Goal: Task Accomplishment & Management: Manage account settings

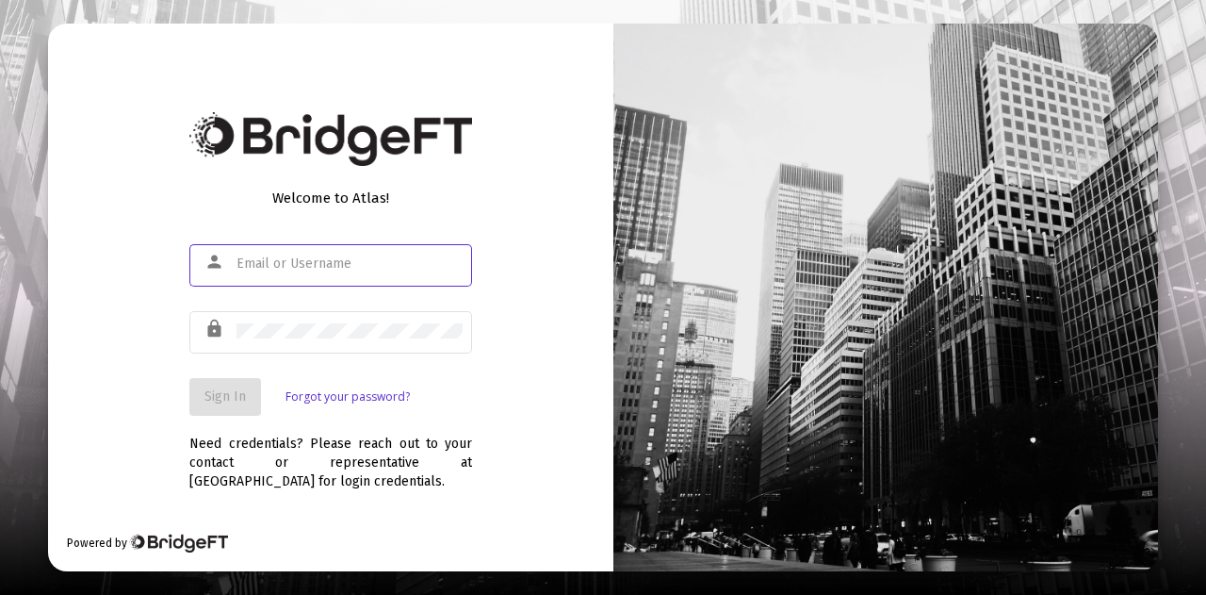
click at [283, 267] on input "text" at bounding box center [350, 263] width 226 height 15
type input "t"
type input "[PERSON_NAME][EMAIL_ADDRESS][DOMAIN_NAME]"
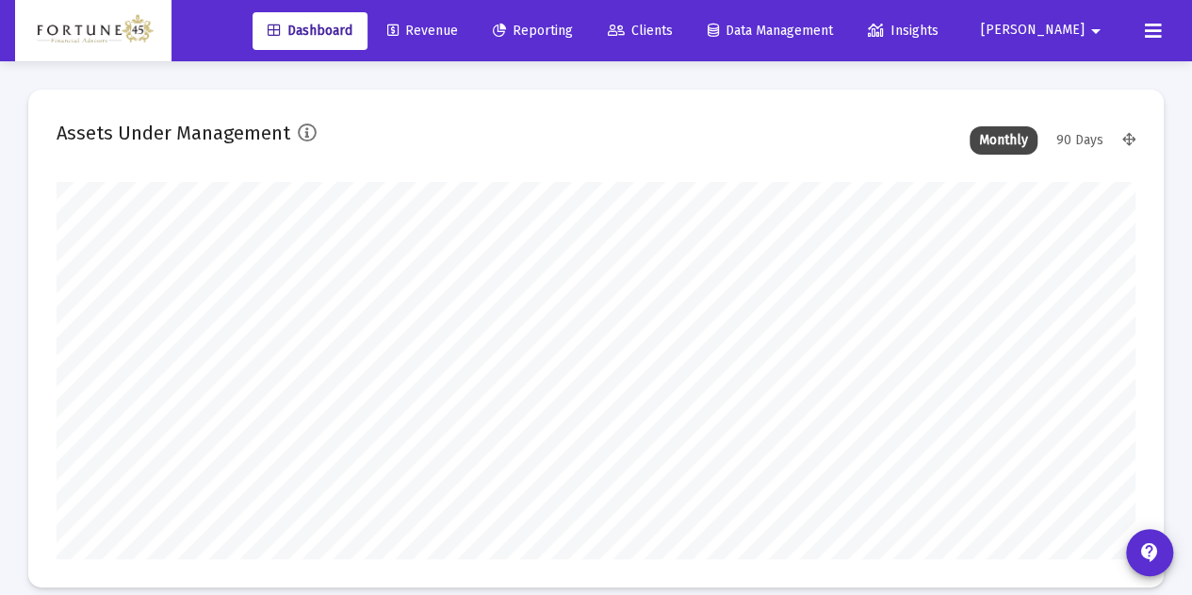
scroll to position [377, 579]
click at [573, 31] on span "Reporting" at bounding box center [533, 31] width 80 height 16
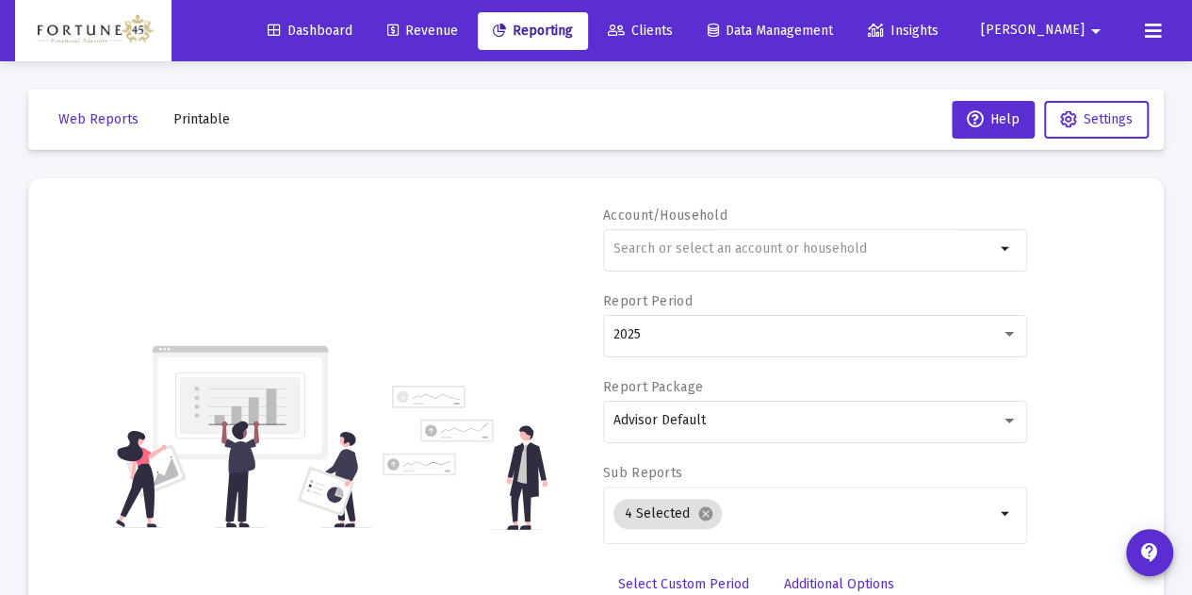
click at [703, 270] on div "arrow_drop_down" at bounding box center [815, 259] width 424 height 60
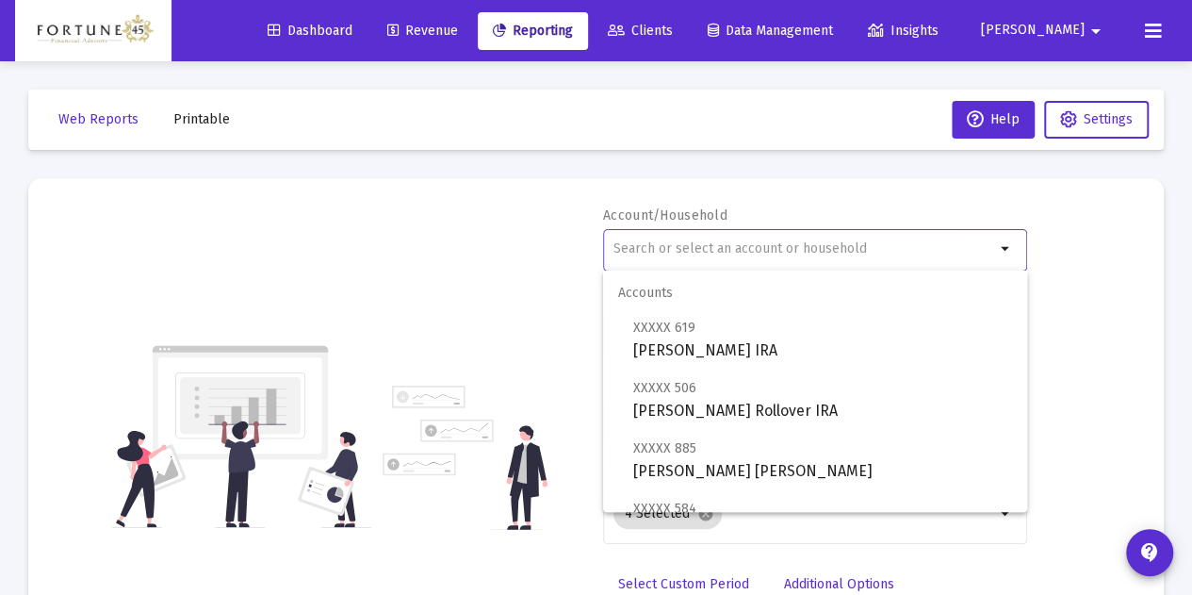
click at [699, 249] on input "text" at bounding box center [804, 248] width 382 height 15
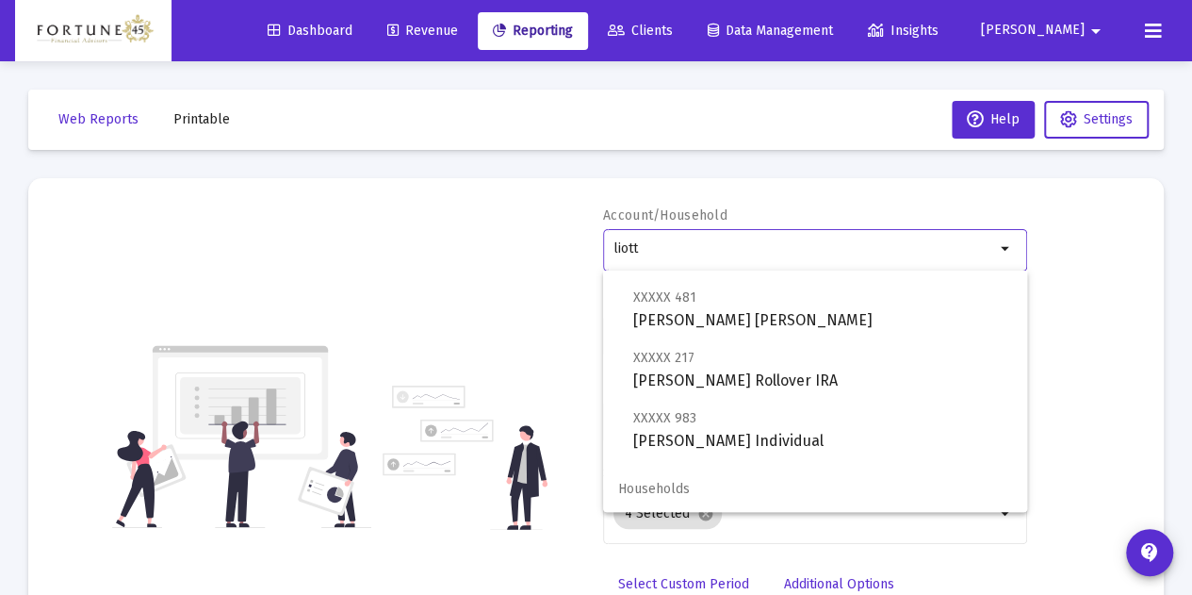
type input "liott"
click at [754, 129] on mat-toolbar-row "Web Reports Printable Help Settings" at bounding box center [595, 120] width 1135 height 60
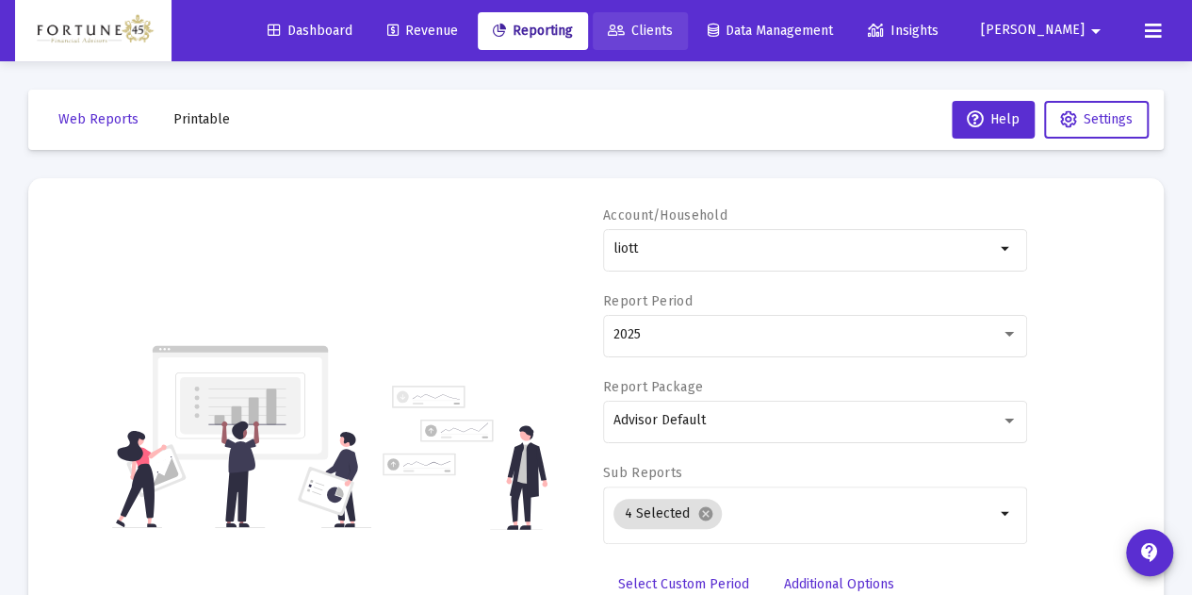
click at [673, 38] on span "Clients" at bounding box center [640, 31] width 65 height 16
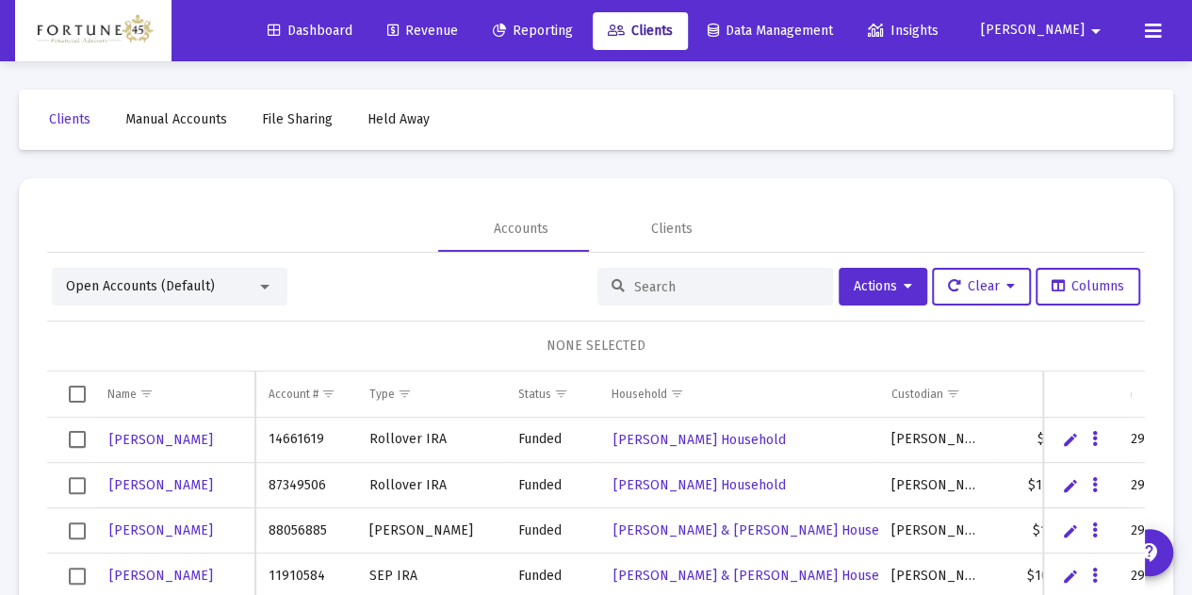
click at [634, 289] on input at bounding box center [726, 287] width 185 height 16
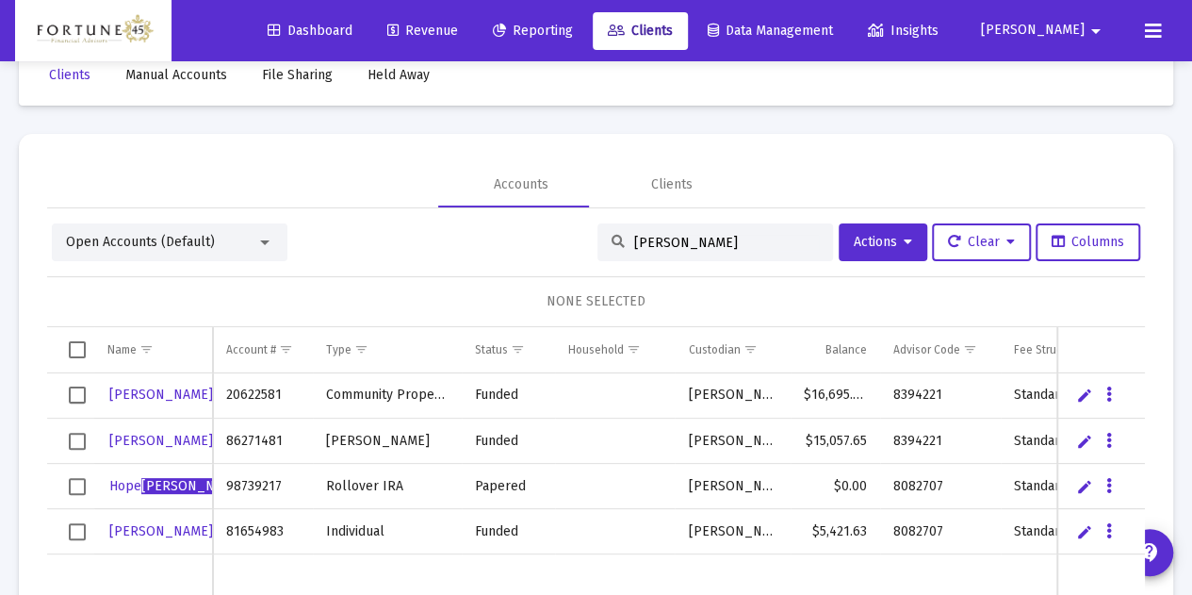
scroll to position [64, 0]
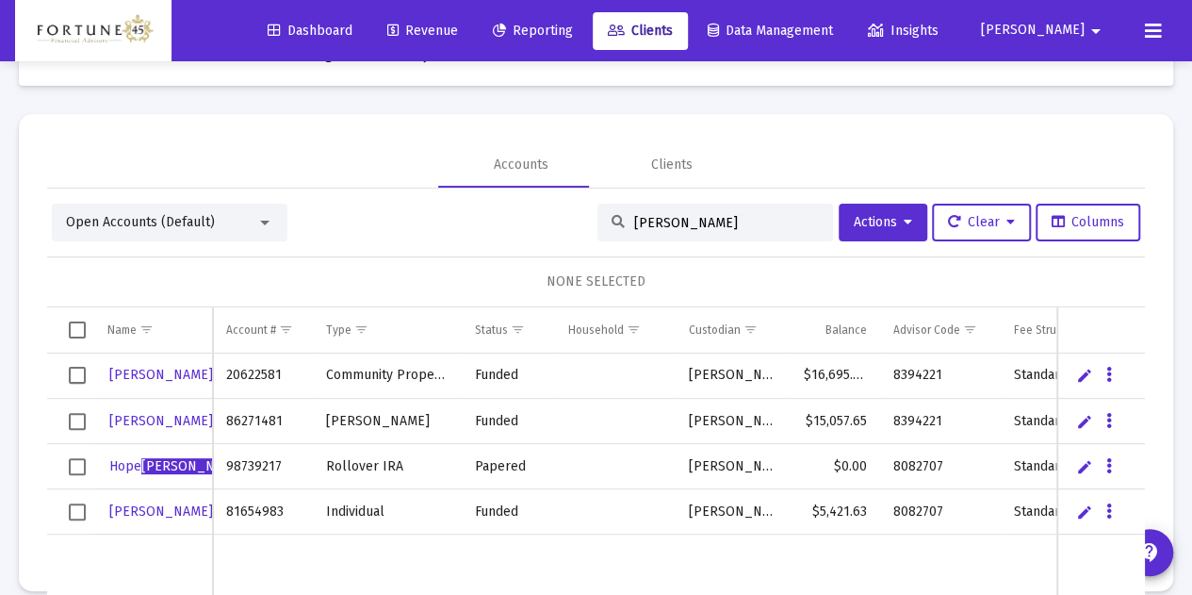
type input "[PERSON_NAME]"
click at [877, 203] on div "Open Accounts (Default) liotta Actions Clear Columns NONE SELECTED Name Name Ac…" at bounding box center [596, 436] width 1098 height 496
click at [880, 213] on button "Actions" at bounding box center [883, 223] width 89 height 38
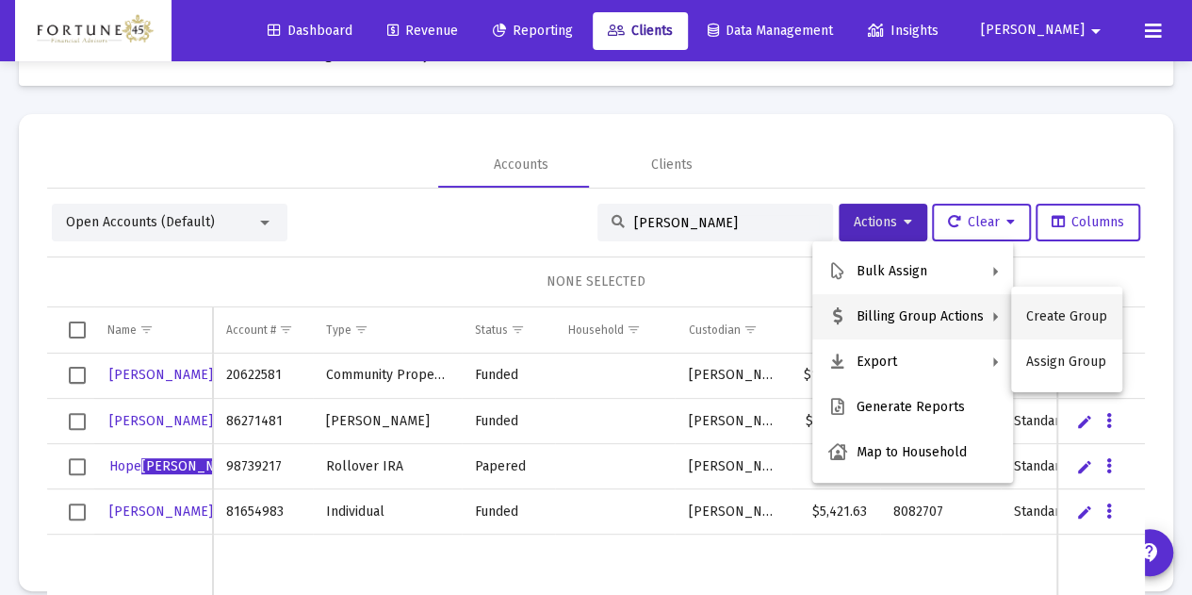
click at [1051, 314] on button "Create Group" at bounding box center [1066, 316] width 111 height 45
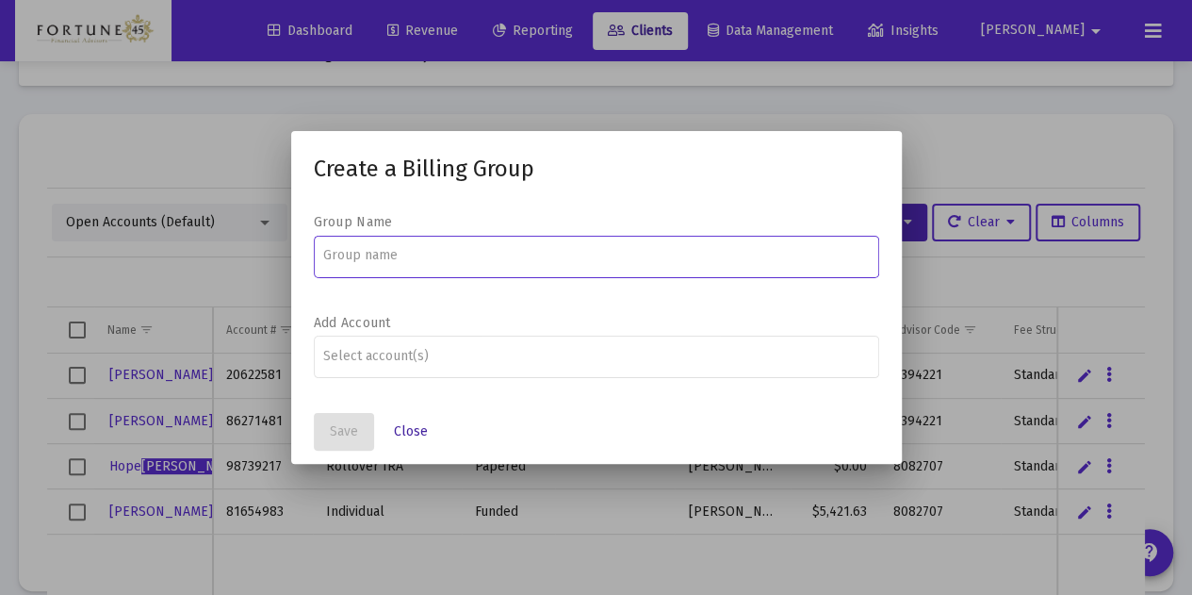
click at [391, 432] on button "Close" at bounding box center [411, 432] width 64 height 38
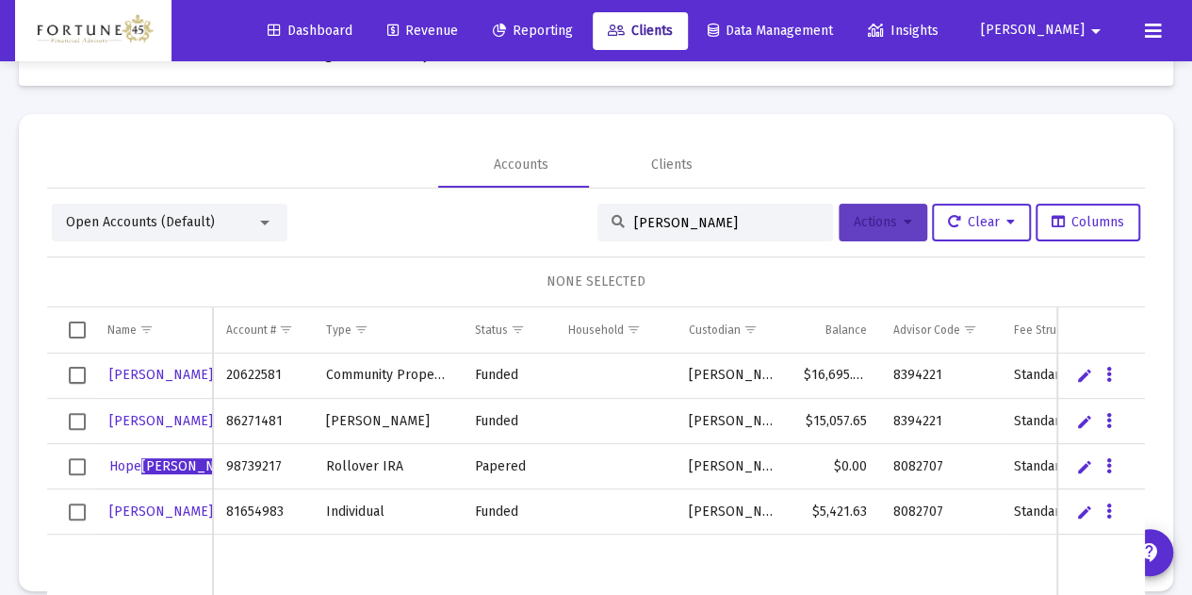
click at [904, 227] on icon at bounding box center [908, 222] width 8 height 13
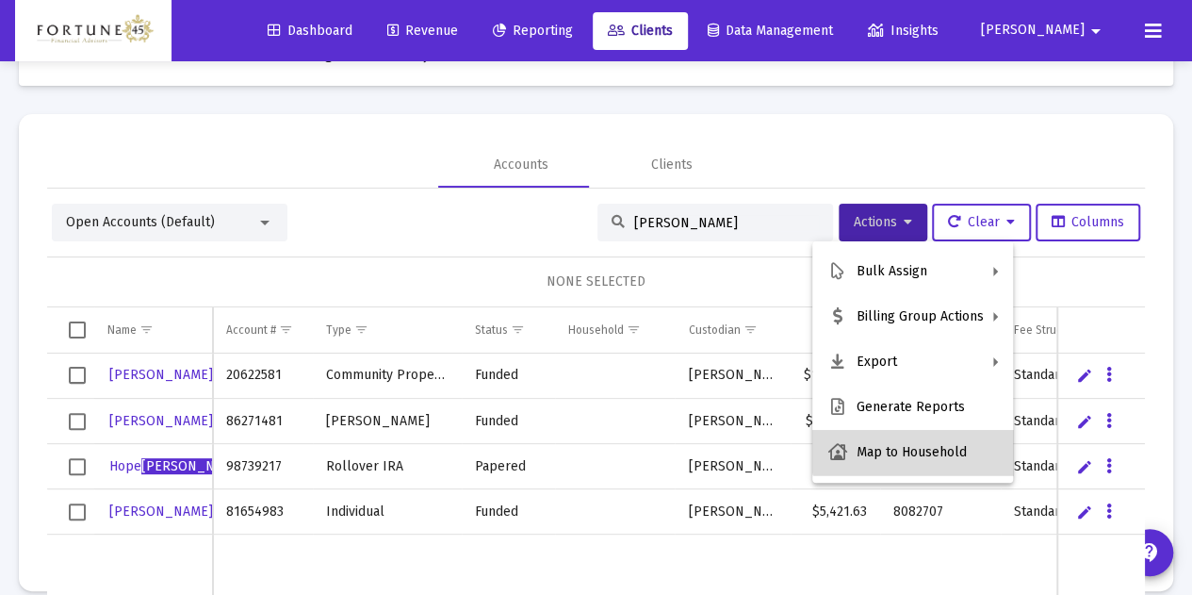
click at [956, 444] on button "Map to Household" at bounding box center [912, 452] width 201 height 45
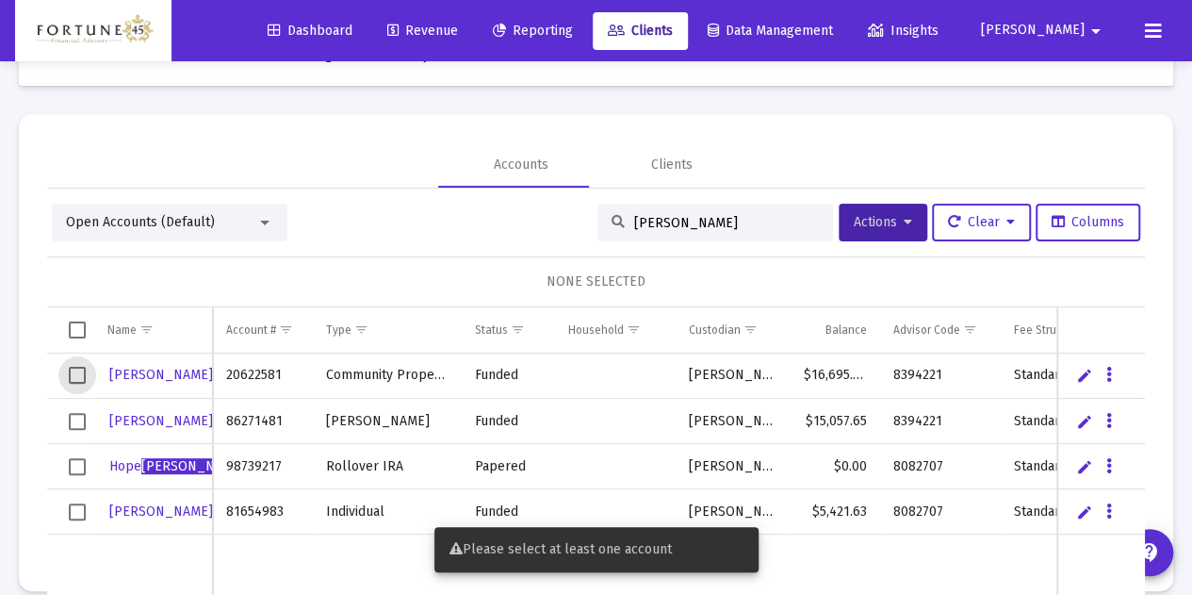
click at [81, 373] on span "Select row" at bounding box center [77, 375] width 17 height 17
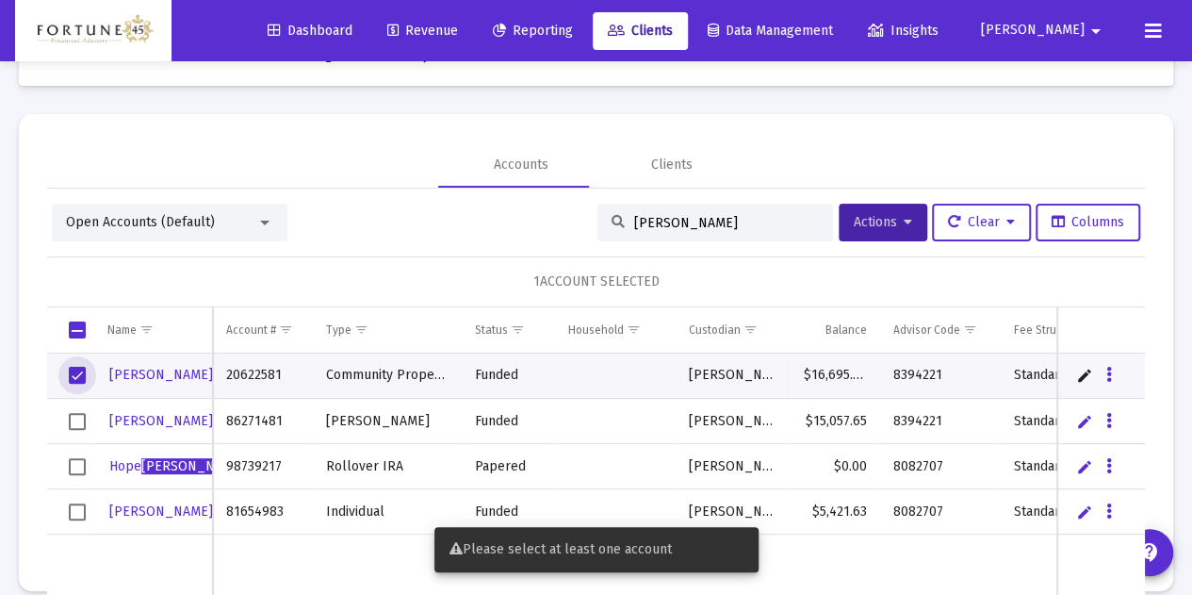
click at [73, 401] on td "Data grid" at bounding box center [70, 421] width 47 height 45
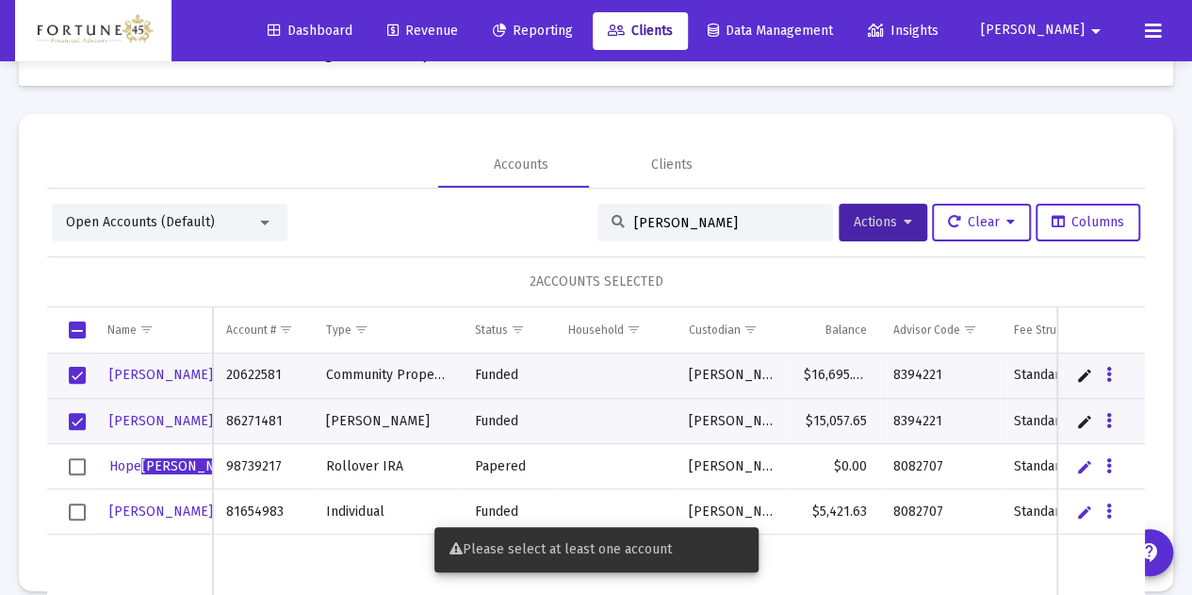
click at [80, 461] on td "Data grid" at bounding box center [70, 466] width 47 height 45
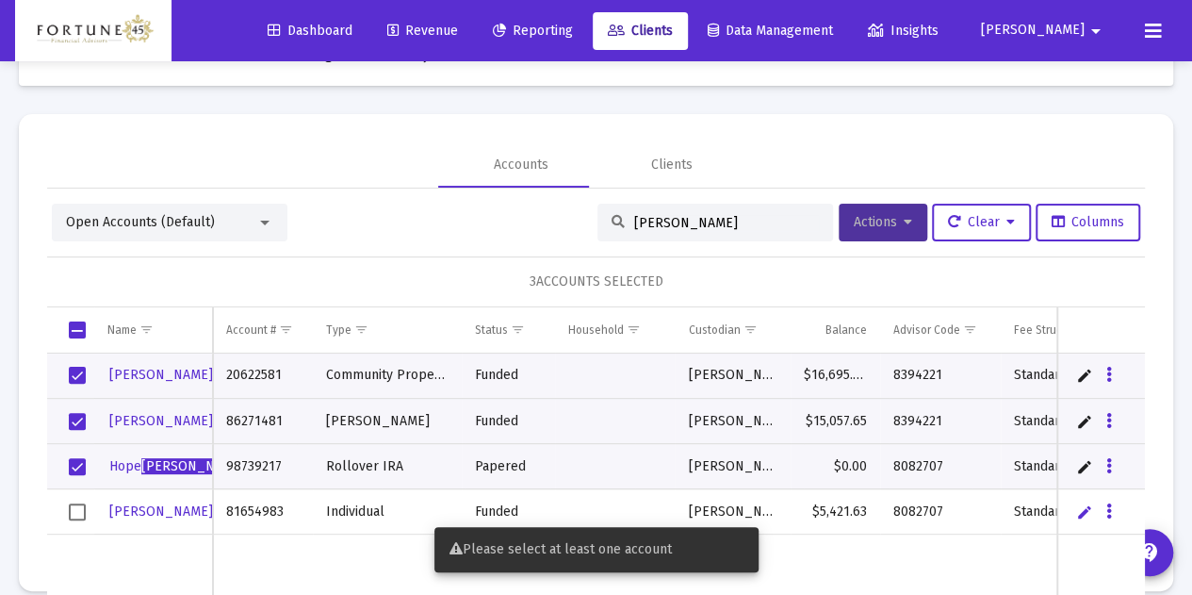
click at [856, 227] on span "Actions" at bounding box center [883, 222] width 58 height 16
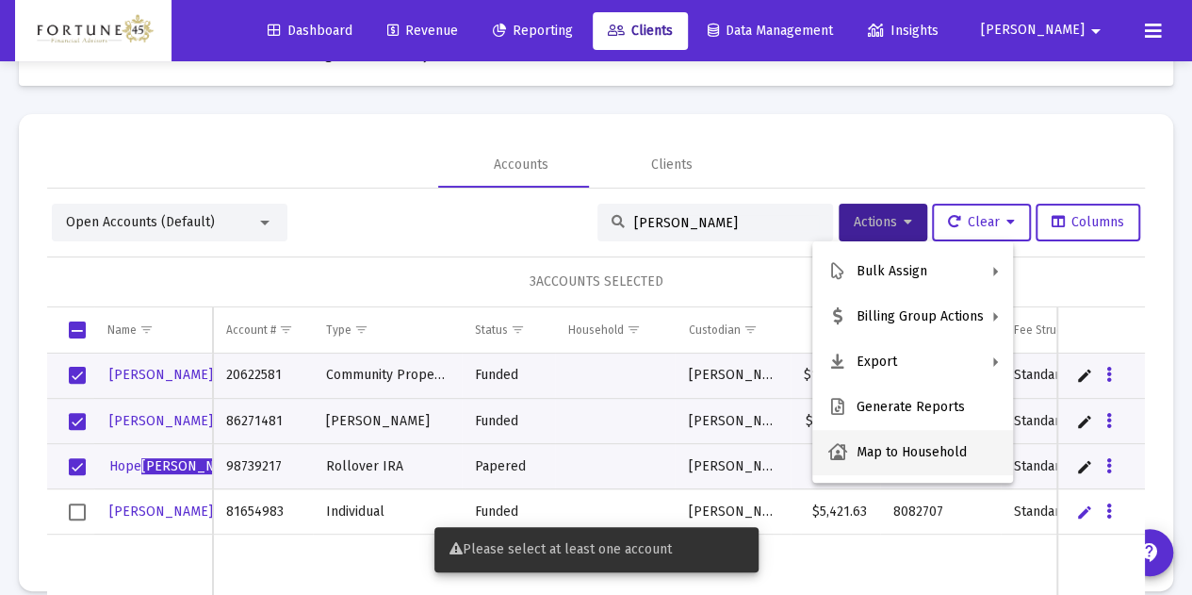
click at [909, 449] on button "Map to Household" at bounding box center [912, 452] width 201 height 45
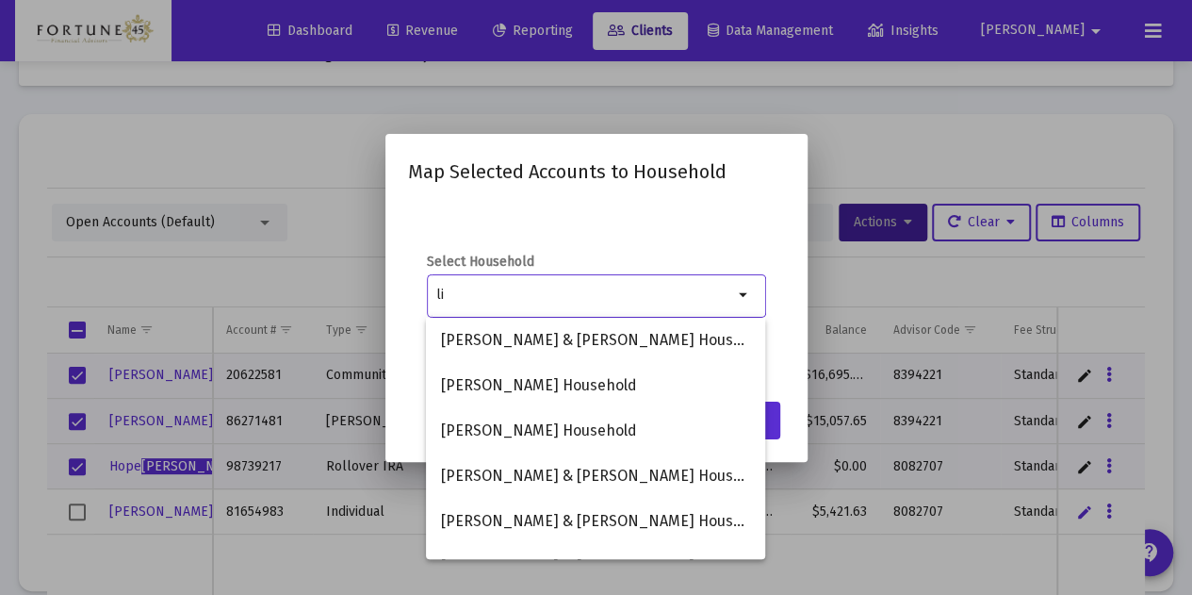
type input "l"
drag, startPoint x: 839, startPoint y: 367, endPoint x: 820, endPoint y: 375, distance: 20.7
click at [839, 367] on div at bounding box center [596, 297] width 1192 height 595
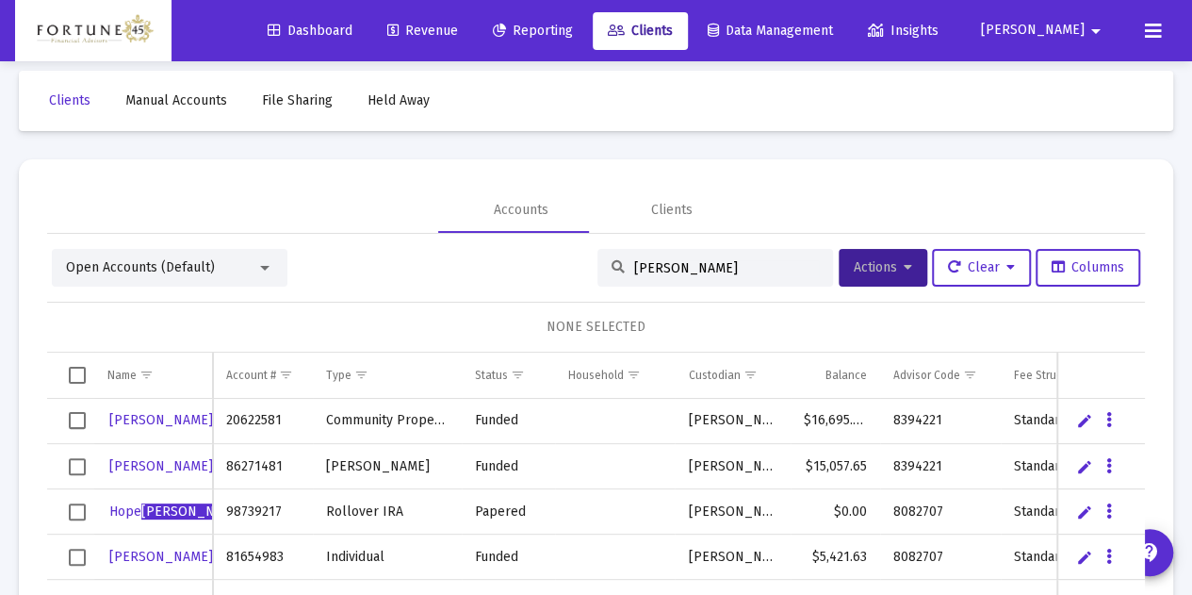
scroll to position [0, 0]
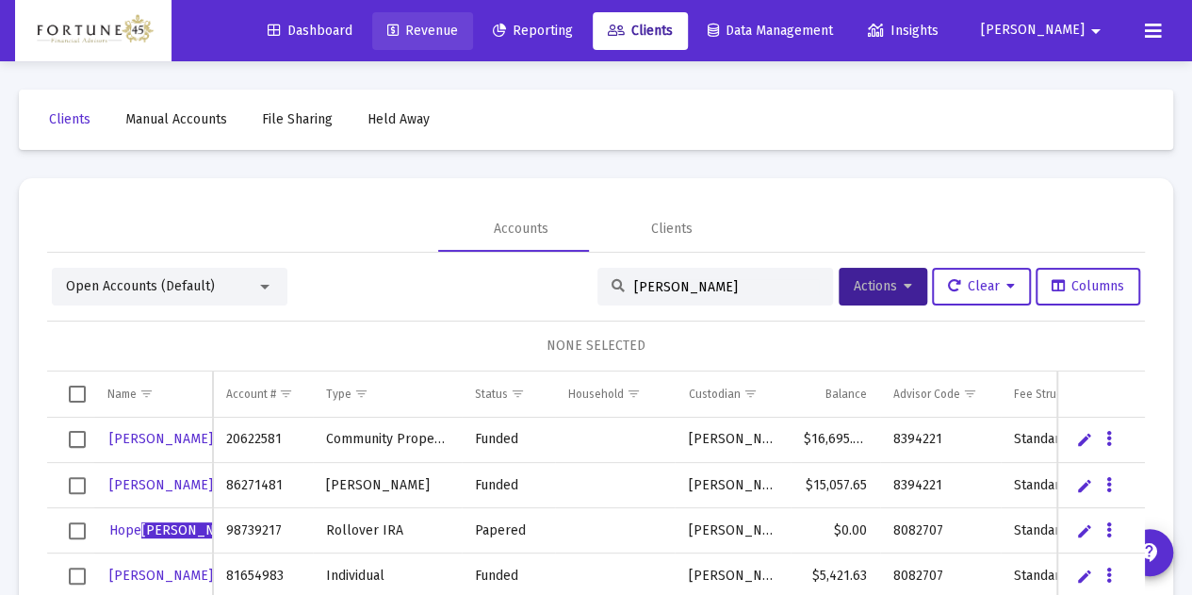
click at [473, 47] on link "Revenue" at bounding box center [422, 31] width 101 height 38
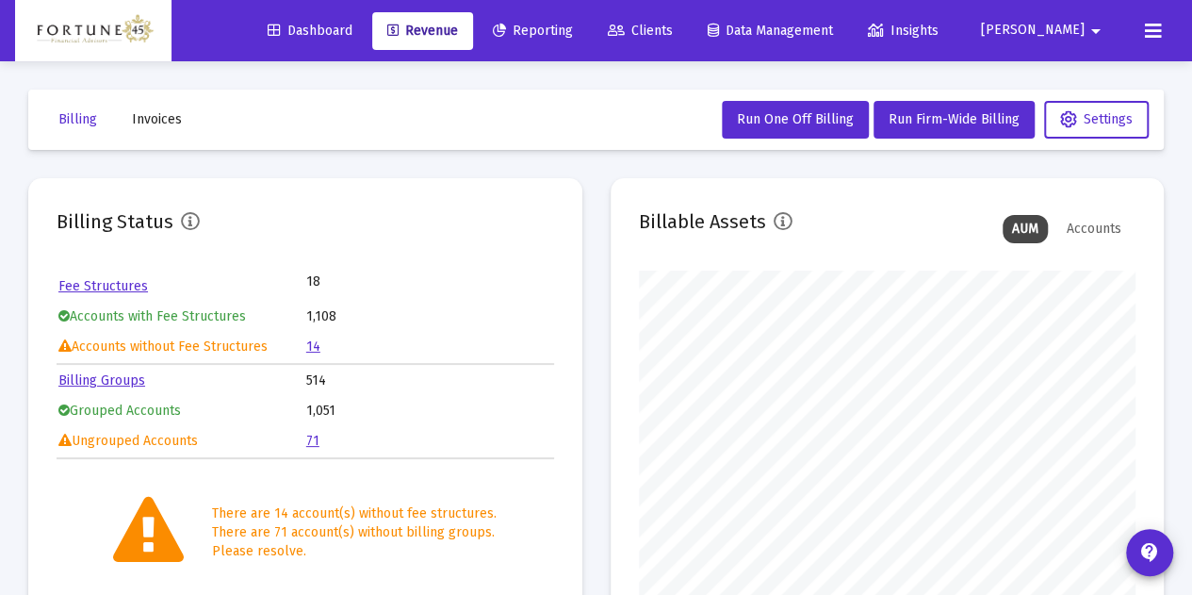
scroll to position [377, 497]
click at [656, 25] on div "Dashboard Revenue Reporting Clients Data Management Insights" at bounding box center [606, 31] width 706 height 38
click at [673, 24] on span "Clients" at bounding box center [640, 31] width 65 height 16
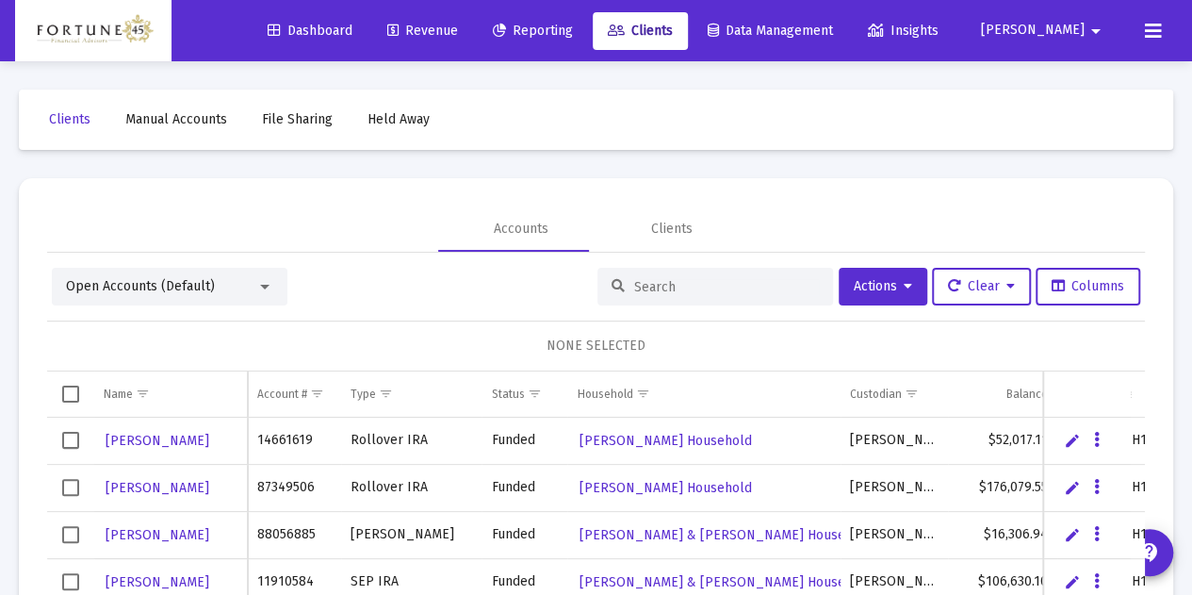
click at [171, 286] on span "Open Accounts (Default)" at bounding box center [140, 286] width 149 height 16
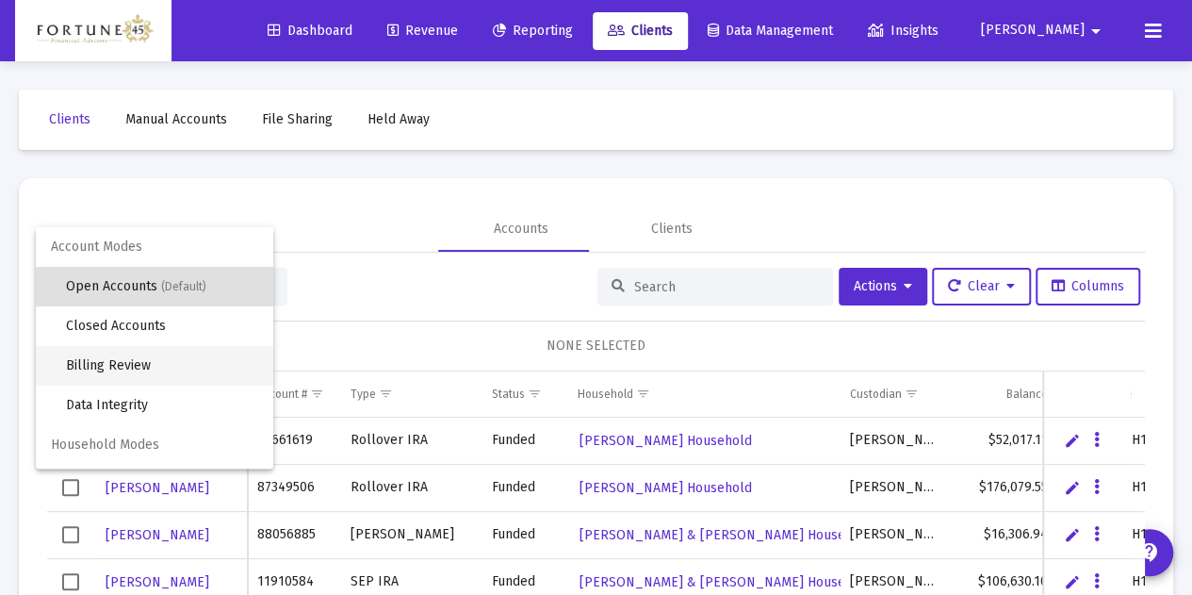
scroll to position [36, 0]
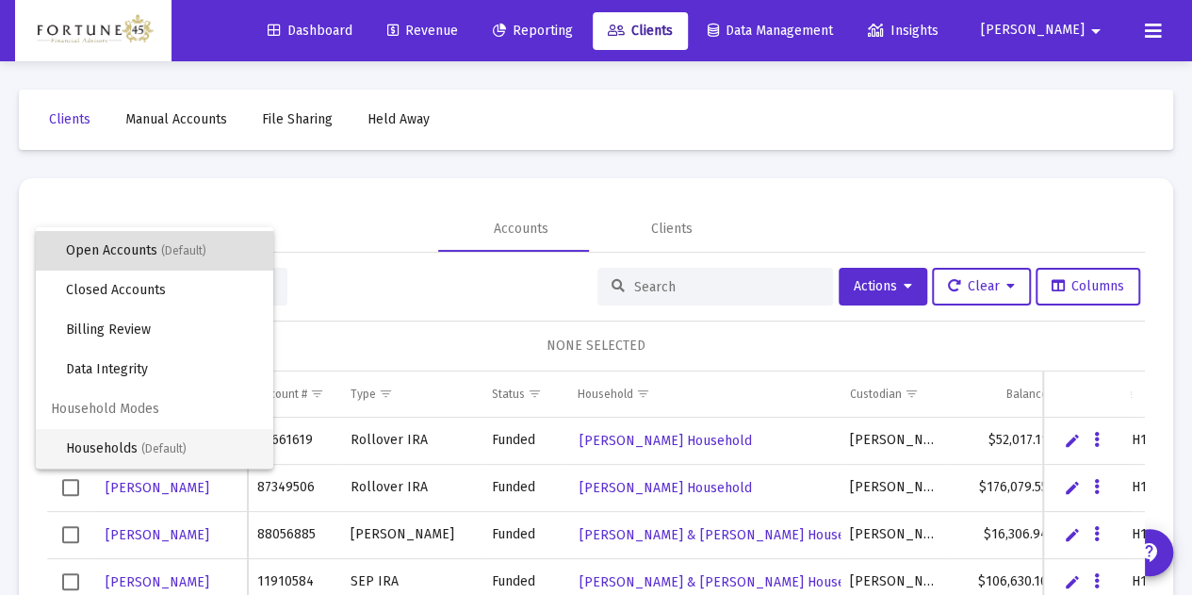
click at [191, 451] on span "Households (Default)" at bounding box center [162, 449] width 192 height 40
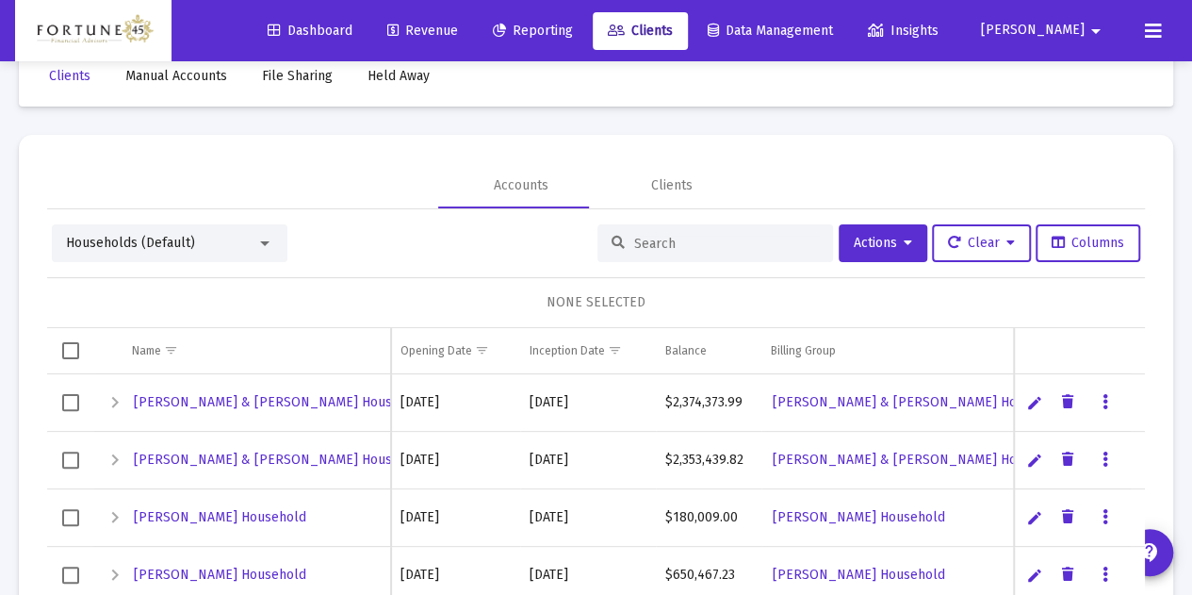
scroll to position [64, 0]
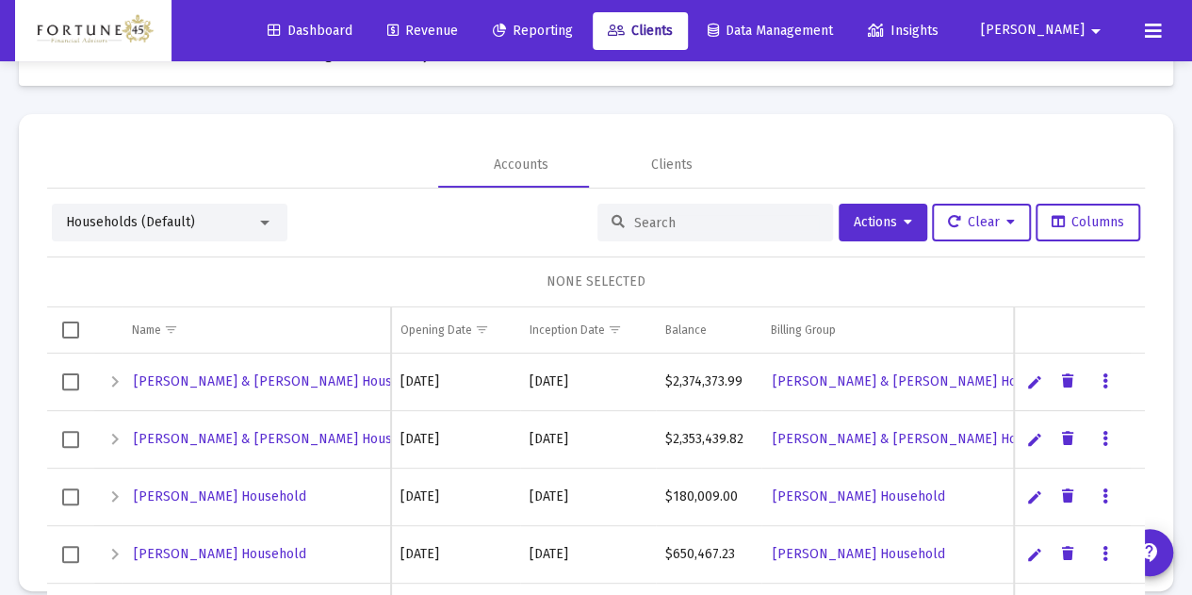
click at [634, 228] on input at bounding box center [726, 223] width 185 height 16
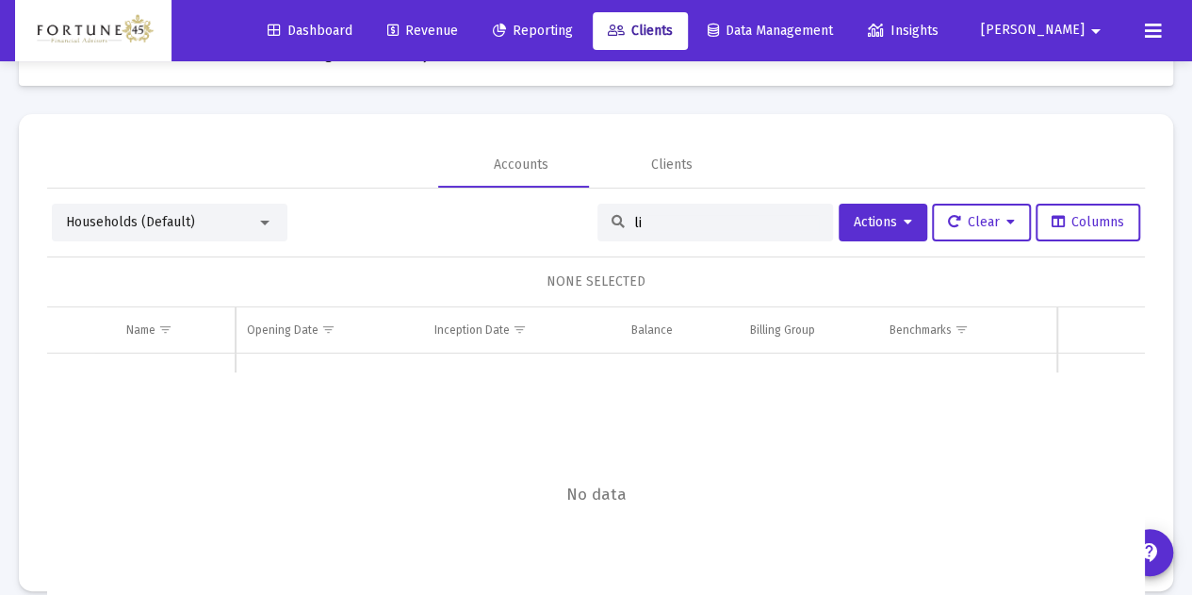
type input "l"
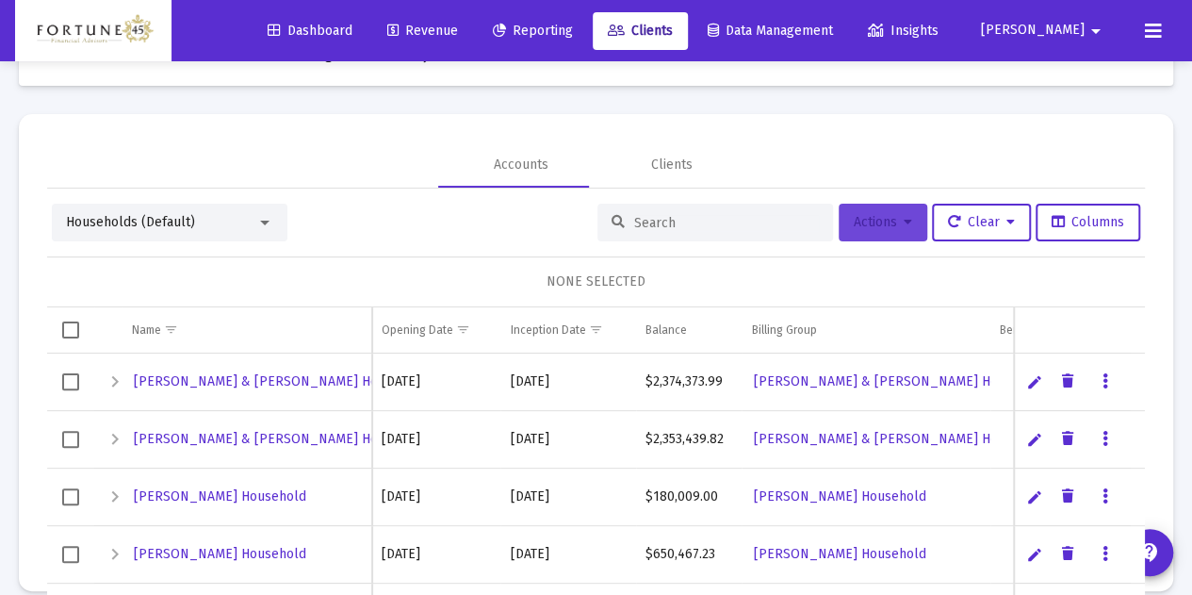
click at [896, 215] on button "Actions" at bounding box center [883, 223] width 89 height 38
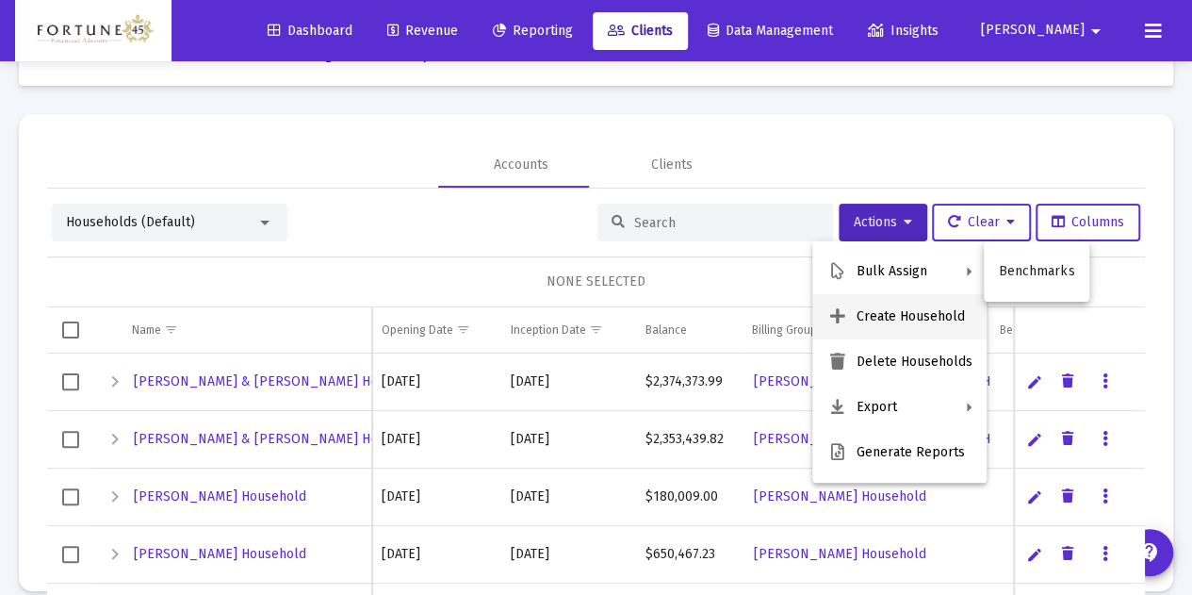
click at [923, 311] on button "Create Household" at bounding box center [899, 316] width 174 height 45
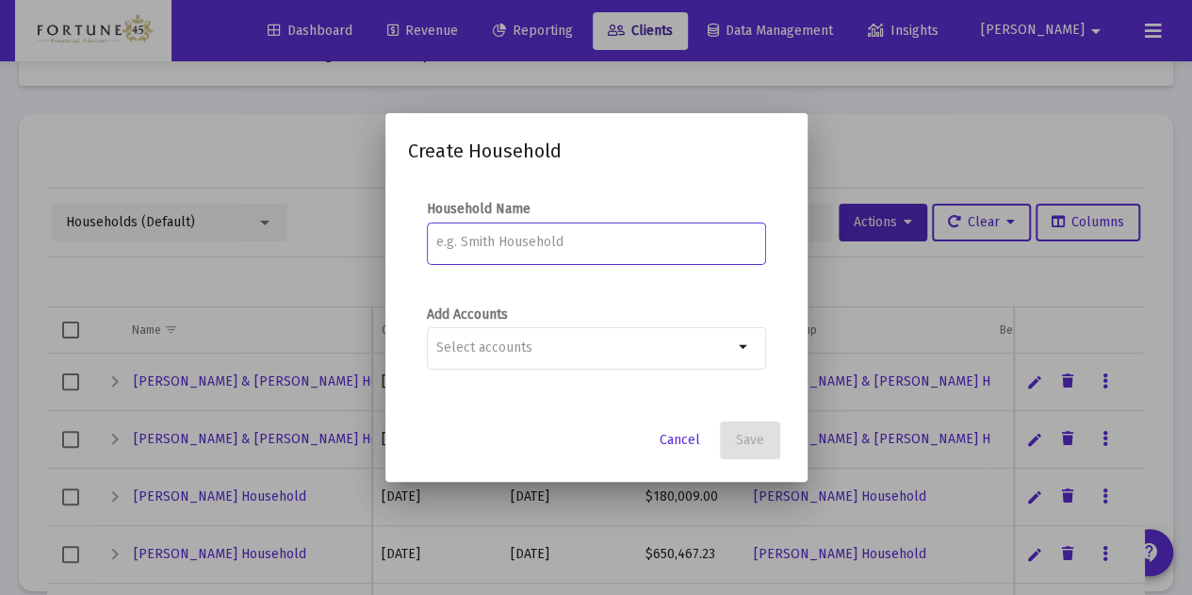
type input "H"
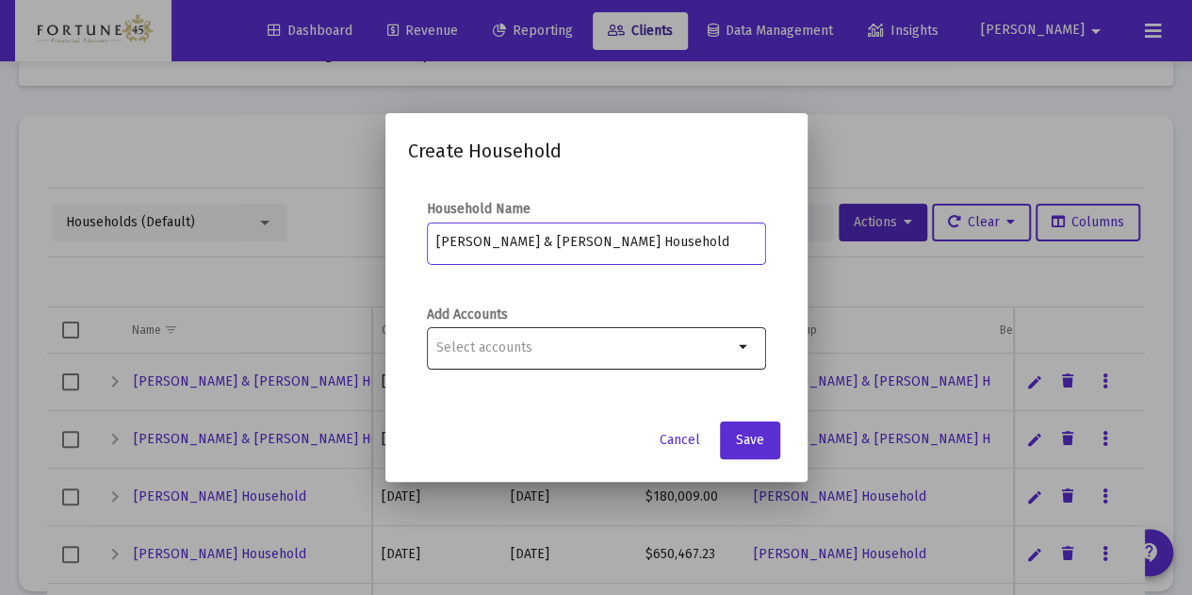
type input "[PERSON_NAME] & [PERSON_NAME] Household"
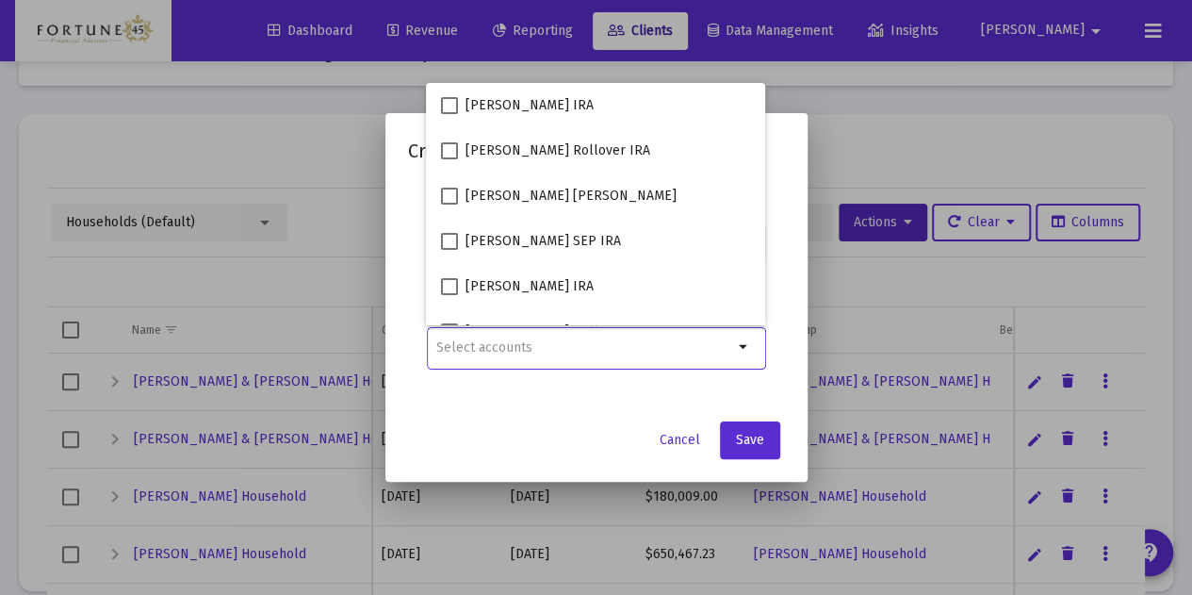
click at [710, 350] on input "Selection" at bounding box center [584, 347] width 297 height 15
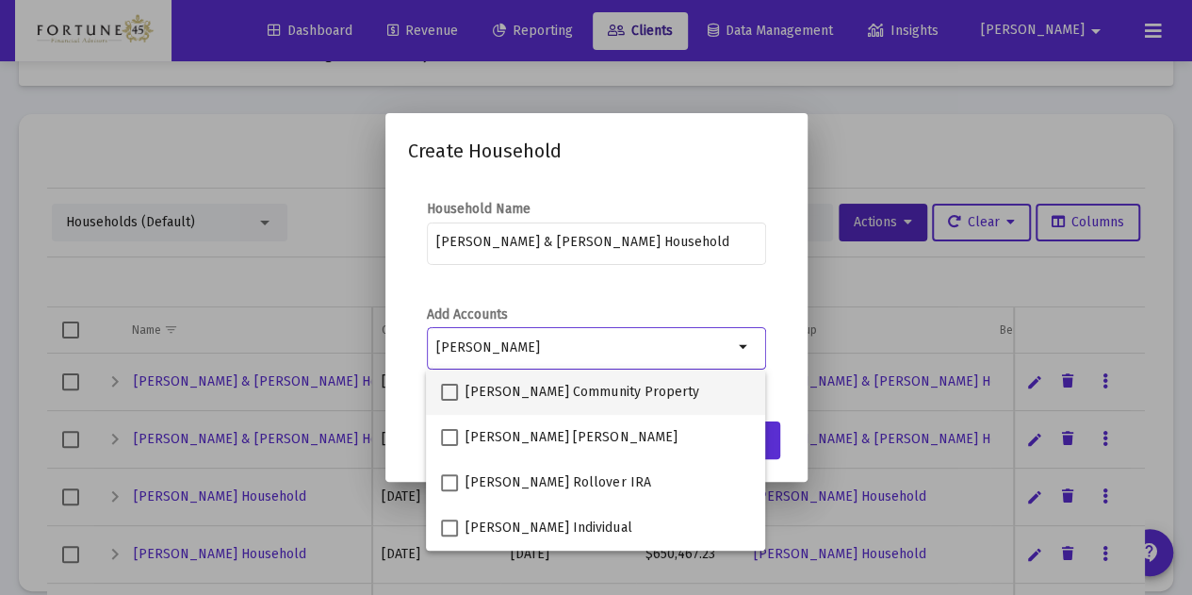
type input "[PERSON_NAME]"
click at [487, 389] on span "[PERSON_NAME] Community Property" at bounding box center [581, 392] width 233 height 23
click at [449, 400] on input "[PERSON_NAME] Community Property" at bounding box center [449, 400] width 1 height 1
checkbox input "true"
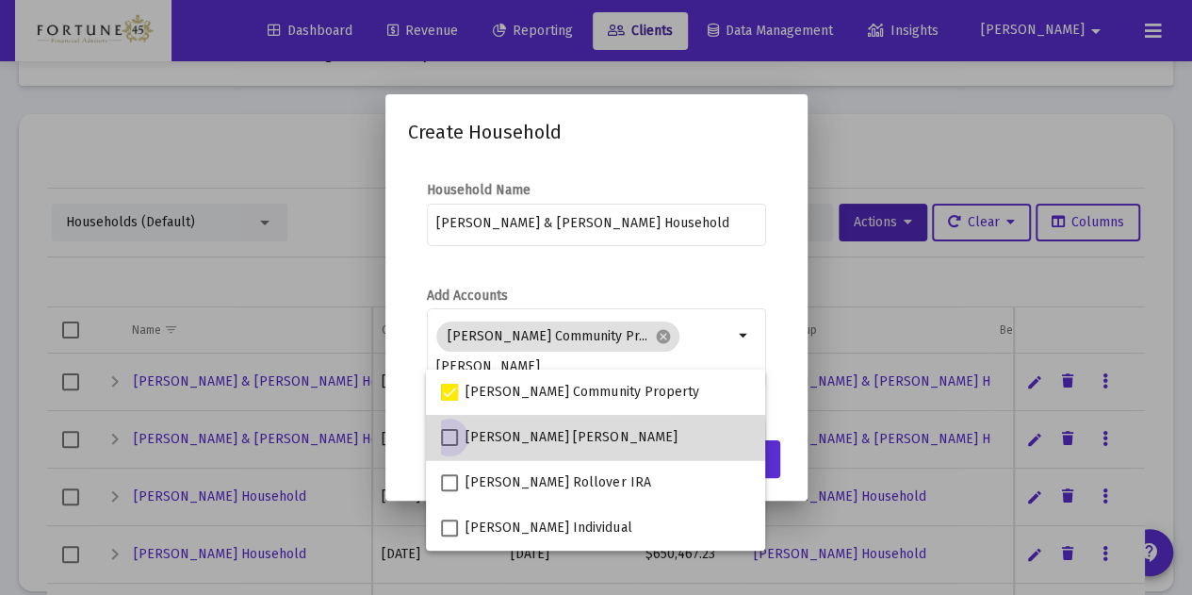
click at [482, 438] on span "[PERSON_NAME] [PERSON_NAME]" at bounding box center [570, 437] width 211 height 23
click at [449, 446] on input "[PERSON_NAME] [PERSON_NAME]" at bounding box center [449, 446] width 1 height 1
checkbox input "true"
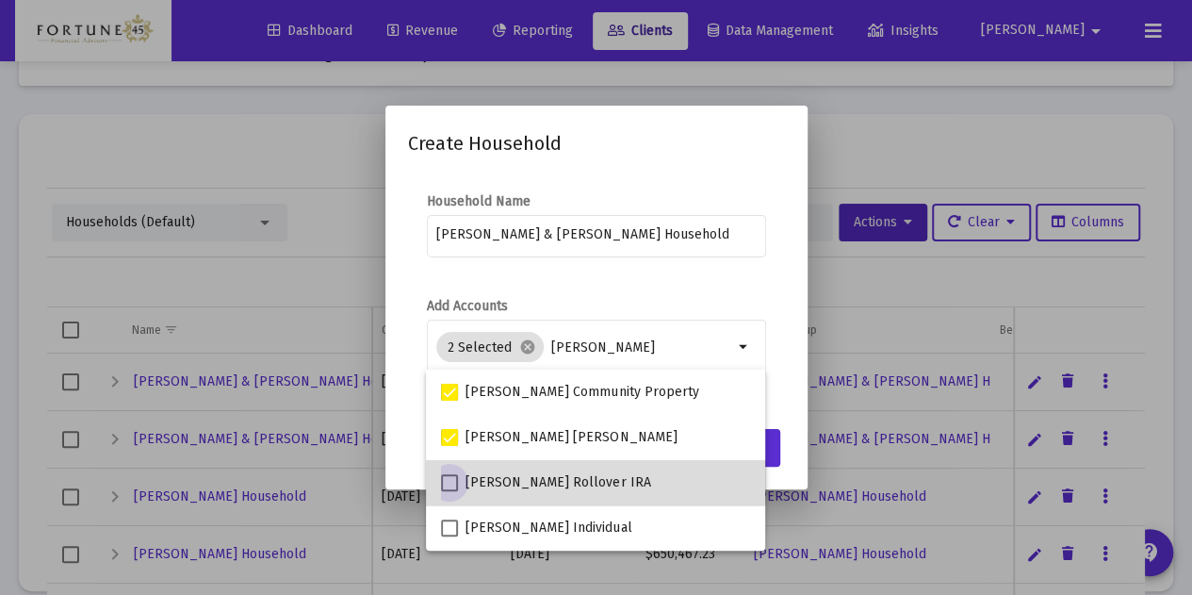
click at [492, 476] on span "[PERSON_NAME] Rollover IRA" at bounding box center [557, 482] width 185 height 23
click at [449, 491] on input "[PERSON_NAME] Rollover IRA" at bounding box center [449, 491] width 1 height 1
checkbox input "true"
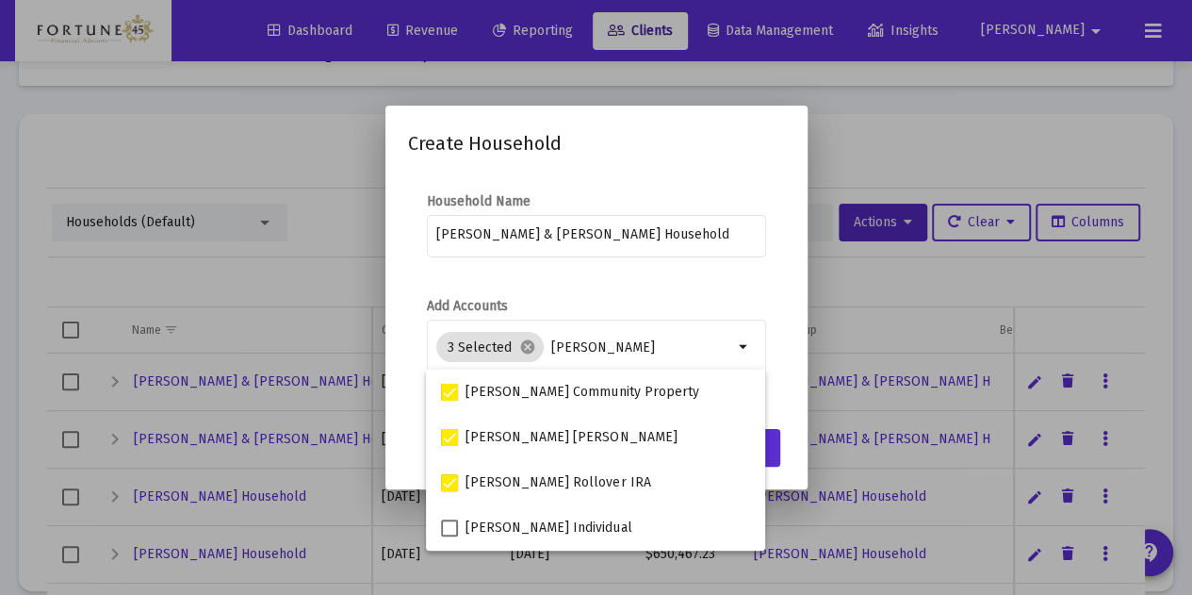
click at [622, 266] on div "[PERSON_NAME] & [PERSON_NAME] Household" at bounding box center [596, 245] width 339 height 60
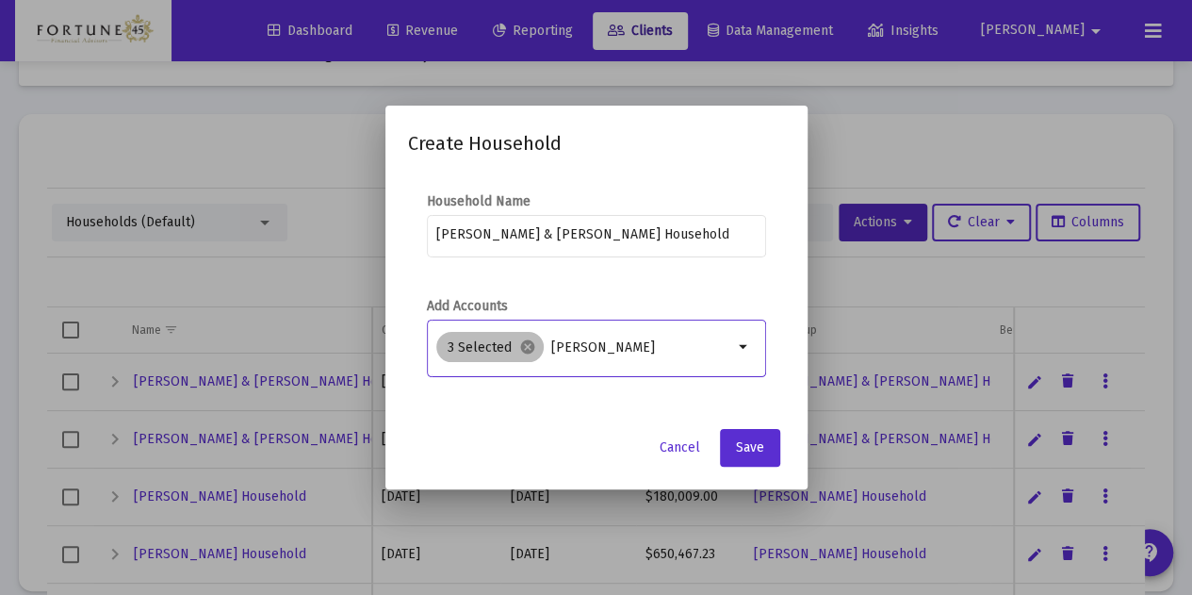
click at [677, 359] on div "3 Selected cancel liotta" at bounding box center [585, 347] width 304 height 38
click at [663, 348] on input "[PERSON_NAME]" at bounding box center [642, 347] width 182 height 15
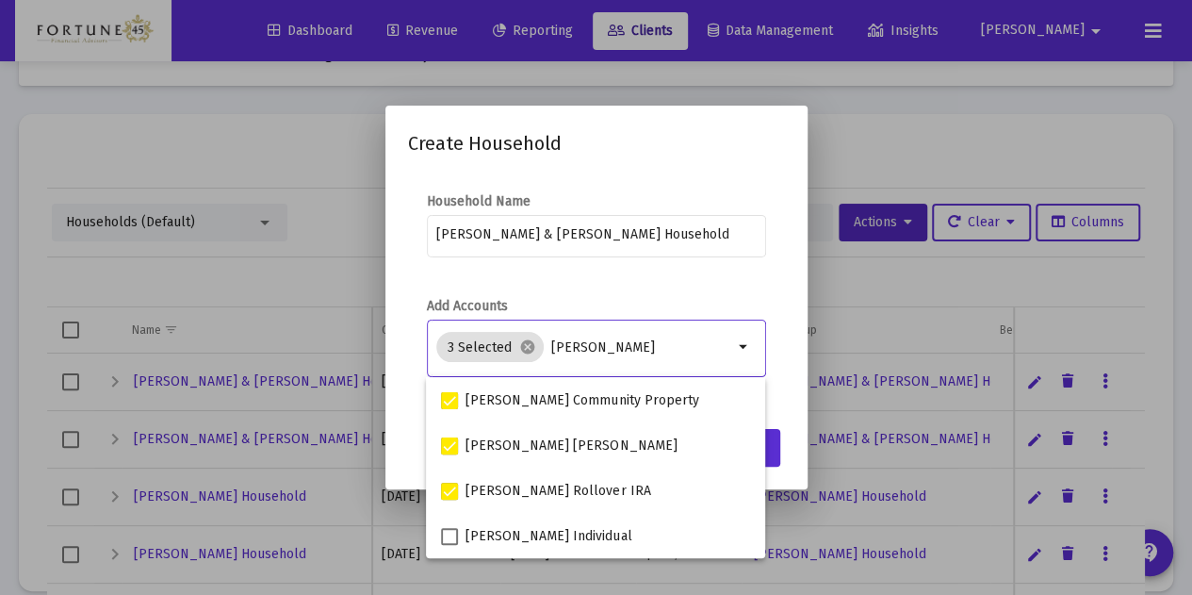
click at [652, 300] on div "Add Accounts 3 Selected cancel liotta arrow_drop_down" at bounding box center [596, 347] width 339 height 101
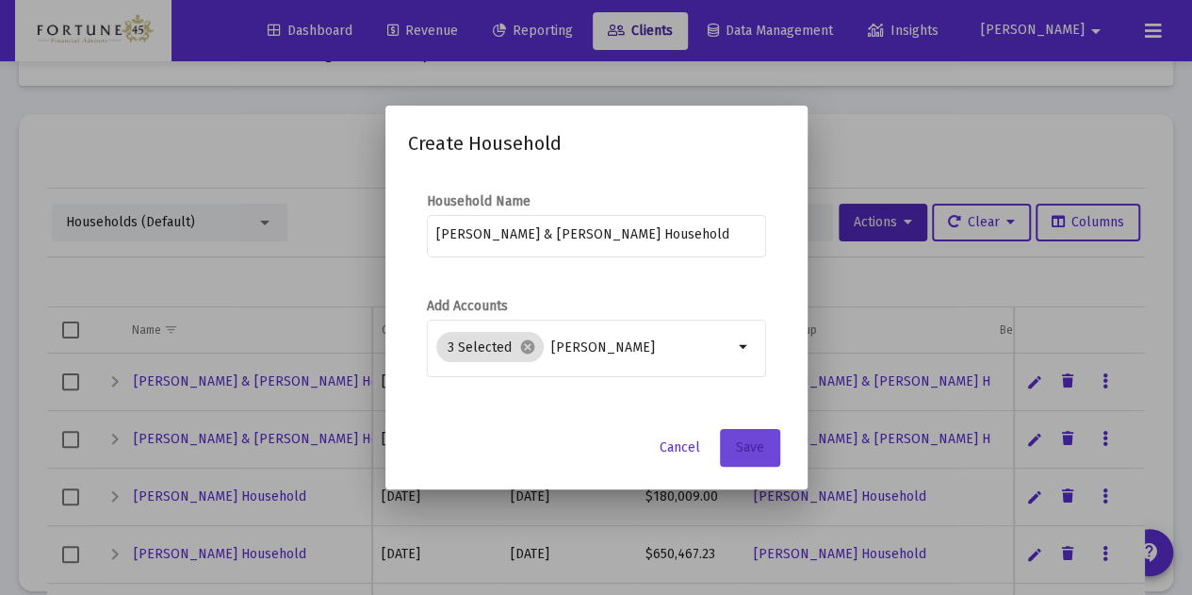
click at [756, 446] on span "Save" at bounding box center [750, 447] width 28 height 16
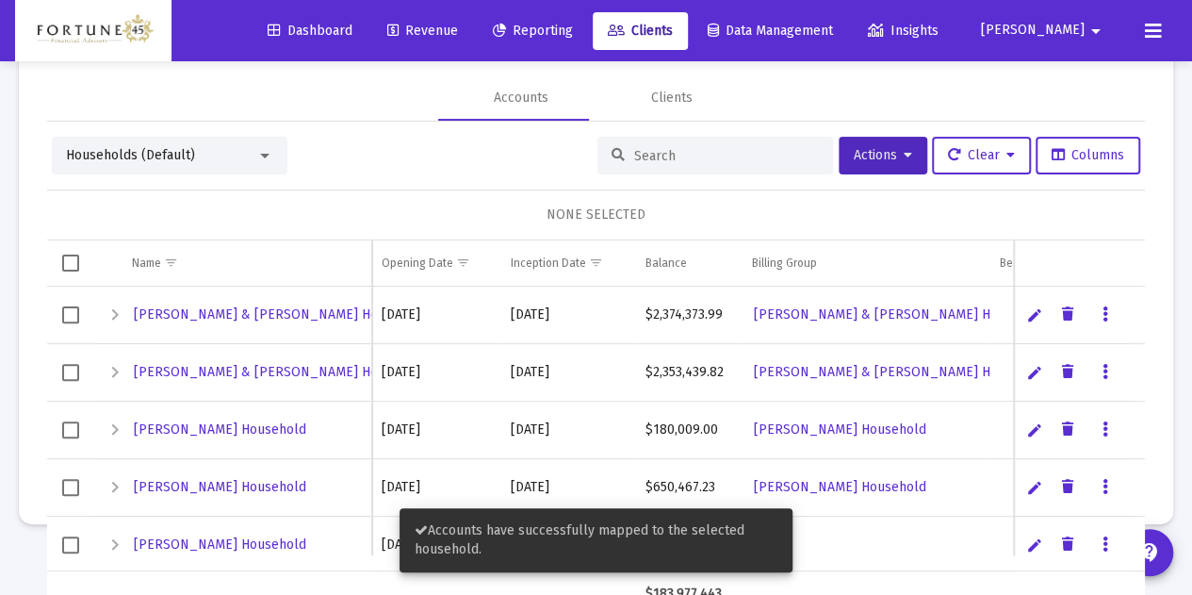
scroll to position [89, 0]
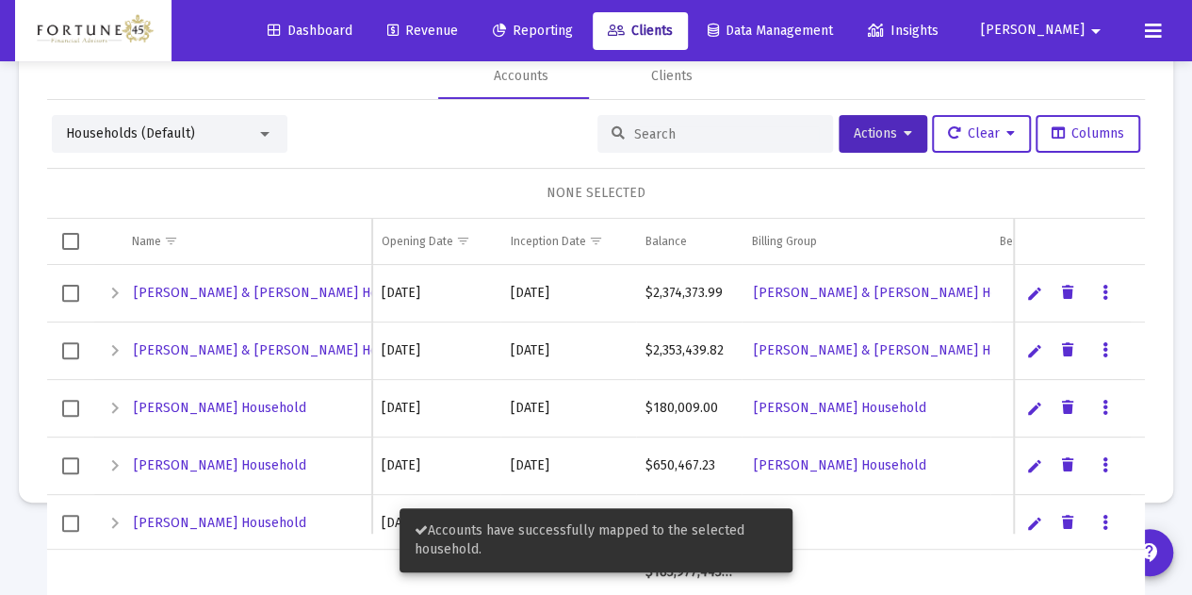
click at [672, 142] on div at bounding box center [715, 134] width 236 height 38
click at [660, 128] on input at bounding box center [726, 134] width 185 height 16
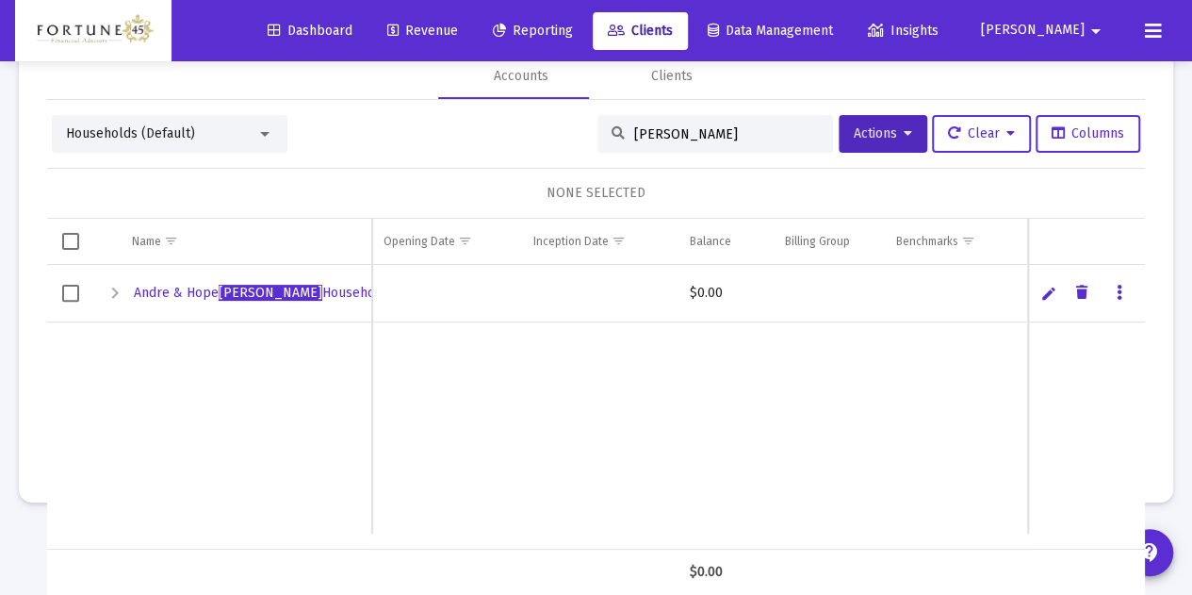
type input "[PERSON_NAME]"
click at [1040, 289] on link "Edit" at bounding box center [1048, 293] width 17 height 17
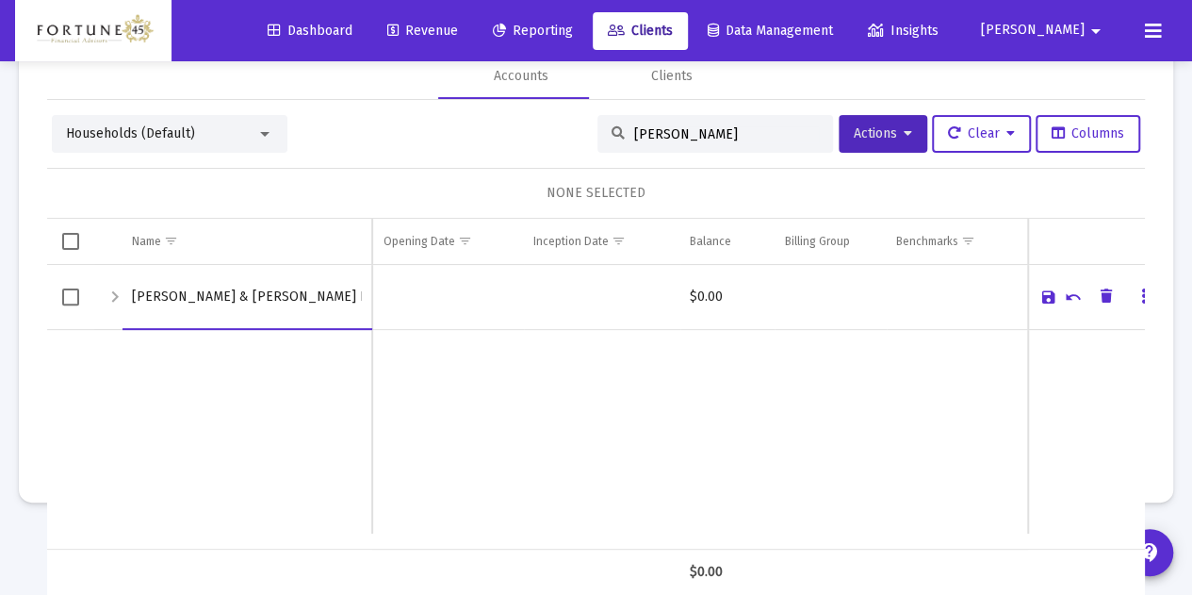
click at [1061, 319] on td "Data grid" at bounding box center [1086, 297] width 117 height 65
click at [1140, 298] on mat-card "Accounts Clients Households (Default) liotta Actions Clear Columns NONE SELECTE…" at bounding box center [596, 263] width 1154 height 477
click at [1129, 298] on mat-card "Accounts Clients Households (Default) liotta Actions Clear Columns NONE SELECTE…" at bounding box center [596, 263] width 1154 height 477
click at [1141, 298] on icon "Data grid" at bounding box center [1144, 297] width 6 height 23
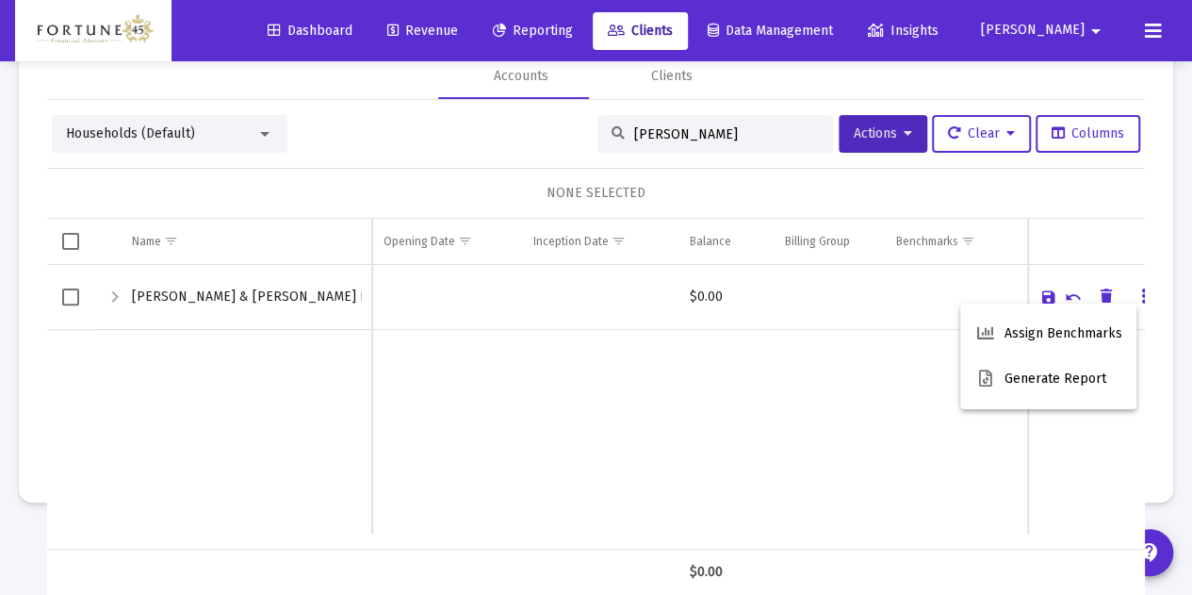
click at [855, 433] on div at bounding box center [596, 297] width 1192 height 595
click at [1065, 303] on link "Cancel" at bounding box center [1073, 296] width 17 height 17
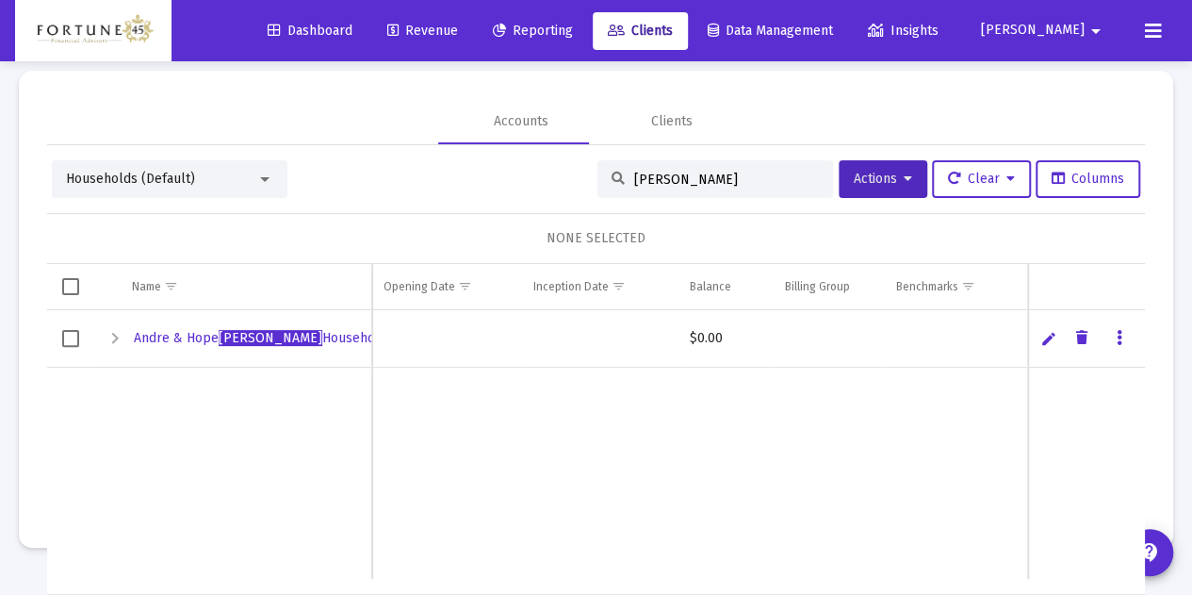
scroll to position [0, 0]
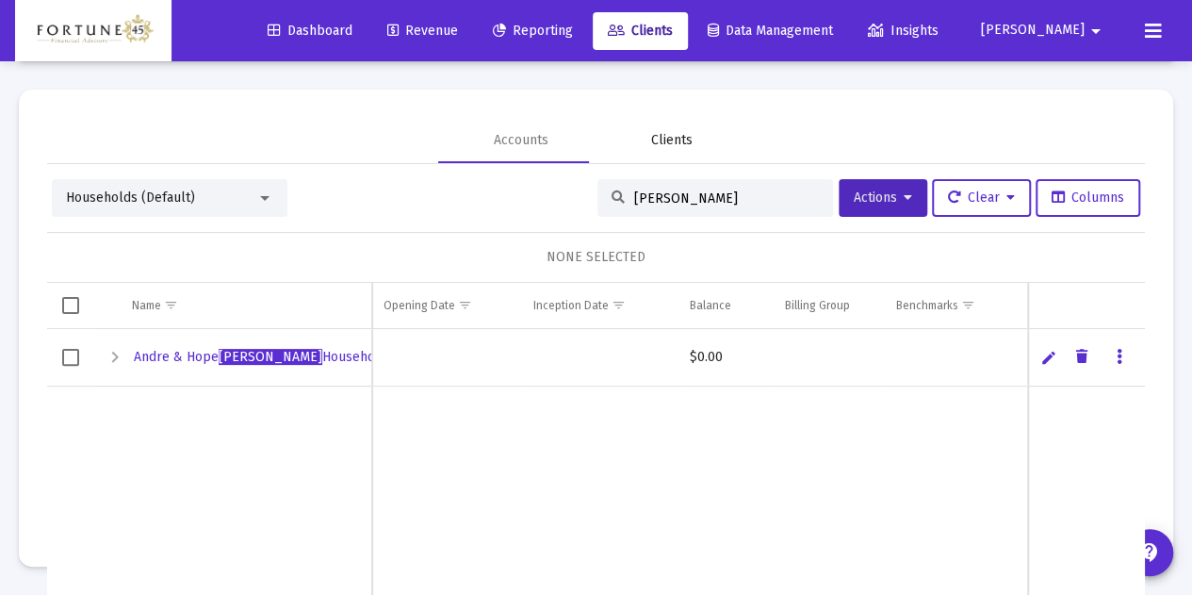
click at [641, 154] on div "Clients" at bounding box center [671, 140] width 151 height 45
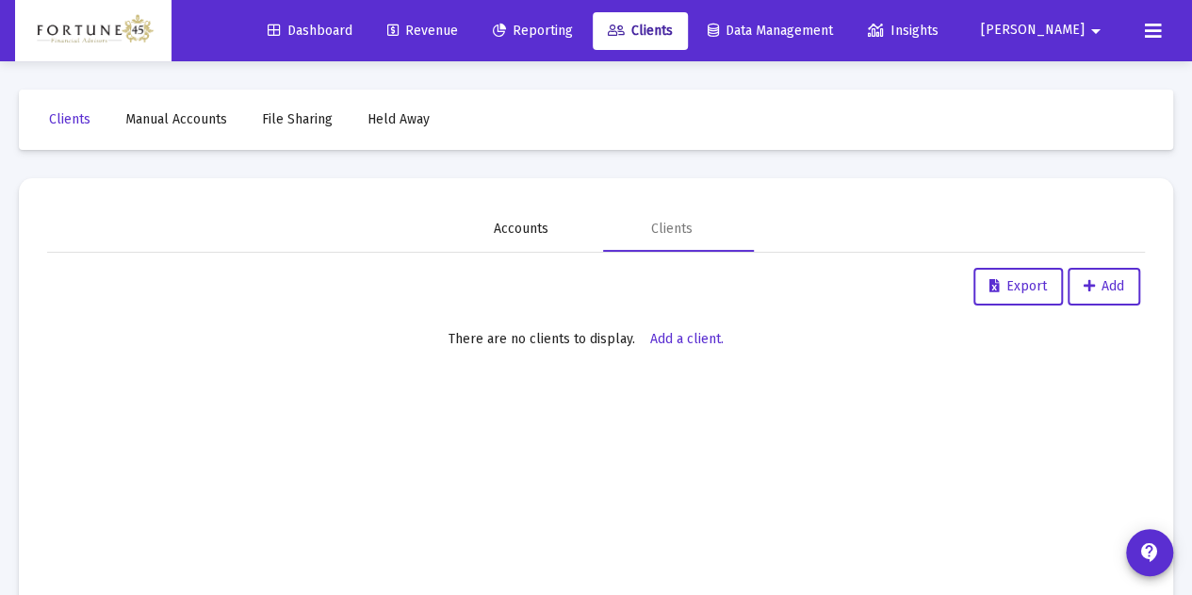
click at [509, 219] on div "Accounts" at bounding box center [521, 228] width 151 height 45
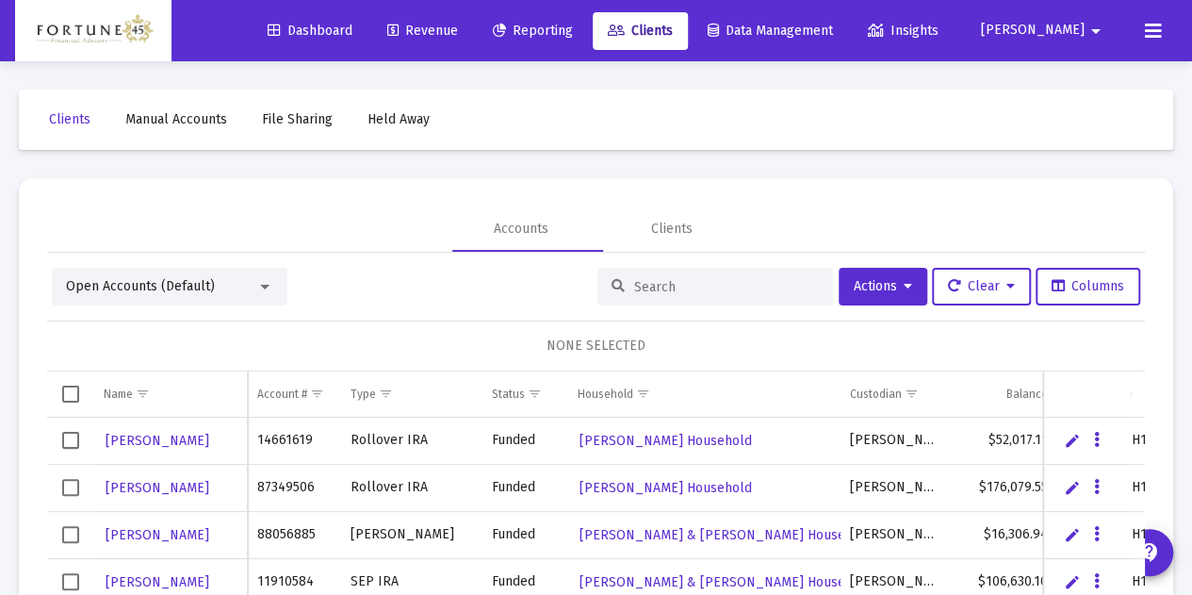
click at [187, 276] on div "Open Accounts (Default)" at bounding box center [170, 287] width 236 height 38
click at [705, 283] on input at bounding box center [726, 287] width 185 height 16
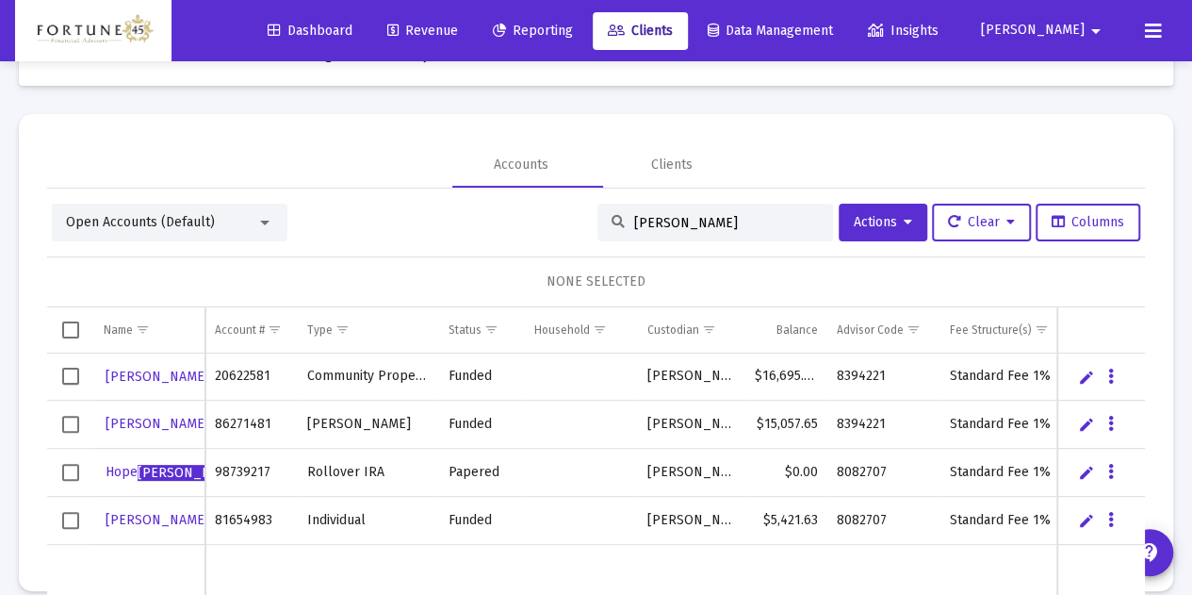
scroll to position [89, 0]
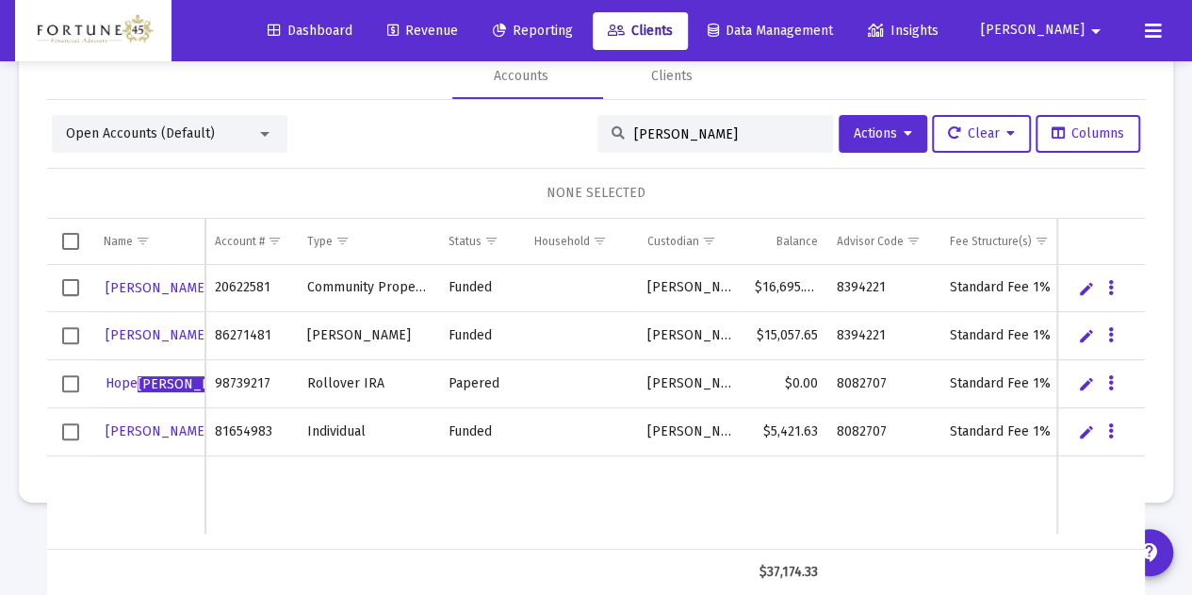
type input "[PERSON_NAME]"
click at [62, 280] on span "Select row" at bounding box center [70, 287] width 17 height 17
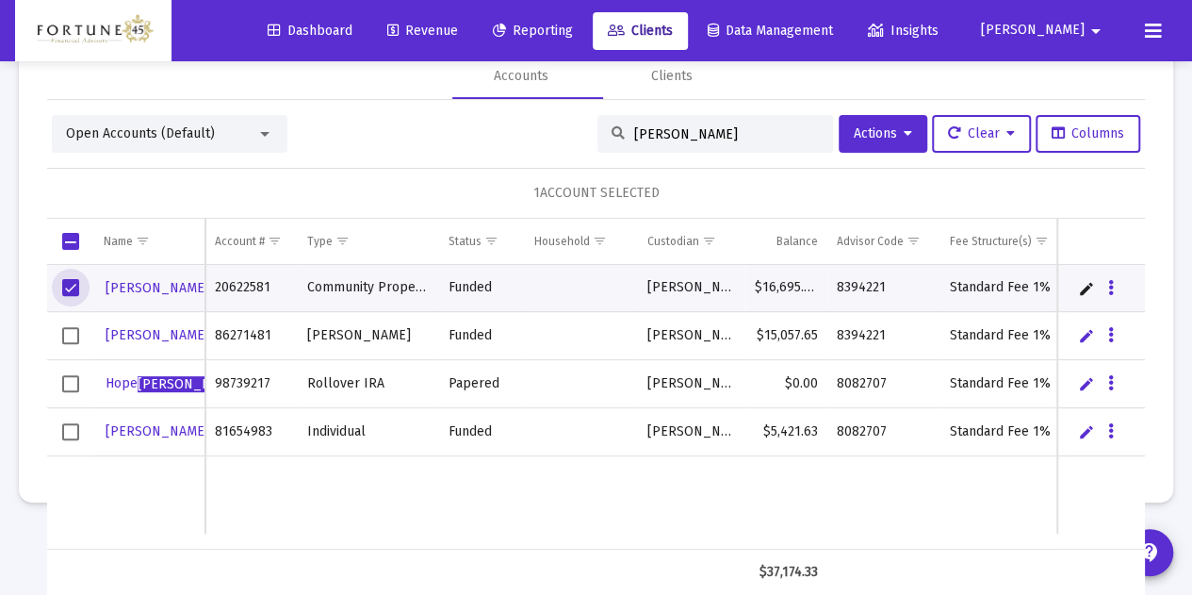
click at [60, 335] on td "Data grid" at bounding box center [70, 336] width 47 height 48
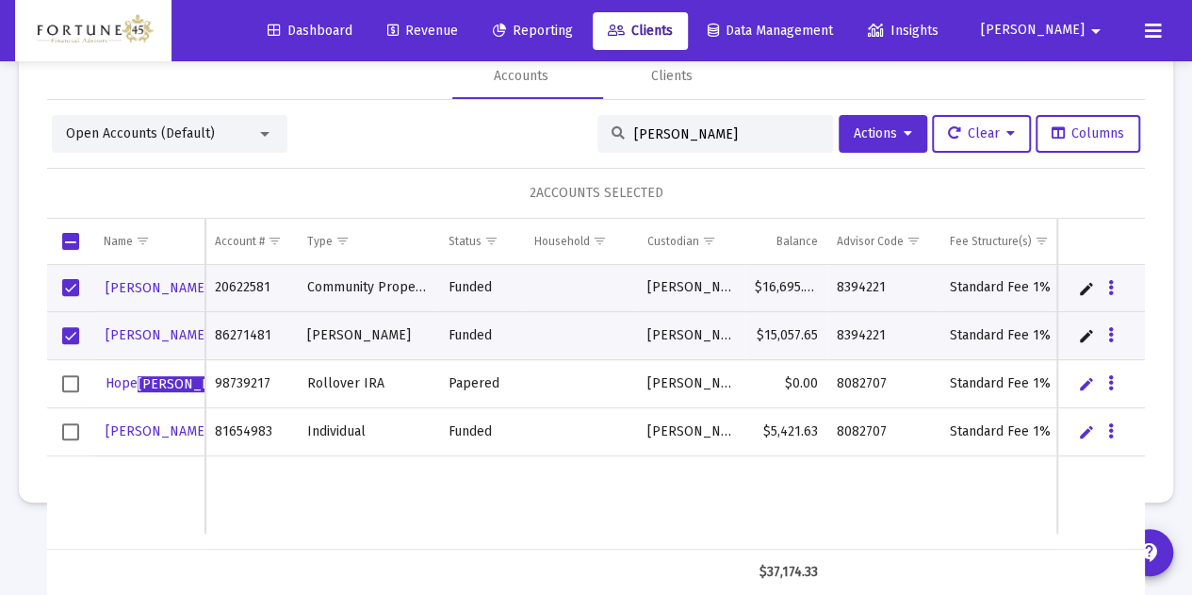
drag, startPoint x: 71, startPoint y: 372, endPoint x: 70, endPoint y: 382, distance: 9.5
click at [71, 375] on span "Select row" at bounding box center [70, 383] width 17 height 17
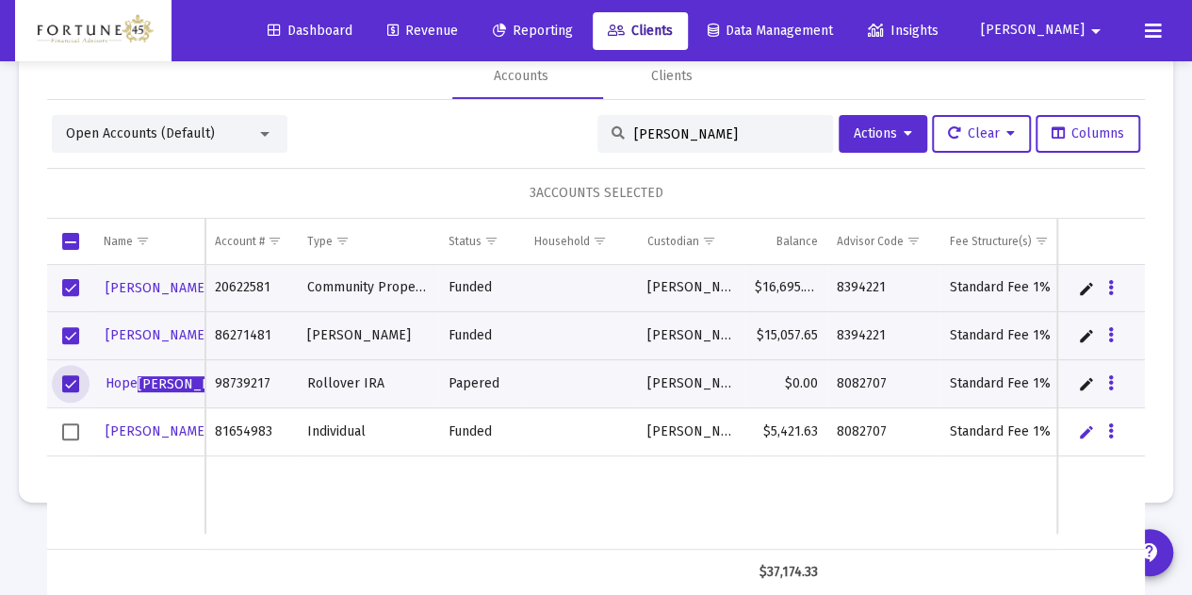
click at [74, 423] on span "Select row" at bounding box center [70, 431] width 17 height 17
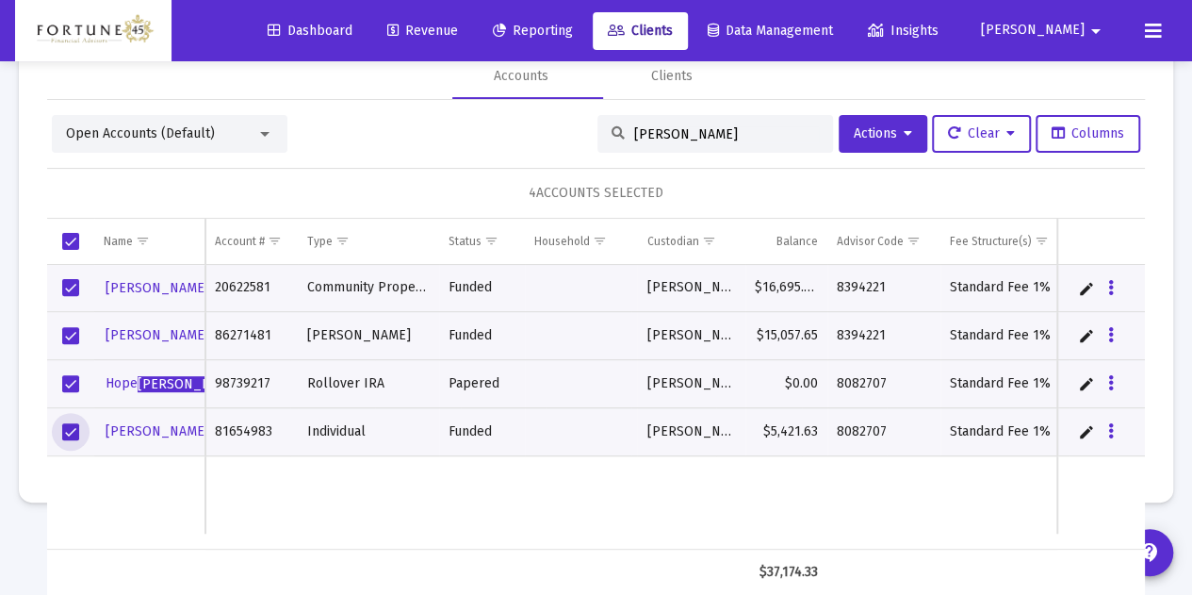
click at [74, 423] on span "Select row" at bounding box center [70, 431] width 17 height 17
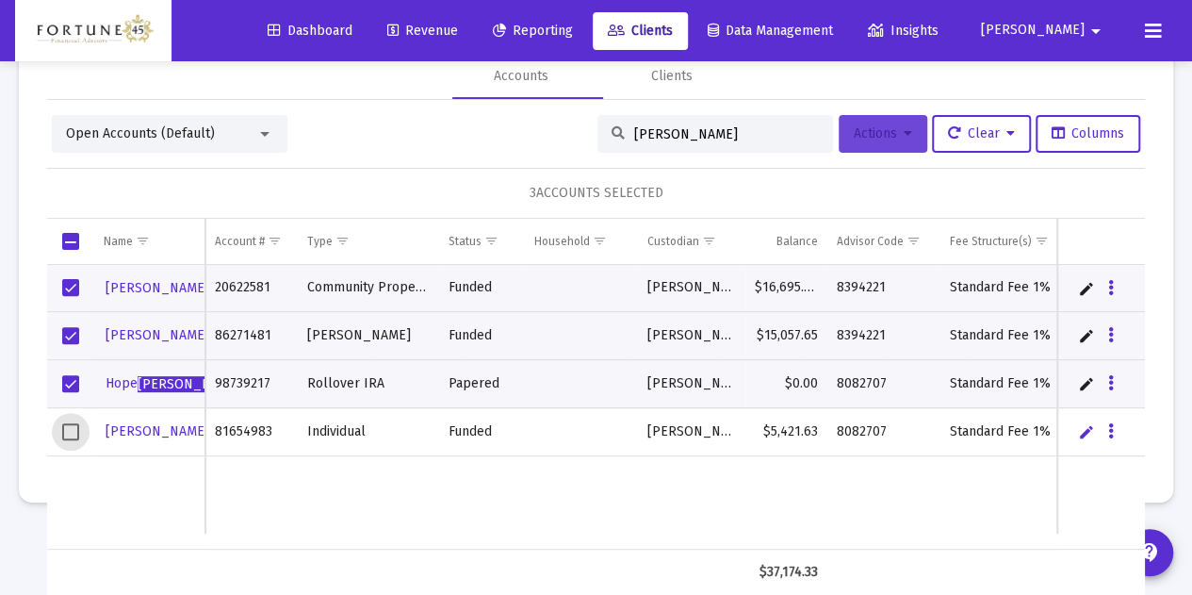
click at [839, 143] on button "Actions" at bounding box center [883, 134] width 89 height 38
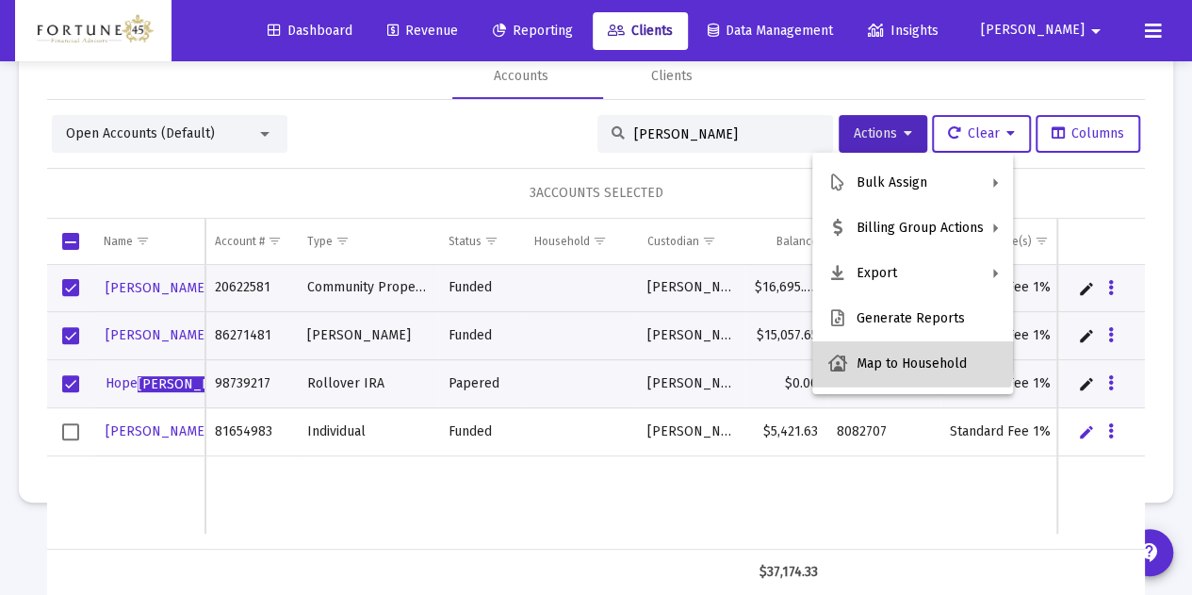
click at [893, 354] on button "Map to Household" at bounding box center [912, 363] width 201 height 45
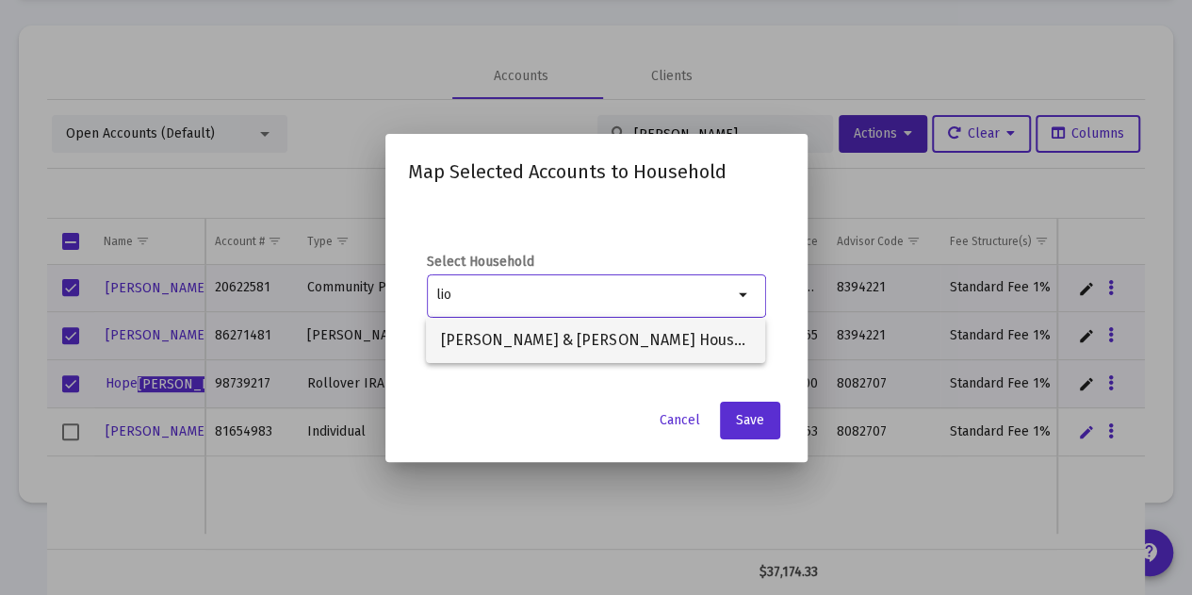
click at [601, 344] on span "[PERSON_NAME] & [PERSON_NAME] Household" at bounding box center [595, 340] width 309 height 45
type input "[PERSON_NAME] & [PERSON_NAME] Household"
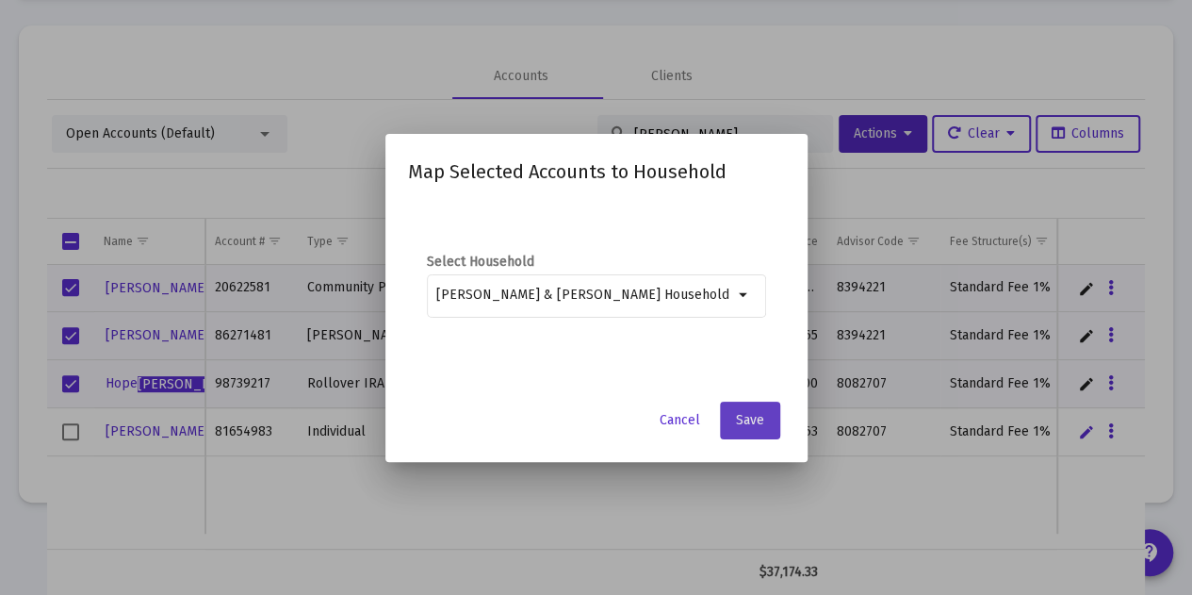
click at [759, 433] on button "Save" at bounding box center [750, 420] width 60 height 38
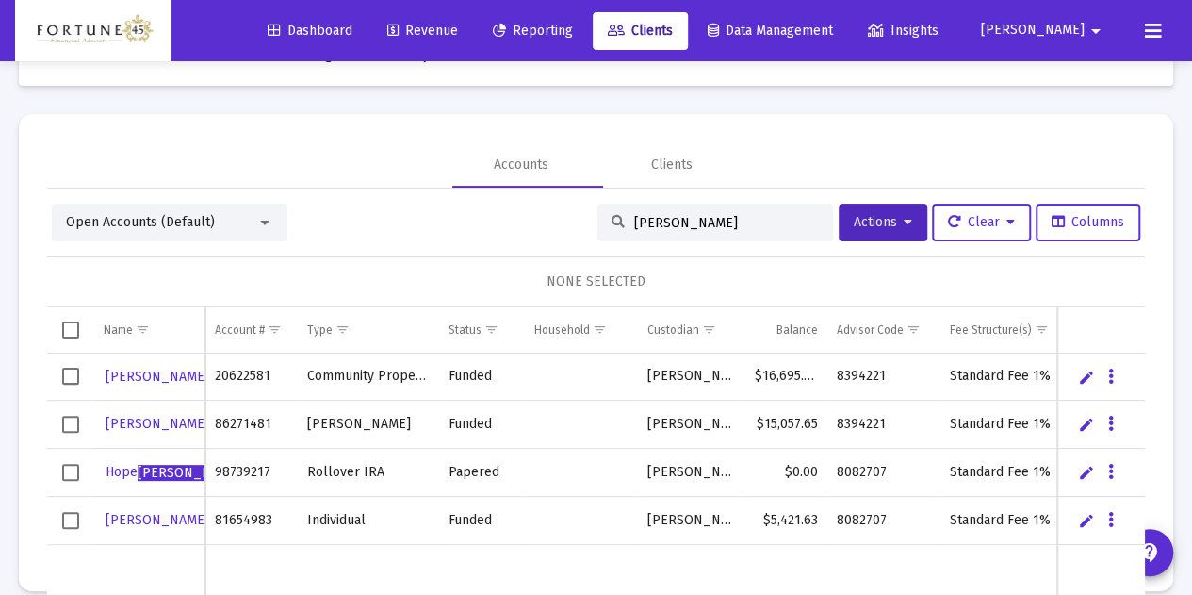
scroll to position [89, 0]
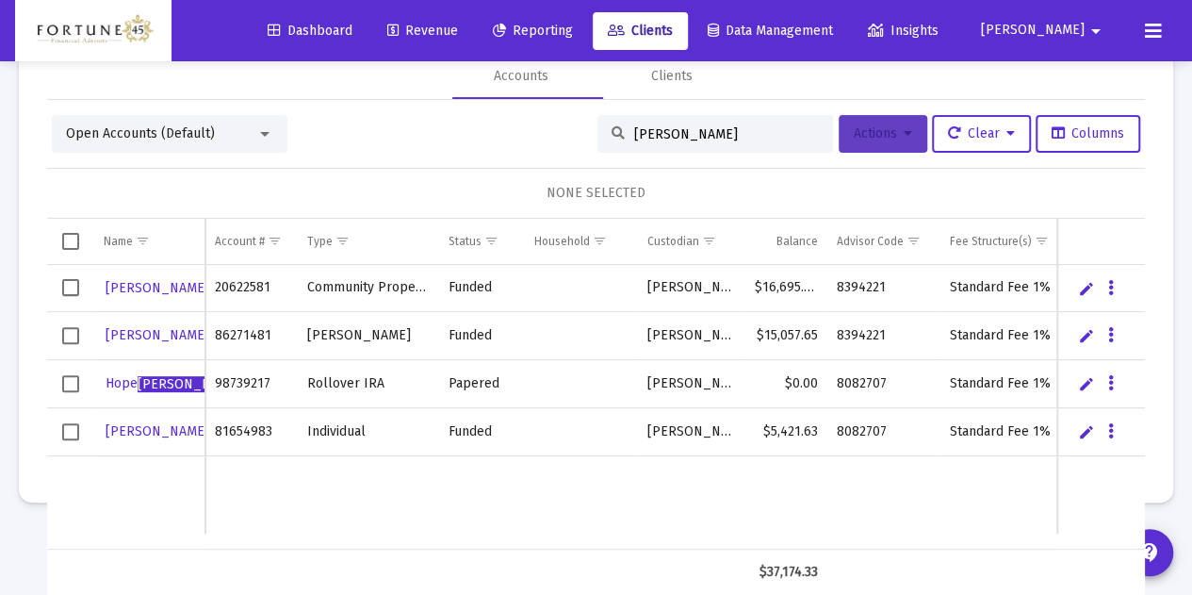
click at [873, 139] on span "Actions" at bounding box center [883, 133] width 58 height 16
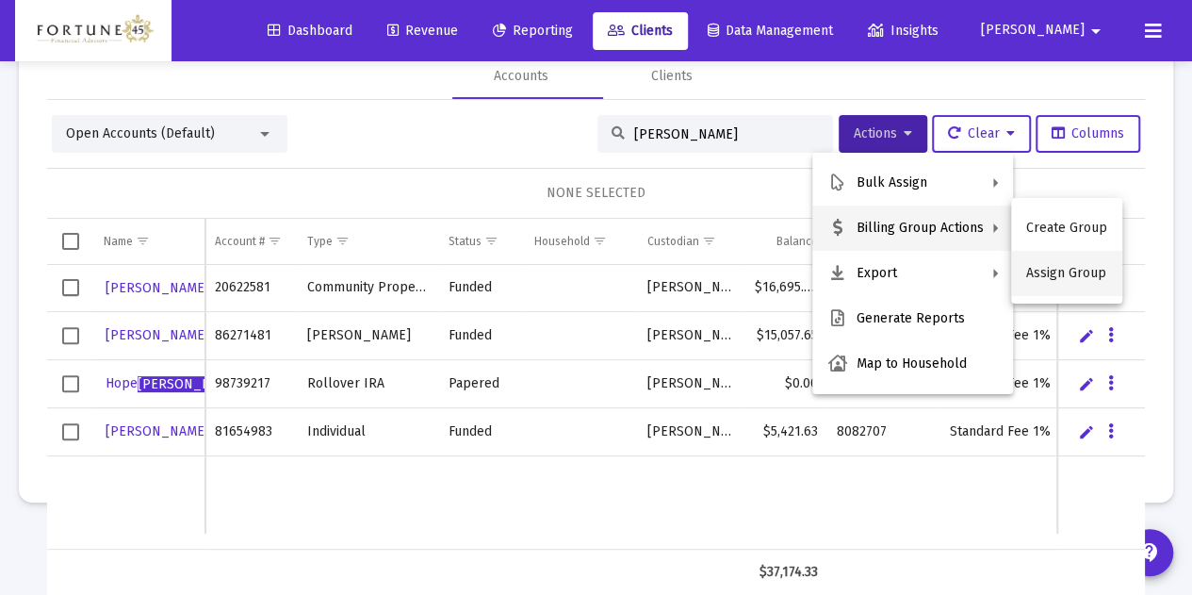
click at [1059, 269] on button "Assign Group" at bounding box center [1066, 273] width 111 height 45
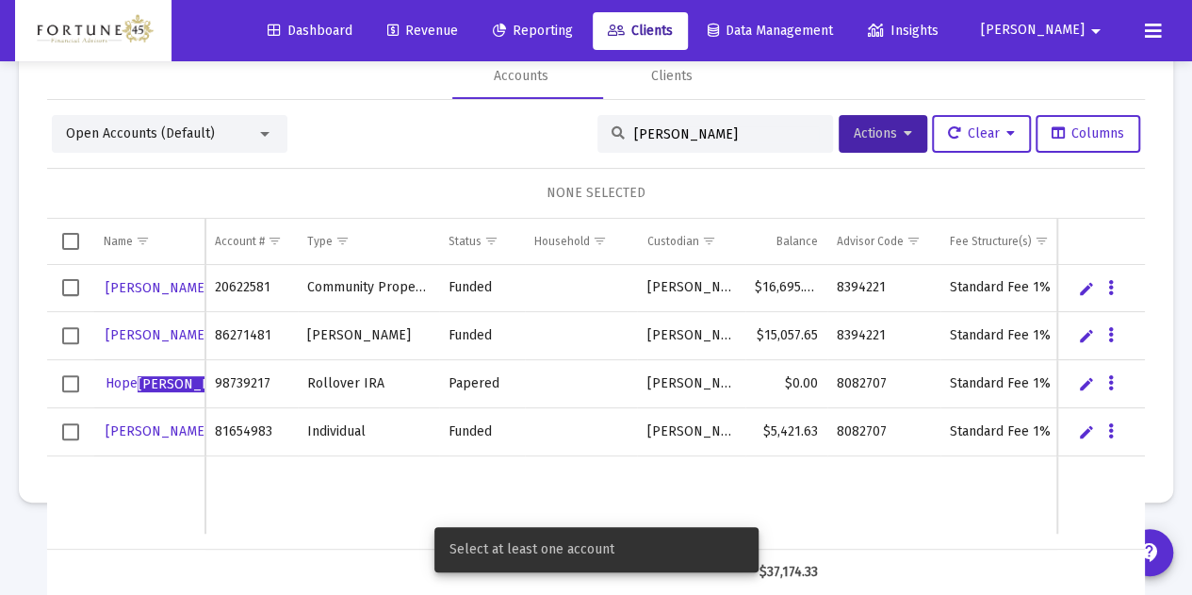
click at [80, 285] on td "Data grid" at bounding box center [70, 288] width 47 height 47
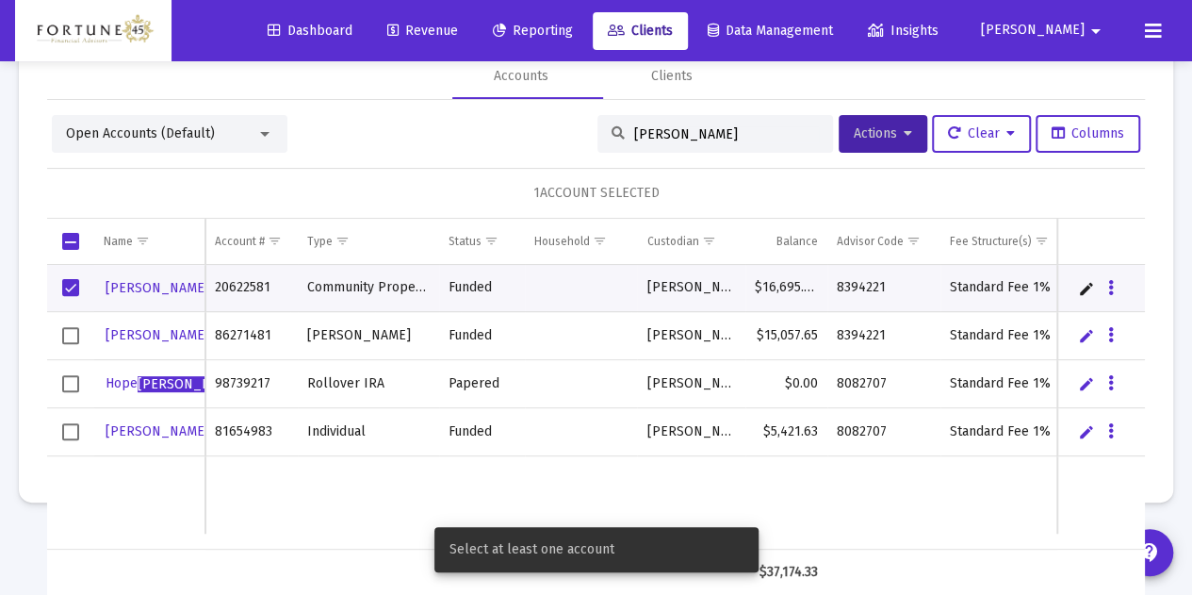
click at [77, 336] on span "Select row" at bounding box center [70, 335] width 17 height 17
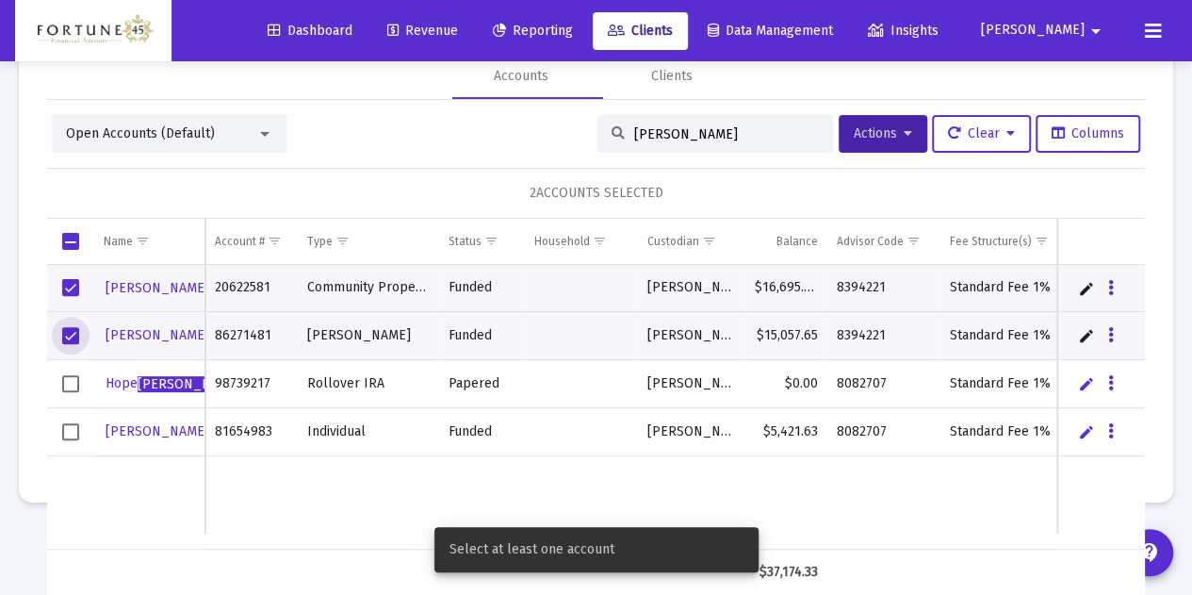
click at [77, 363] on td "Data grid" at bounding box center [70, 384] width 47 height 48
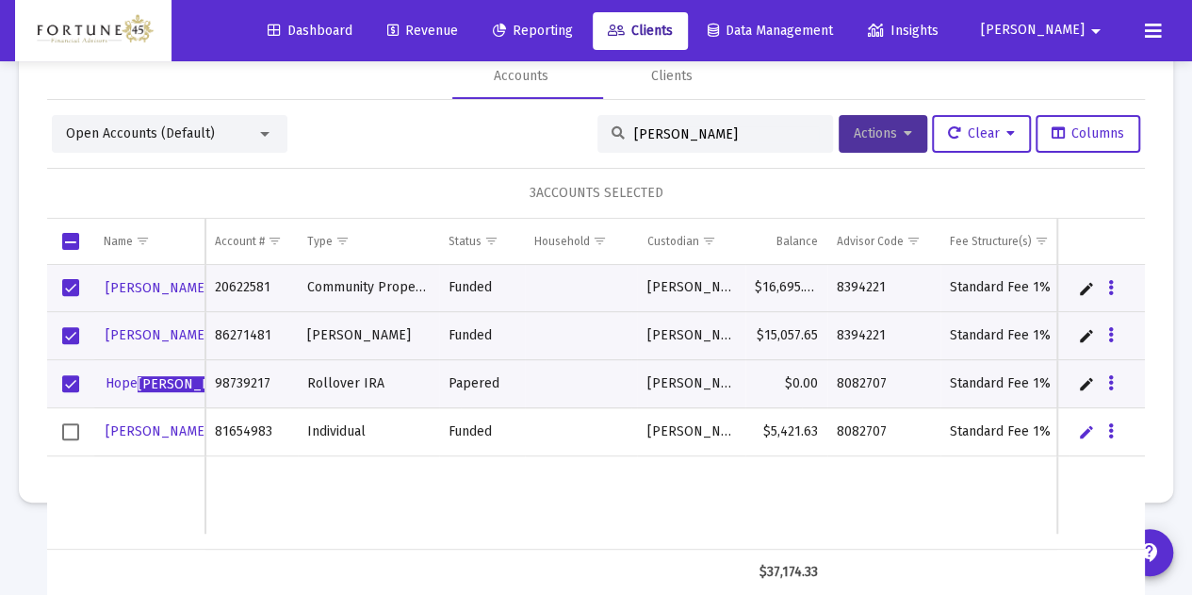
click at [871, 145] on button "Actions" at bounding box center [883, 134] width 89 height 38
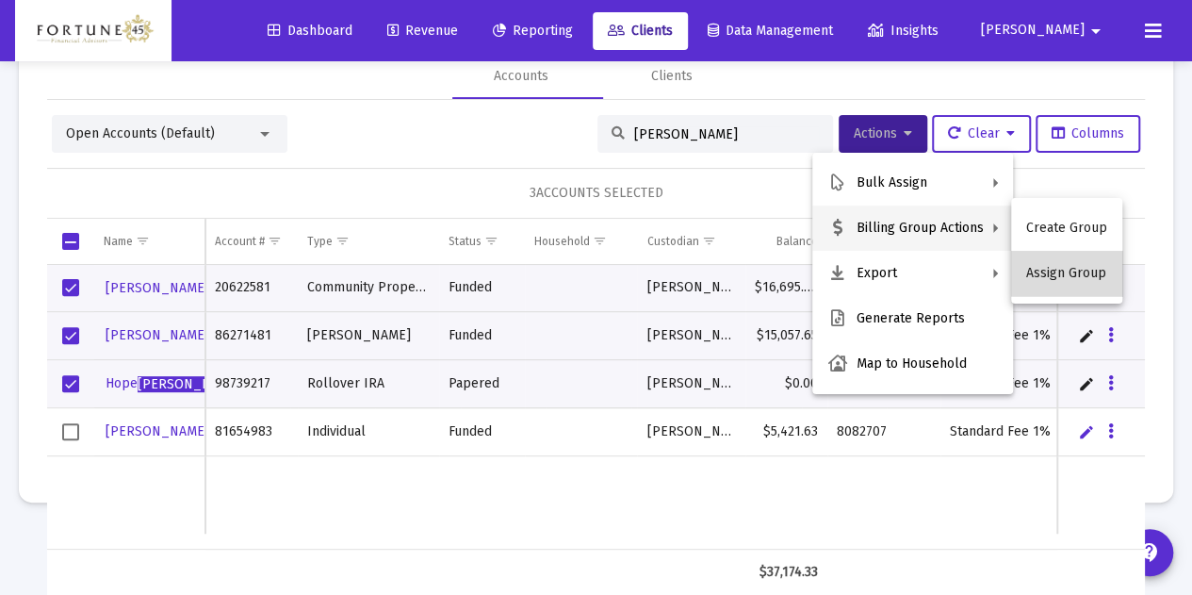
click at [1079, 270] on button "Assign Group" at bounding box center [1066, 273] width 111 height 45
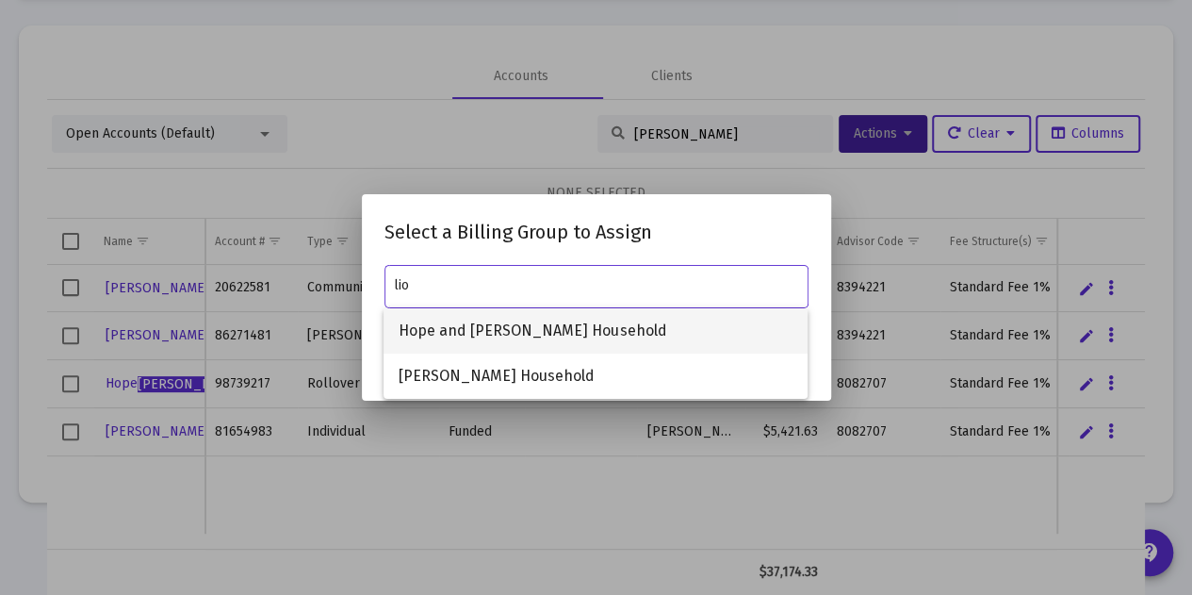
click at [569, 320] on span "Hope and Andre Liotta Household" at bounding box center [596, 330] width 394 height 45
type input "Hope and Andre Liotta Household"
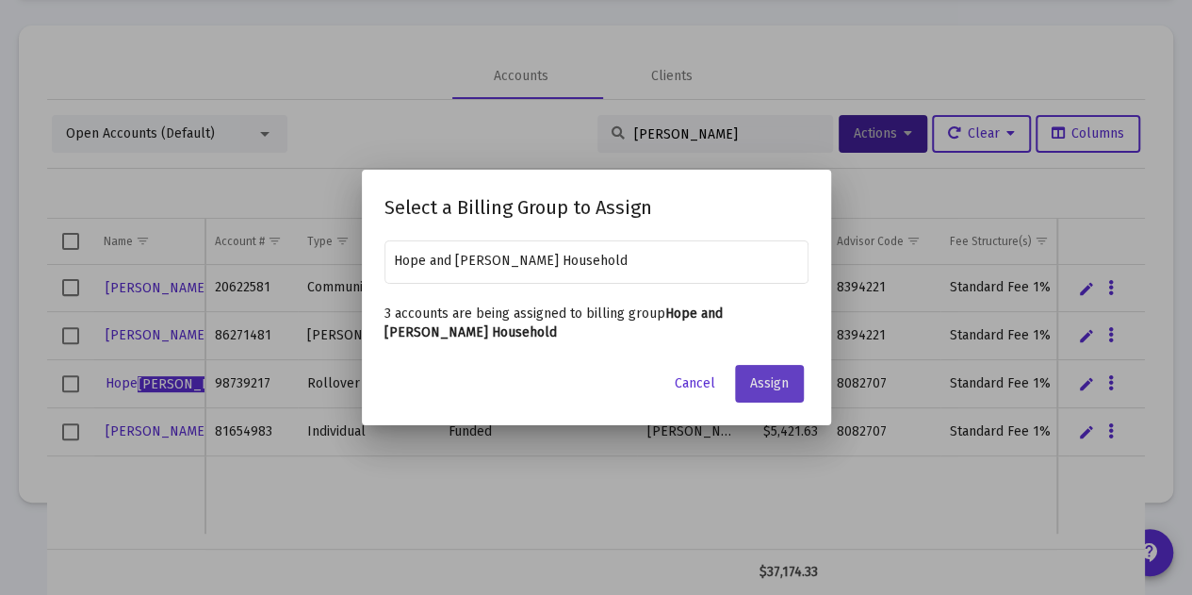
click at [776, 386] on span "Assign" at bounding box center [769, 383] width 39 height 16
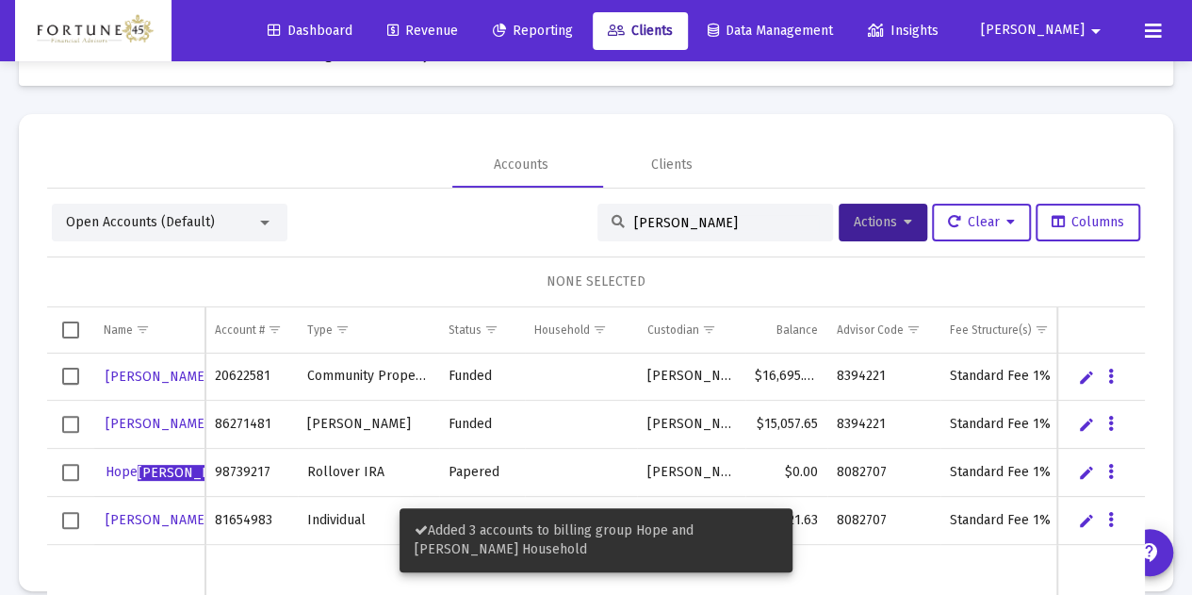
scroll to position [89, 0]
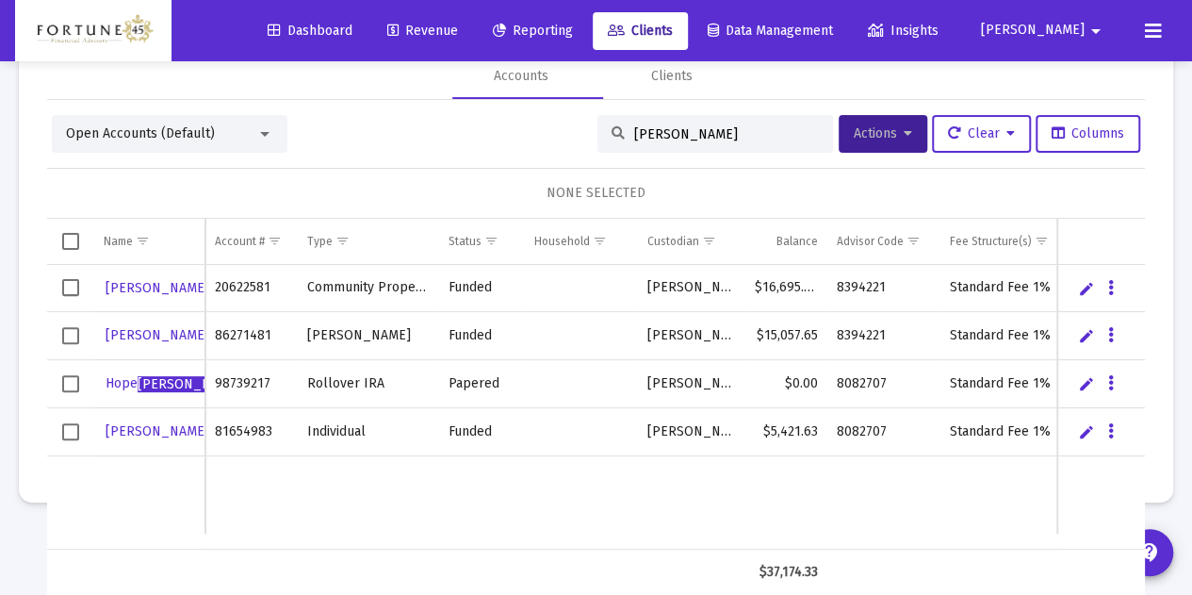
drag, startPoint x: 663, startPoint y: 137, endPoint x: 556, endPoint y: 137, distance: 107.4
click at [556, 137] on div "Open Accounts (Default) liotta Actions Clear Columns" at bounding box center [596, 134] width 1088 height 38
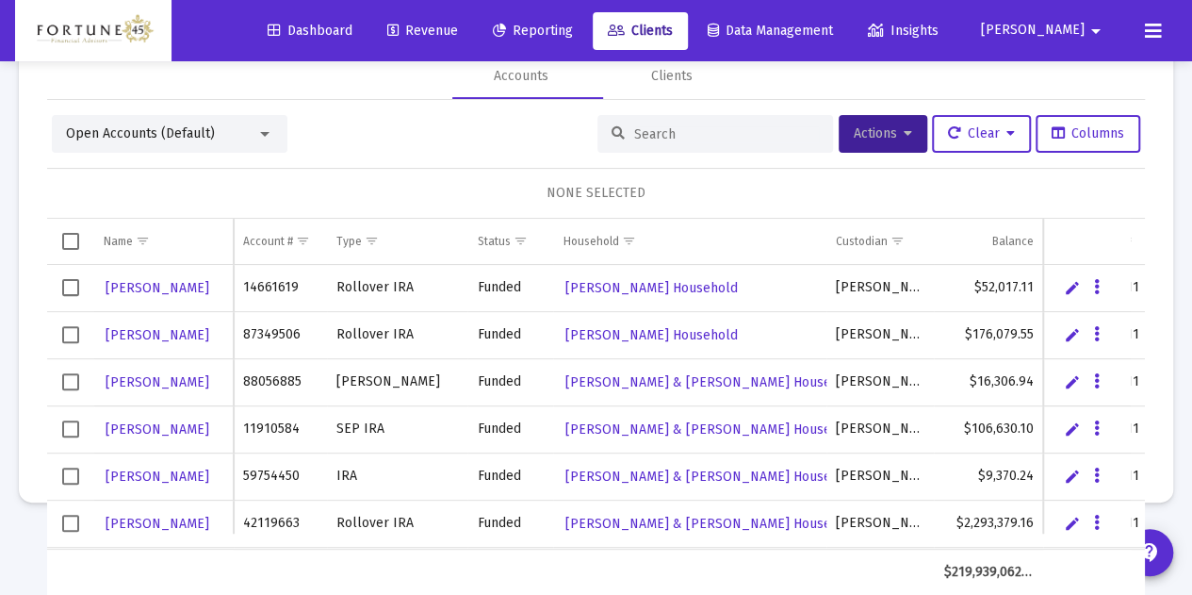
click at [235, 137] on div "Open Accounts (Default)" at bounding box center [161, 133] width 190 height 19
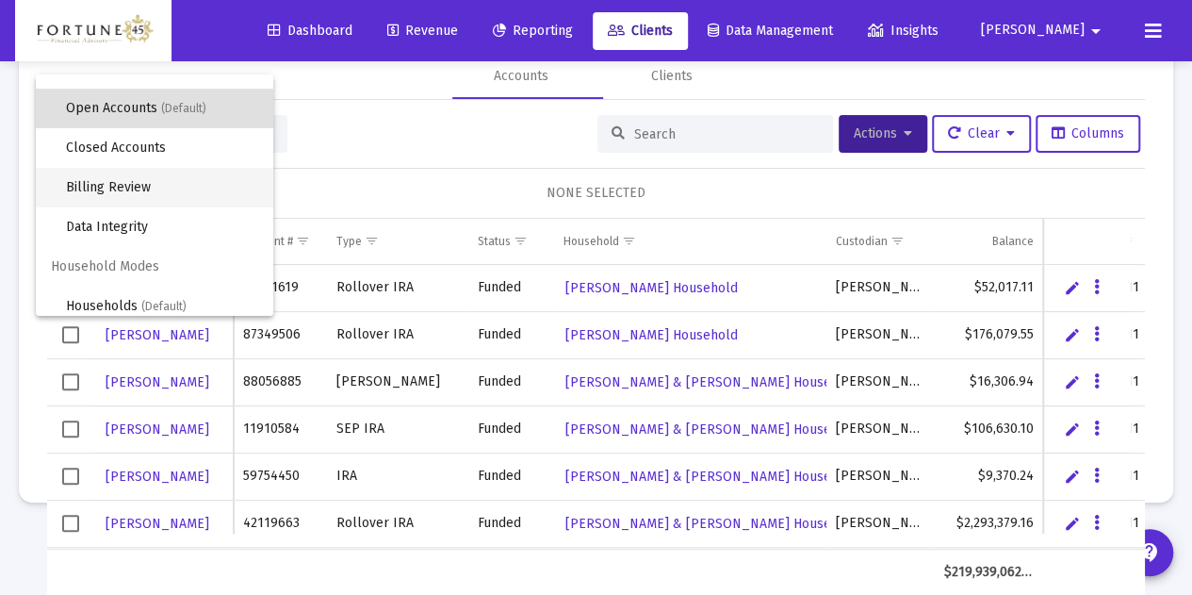
scroll to position [36, 0]
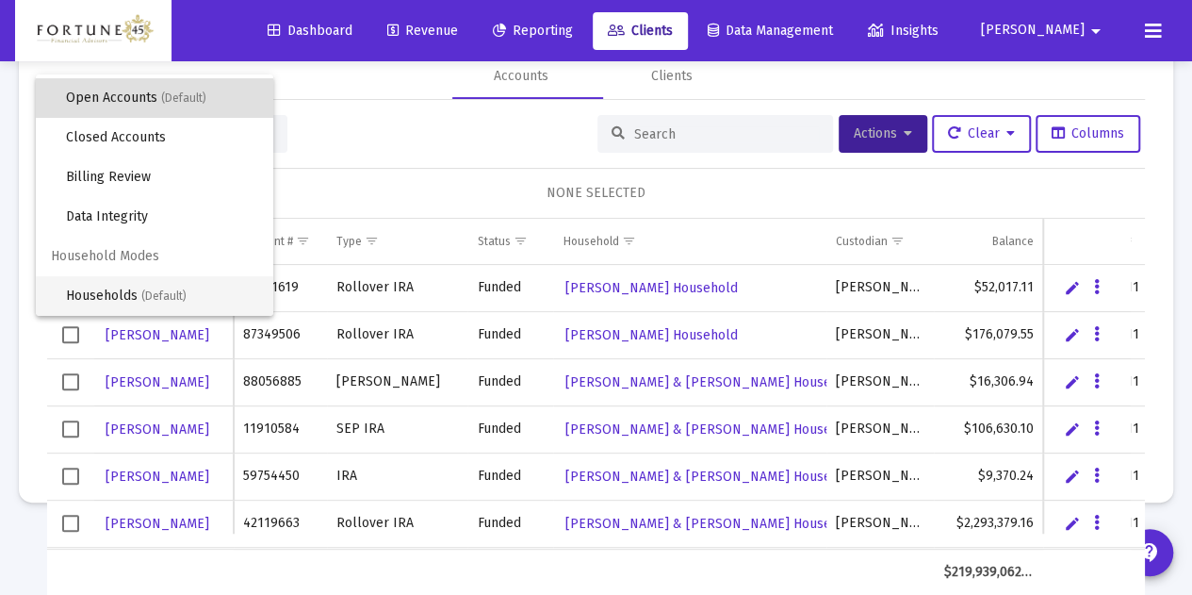
click at [126, 278] on span "Households (Default)" at bounding box center [162, 296] width 192 height 40
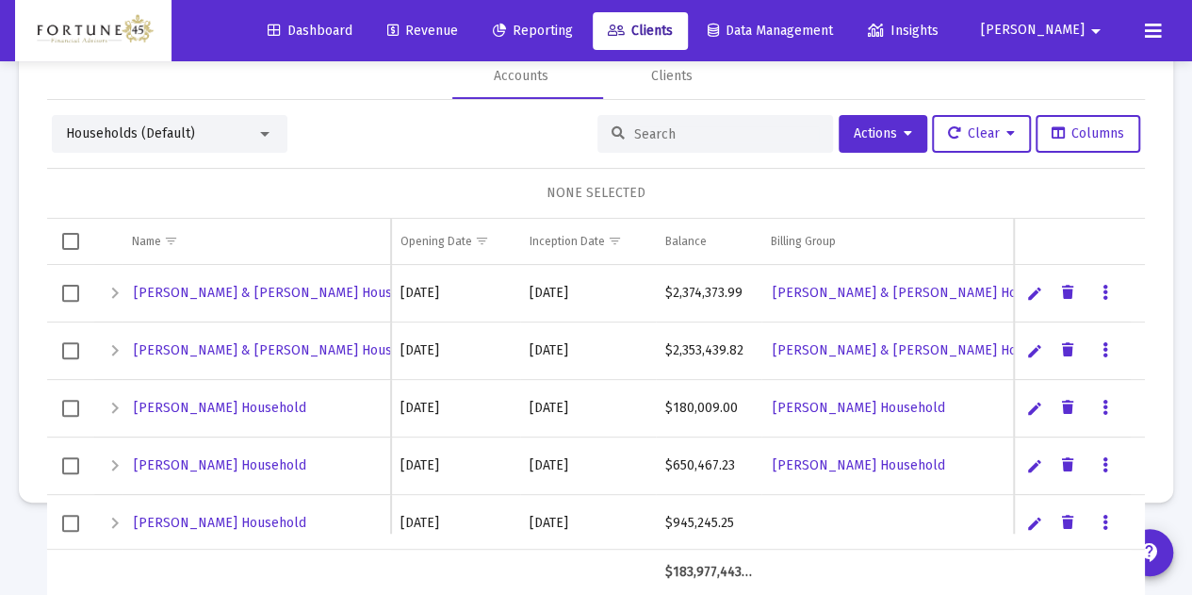
click at [653, 133] on input at bounding box center [726, 134] width 185 height 16
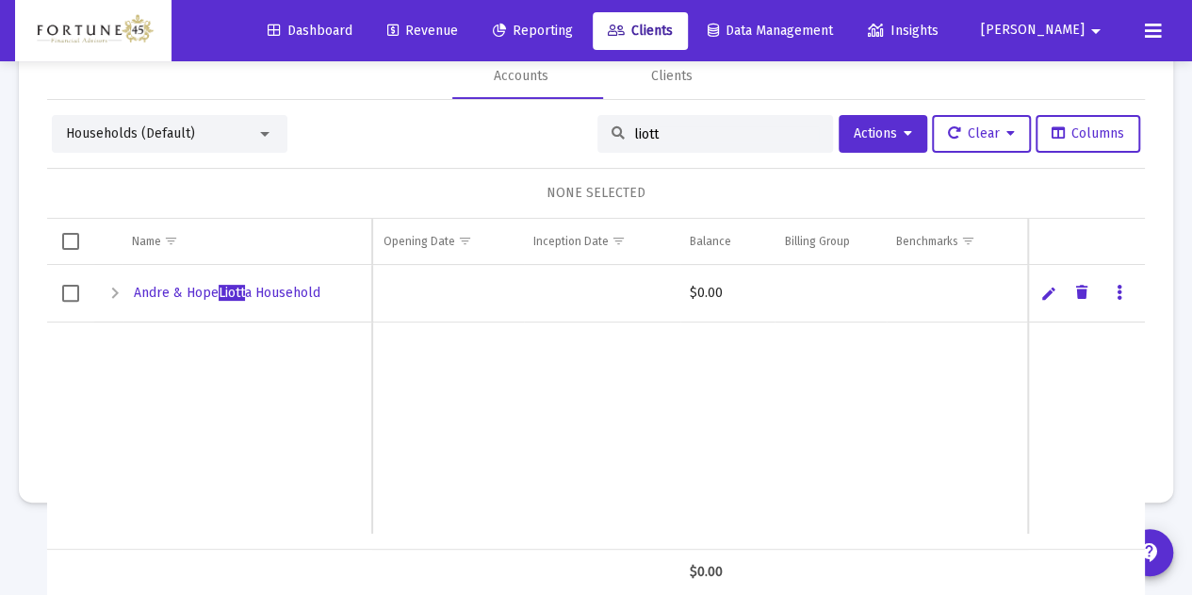
type input "liott"
click at [1040, 294] on link "Edit" at bounding box center [1048, 293] width 17 height 17
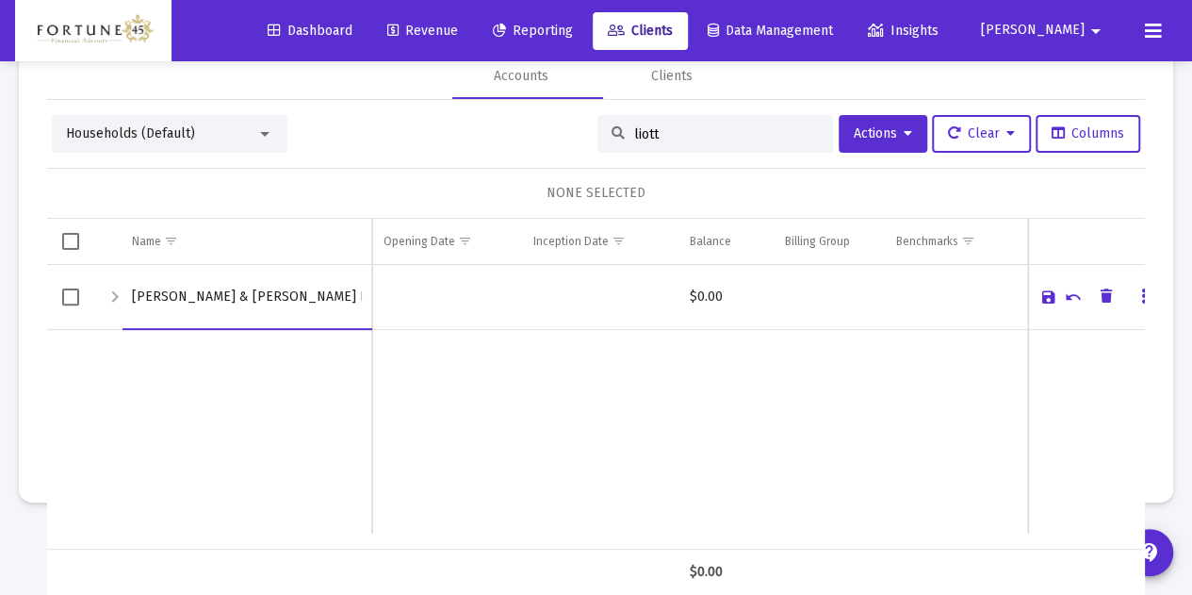
click at [1065, 299] on link "Cancel" at bounding box center [1073, 296] width 17 height 17
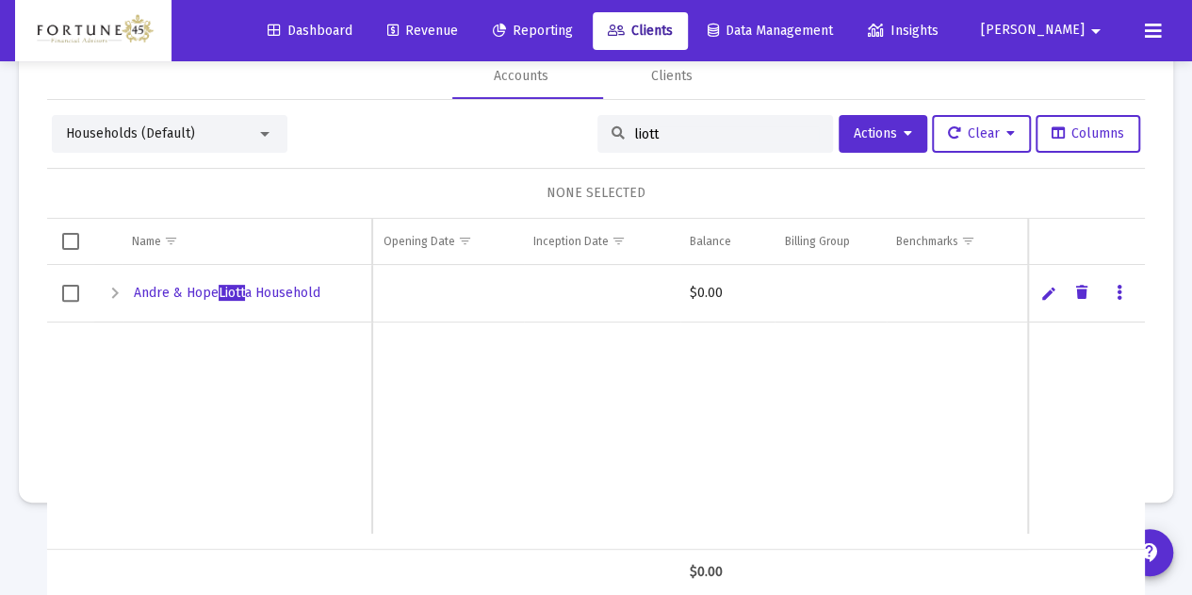
click at [1117, 295] on icon "Data grid" at bounding box center [1120, 293] width 6 height 23
click at [842, 338] on div at bounding box center [596, 297] width 1192 height 595
click at [134, 294] on span "Andre & Hope Liott a Household" at bounding box center [227, 293] width 187 height 16
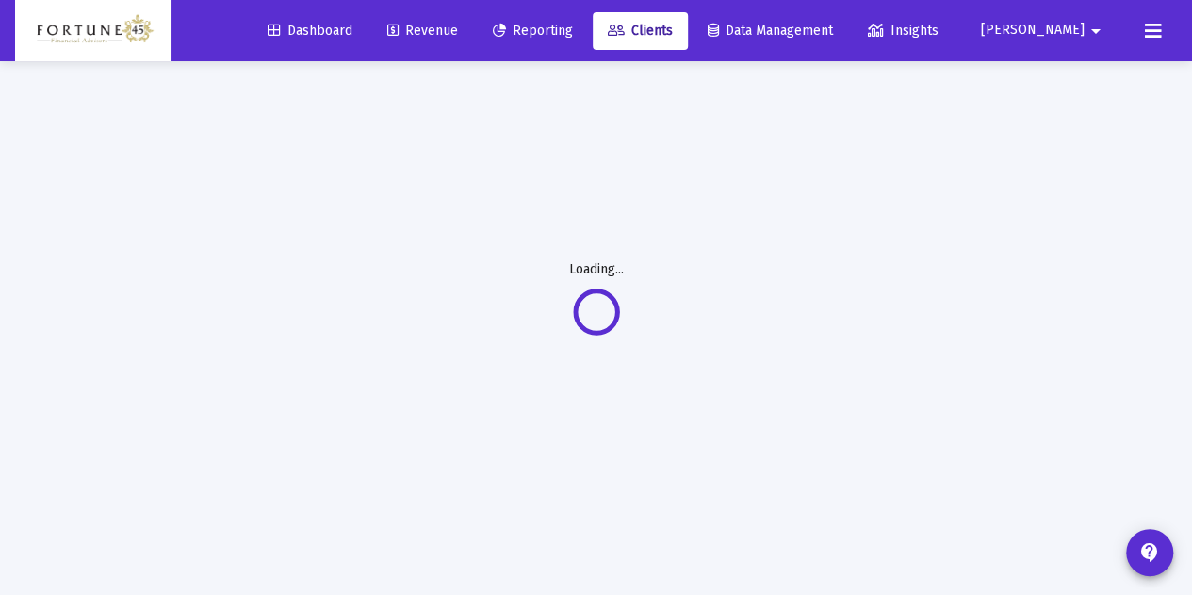
scroll to position [61, 0]
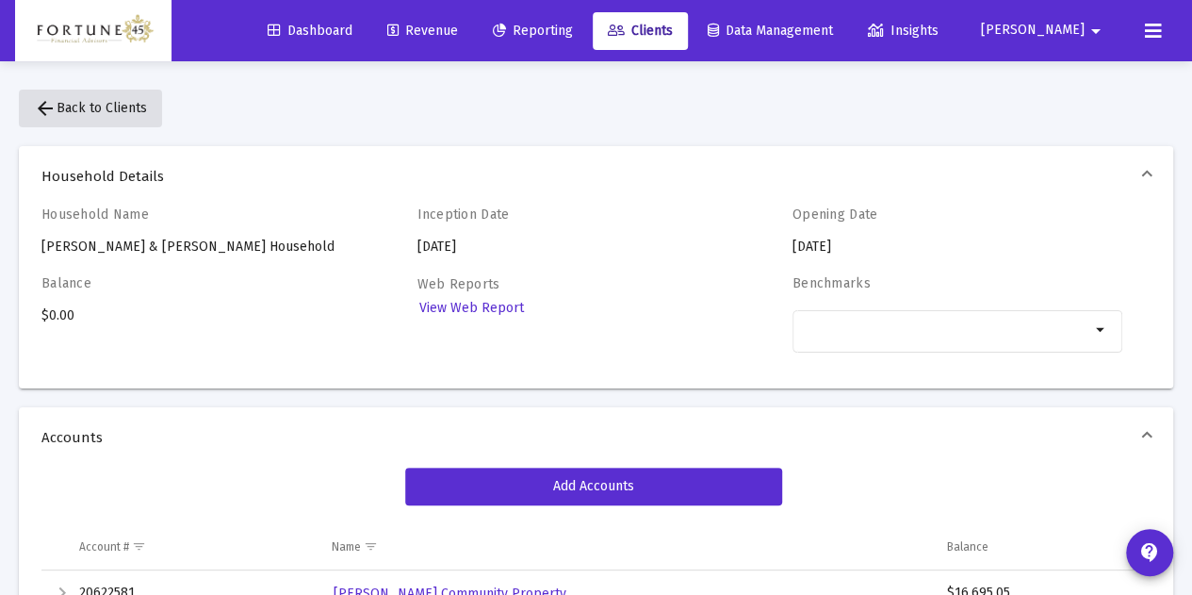
click at [77, 108] on span "arrow_back Back to Clients" at bounding box center [90, 108] width 113 height 16
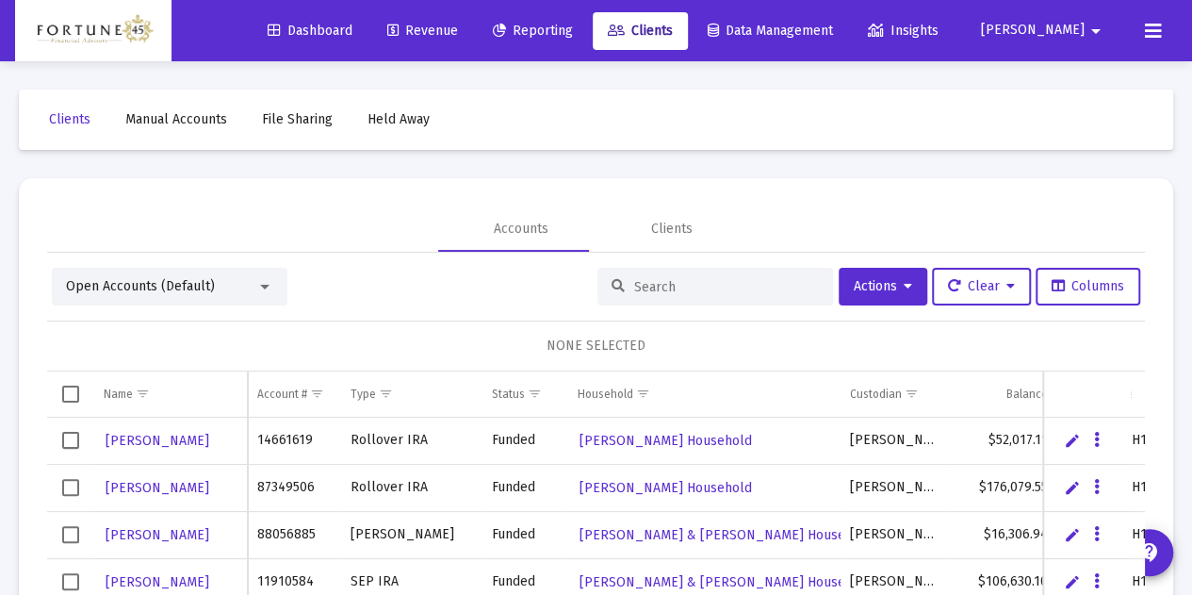
click at [573, 38] on span "Reporting" at bounding box center [533, 31] width 80 height 16
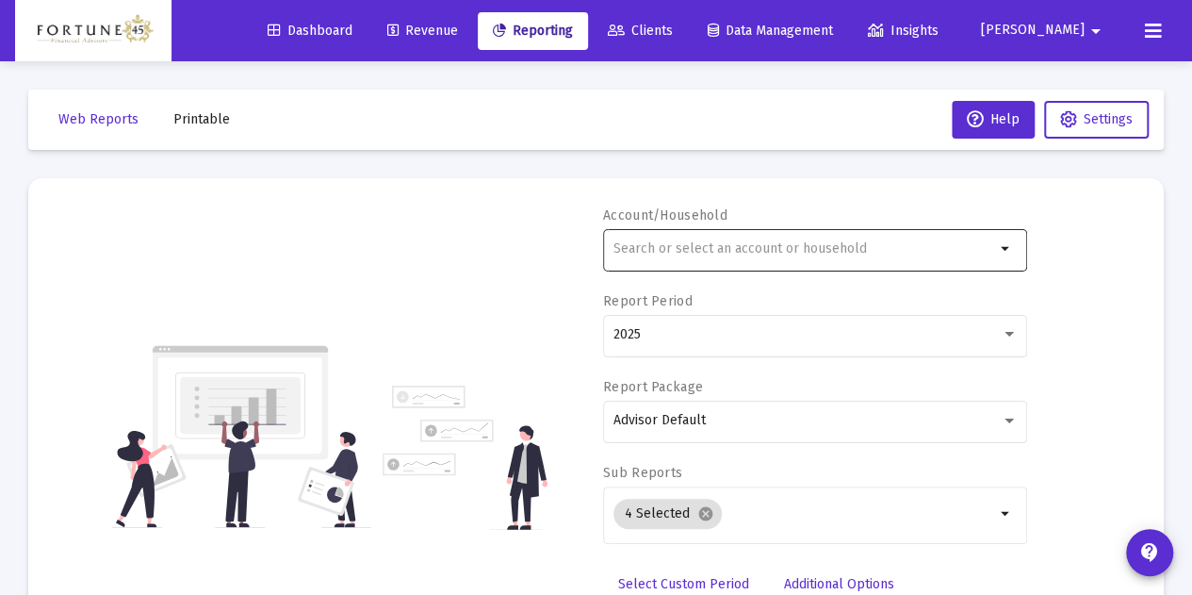
click at [816, 234] on div at bounding box center [804, 248] width 382 height 46
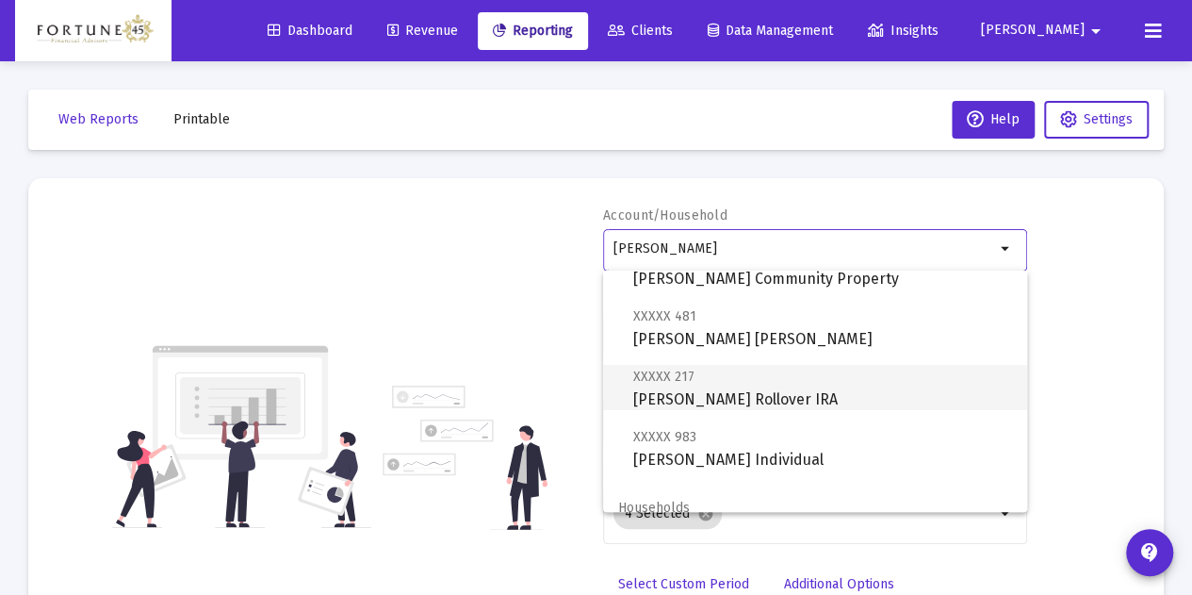
scroll to position [136, 0]
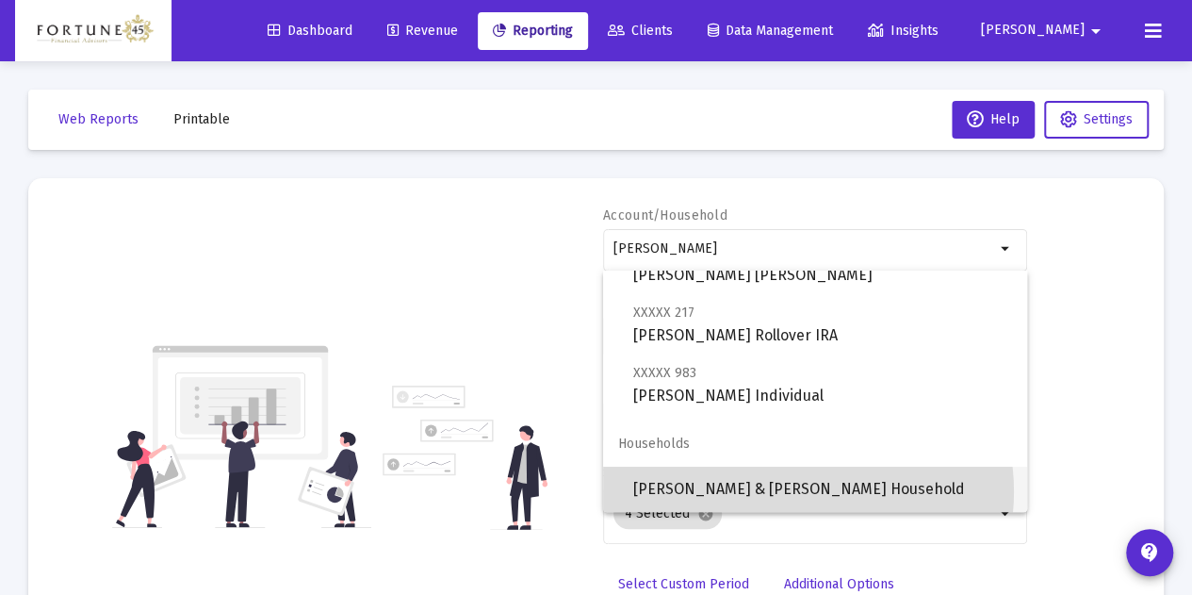
click at [800, 491] on span "[PERSON_NAME] & [PERSON_NAME] Household" at bounding box center [822, 488] width 379 height 45
type input "[PERSON_NAME] & [PERSON_NAME] Household"
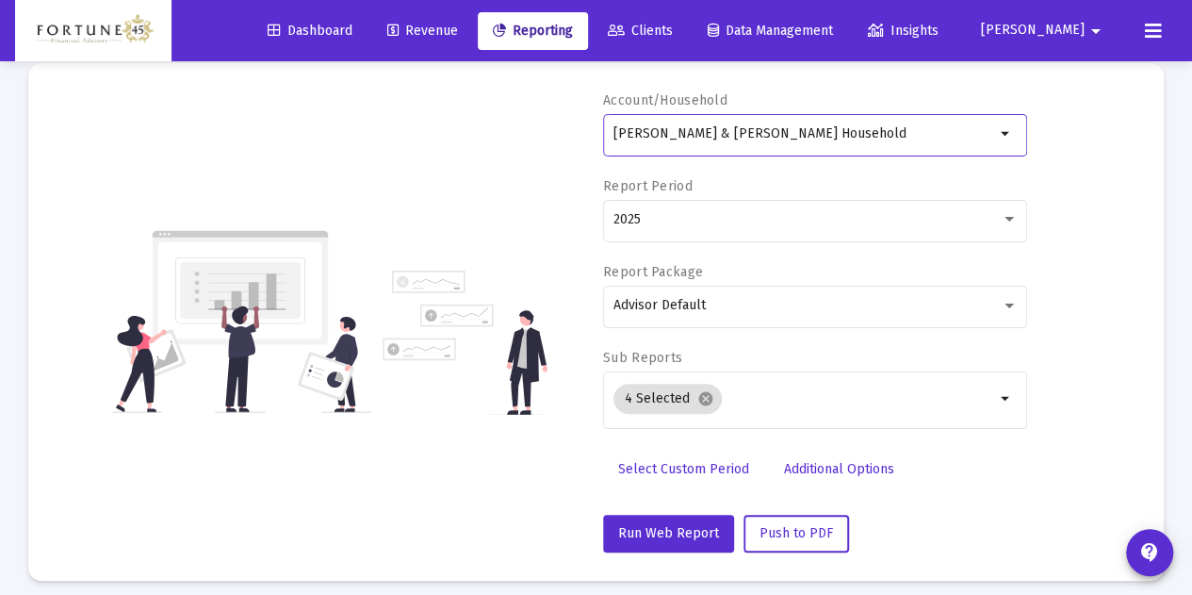
scroll to position [94, 0]
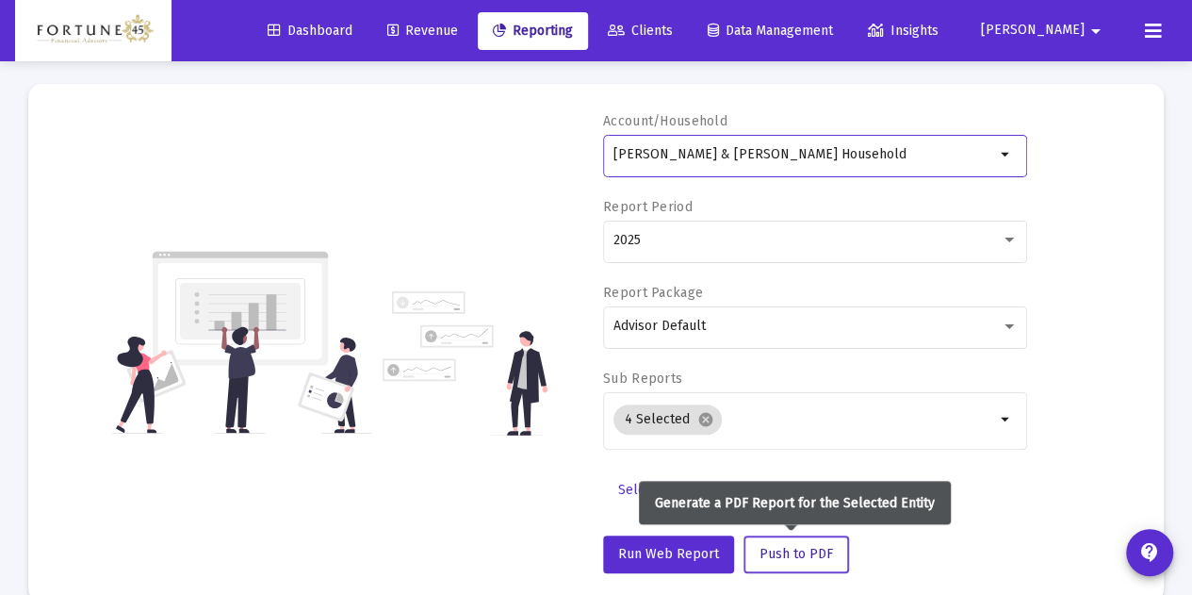
click at [806, 557] on span "Push to PDF" at bounding box center [795, 554] width 73 height 16
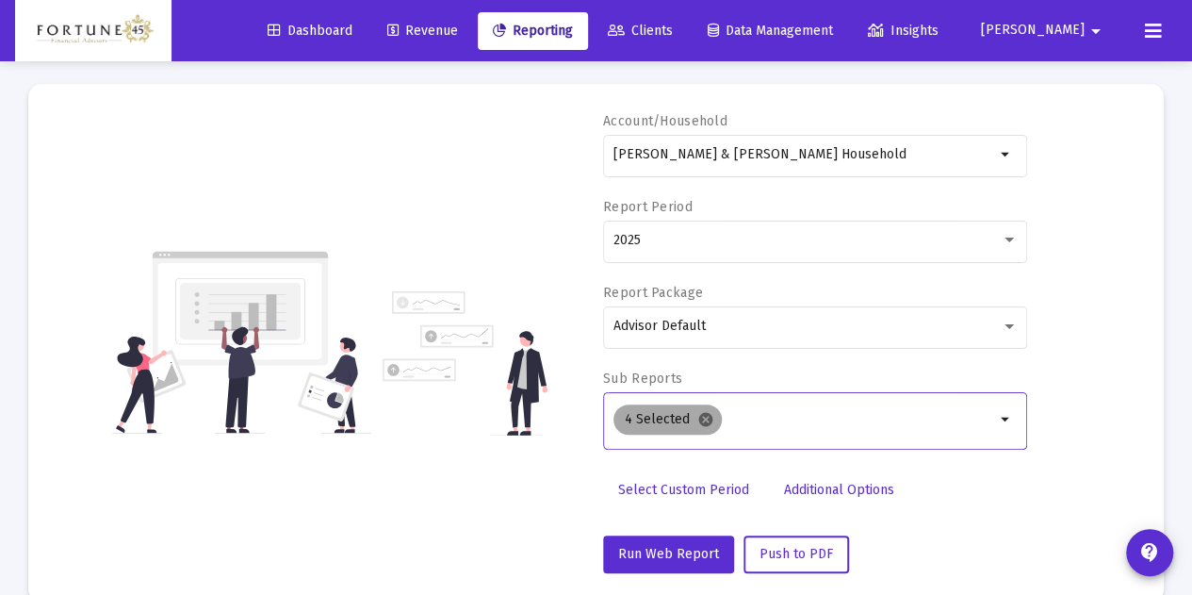
click at [706, 421] on mat-icon "cancel" at bounding box center [705, 419] width 17 height 17
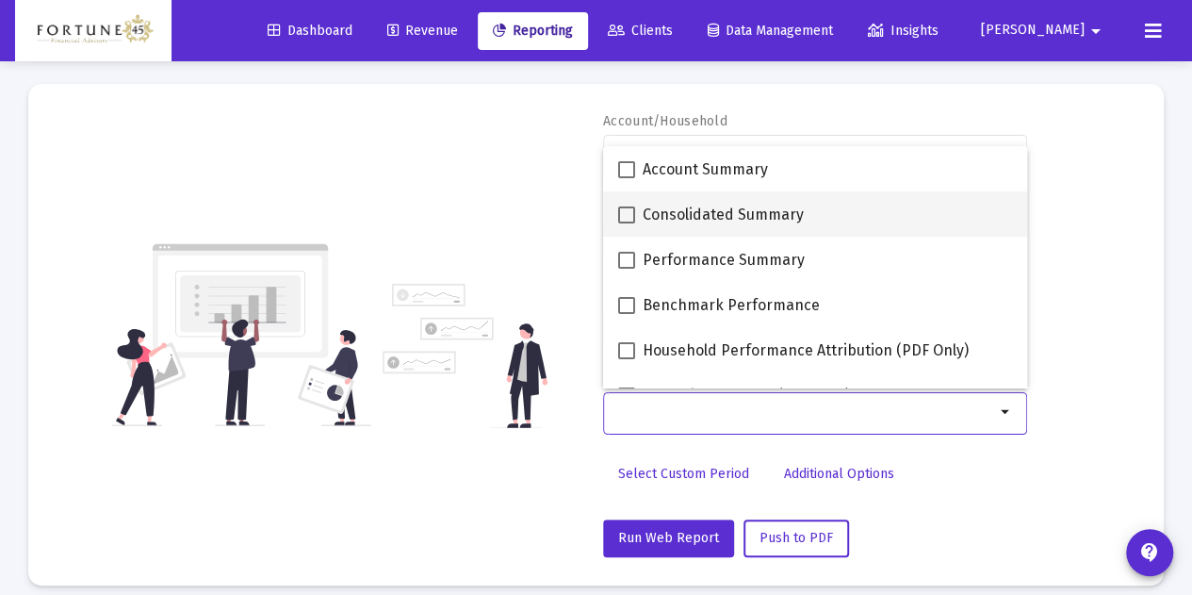
click at [686, 216] on span "Consolidated Summary" at bounding box center [723, 215] width 161 height 23
click at [627, 223] on input "Consolidated Summary" at bounding box center [626, 223] width 1 height 1
checkbox input "true"
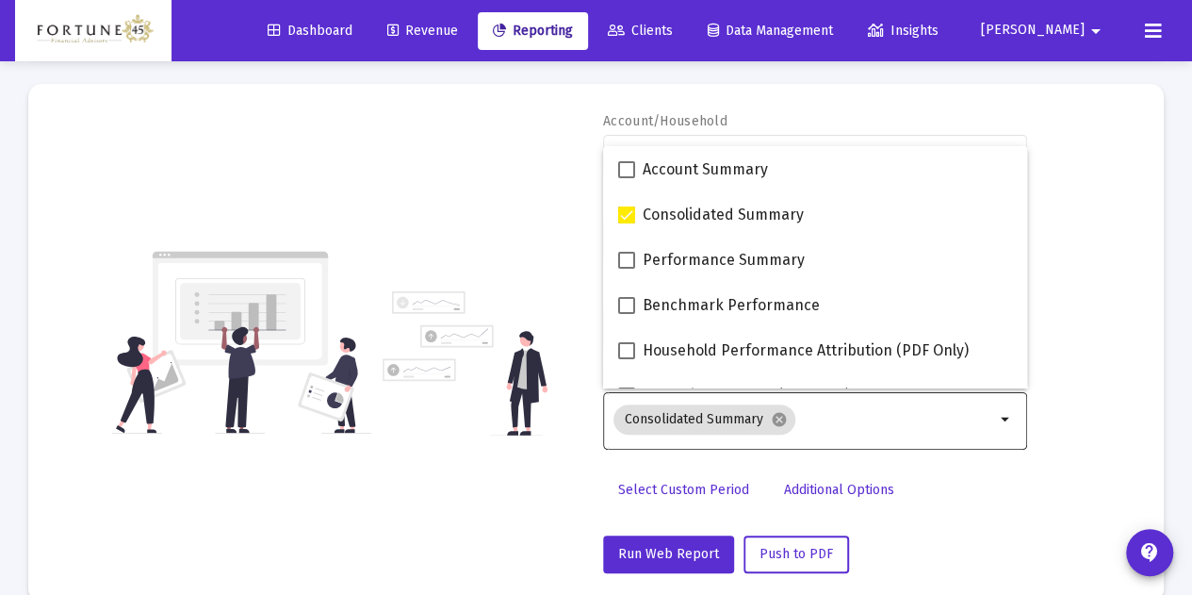
click at [462, 182] on div "Account/Household Andre & Hope Liotta Household arrow_drop_down Report Period 2…" at bounding box center [596, 342] width 1079 height 461
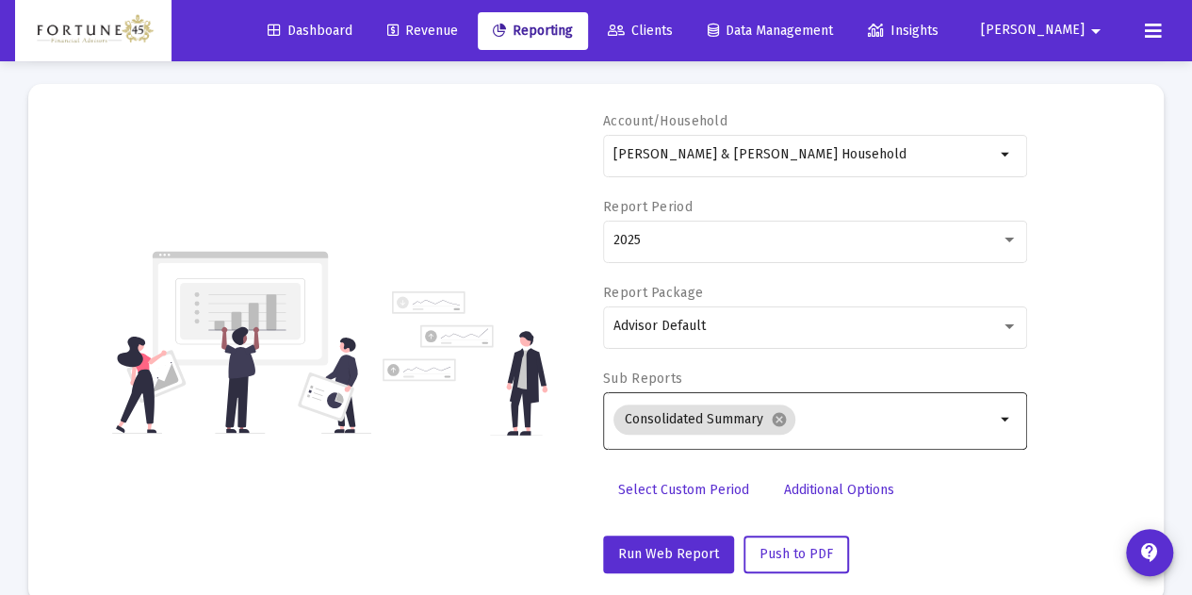
click at [695, 176] on div "[PERSON_NAME] & [PERSON_NAME] Household" at bounding box center [804, 154] width 382 height 46
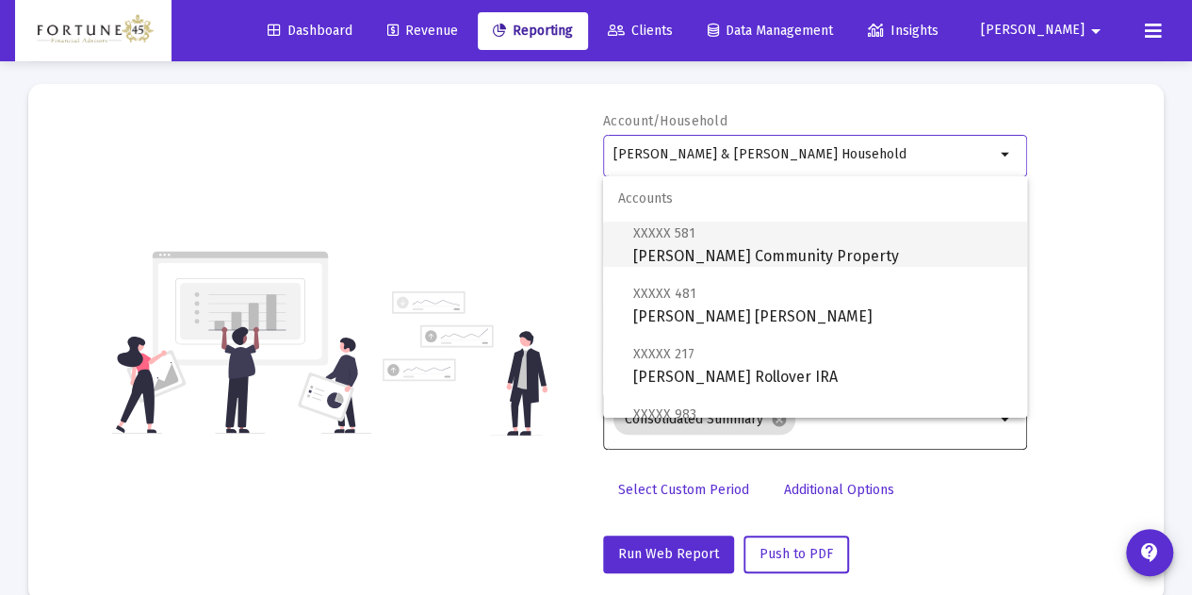
click at [716, 235] on span "XXXXX 581 Andre Liotta Community Property" at bounding box center [822, 244] width 379 height 46
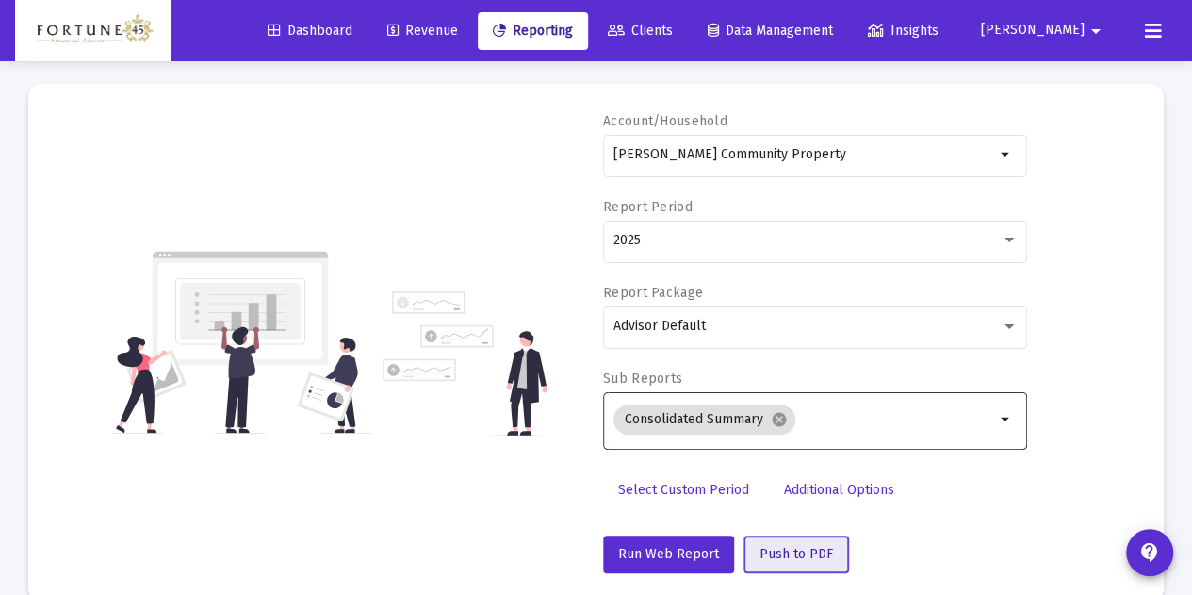
click at [806, 538] on button "Push to PDF" at bounding box center [796, 554] width 106 height 38
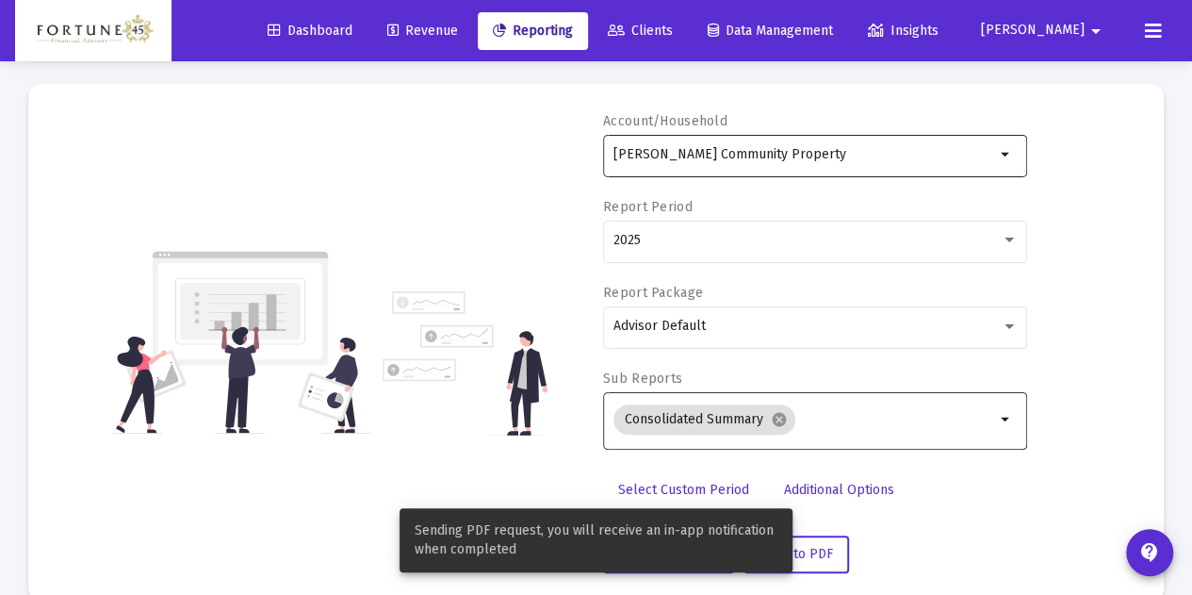
click at [806, 160] on input "[PERSON_NAME] Community Property" at bounding box center [804, 154] width 382 height 15
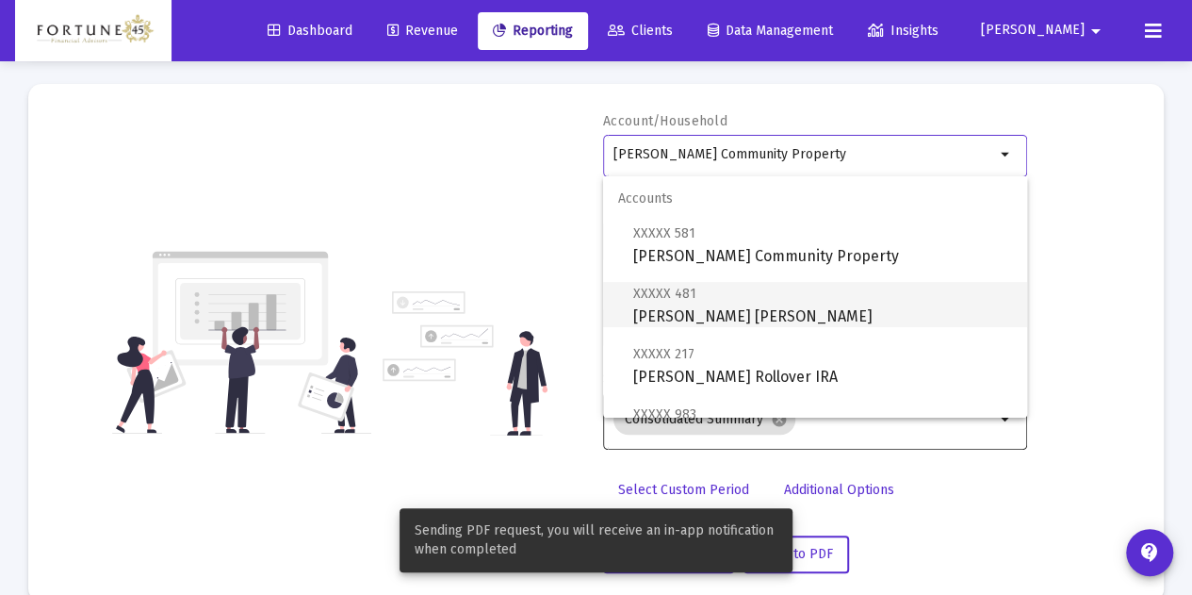
click at [788, 316] on span "XXXXX 481 Andre Liotta Roth IRA" at bounding box center [822, 305] width 379 height 46
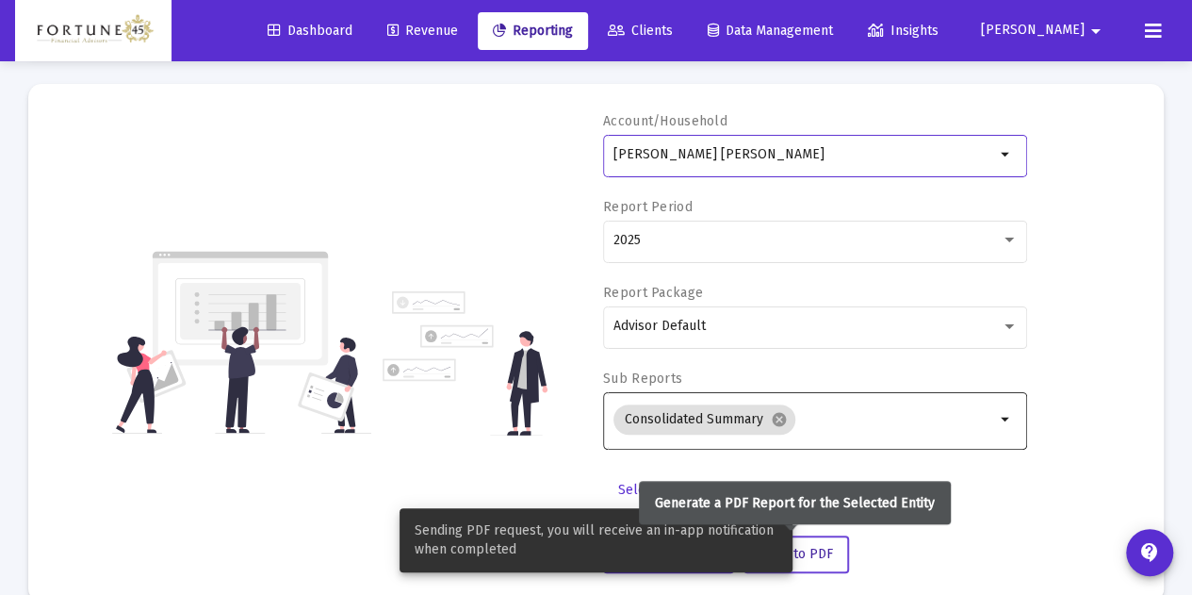
click at [818, 546] on span "Push to PDF" at bounding box center [795, 554] width 73 height 16
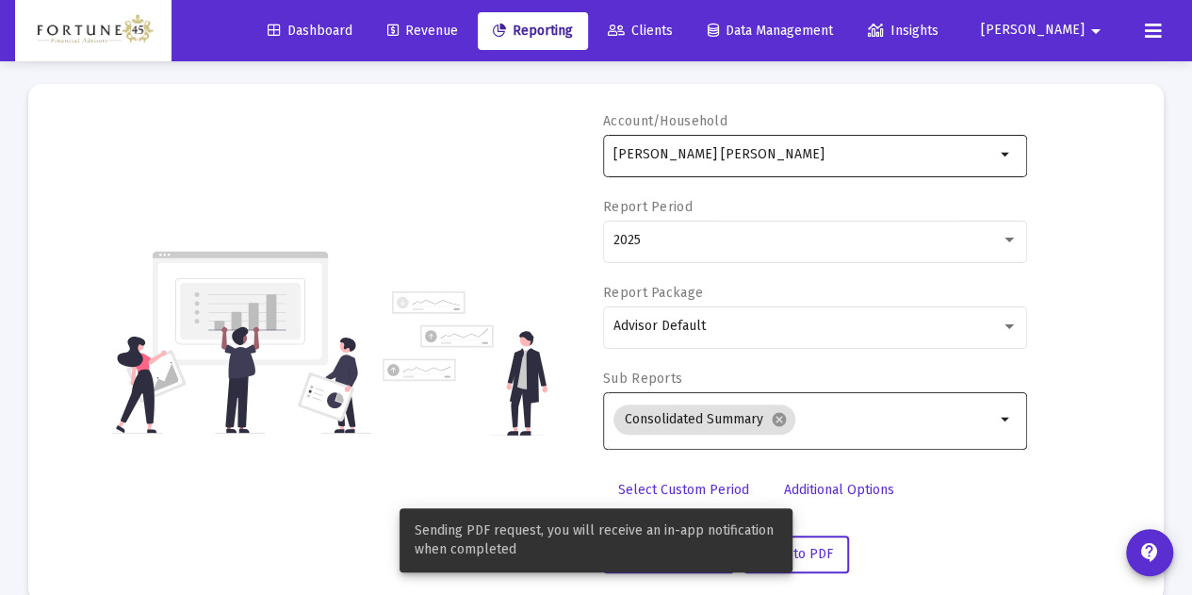
click at [763, 172] on div "[PERSON_NAME] [PERSON_NAME]" at bounding box center [804, 154] width 382 height 46
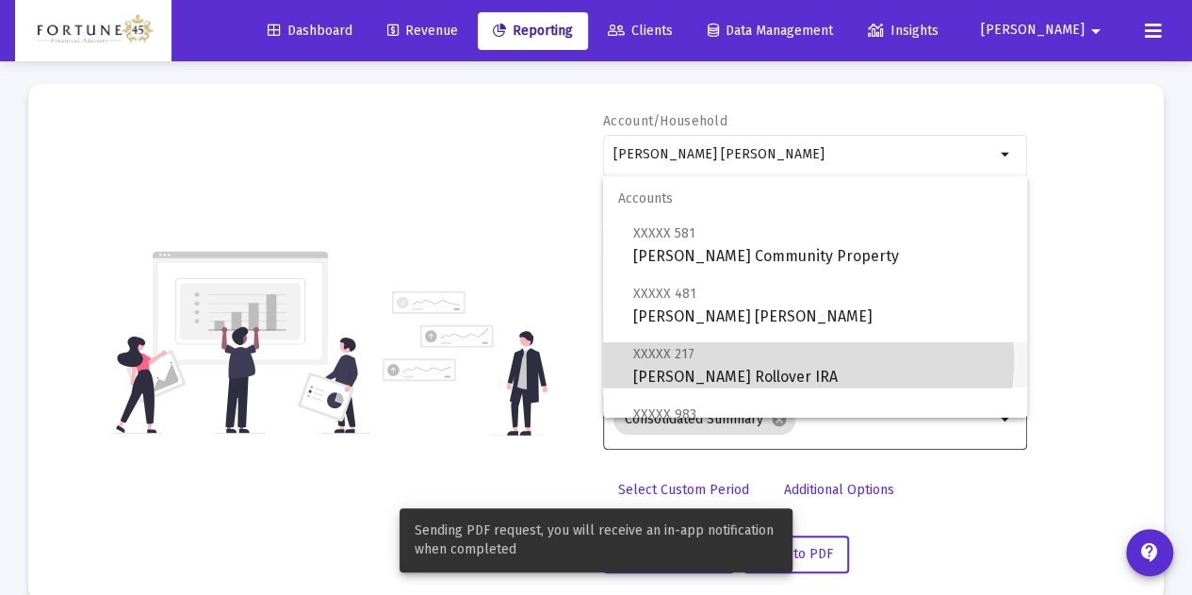
click at [759, 359] on span "XXXXX 217 Hope Liotta Rollover IRA" at bounding box center [822, 365] width 379 height 46
type input "[PERSON_NAME] Rollover IRA"
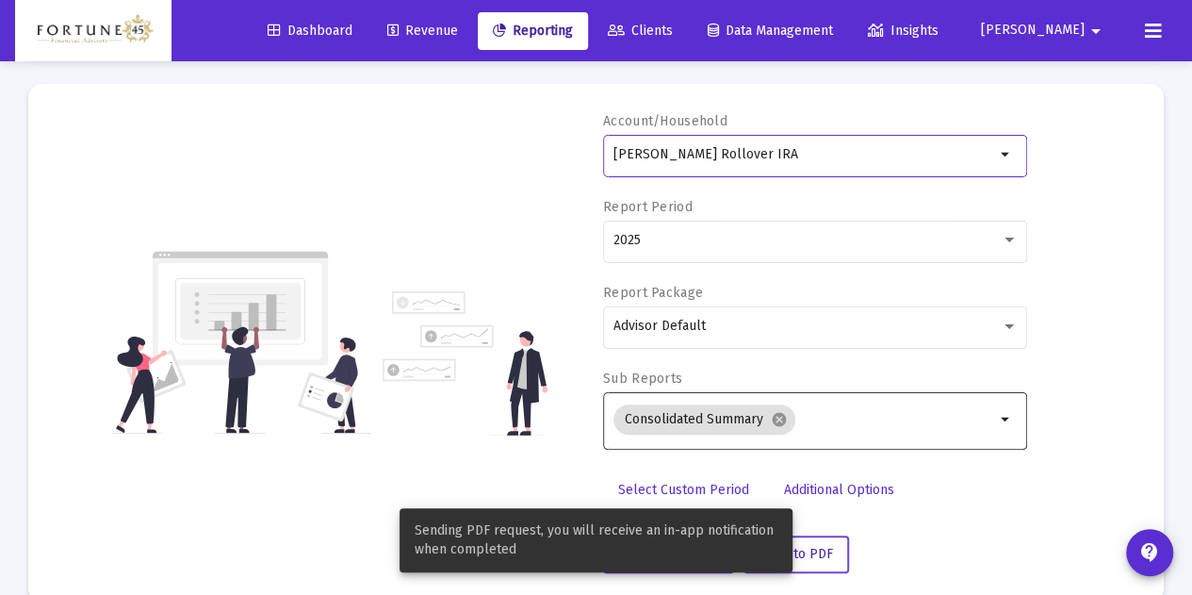
click at [823, 564] on button "Push to PDF" at bounding box center [796, 554] width 106 height 38
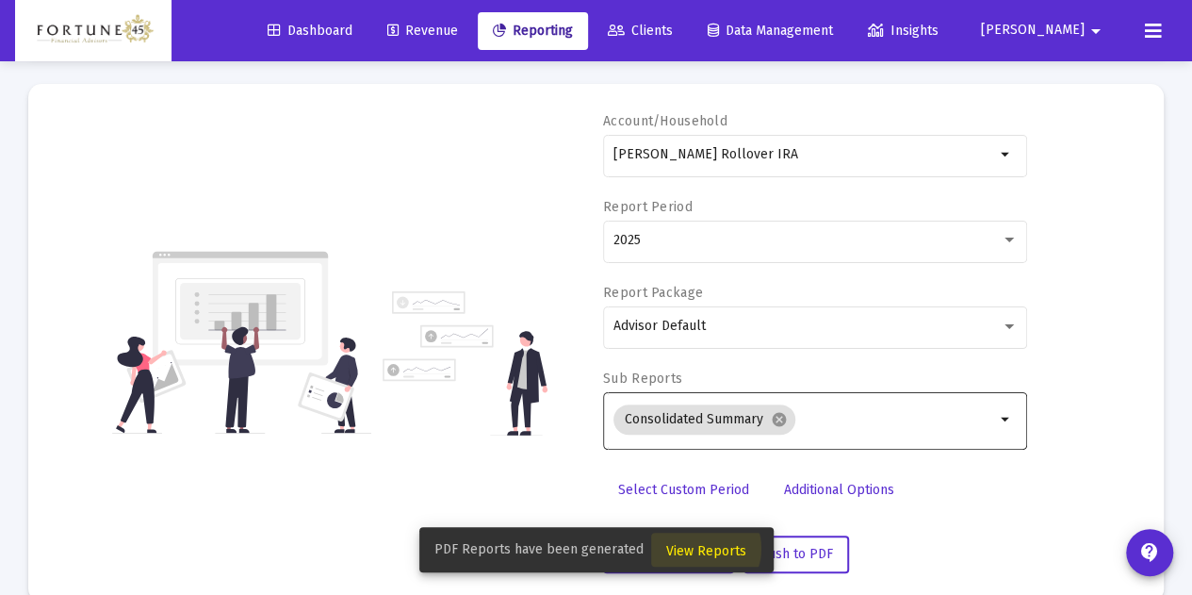
click at [701, 548] on span "View Reports" at bounding box center [706, 551] width 80 height 16
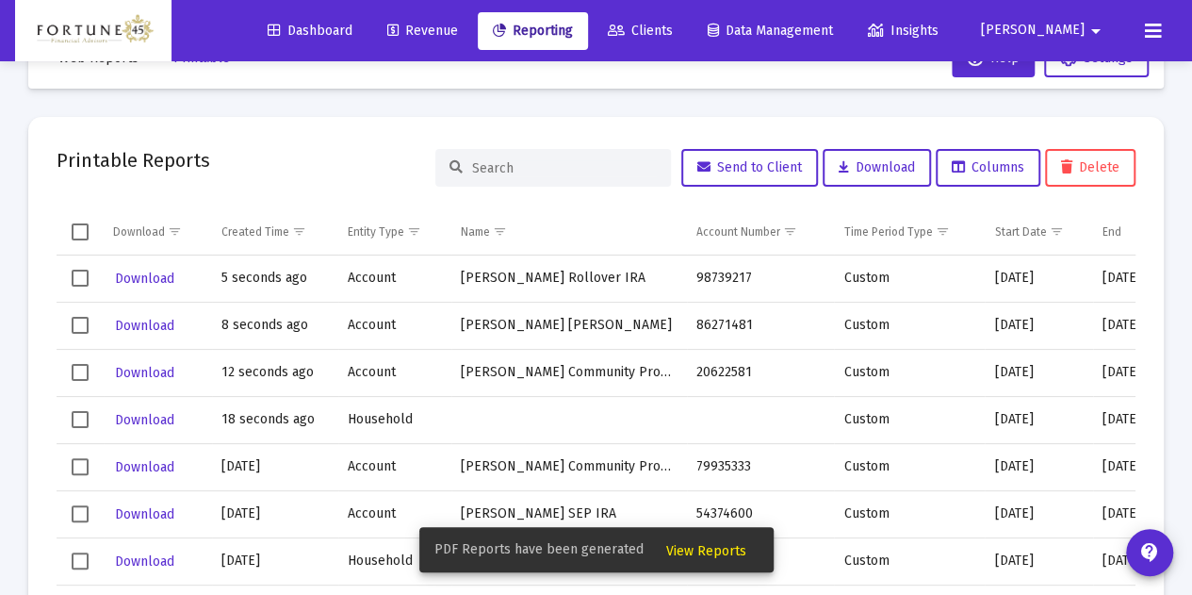
click at [616, 420] on td "Data grid" at bounding box center [569, 419] width 236 height 47
click at [153, 419] on span "Download" at bounding box center [144, 420] width 59 height 16
click at [145, 417] on span "Download" at bounding box center [144, 420] width 59 height 16
click at [129, 370] on span "Download" at bounding box center [144, 373] width 59 height 16
click at [126, 329] on span "Download" at bounding box center [144, 326] width 59 height 16
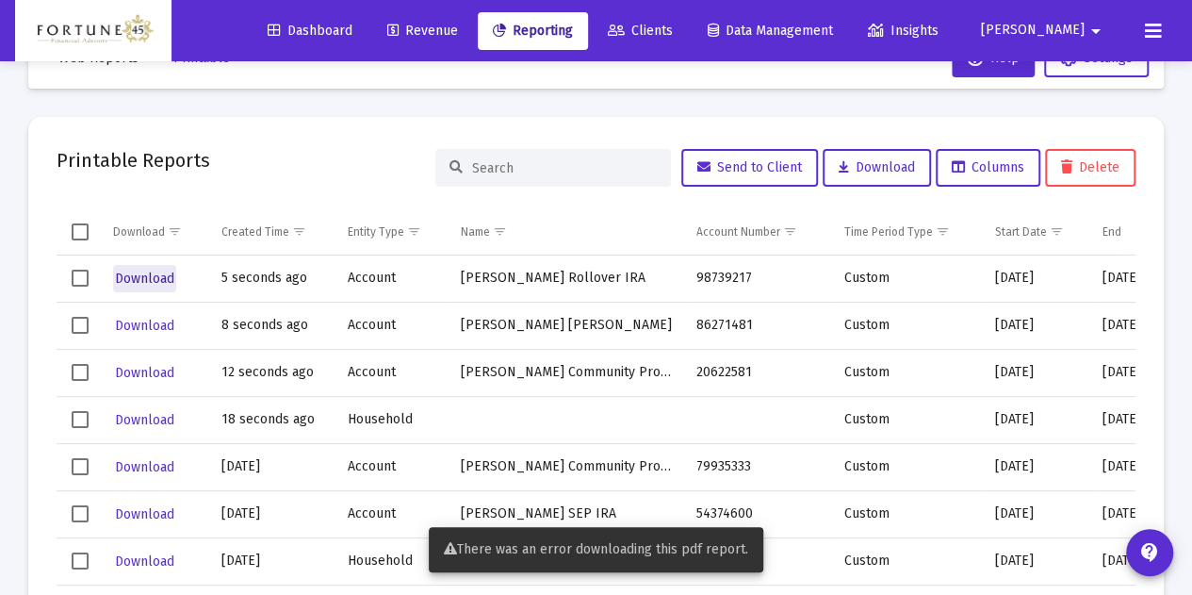
click at [143, 280] on span "Download" at bounding box center [144, 278] width 59 height 16
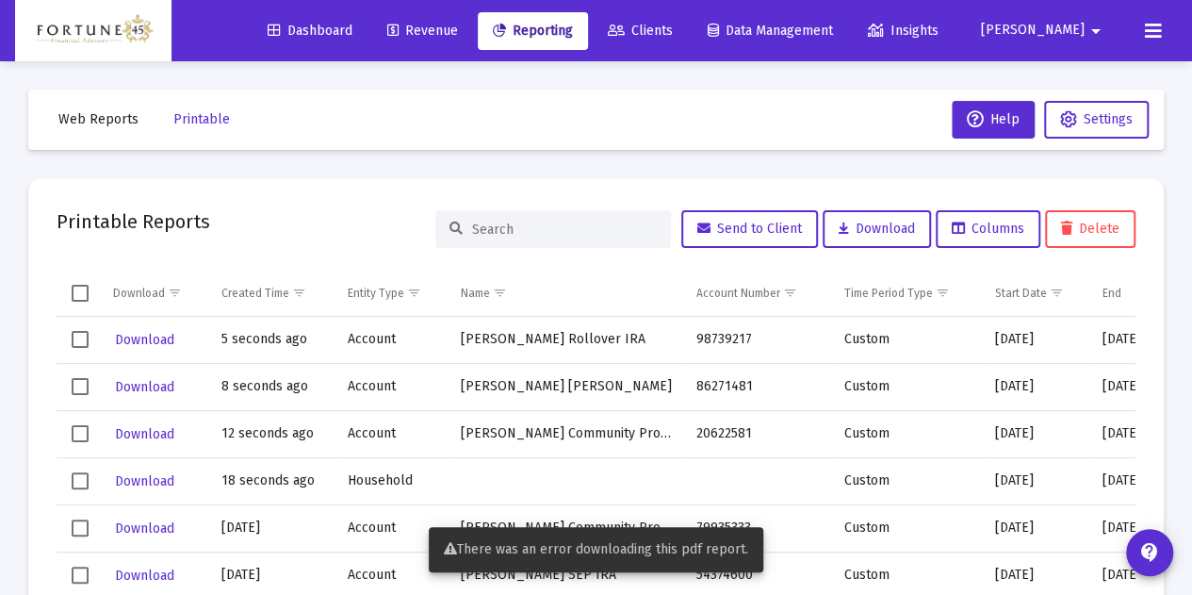
click at [688, 43] on link "Clients" at bounding box center [640, 31] width 95 height 38
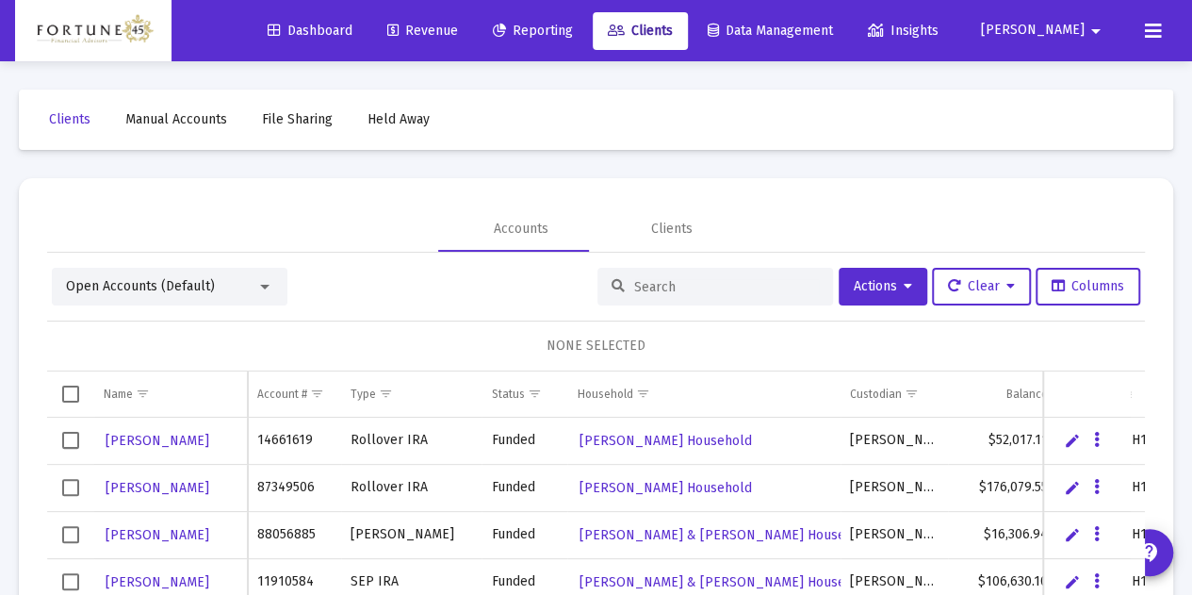
click at [688, 42] on link "Clients" at bounding box center [640, 31] width 95 height 38
click at [662, 293] on input at bounding box center [726, 287] width 185 height 16
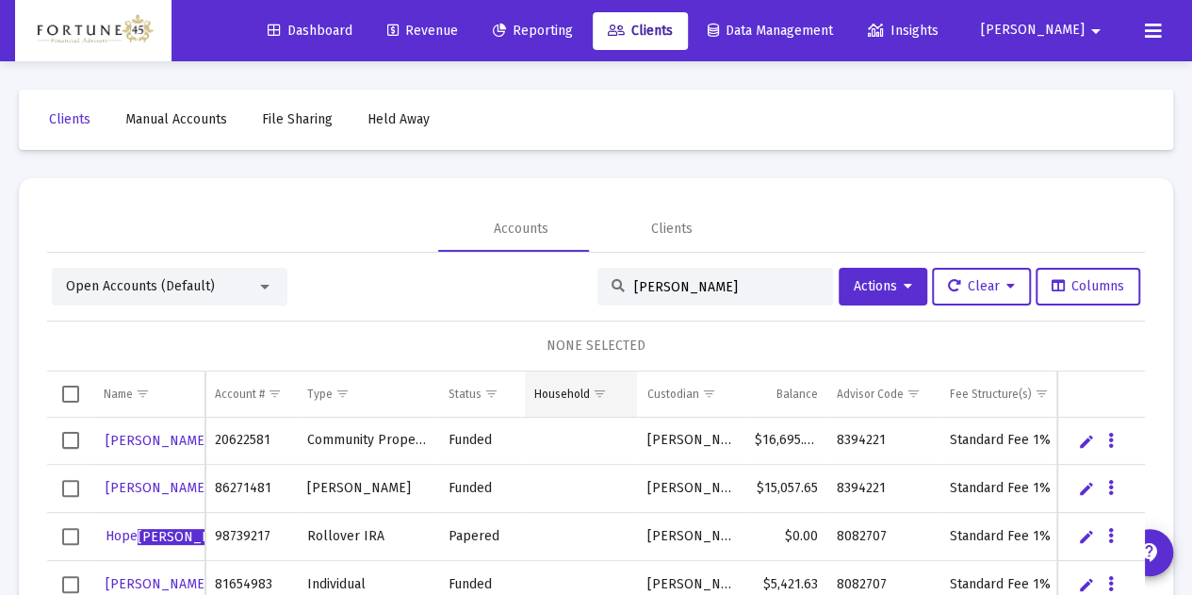
scroll to position [64, 0]
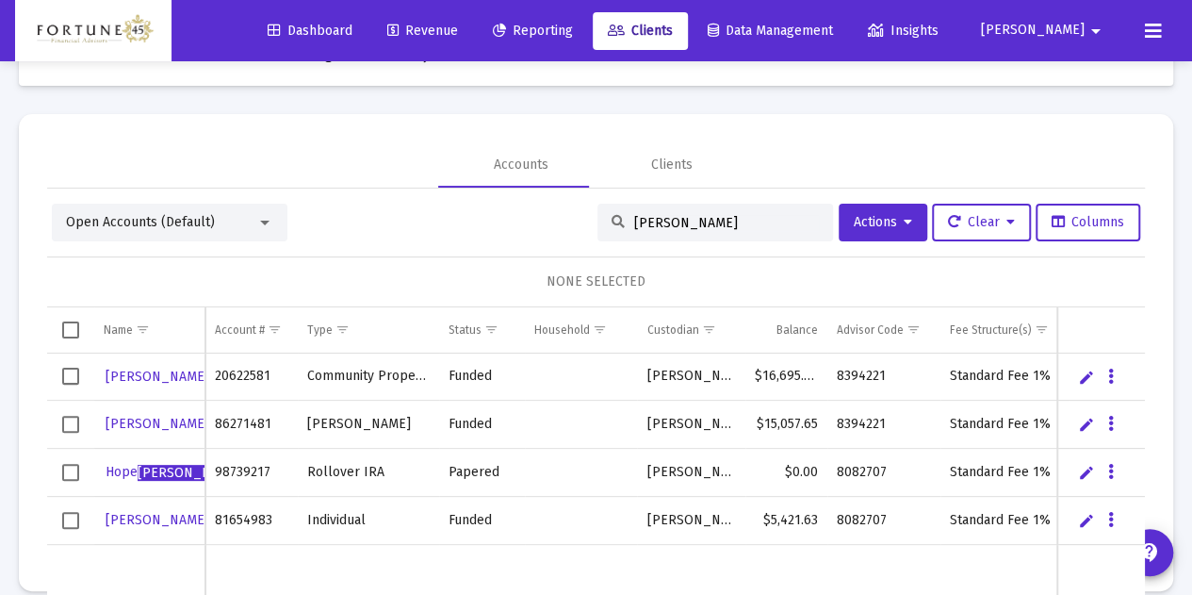
type input "[PERSON_NAME]"
click at [1078, 374] on link "Edit" at bounding box center [1086, 376] width 17 height 17
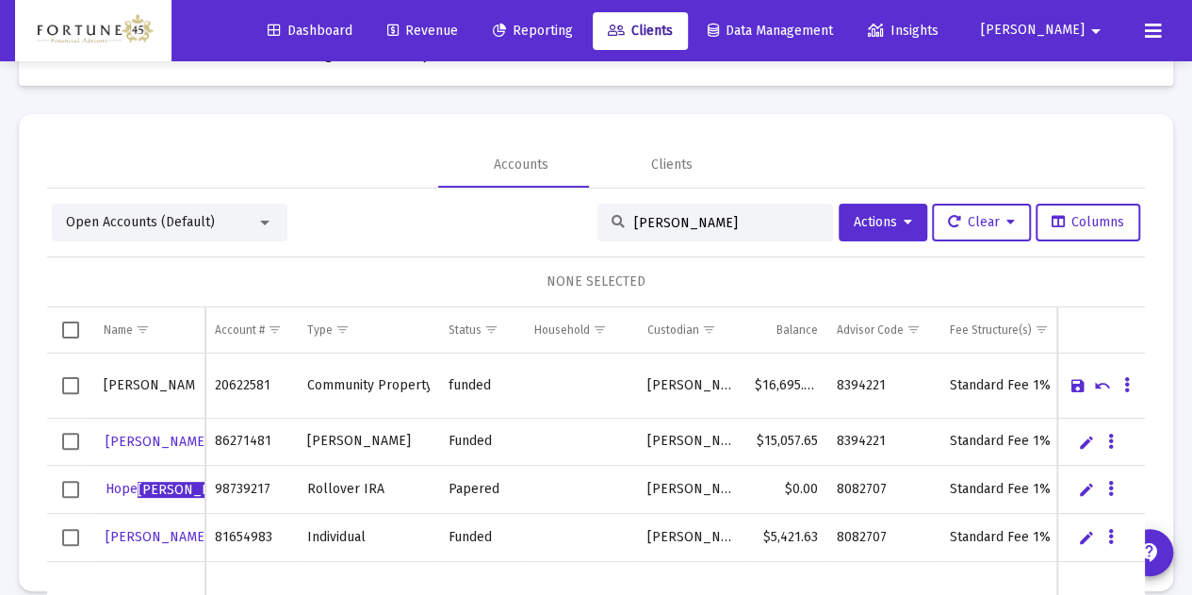
click at [1128, 307] on div "Name Name Account # Type Status Household Custodian Balance Advisor Code Fee St…" at bounding box center [596, 495] width 1098 height 377
click at [1118, 377] on button "Data grid" at bounding box center [1126, 384] width 17 height 17
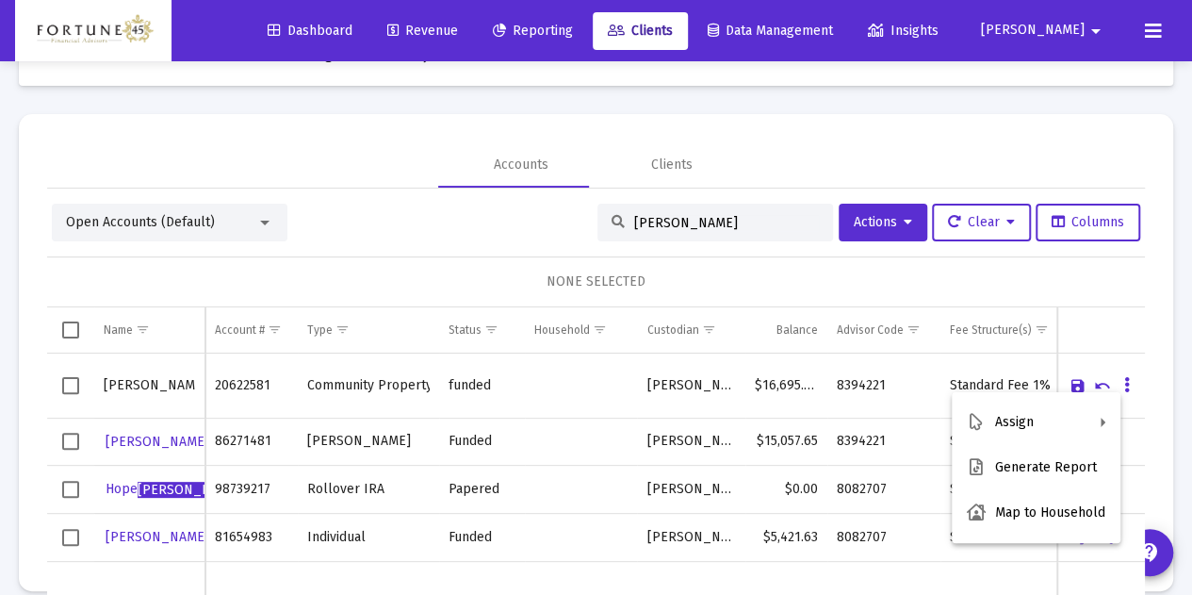
click at [1086, 382] on div at bounding box center [596, 297] width 1192 height 595
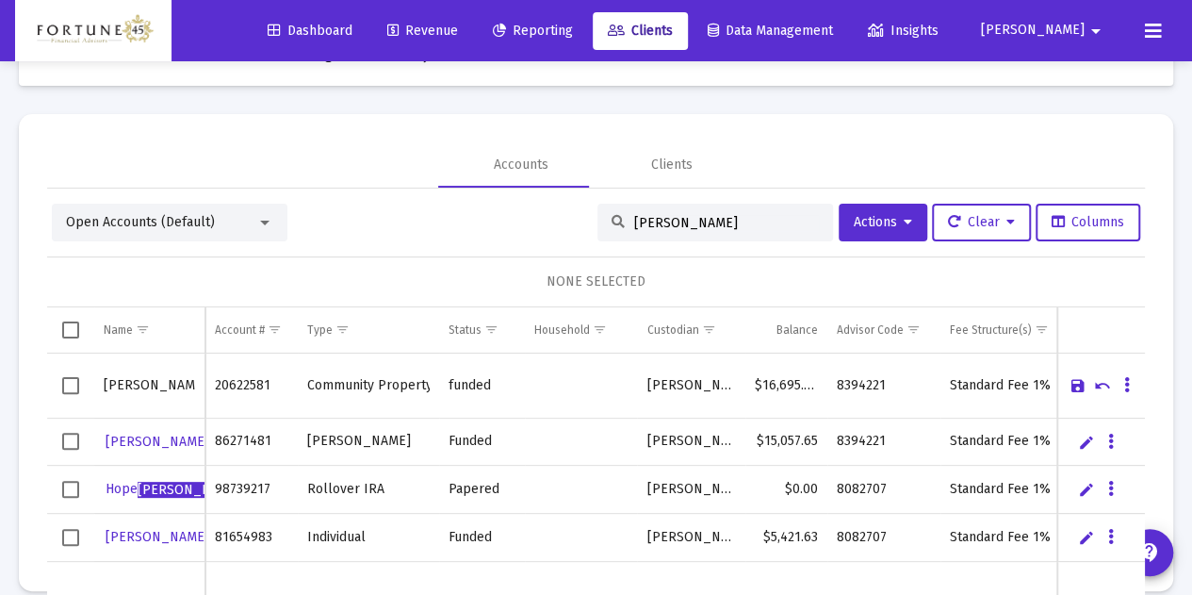
click at [1094, 382] on link "Cancel" at bounding box center [1102, 385] width 17 height 17
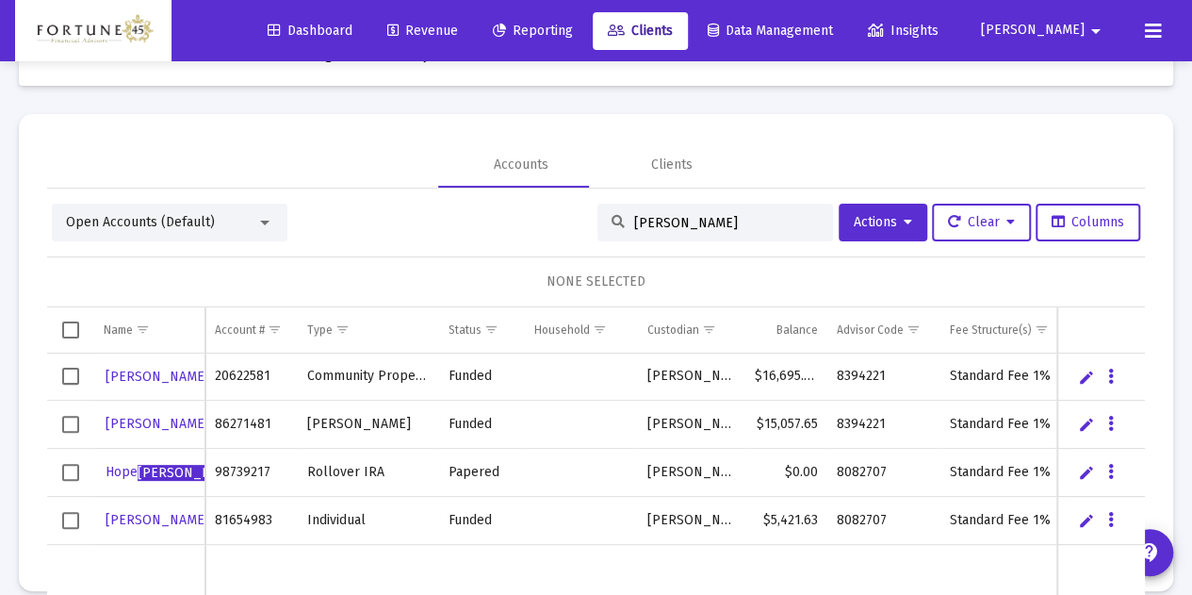
click at [1104, 372] on div "Data grid" at bounding box center [1113, 375] width 24 height 16
click at [1108, 378] on icon "Data grid" at bounding box center [1111, 377] width 6 height 23
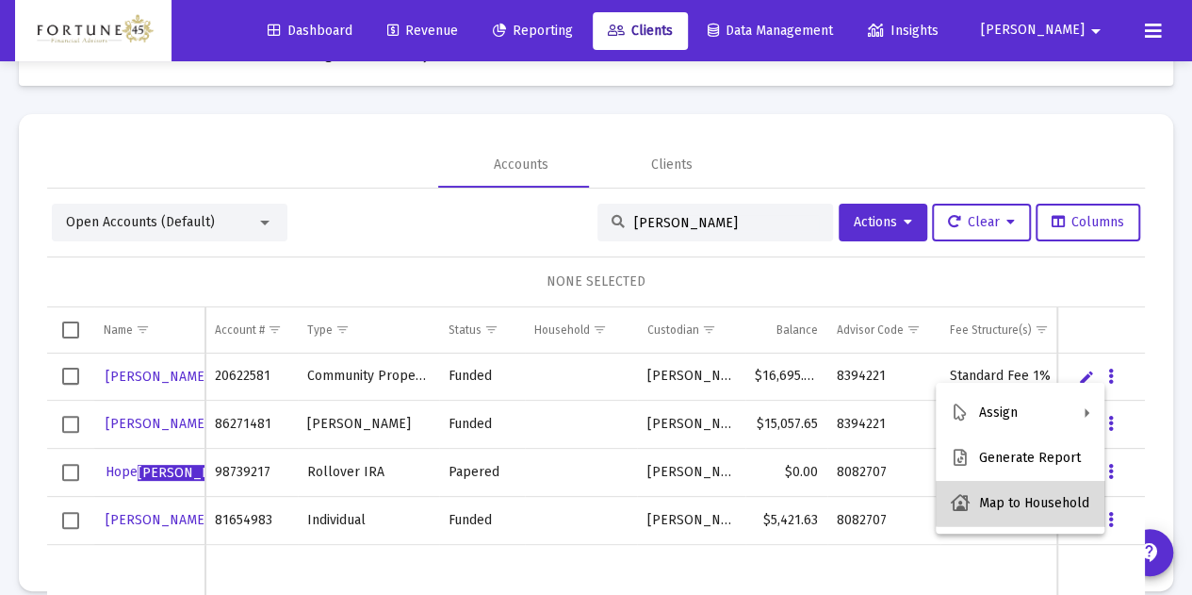
click at [1053, 488] on button "Map to Household" at bounding box center [1020, 503] width 169 height 45
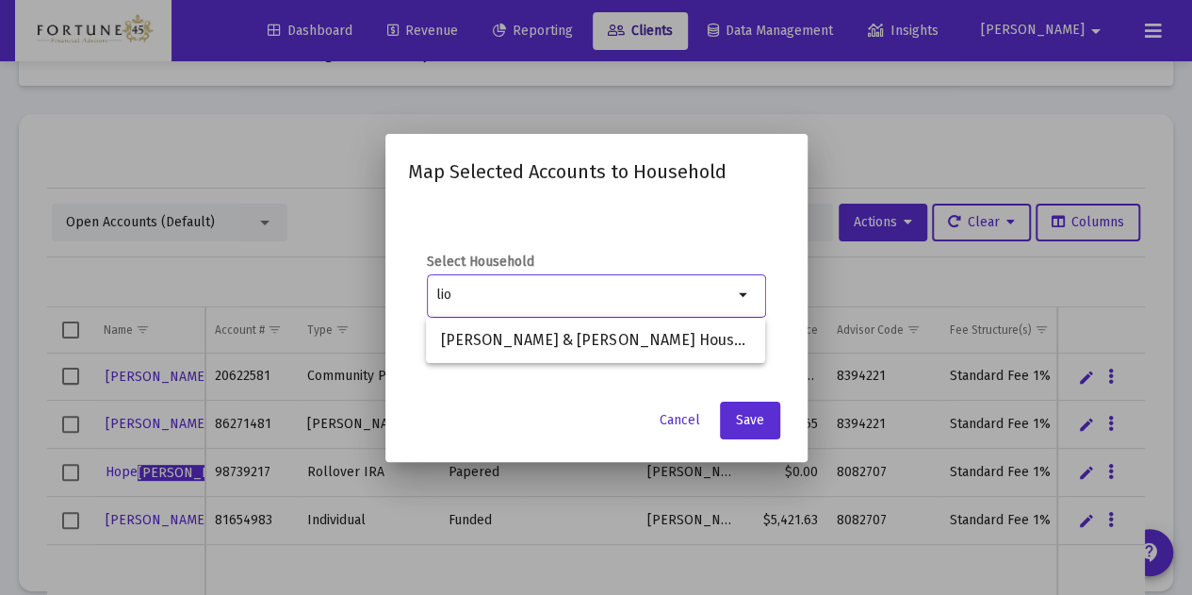
click at [646, 316] on div "lio" at bounding box center [584, 294] width 297 height 46
click at [643, 336] on span "[PERSON_NAME] & [PERSON_NAME] Household" at bounding box center [595, 340] width 309 height 45
type input "[PERSON_NAME] & [PERSON_NAME] Household"
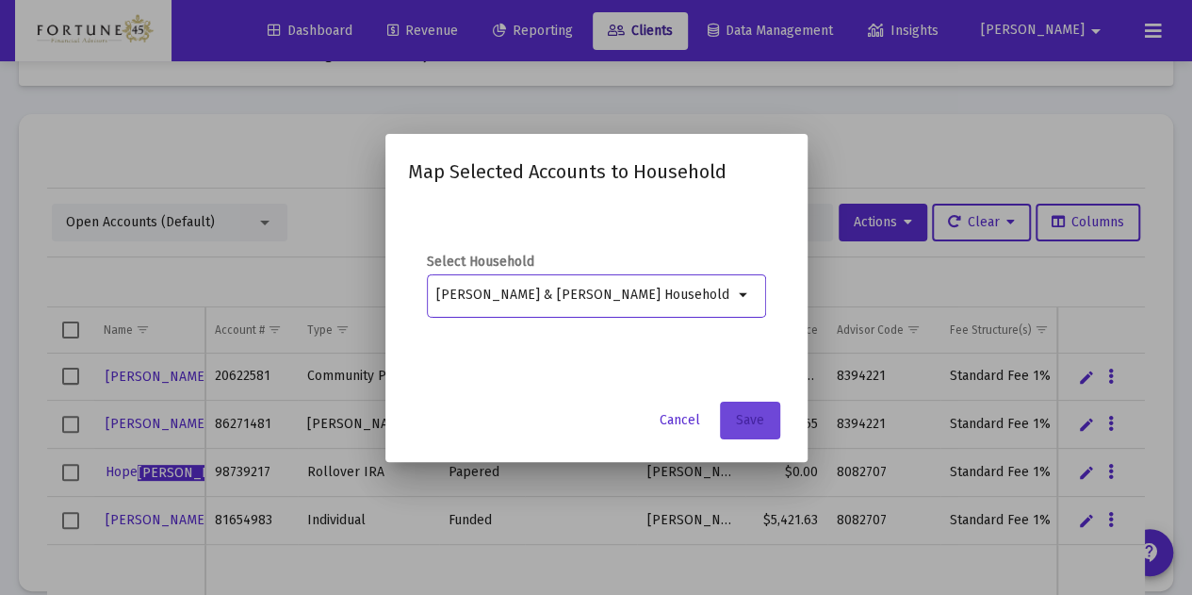
click at [753, 427] on span "Save" at bounding box center [750, 420] width 28 height 16
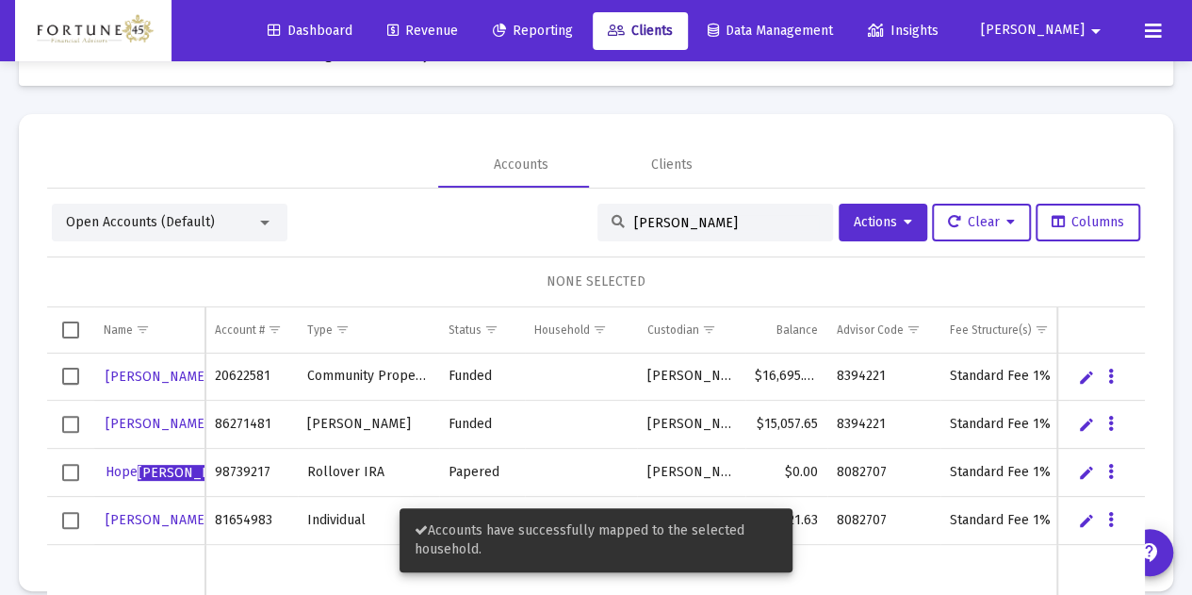
click at [1078, 376] on link "Edit" at bounding box center [1086, 376] width 17 height 17
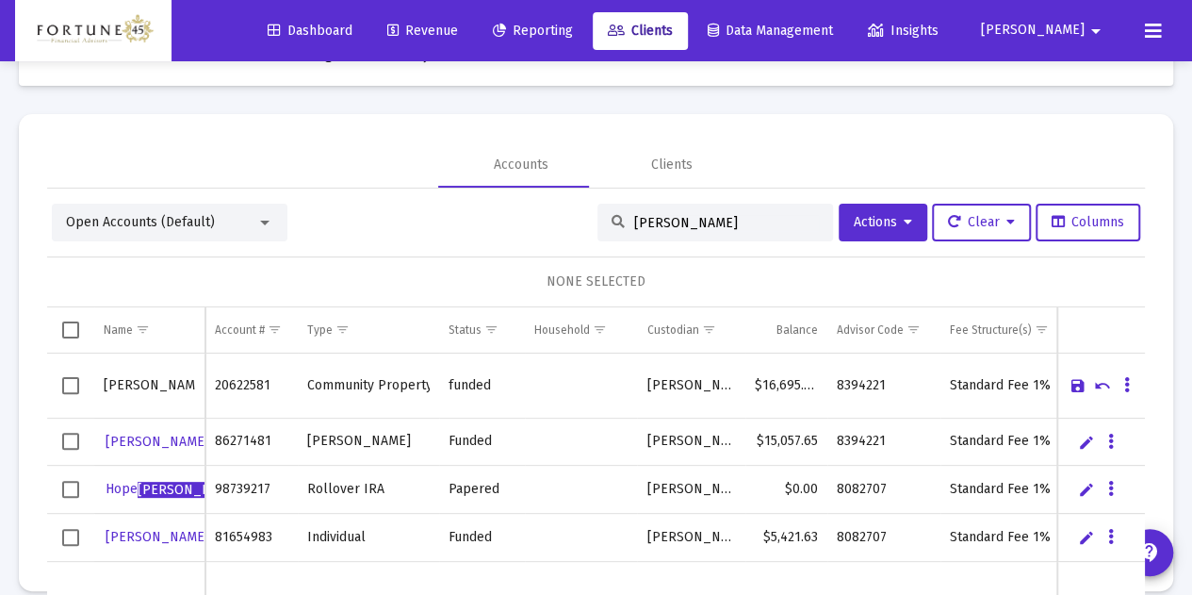
click at [1095, 389] on link "Cancel" at bounding box center [1102, 385] width 17 height 17
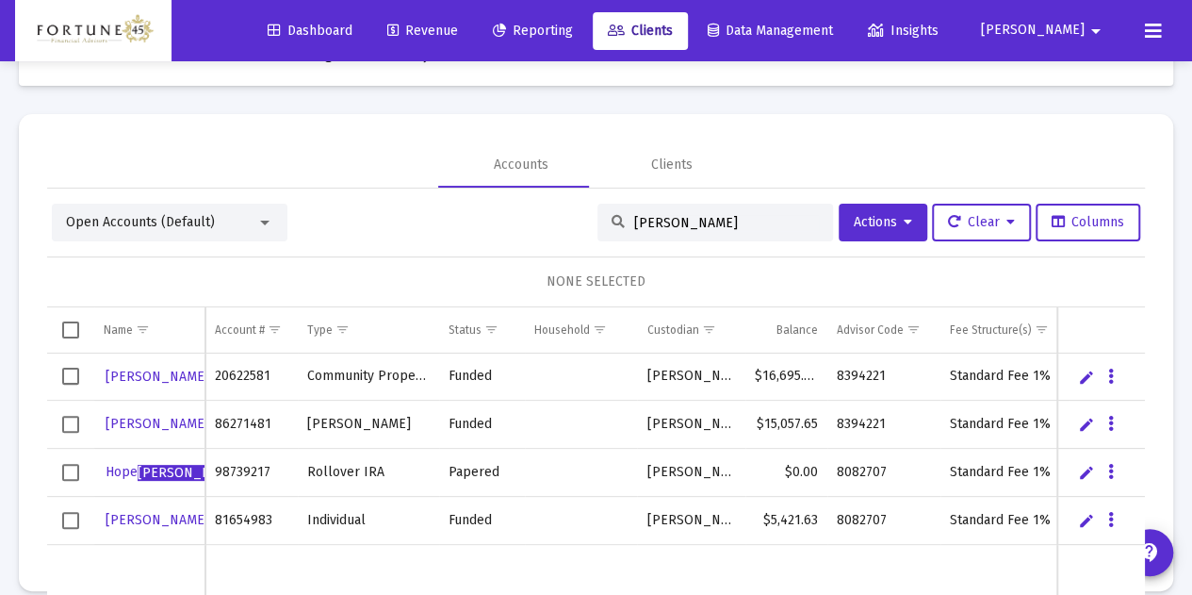
click at [69, 374] on span "Select row" at bounding box center [70, 375] width 17 height 17
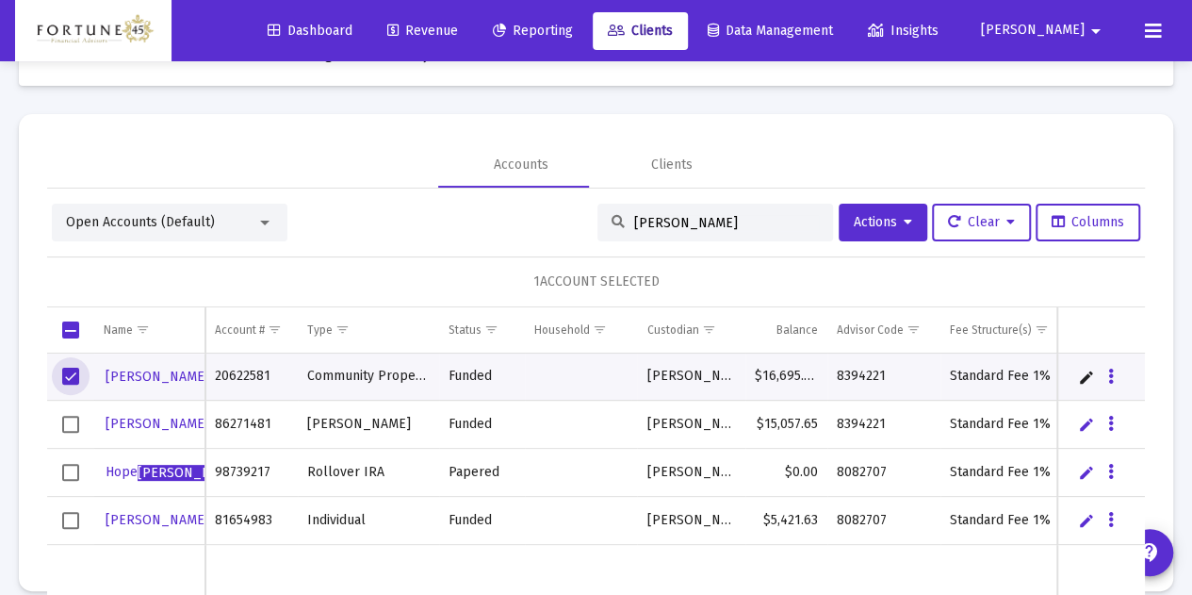
click at [66, 412] on td "Data grid" at bounding box center [70, 424] width 47 height 48
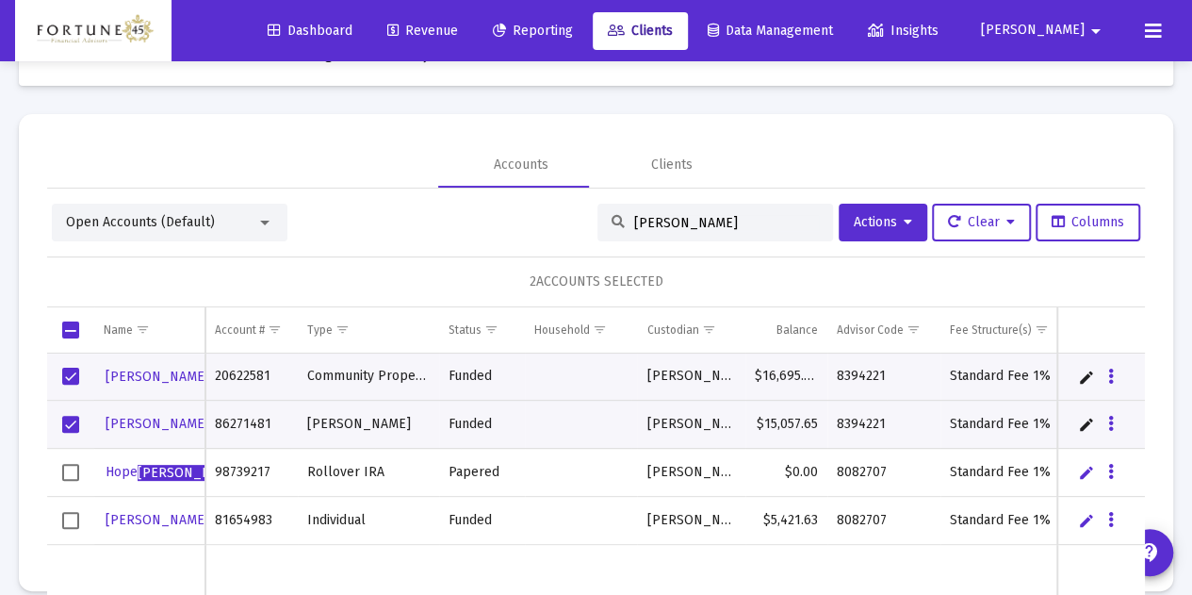
click at [71, 468] on span "Select row" at bounding box center [70, 472] width 17 height 17
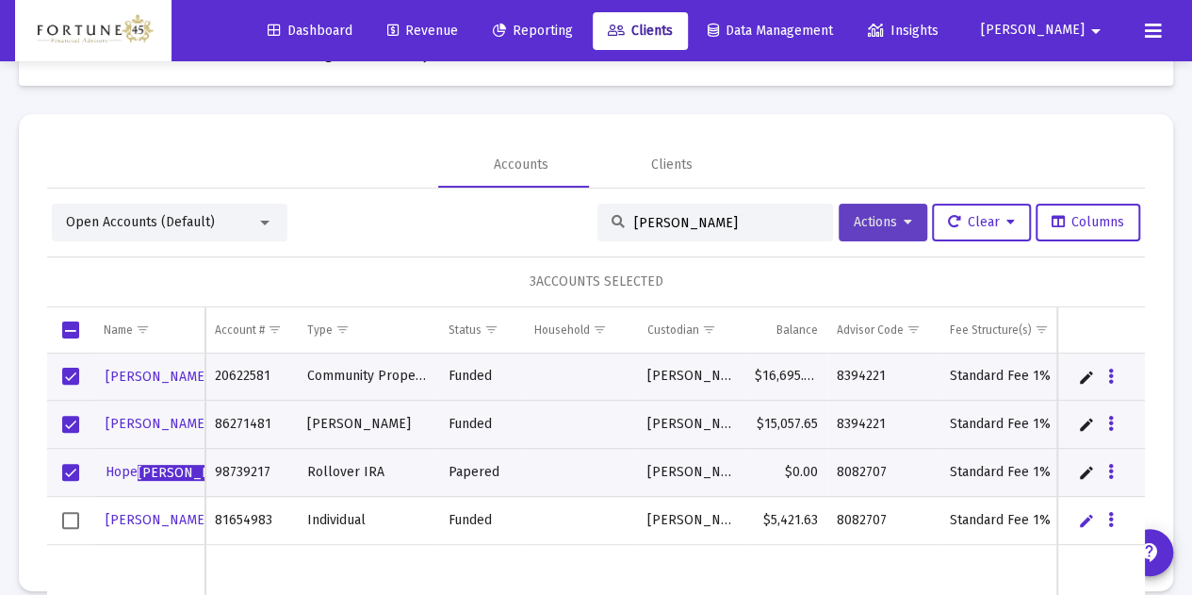
click at [839, 213] on button "Actions" at bounding box center [883, 223] width 89 height 38
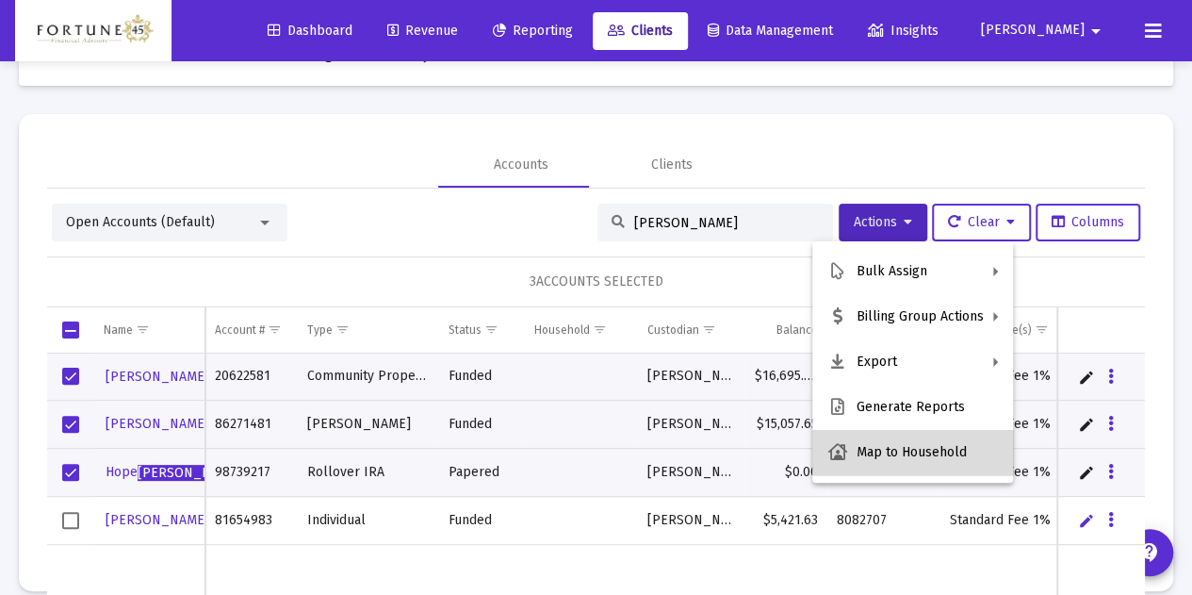
click at [951, 440] on button "Map to Household" at bounding box center [912, 452] width 201 height 45
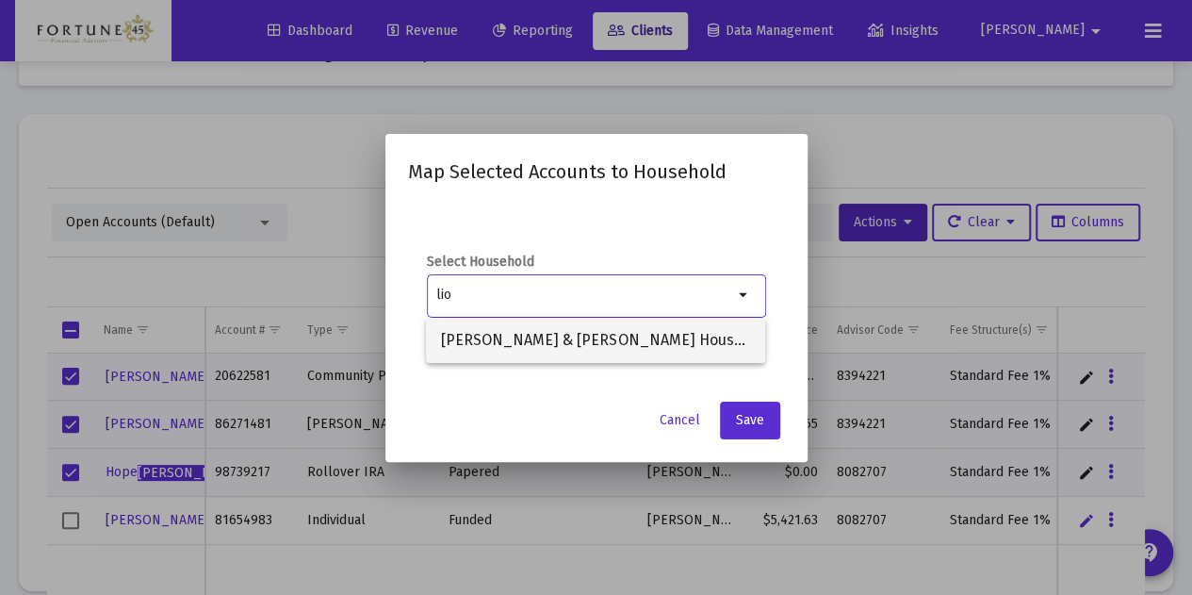
click at [610, 338] on span "[PERSON_NAME] & [PERSON_NAME] Household" at bounding box center [595, 340] width 309 height 45
type input "[PERSON_NAME] & [PERSON_NAME] Household"
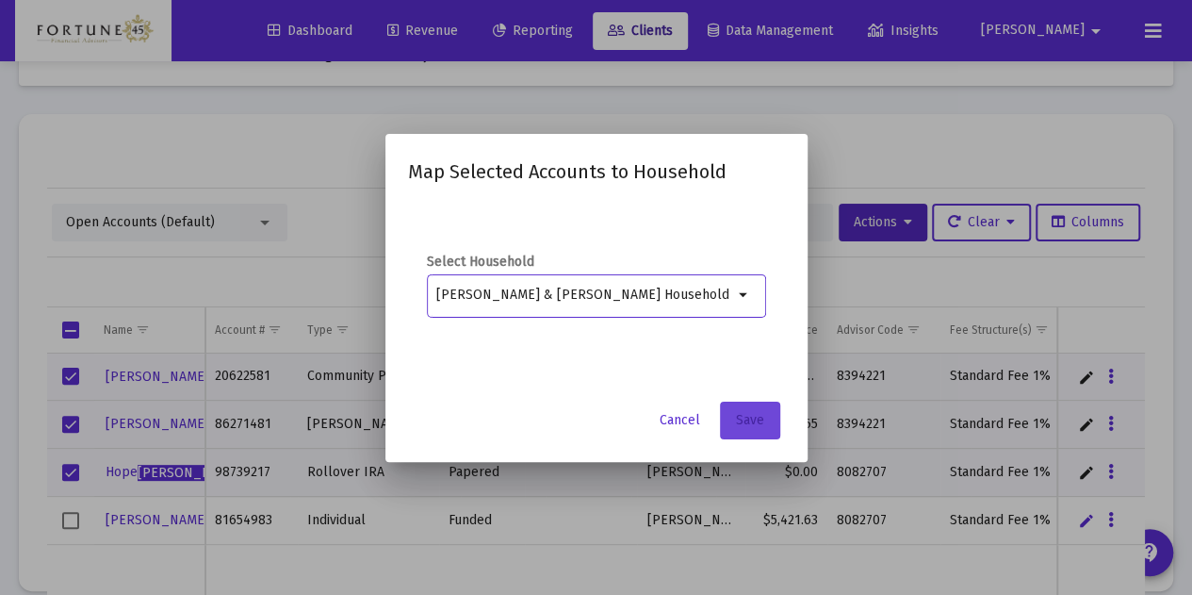
click at [751, 428] on span "Save" at bounding box center [750, 420] width 28 height 16
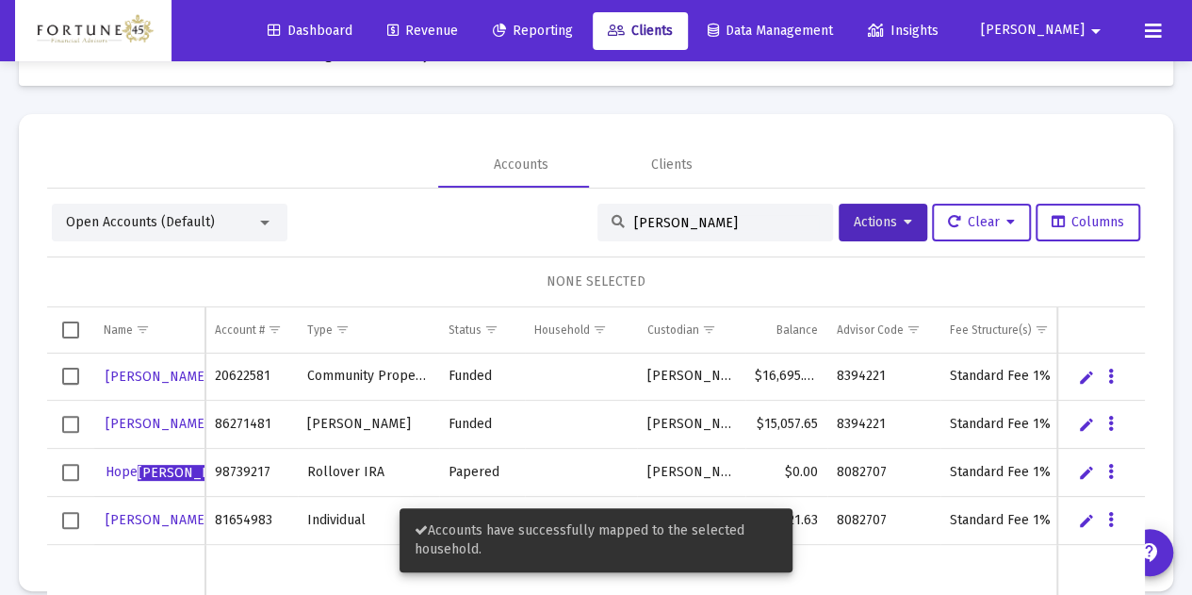
click at [665, 221] on input "[PERSON_NAME]" at bounding box center [726, 223] width 185 height 16
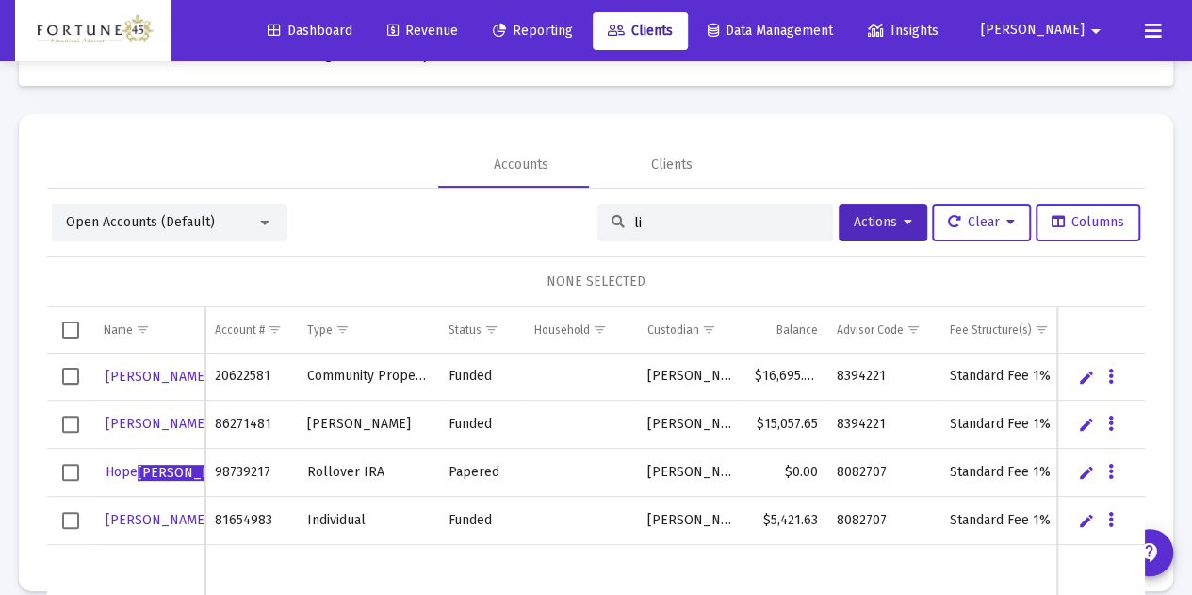
type input "l"
type input "[PERSON_NAME]"
click at [155, 365] on link "Andre Liotta" at bounding box center [209, 377] width 211 height 28
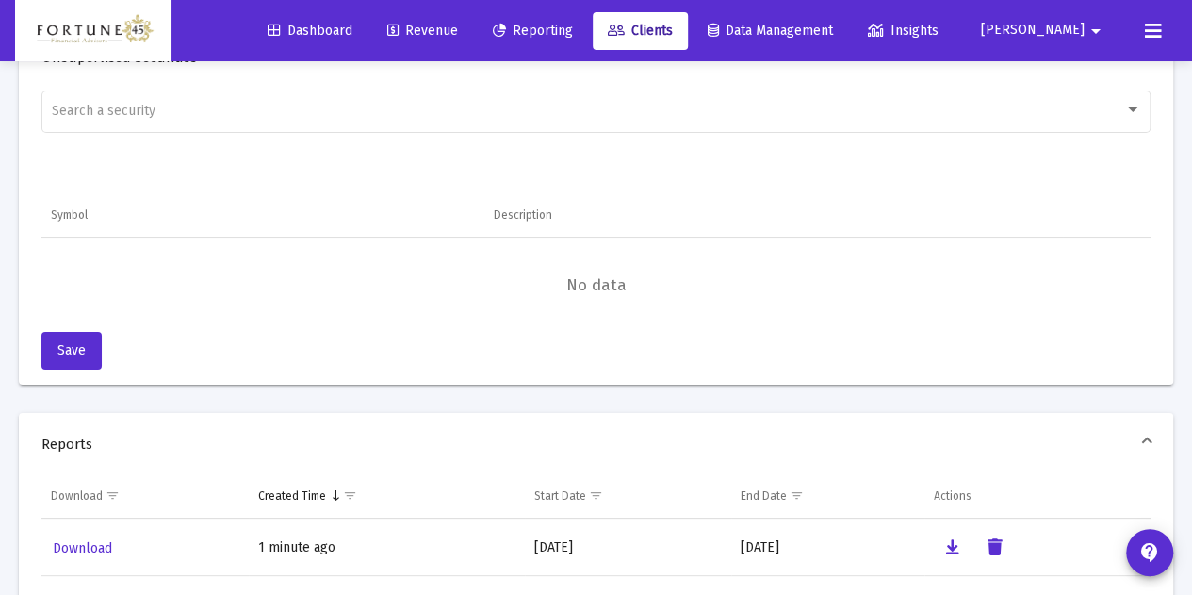
scroll to position [1651, 0]
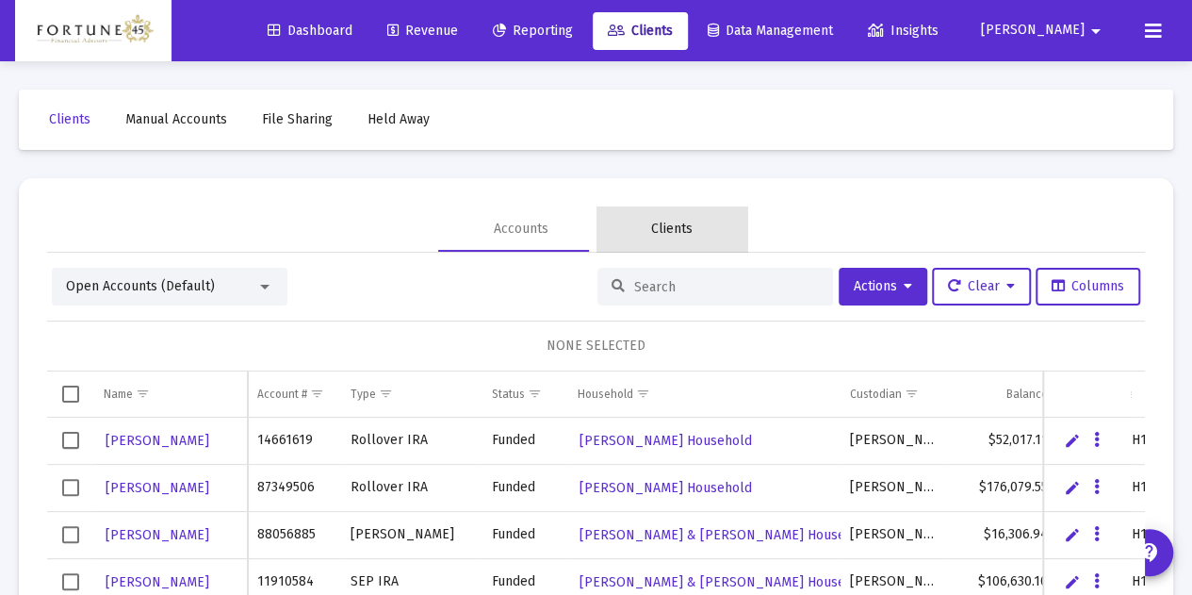
click at [675, 229] on div "Clients" at bounding box center [671, 229] width 41 height 19
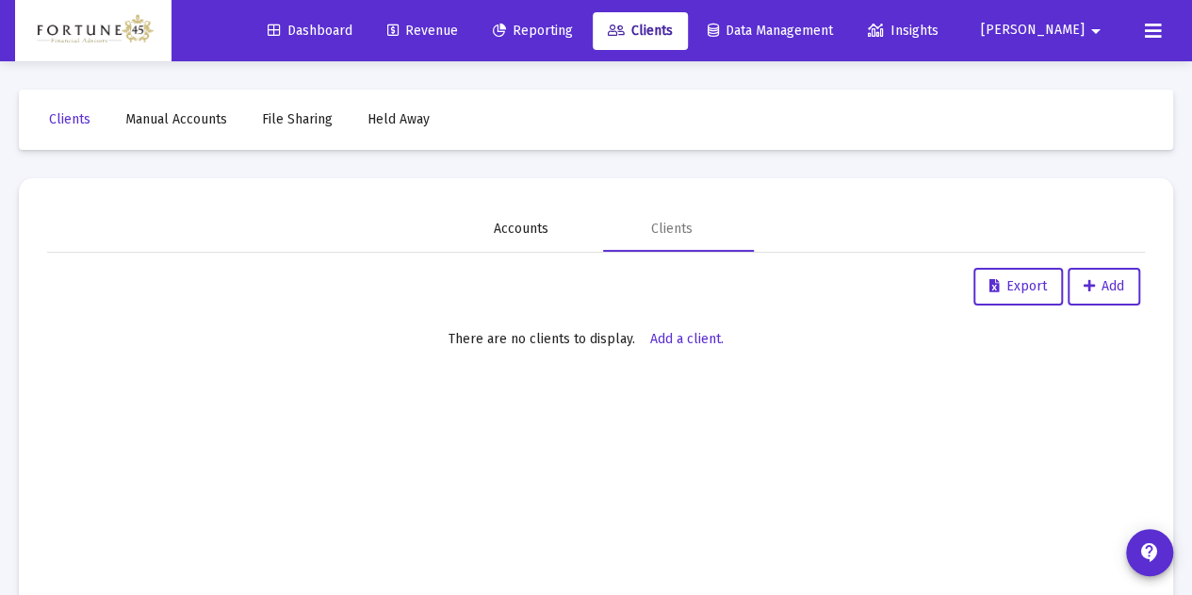
click at [519, 209] on div "Accounts" at bounding box center [521, 228] width 151 height 45
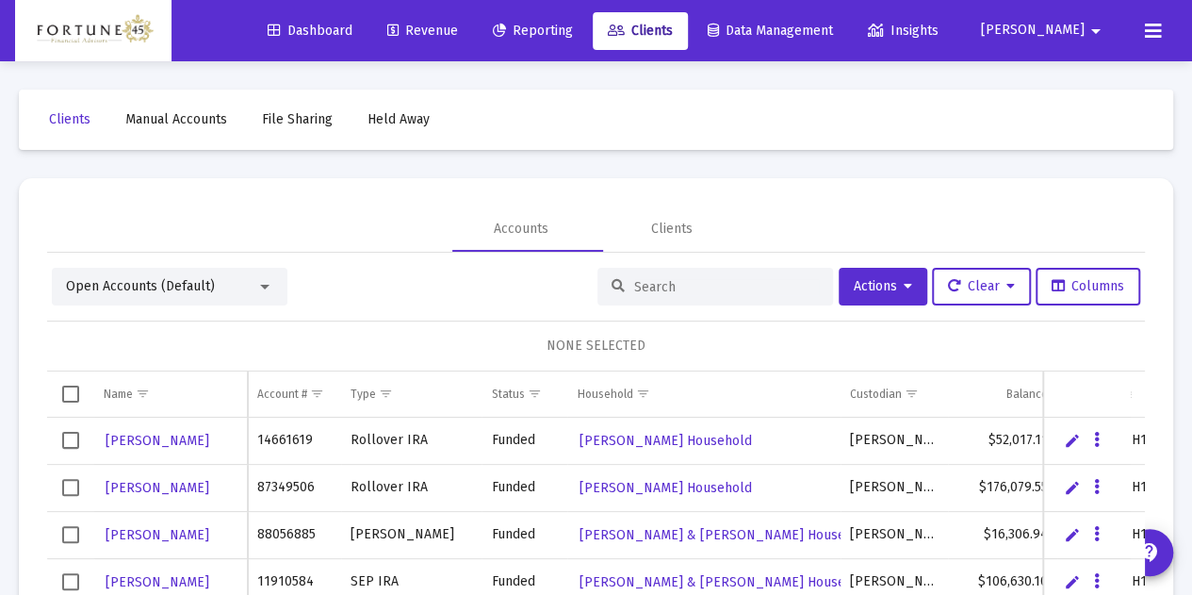
click at [150, 310] on div "Open Accounts (Default) Actions Clear Columns NONE SELECTED Name Name Account #…" at bounding box center [596, 508] width 1098 height 481
click at [138, 292] on span "Open Accounts (Default)" at bounding box center [140, 286] width 149 height 16
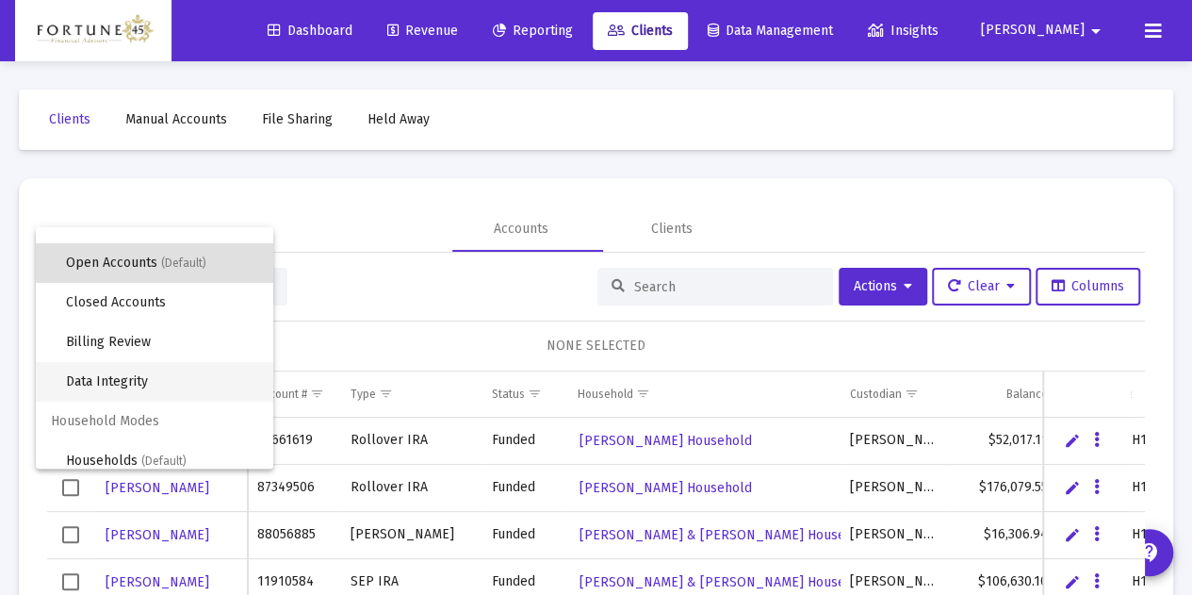
scroll to position [36, 0]
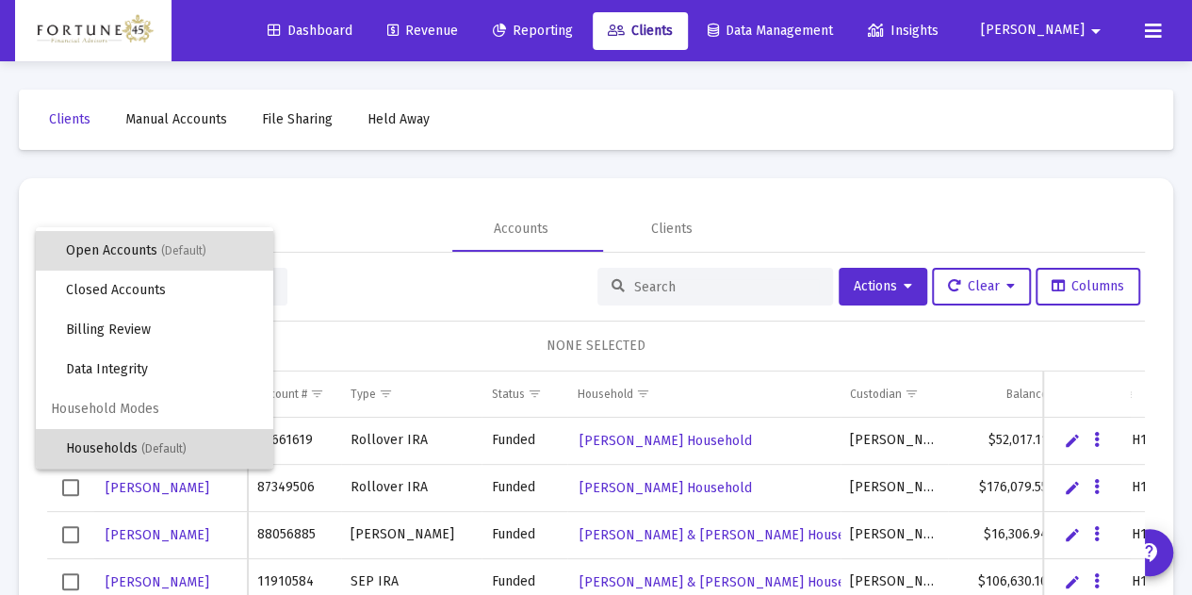
click at [166, 434] on span "Households (Default)" at bounding box center [162, 449] width 192 height 40
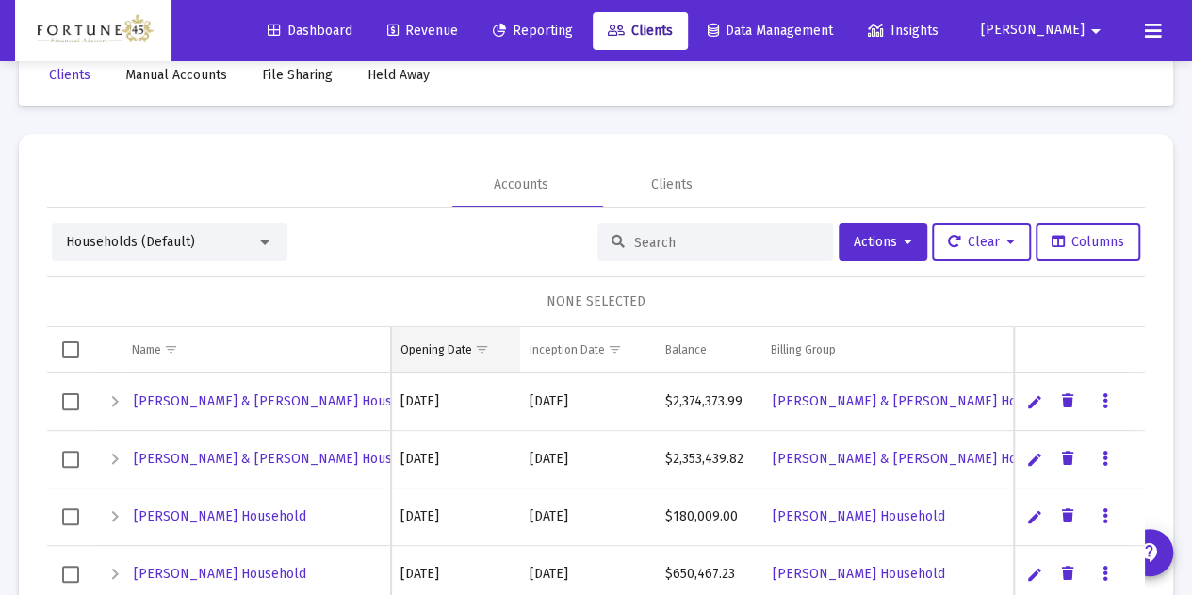
scroll to position [64, 0]
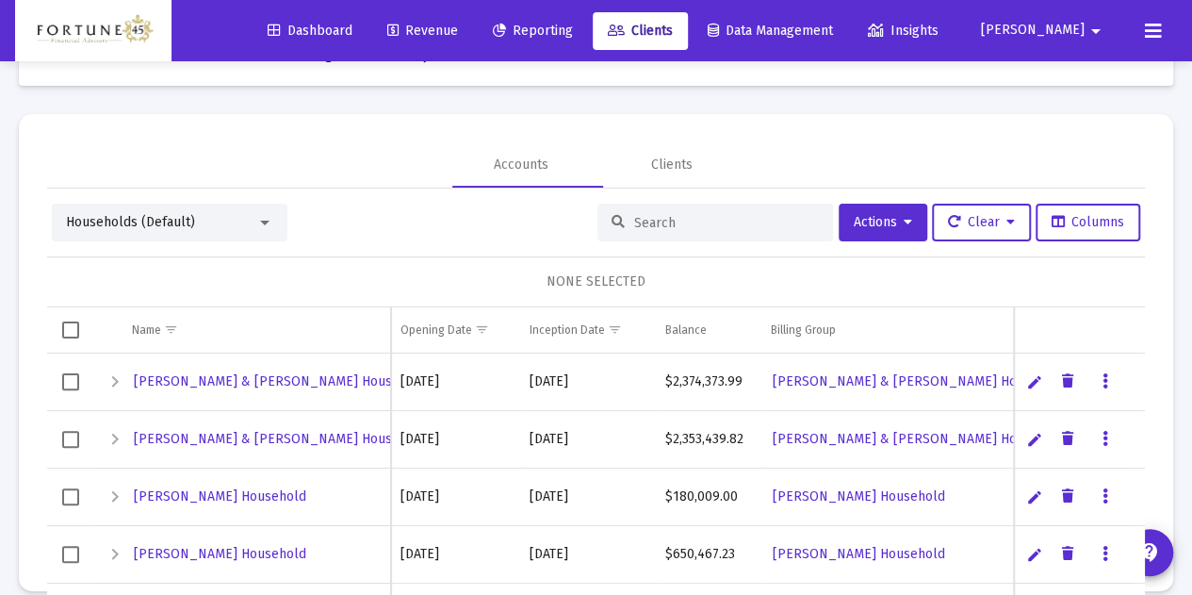
click at [634, 227] on input at bounding box center [726, 223] width 185 height 16
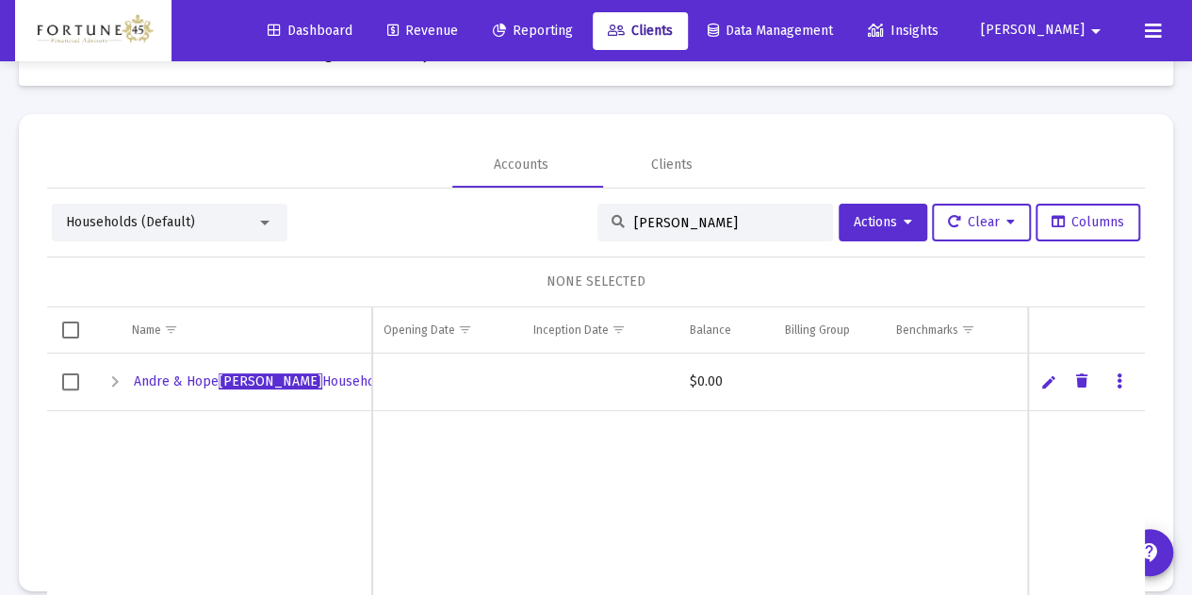
type input "[PERSON_NAME]"
click at [1038, 389] on td "Data grid" at bounding box center [1086, 381] width 117 height 57
click at [1040, 381] on link "Edit" at bounding box center [1048, 381] width 17 height 17
click at [1065, 382] on link "Cancel" at bounding box center [1073, 385] width 17 height 17
click at [1111, 379] on link "Data grid" at bounding box center [1119, 381] width 17 height 17
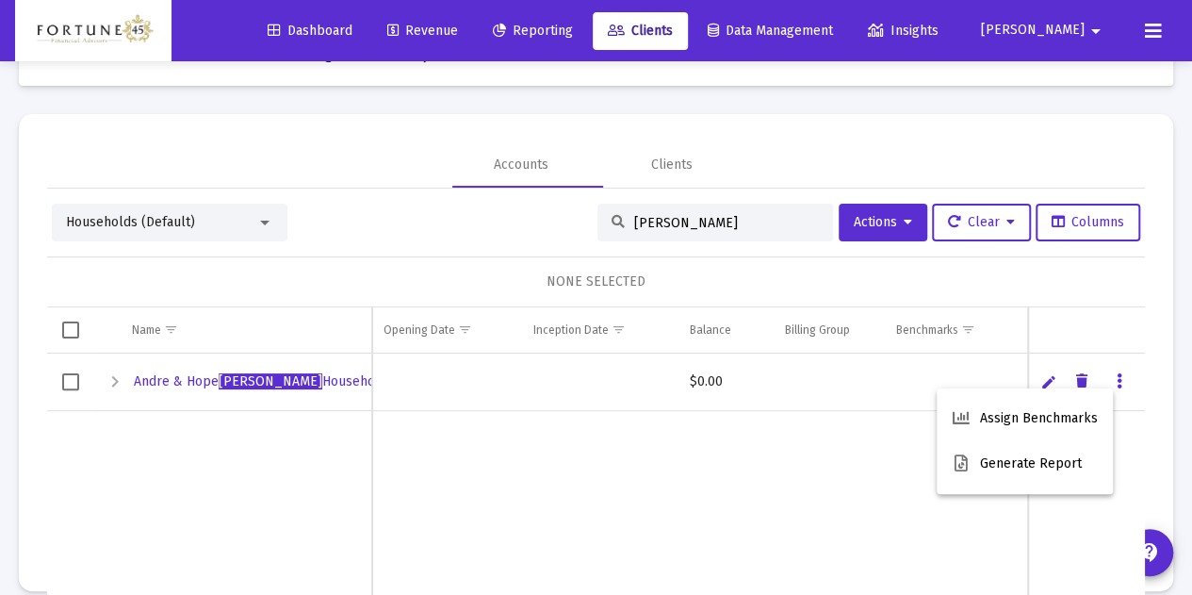
click at [817, 426] on div at bounding box center [596, 297] width 1192 height 595
click at [104, 386] on div "Expand" at bounding box center [115, 381] width 23 height 23
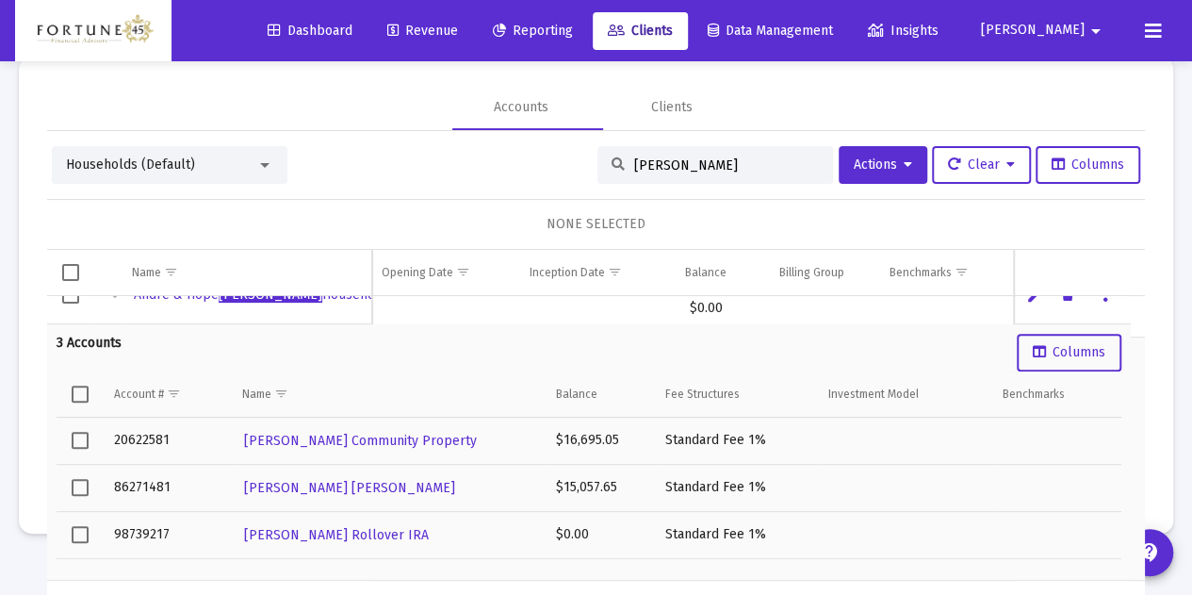
scroll to position [89, 0]
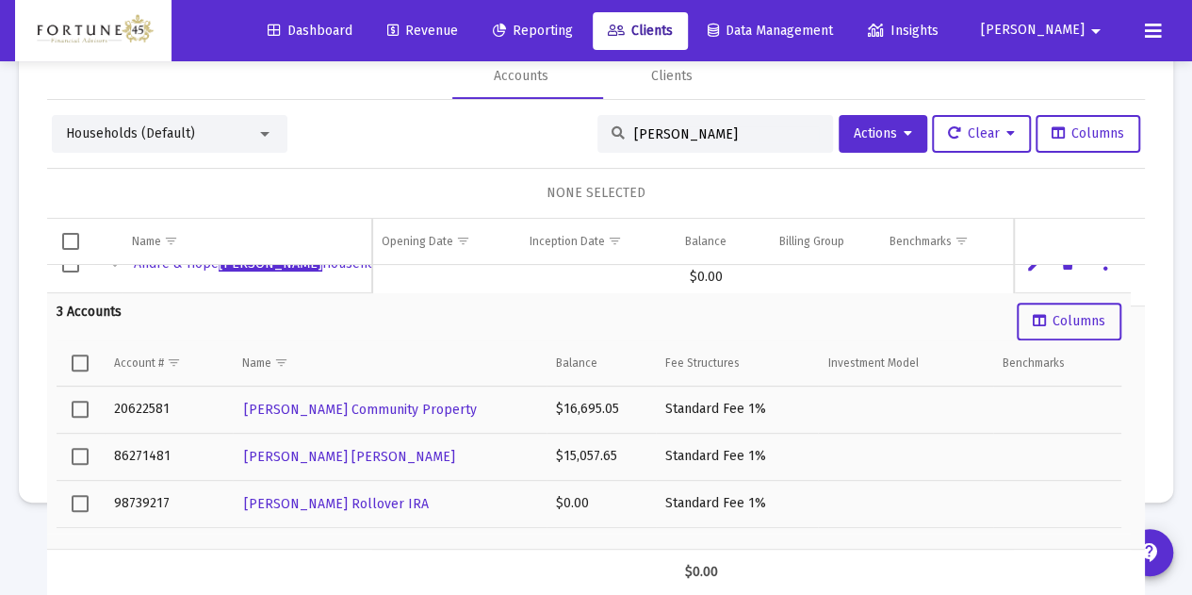
click at [101, 410] on td "Data grid" at bounding box center [81, 409] width 48 height 47
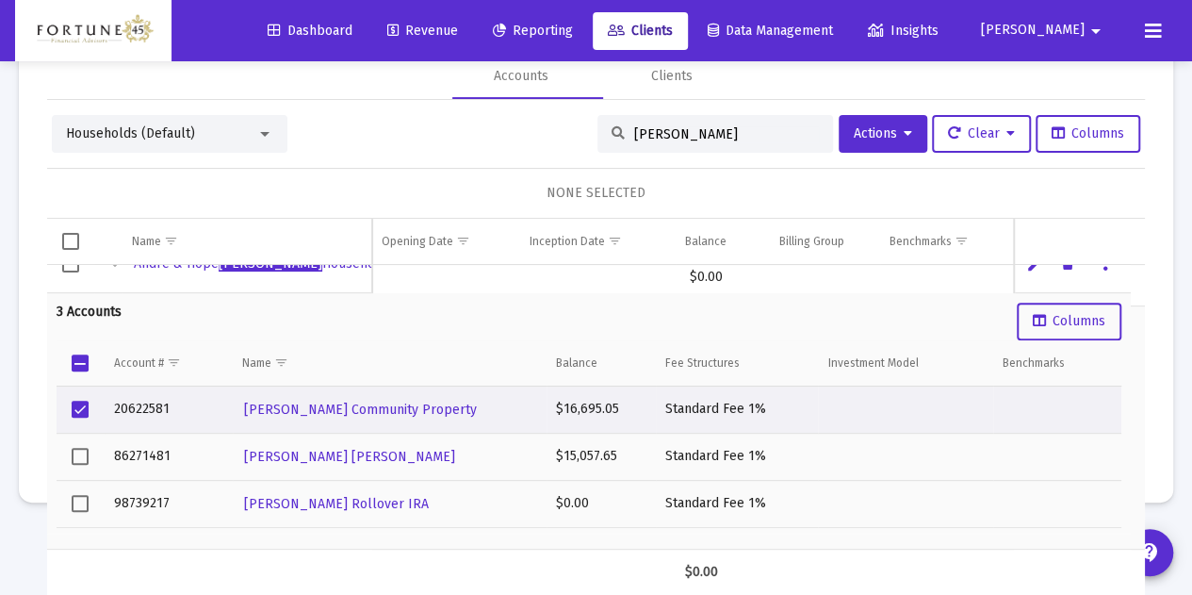
click at [72, 455] on span "Select row" at bounding box center [80, 456] width 17 height 17
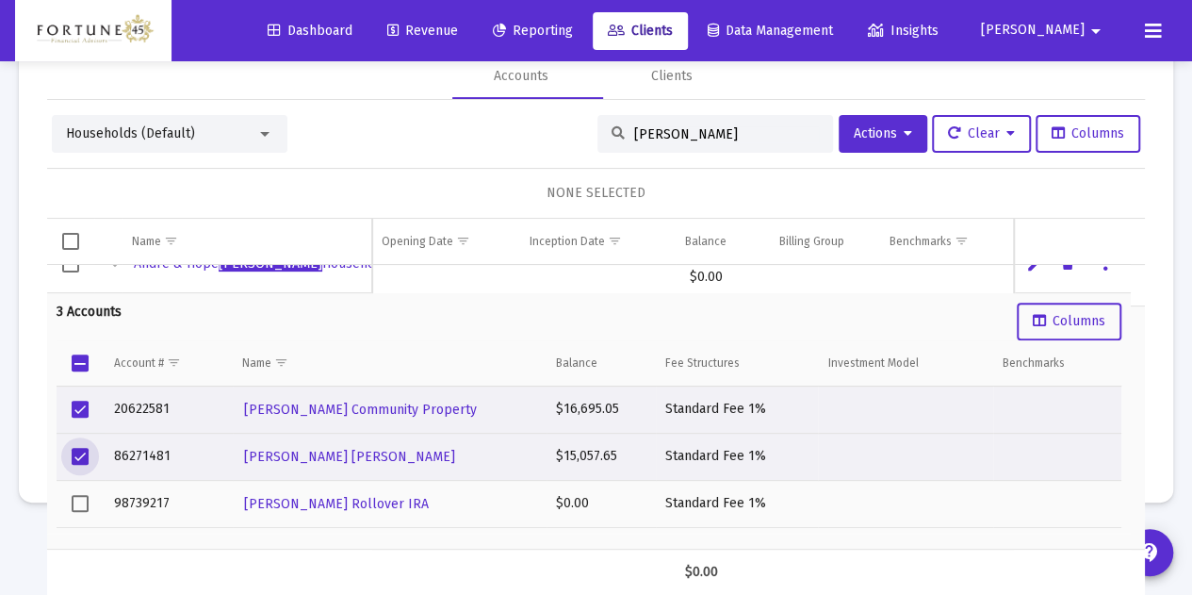
click at [80, 495] on span "Select row" at bounding box center [80, 503] width 17 height 17
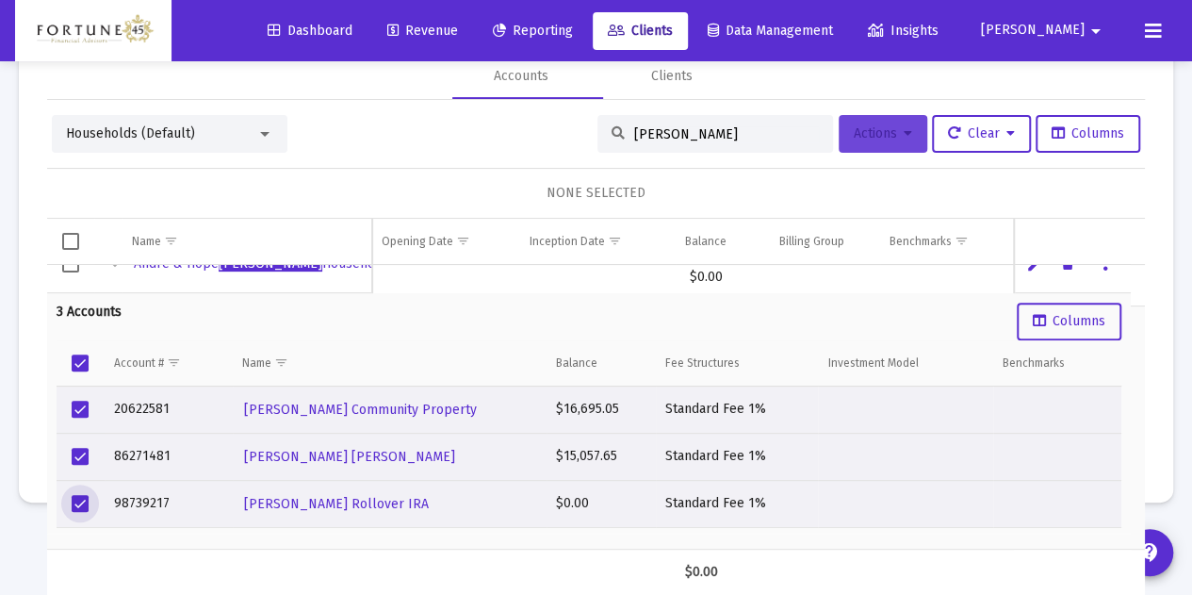
click at [869, 142] on button "Actions" at bounding box center [883, 134] width 89 height 38
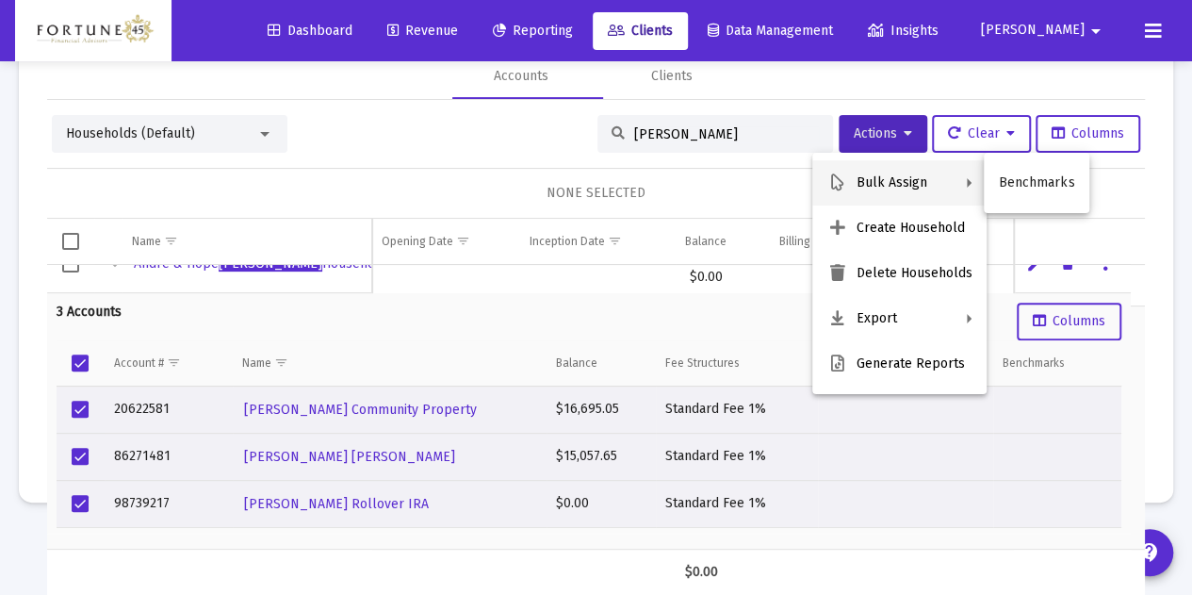
click at [747, 172] on div at bounding box center [596, 297] width 1192 height 595
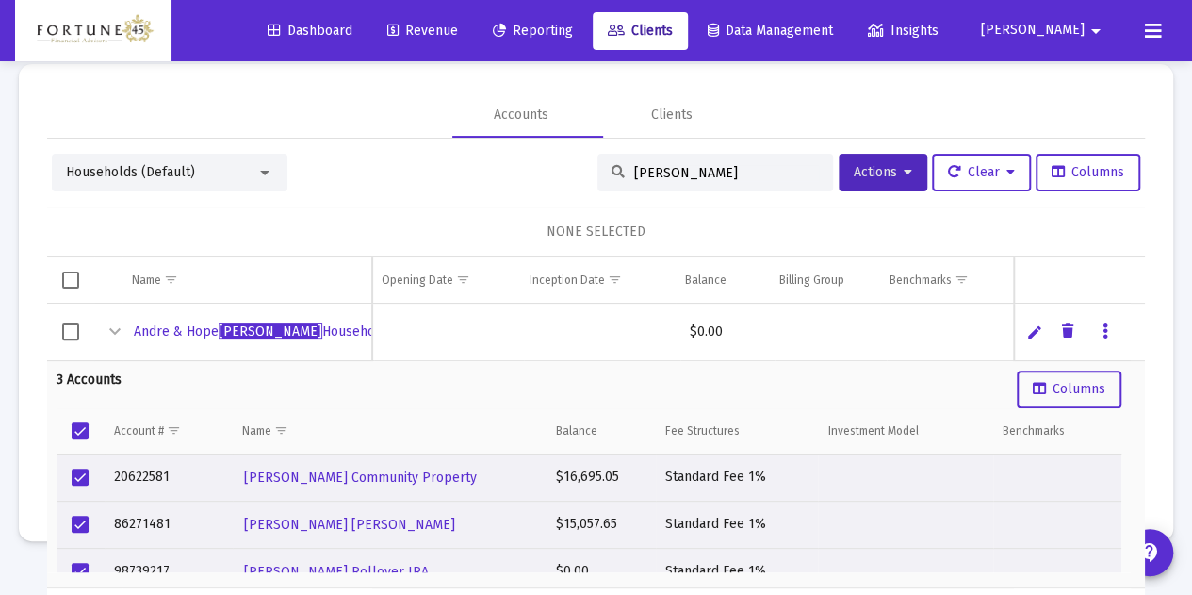
scroll to position [0, 0]
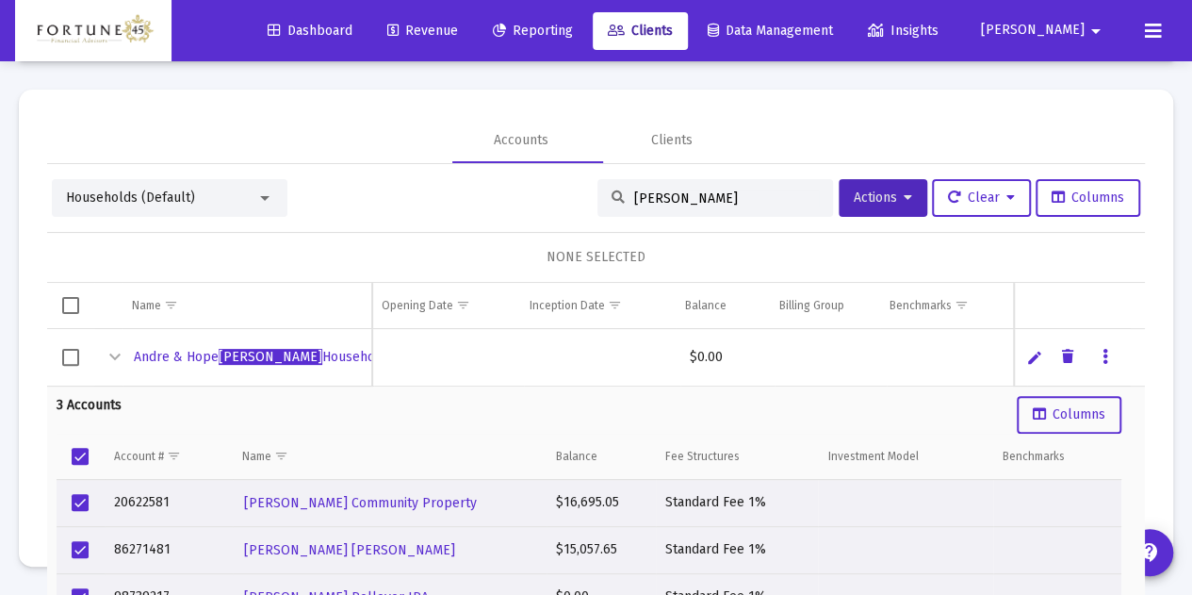
click at [102, 451] on td "Data grid" at bounding box center [81, 455] width 48 height 45
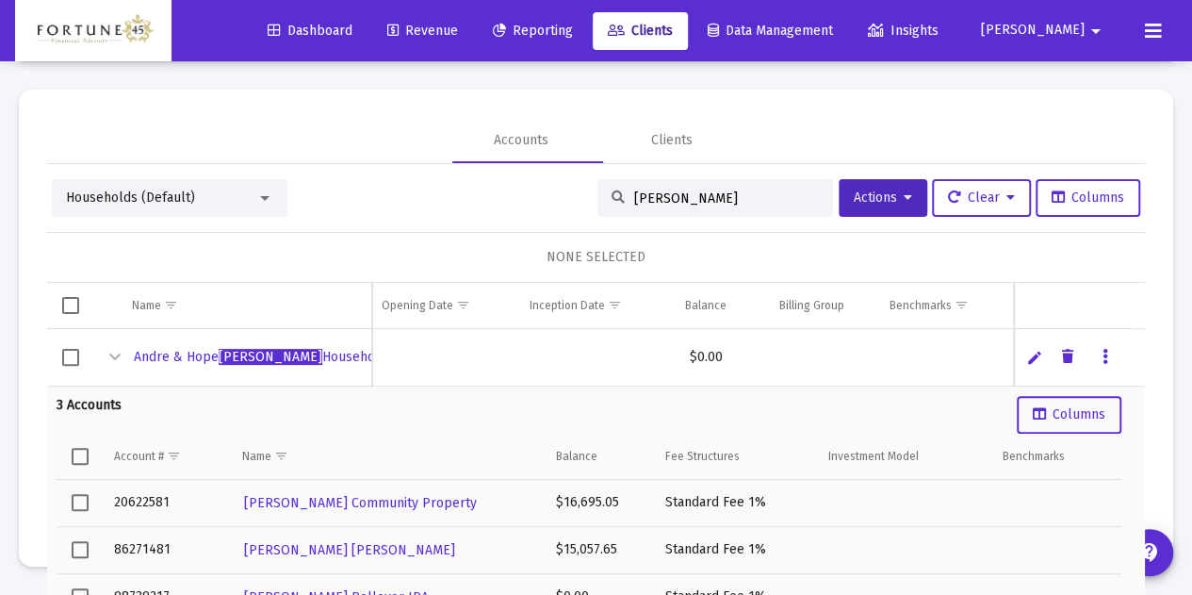
click at [79, 451] on span "Select all" at bounding box center [80, 456] width 17 height 17
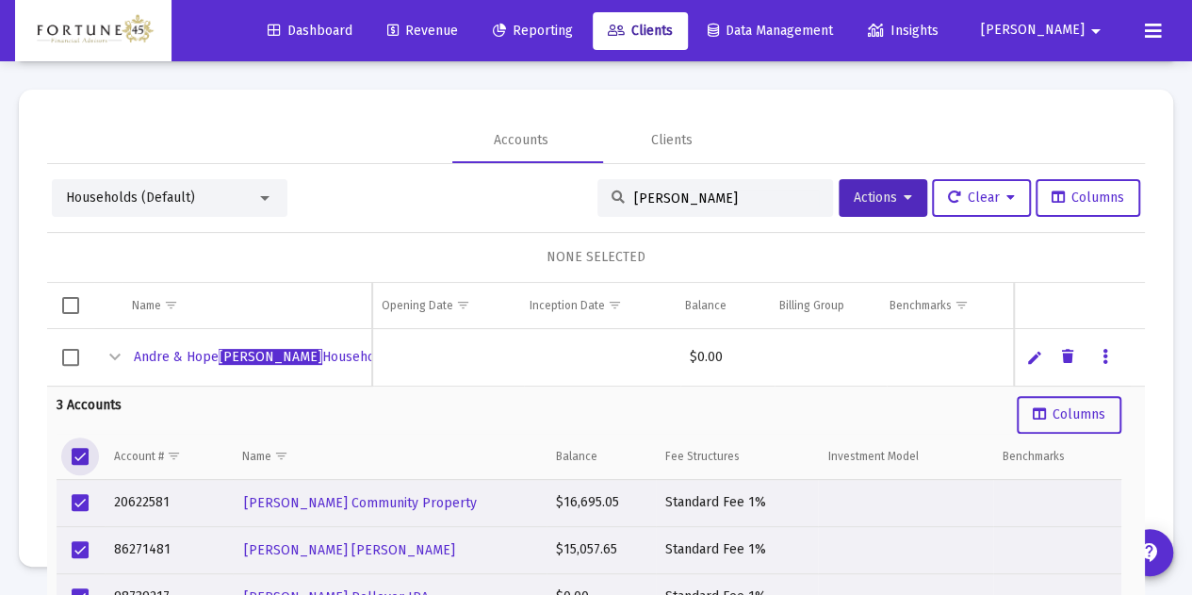
click at [85, 449] on span "Select all" at bounding box center [80, 456] width 17 height 17
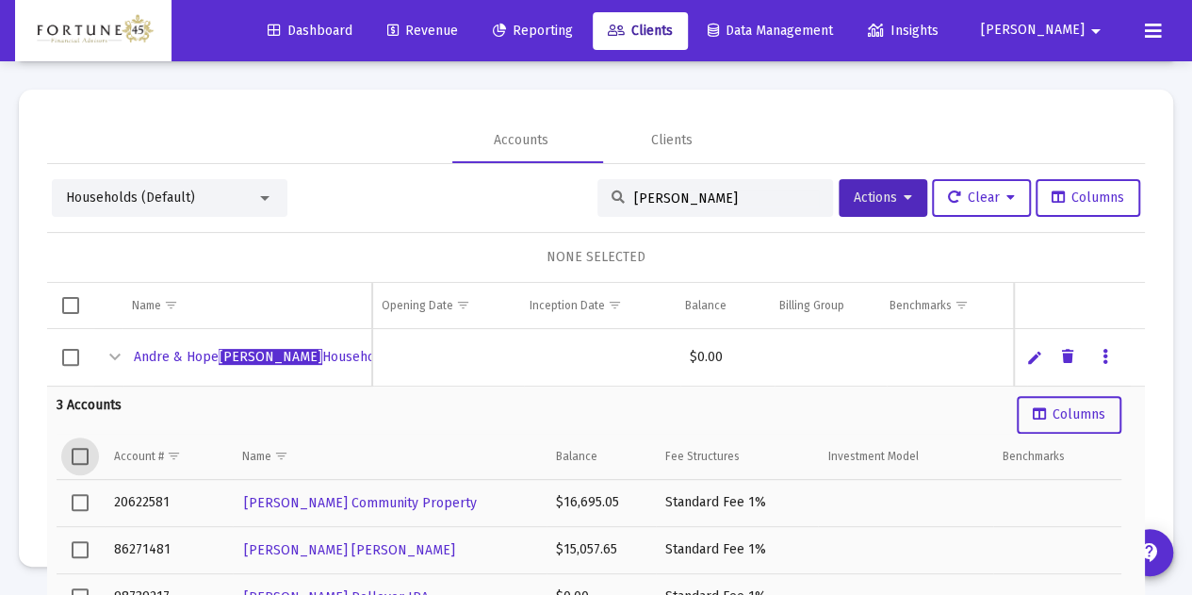
click at [67, 361] on span "Select row" at bounding box center [70, 357] width 17 height 17
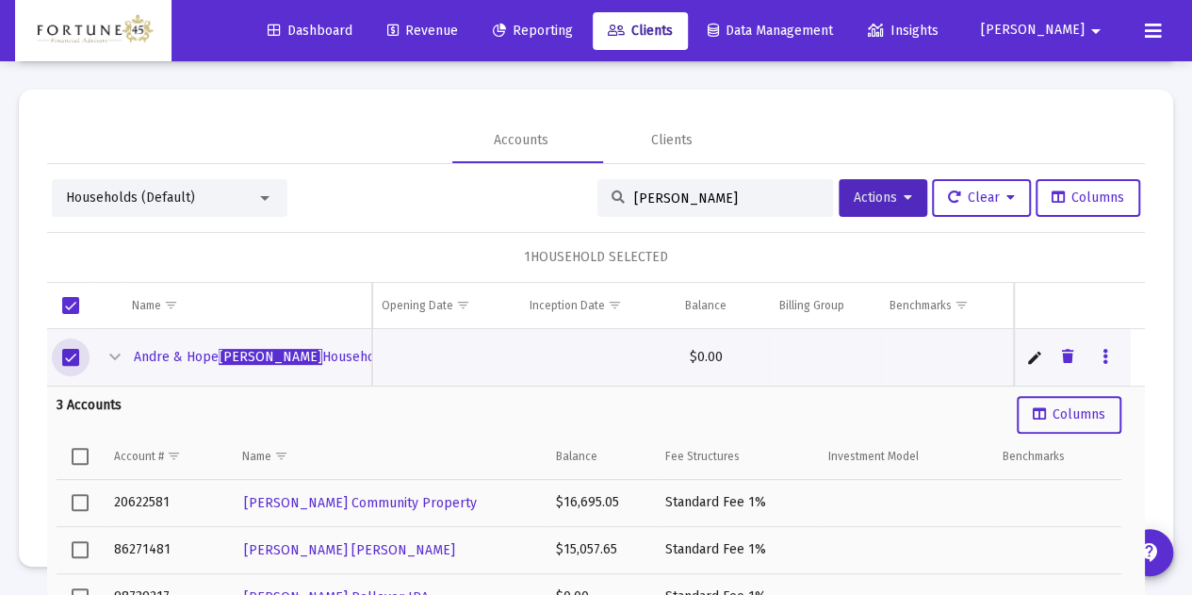
click at [77, 358] on span "Select row" at bounding box center [70, 357] width 17 height 17
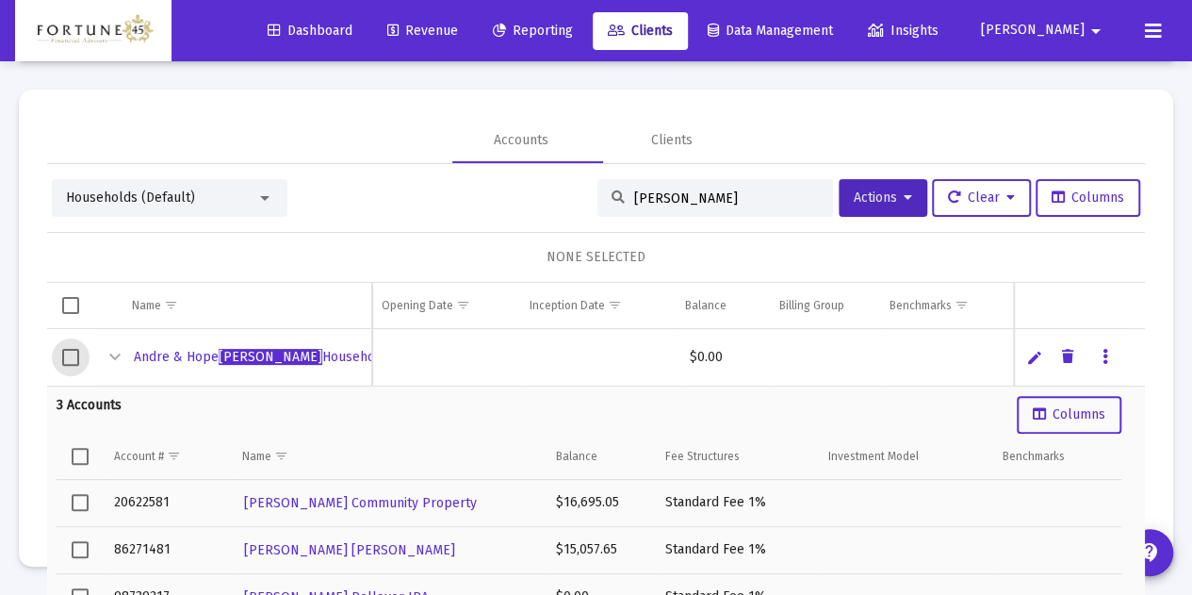
click at [79, 355] on span "Select row" at bounding box center [70, 357] width 17 height 17
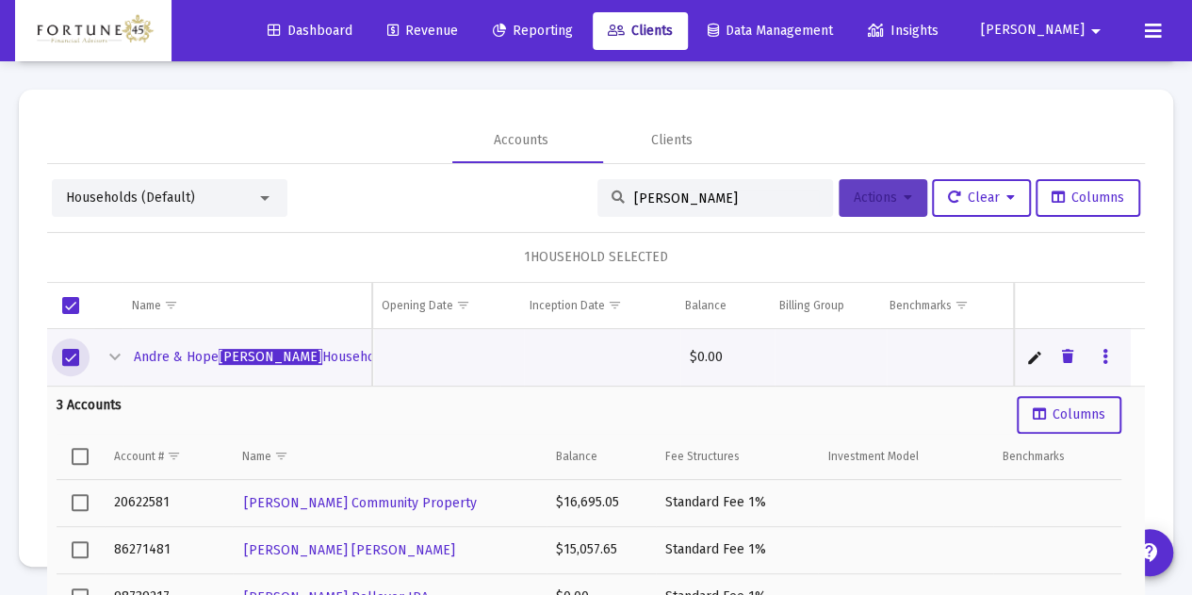
click at [861, 206] on button "Actions" at bounding box center [883, 198] width 89 height 38
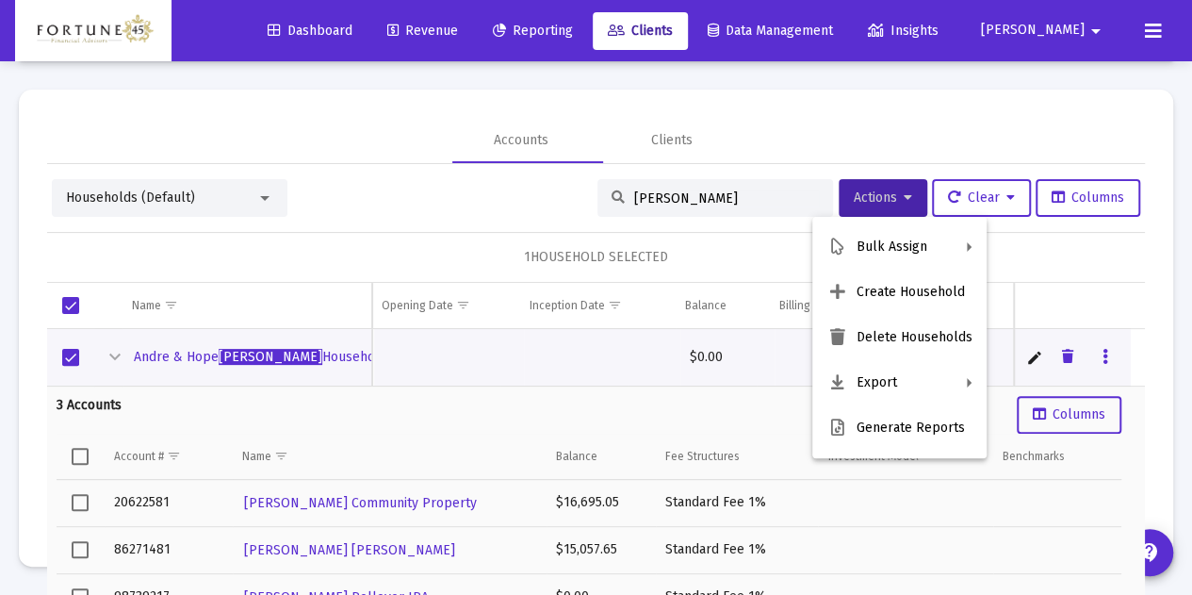
click at [1057, 205] on div at bounding box center [596, 297] width 1192 height 595
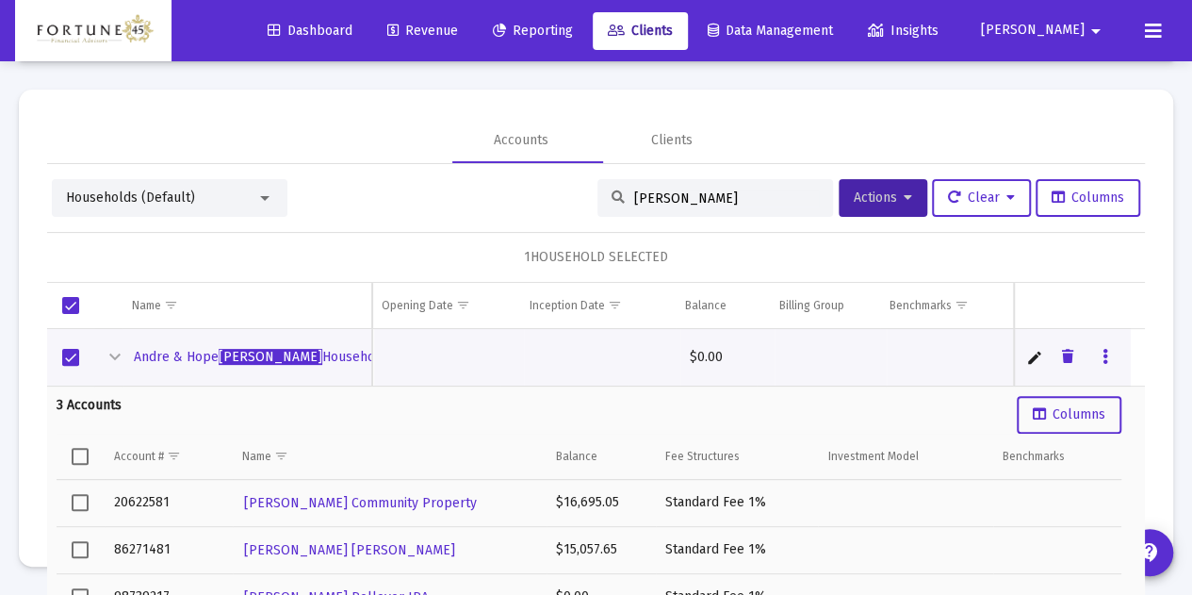
click at [1097, 360] on link "Data grid" at bounding box center [1105, 357] width 17 height 17
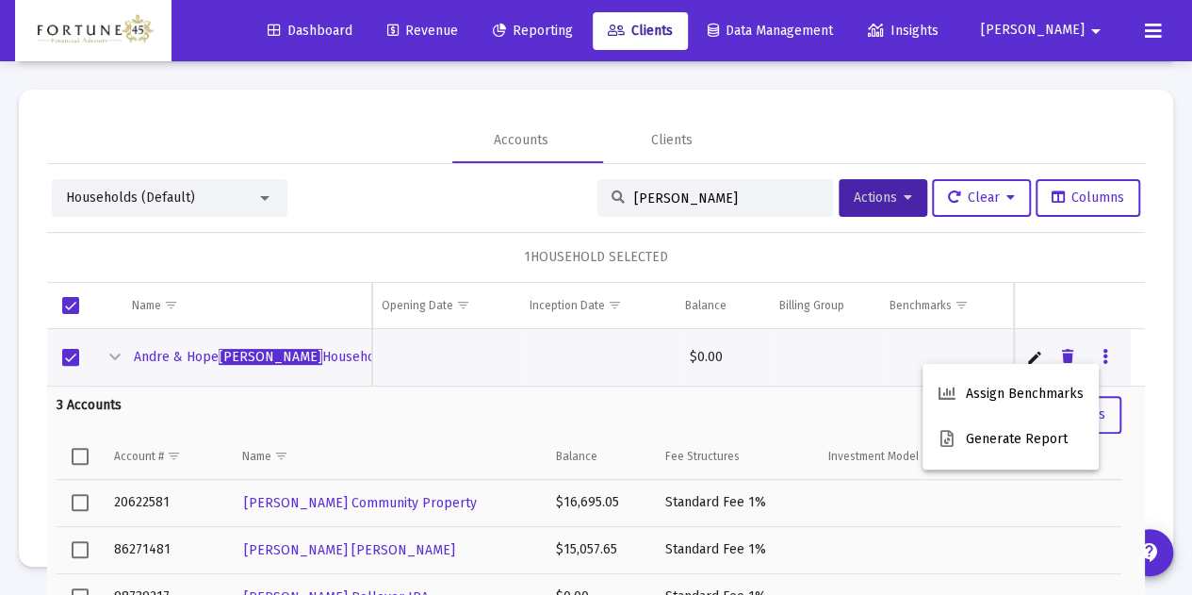
click at [1101, 276] on div at bounding box center [596, 297] width 1192 height 595
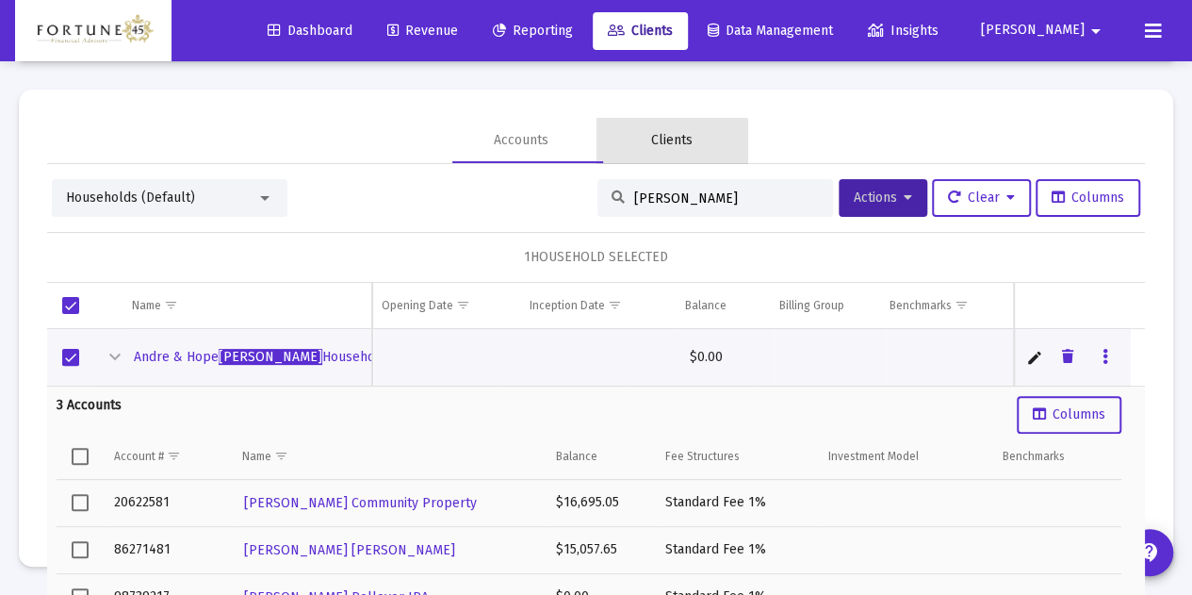
click at [697, 134] on div "Clients" at bounding box center [671, 140] width 151 height 45
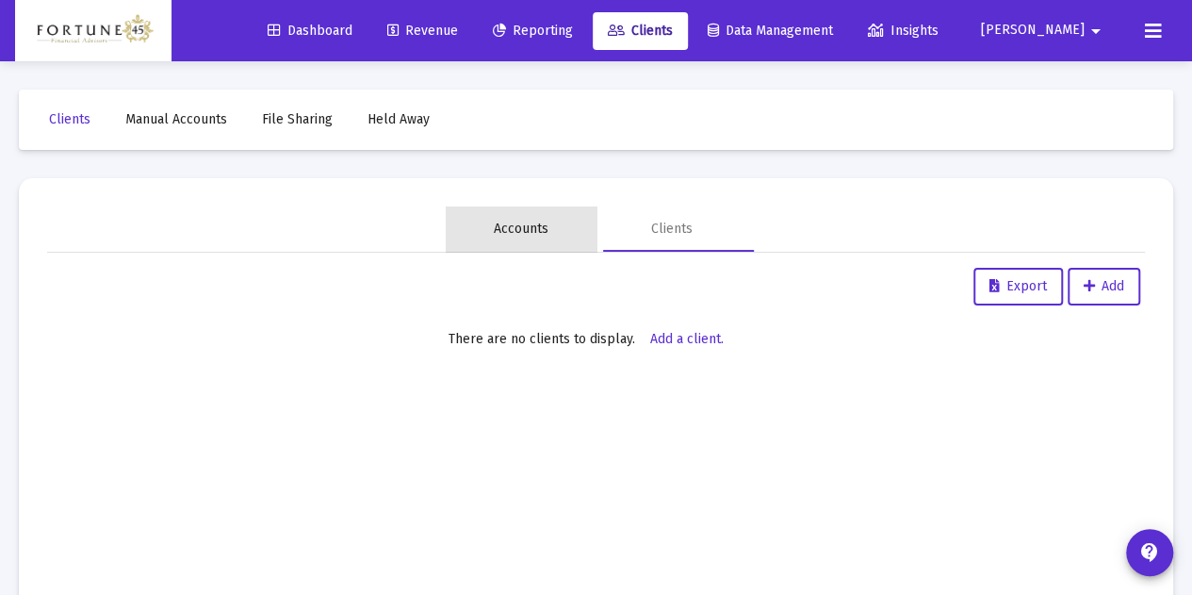
click at [552, 247] on div "Accounts" at bounding box center [521, 228] width 151 height 45
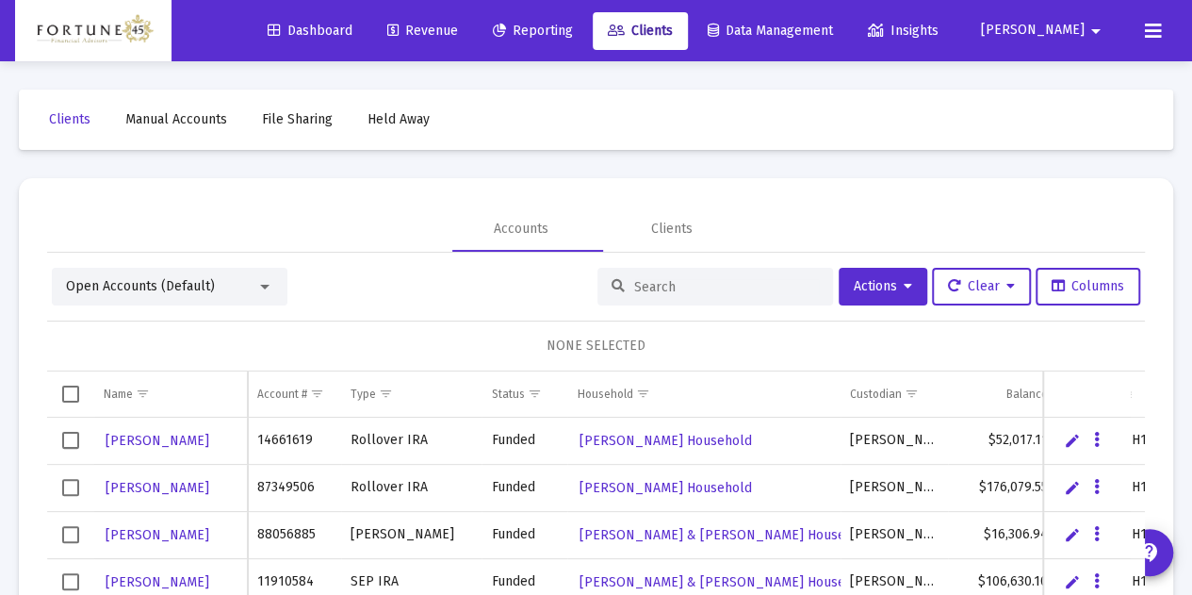
click at [167, 287] on span "Open Accounts (Default)" at bounding box center [140, 286] width 149 height 16
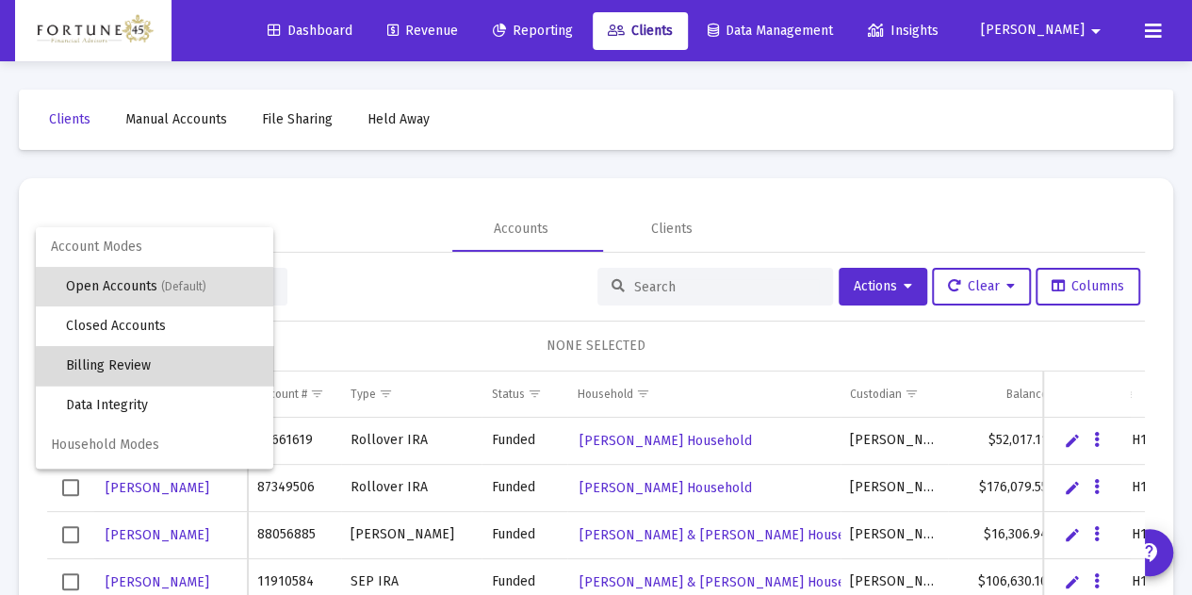
click at [162, 367] on span "Billing Review" at bounding box center [162, 366] width 192 height 40
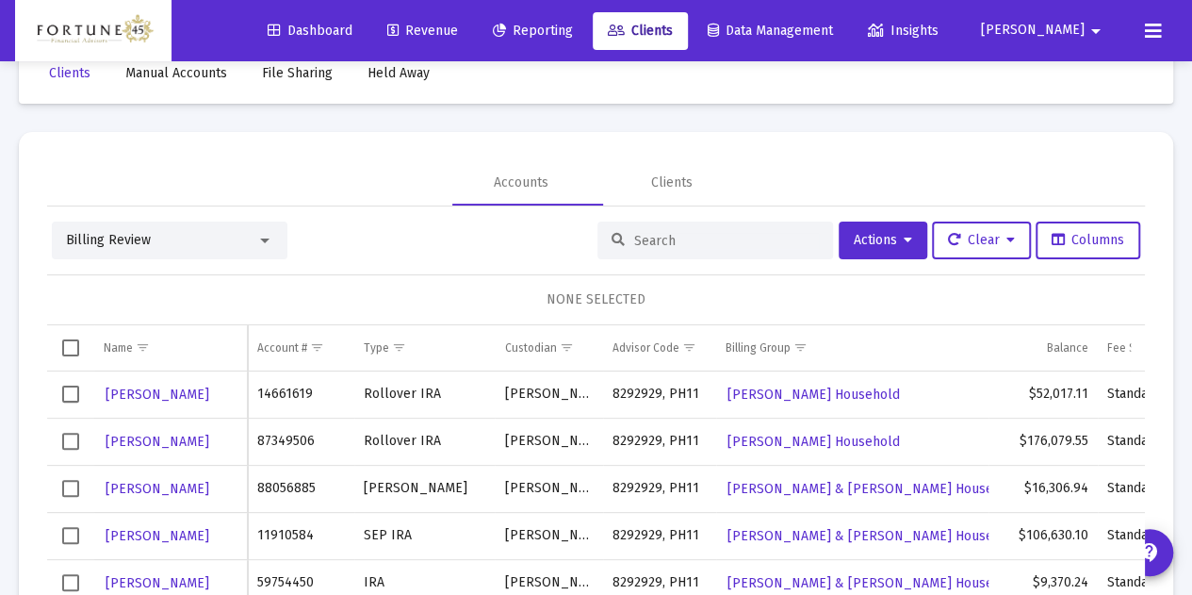
scroll to position [64, 0]
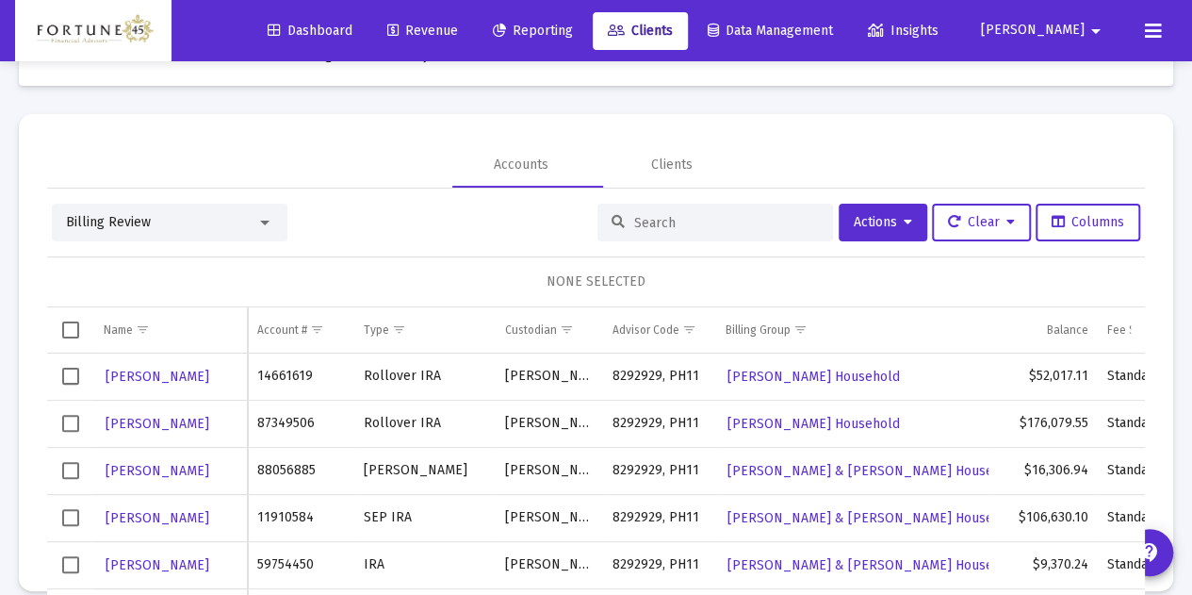
click at [671, 219] on input at bounding box center [726, 223] width 185 height 16
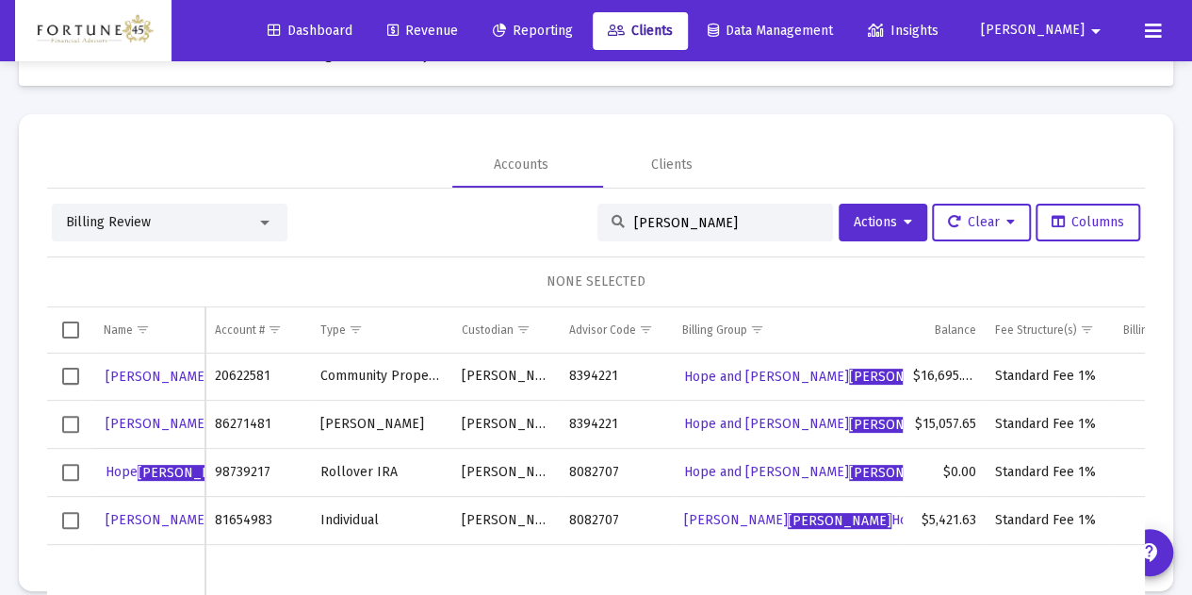
click at [726, 220] on input "[PERSON_NAME]" at bounding box center [726, 223] width 185 height 16
click at [67, 378] on span "Select row" at bounding box center [70, 375] width 17 height 17
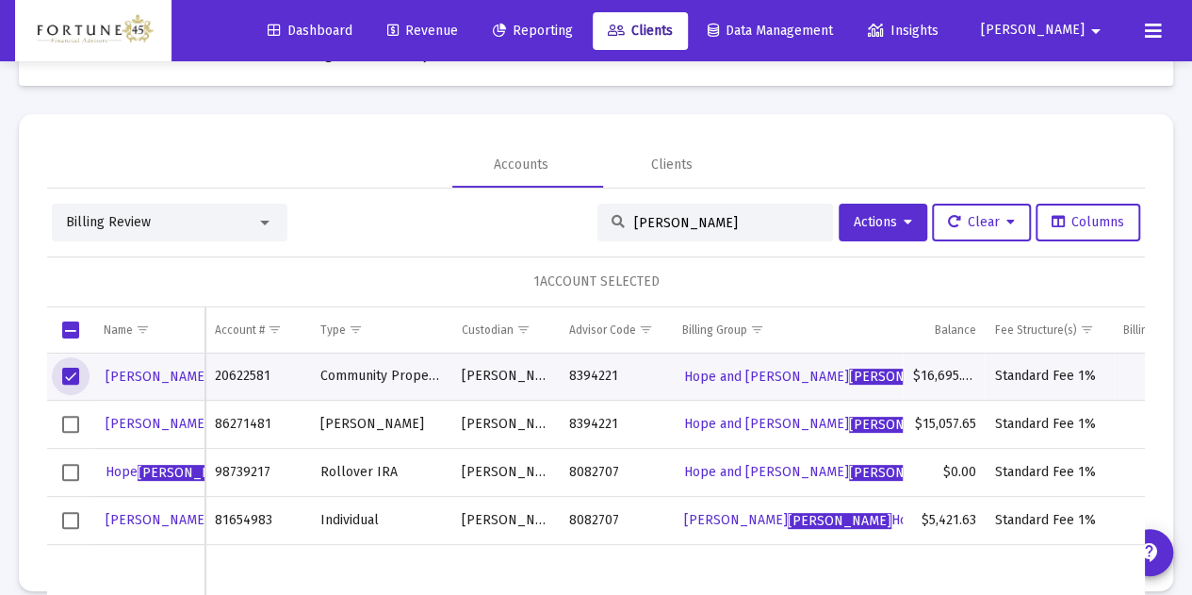
click at [58, 395] on td "Data grid" at bounding box center [70, 376] width 47 height 47
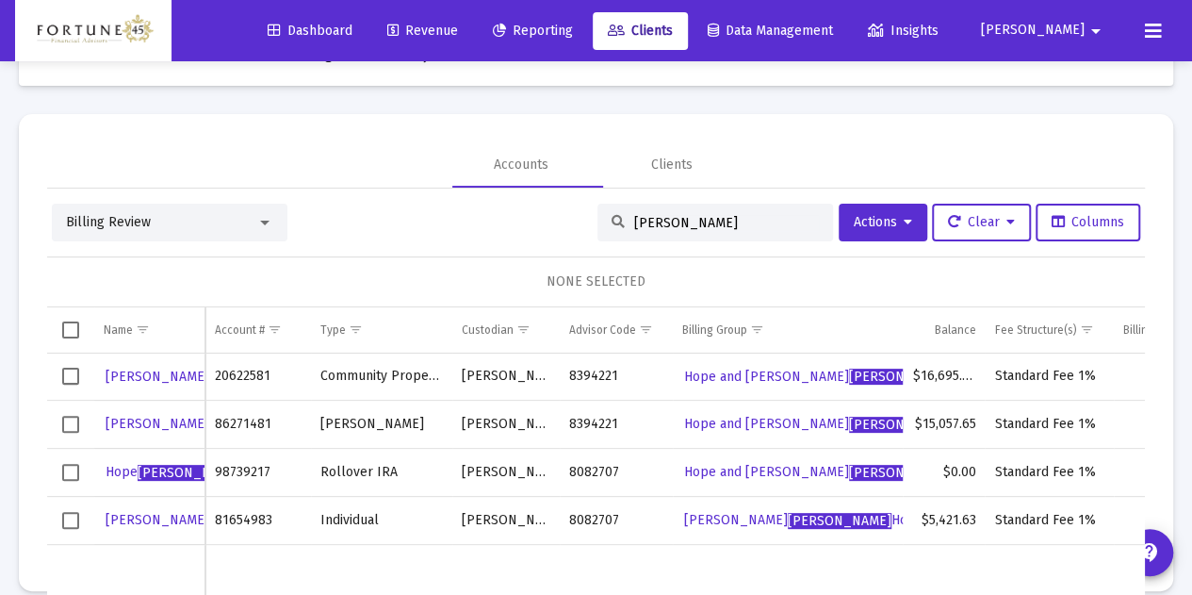
click at [220, 214] on div "Billing Review" at bounding box center [161, 222] width 190 height 19
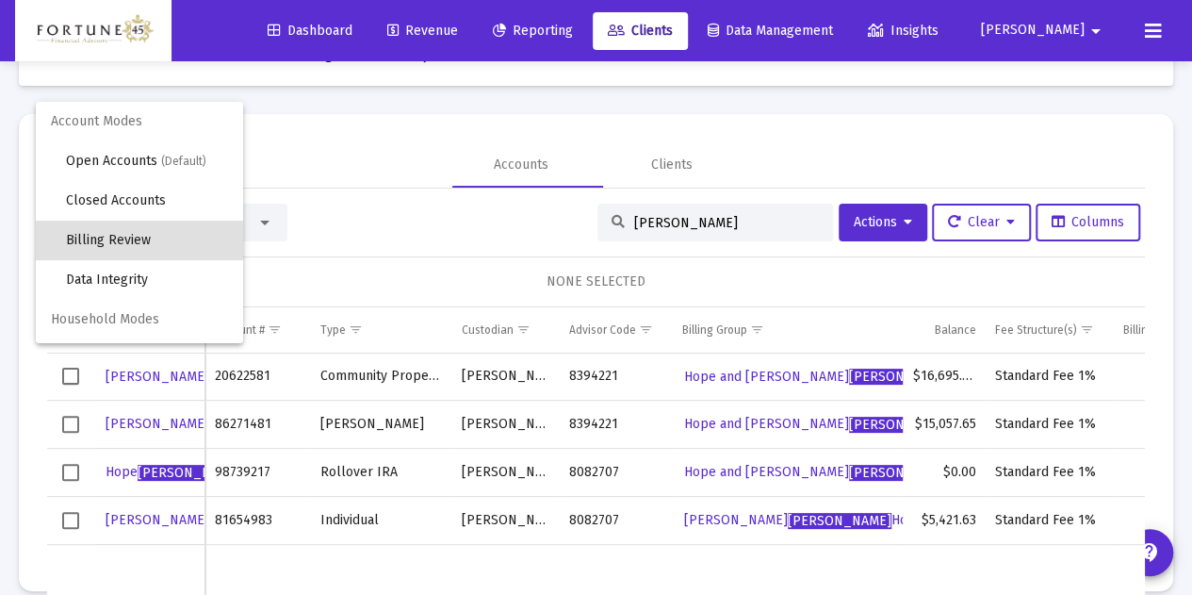
scroll to position [18, 0]
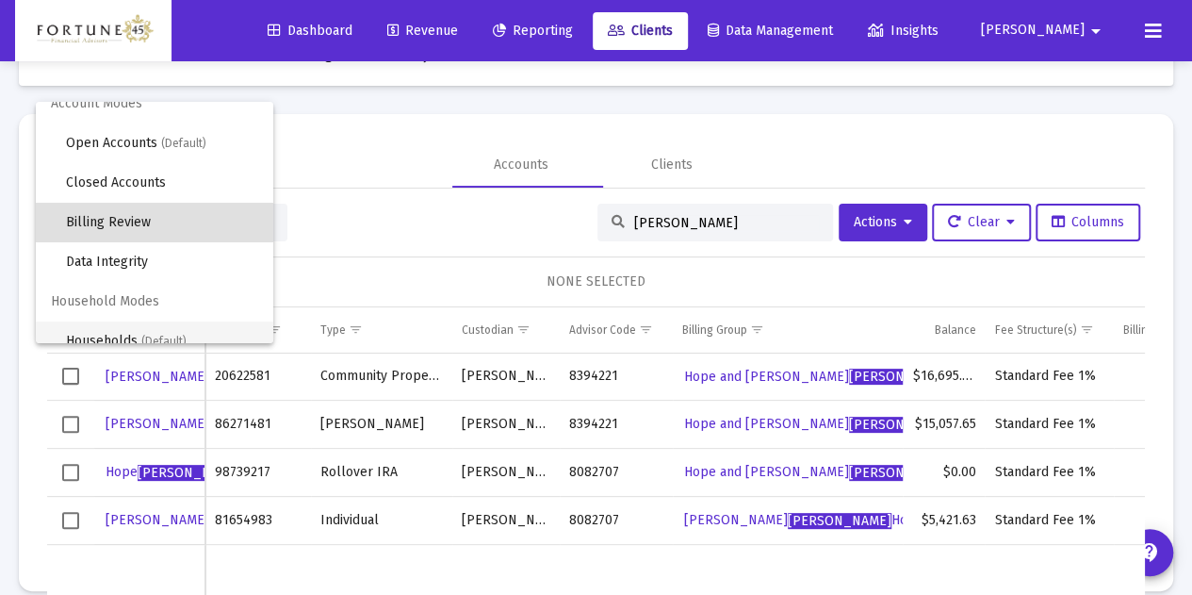
click at [183, 335] on span "(Default)" at bounding box center [163, 341] width 45 height 13
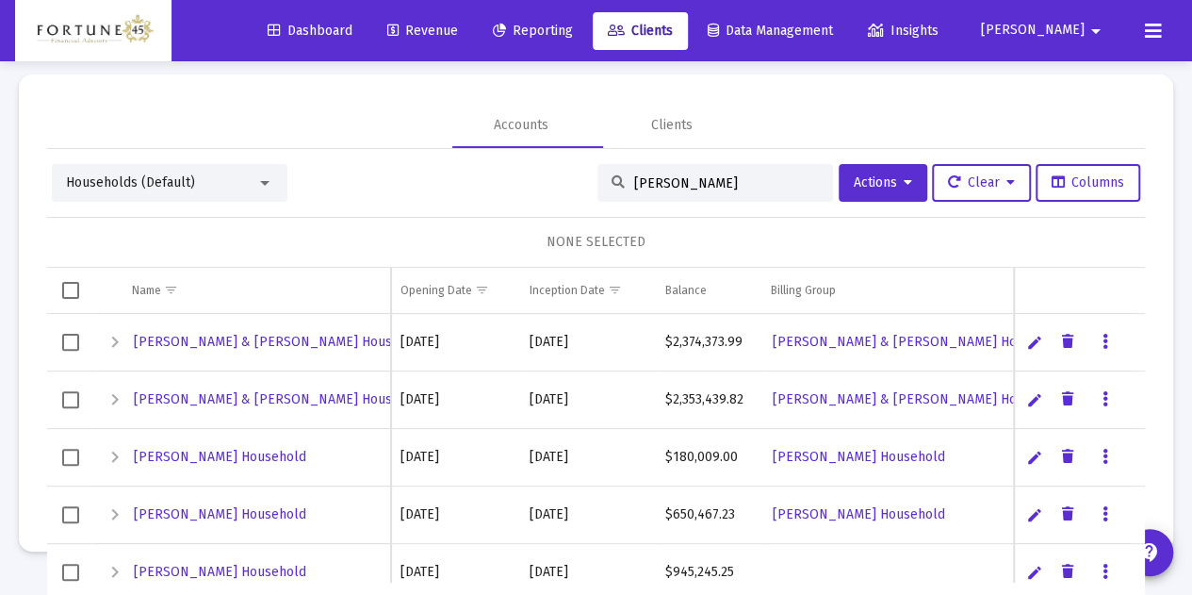
scroll to position [0, 0]
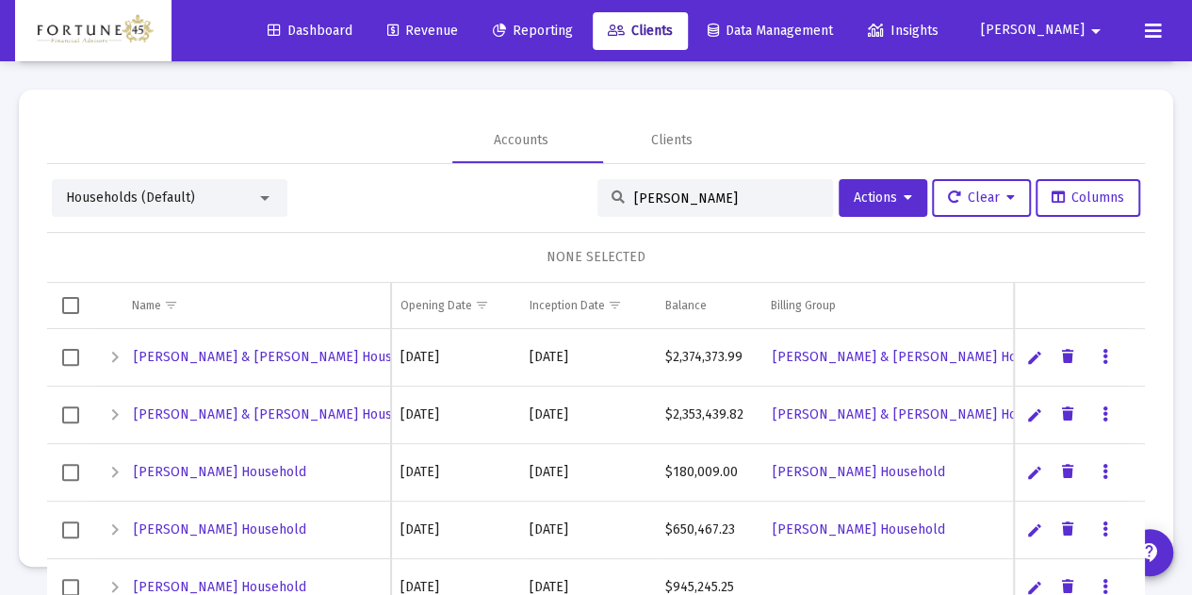
drag, startPoint x: 677, startPoint y: 212, endPoint x: 567, endPoint y: 210, distance: 109.3
click at [567, 210] on div "Households (Default) liotta Actions Clear Columns" at bounding box center [596, 198] width 1088 height 38
drag, startPoint x: 648, startPoint y: 200, endPoint x: 511, endPoint y: 201, distance: 137.6
click at [511, 201] on div "Households (Default) liotta Actions Clear Columns" at bounding box center [596, 198] width 1088 height 38
type input "[PERSON_NAME]"
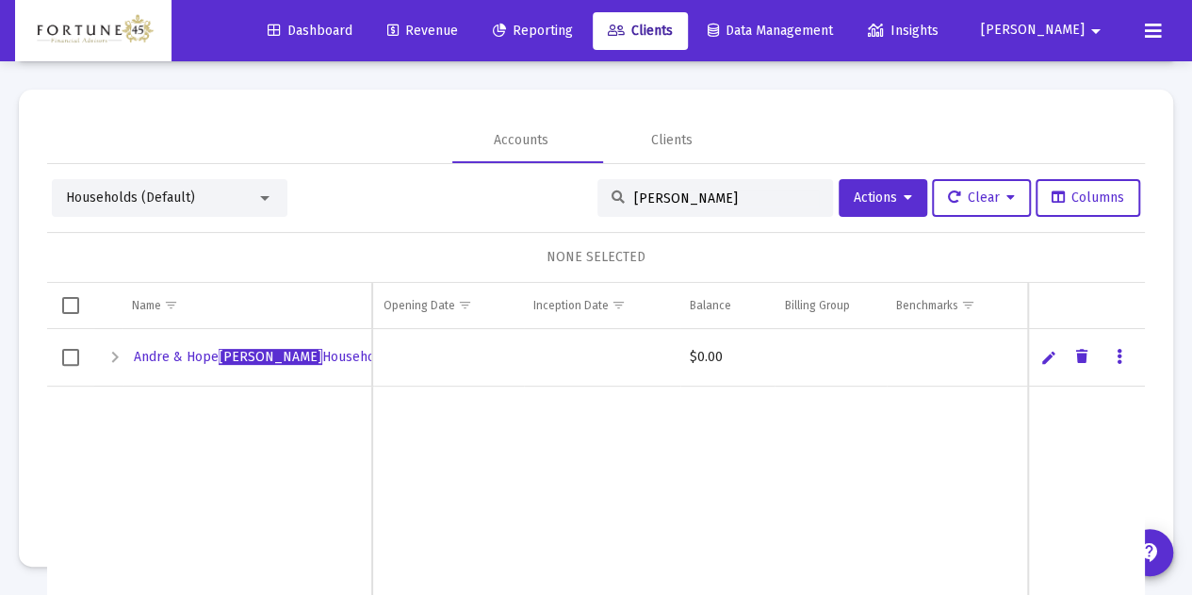
click at [113, 359] on div "Expand" at bounding box center [115, 357] width 23 height 23
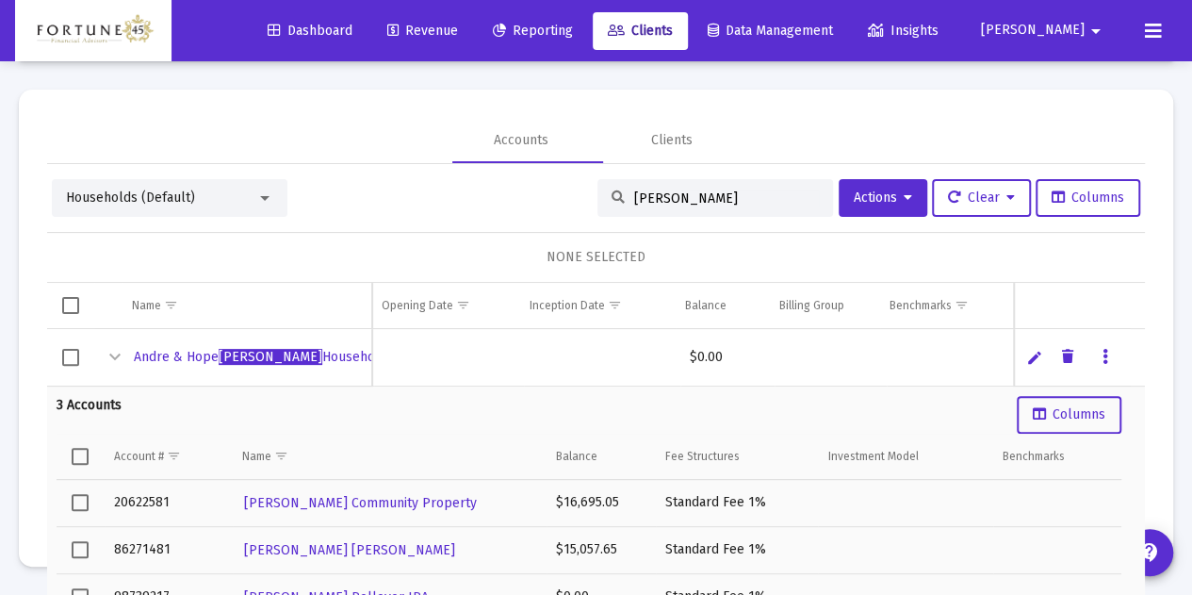
click at [113, 359] on div "Collapse" at bounding box center [115, 357] width 23 height 23
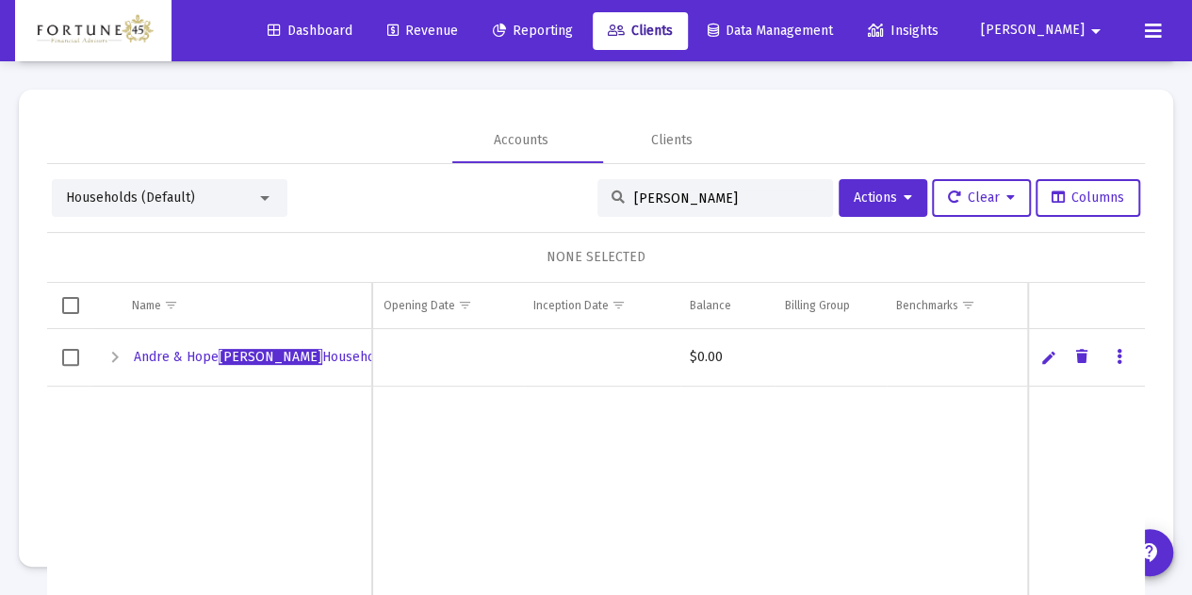
click at [72, 353] on span "Select row" at bounding box center [70, 357] width 17 height 17
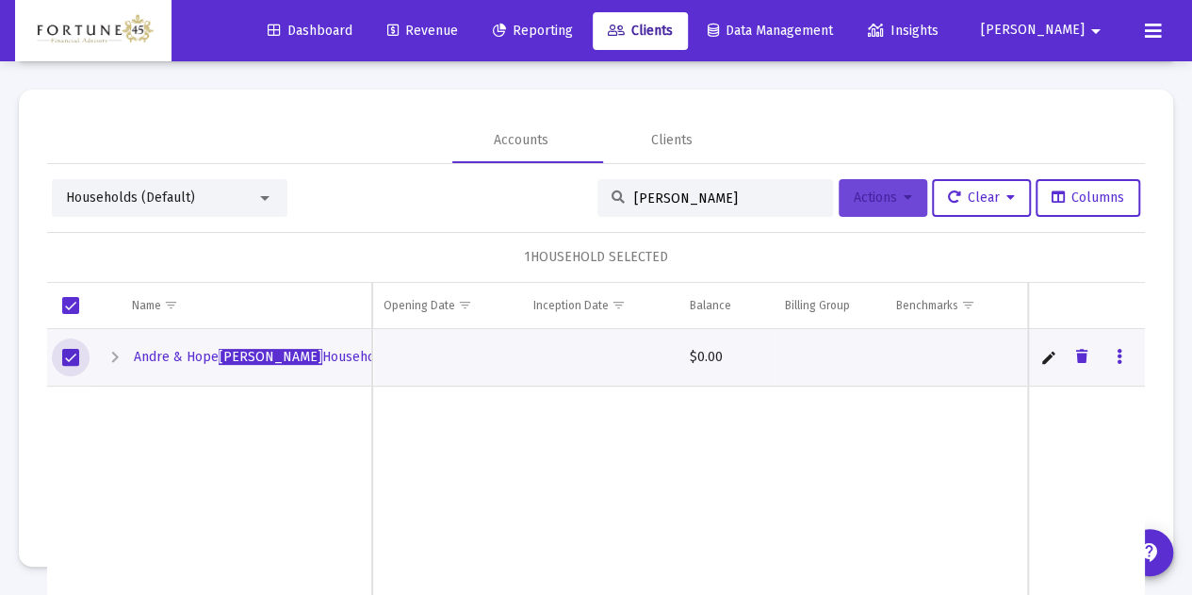
click at [878, 204] on span "Actions" at bounding box center [883, 197] width 58 height 16
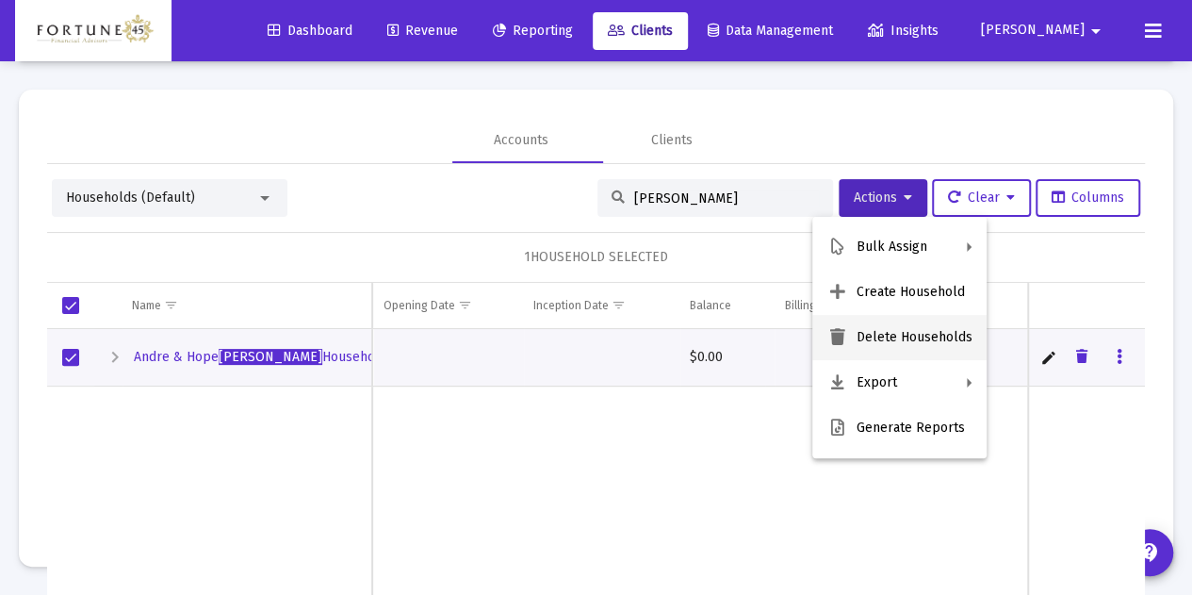
click at [909, 332] on button "Delete Households" at bounding box center [899, 337] width 174 height 45
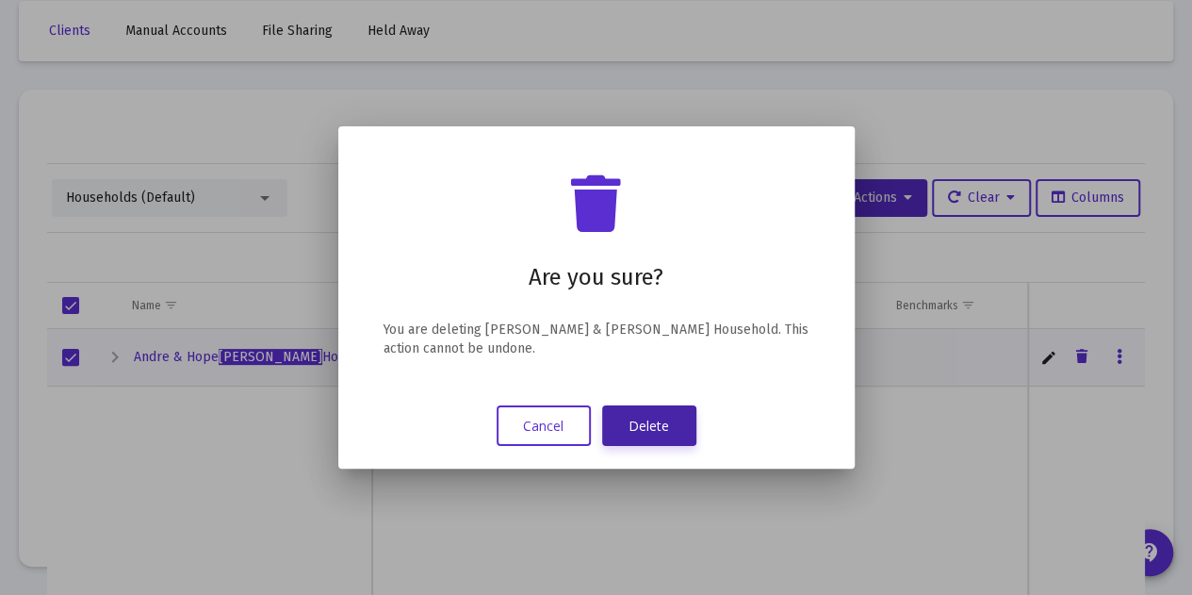
click at [669, 432] on button "Delete" at bounding box center [649, 425] width 94 height 41
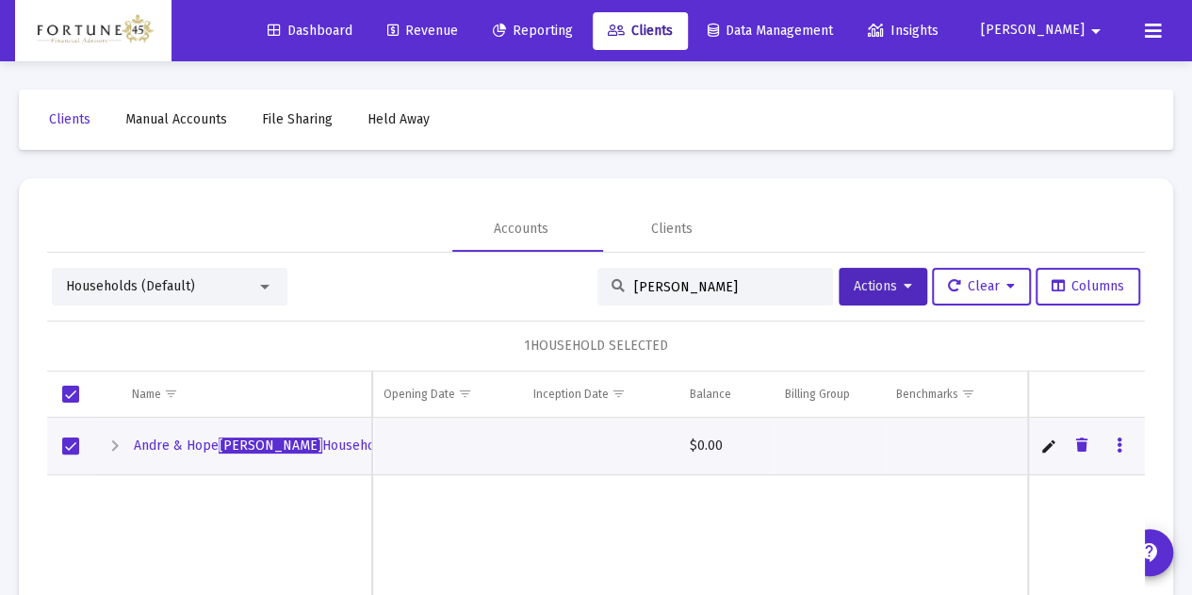
scroll to position [89, 0]
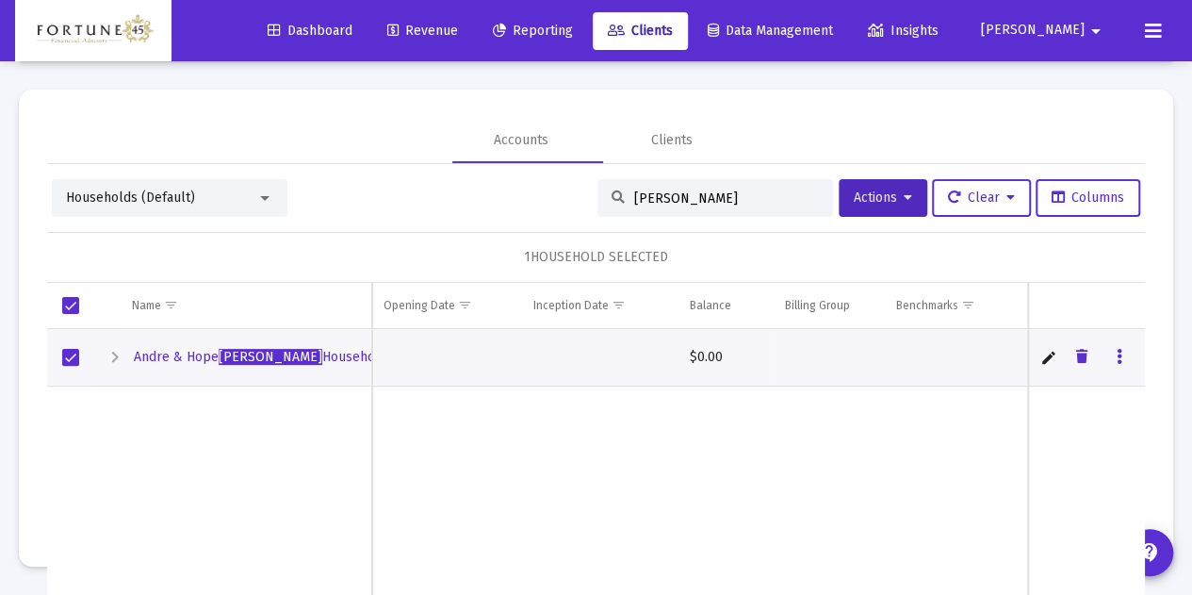
click at [569, 417] on td "Data grid" at bounding box center [602, 491] width 156 height 212
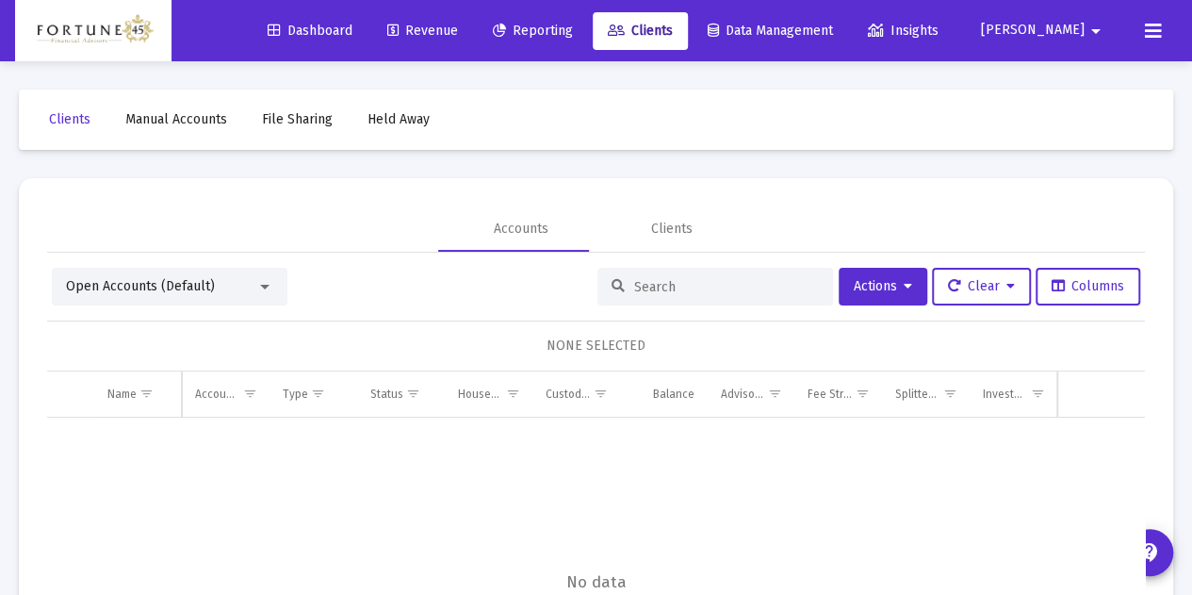
click at [189, 285] on span "Open Accounts (Default)" at bounding box center [140, 286] width 149 height 16
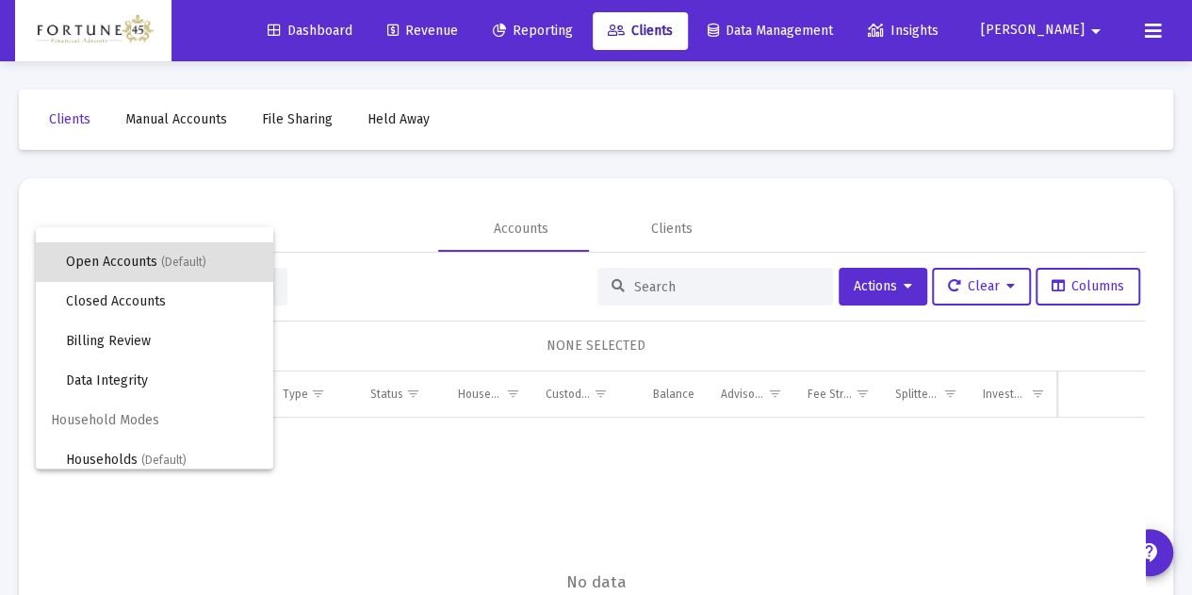
scroll to position [36, 0]
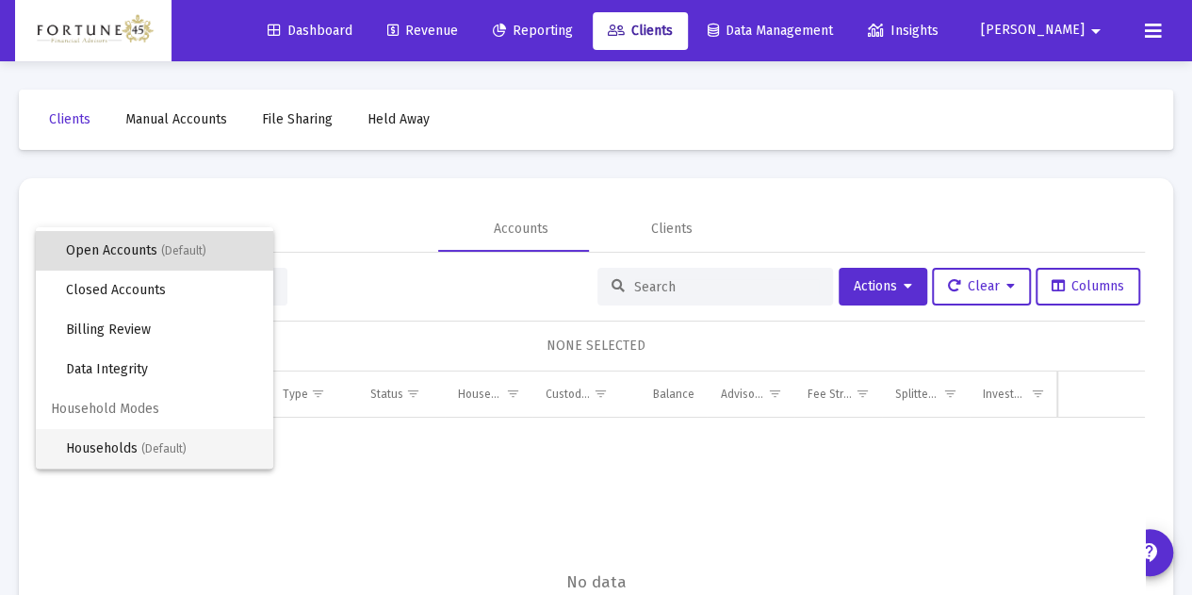
click at [178, 438] on span "Households (Default)" at bounding box center [162, 449] width 192 height 40
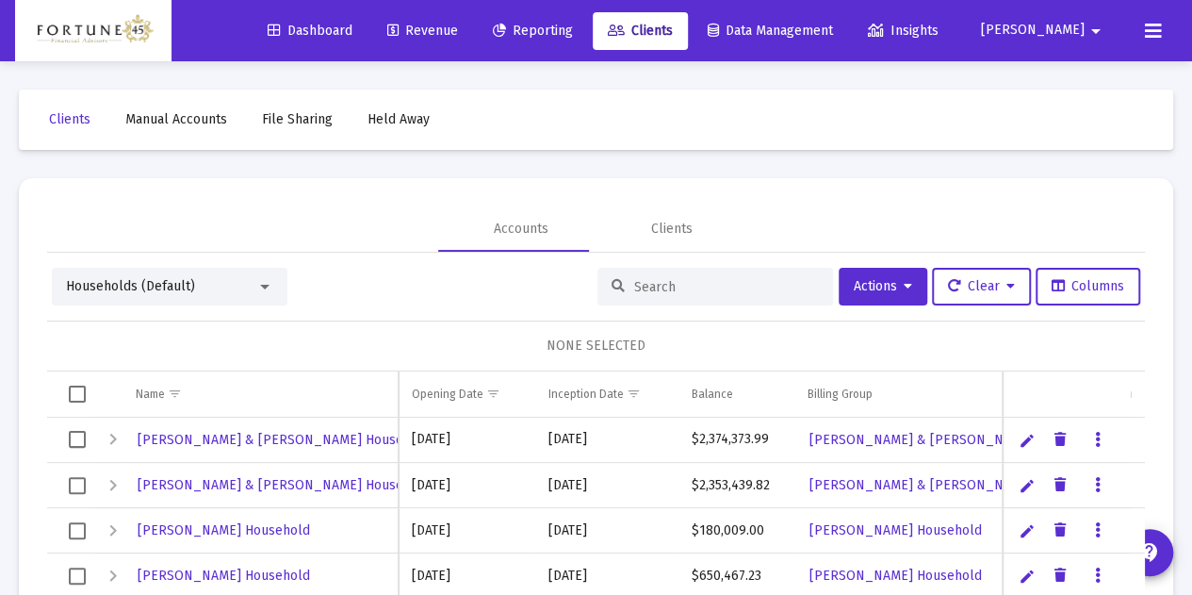
click at [678, 286] on input at bounding box center [726, 287] width 185 height 16
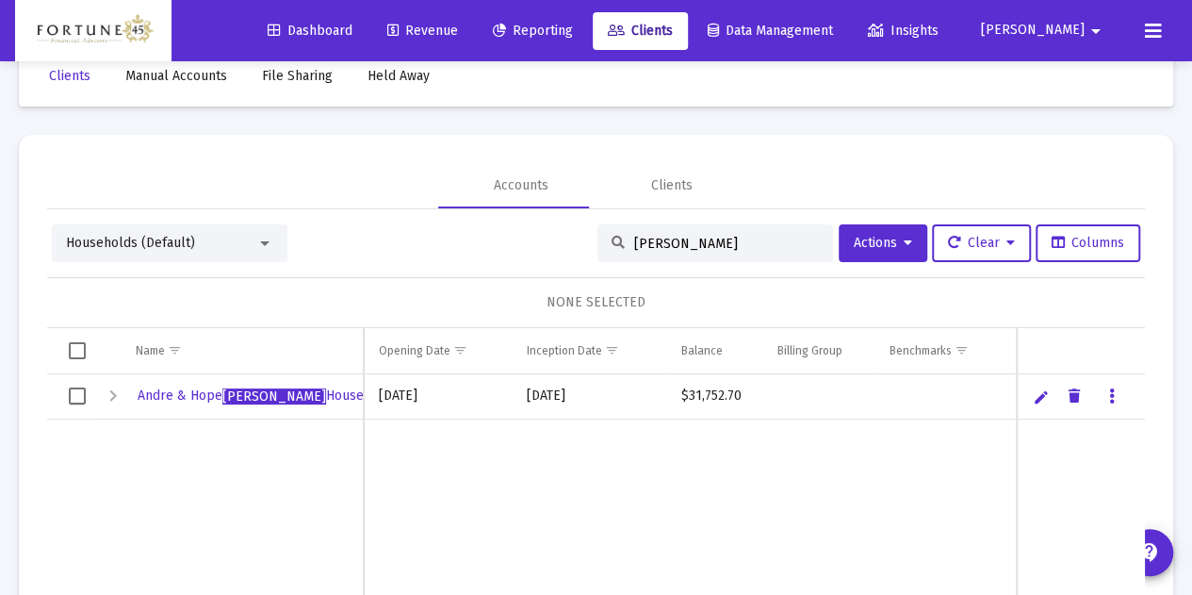
scroll to position [64, 0]
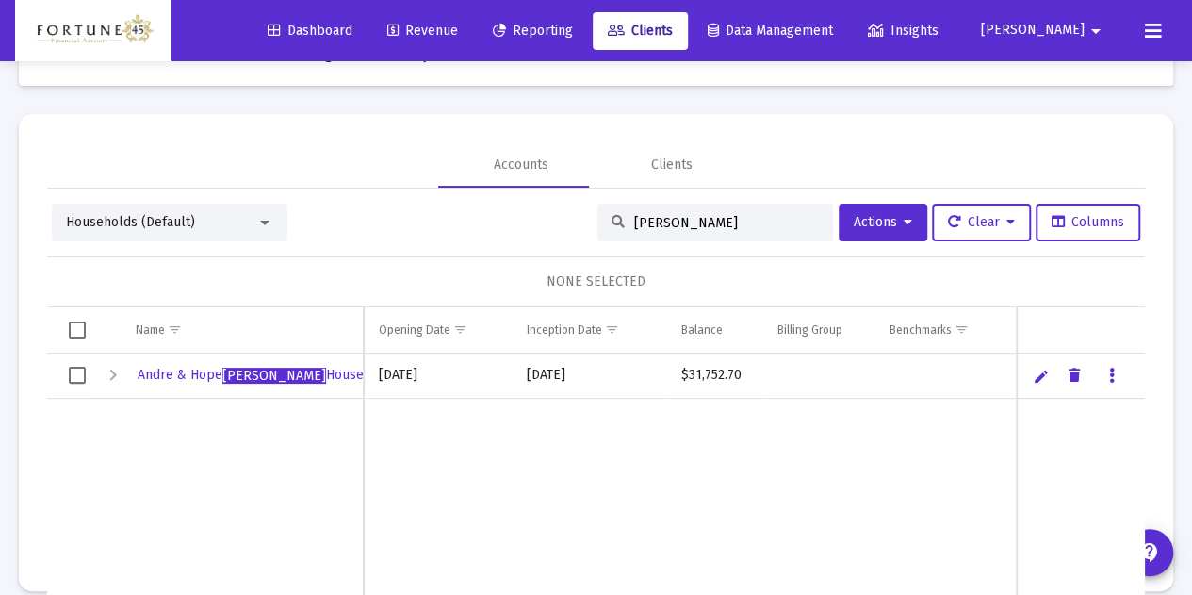
type input "[PERSON_NAME]"
click at [113, 374] on div "Expand" at bounding box center [113, 375] width 23 height 23
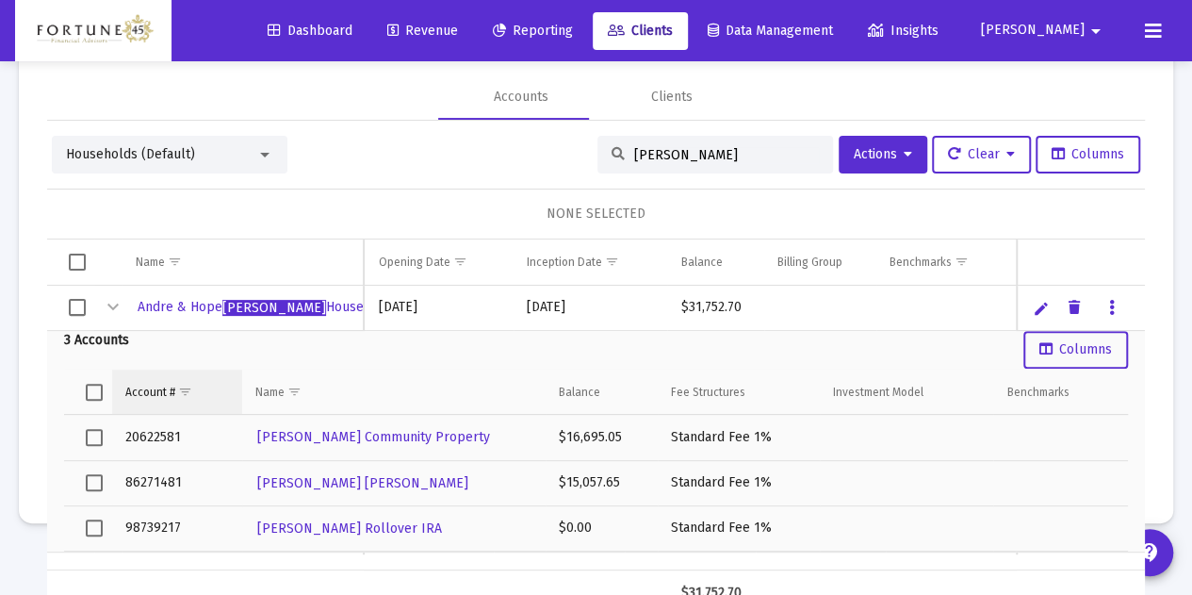
scroll to position [89, 0]
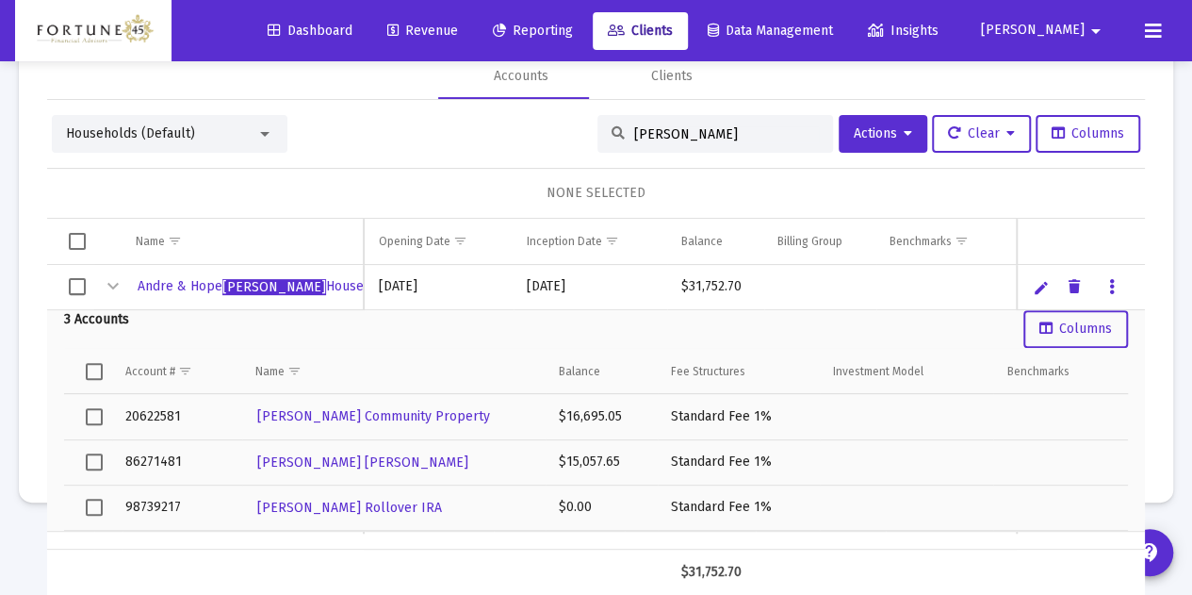
click at [112, 282] on div "Collapse" at bounding box center [113, 286] width 23 height 23
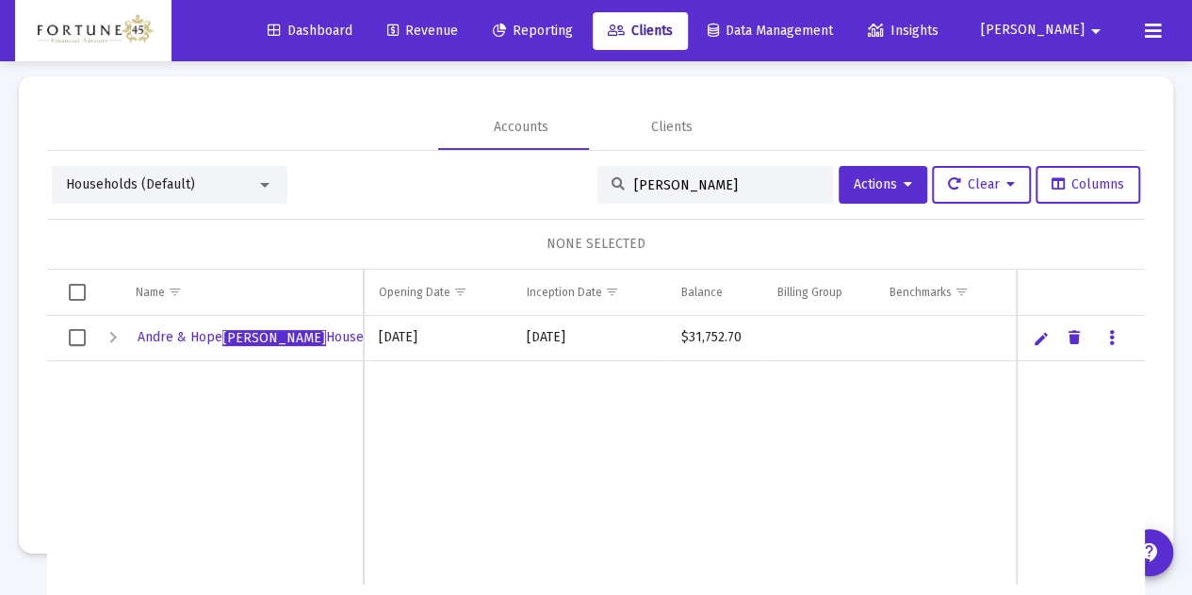
scroll to position [0, 0]
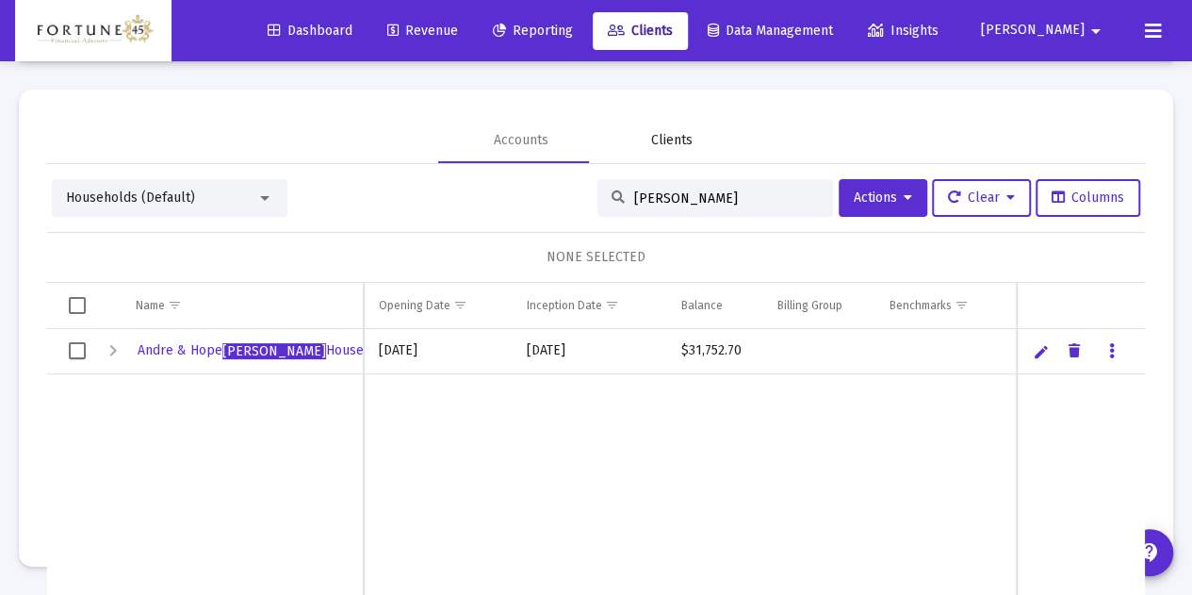
click at [651, 139] on div "Clients" at bounding box center [671, 140] width 41 height 19
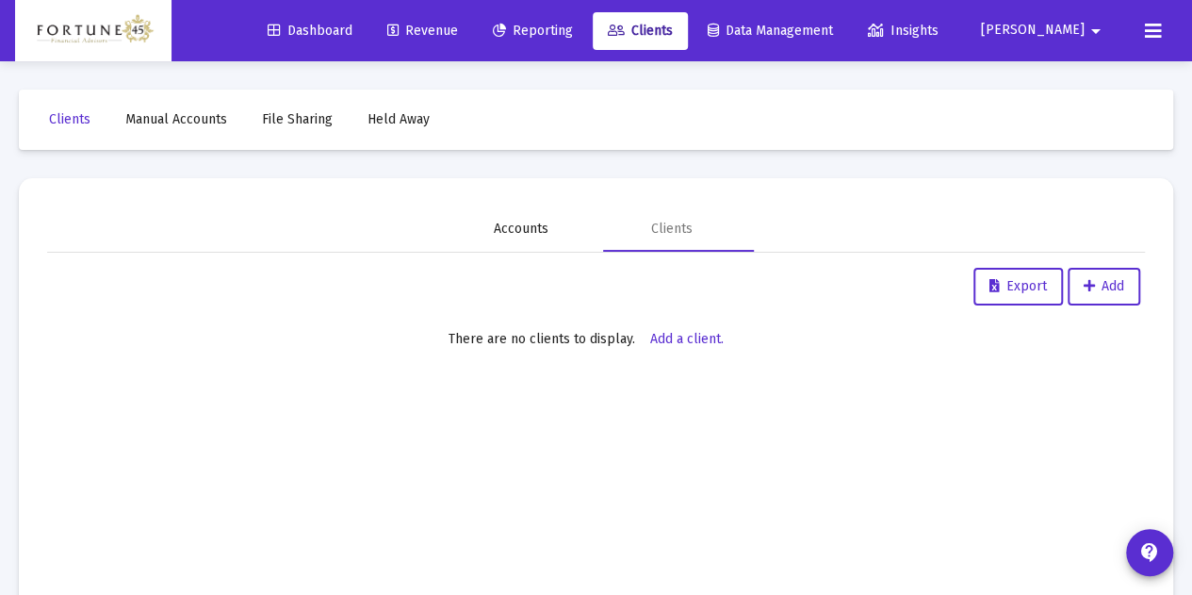
click at [494, 221] on div "Accounts" at bounding box center [521, 229] width 55 height 19
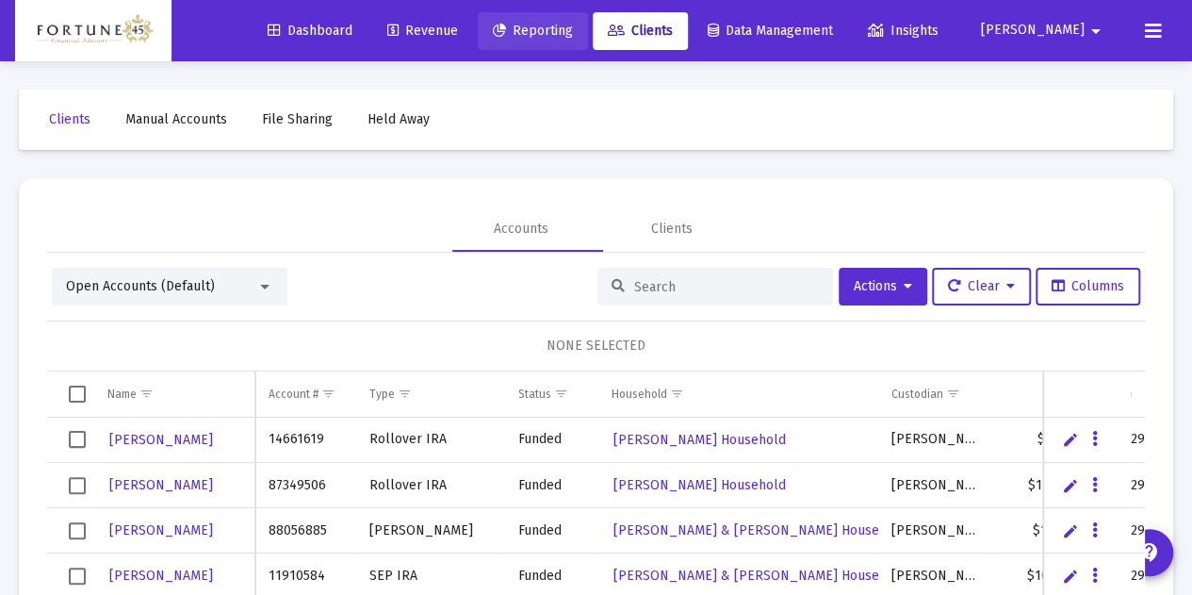
click at [569, 29] on span "Reporting" at bounding box center [533, 31] width 80 height 16
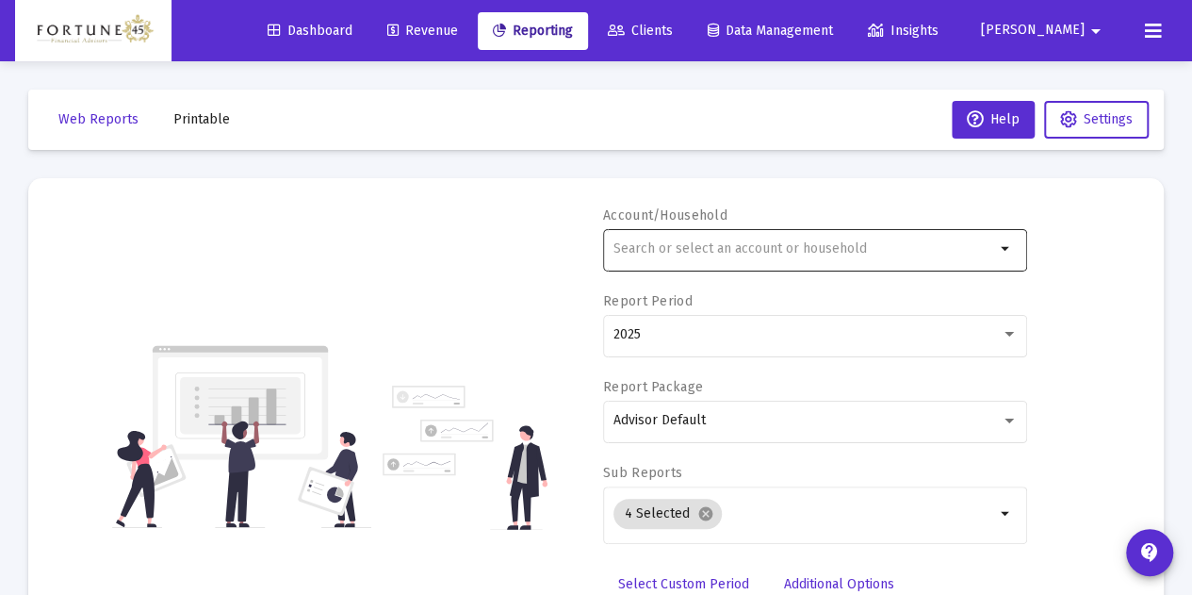
click at [662, 250] on input "text" at bounding box center [804, 248] width 382 height 15
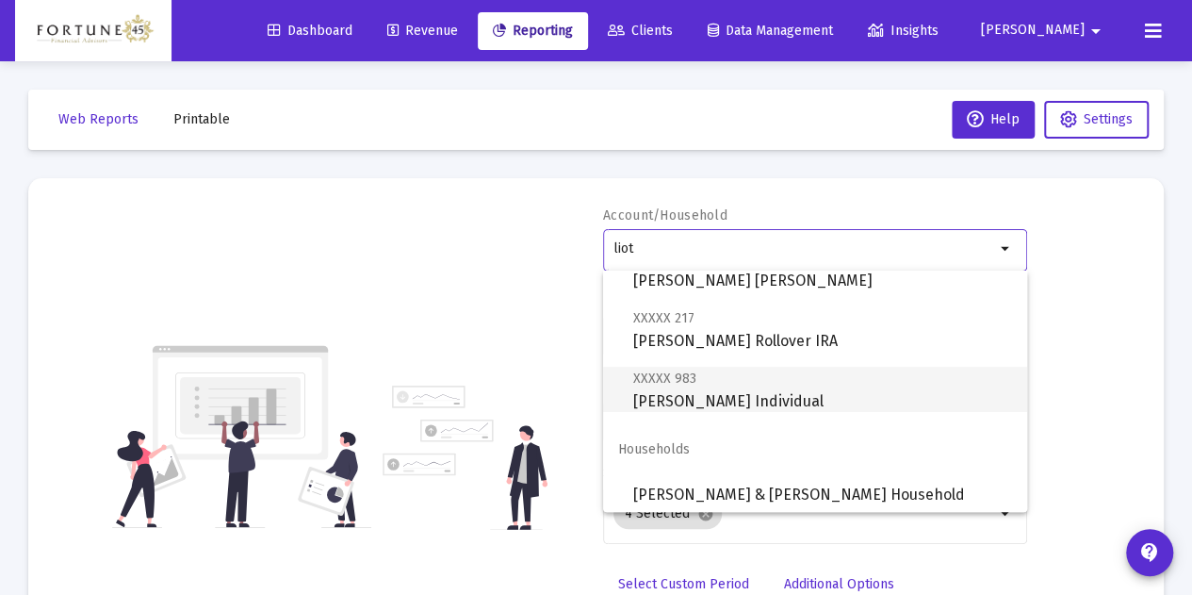
scroll to position [136, 0]
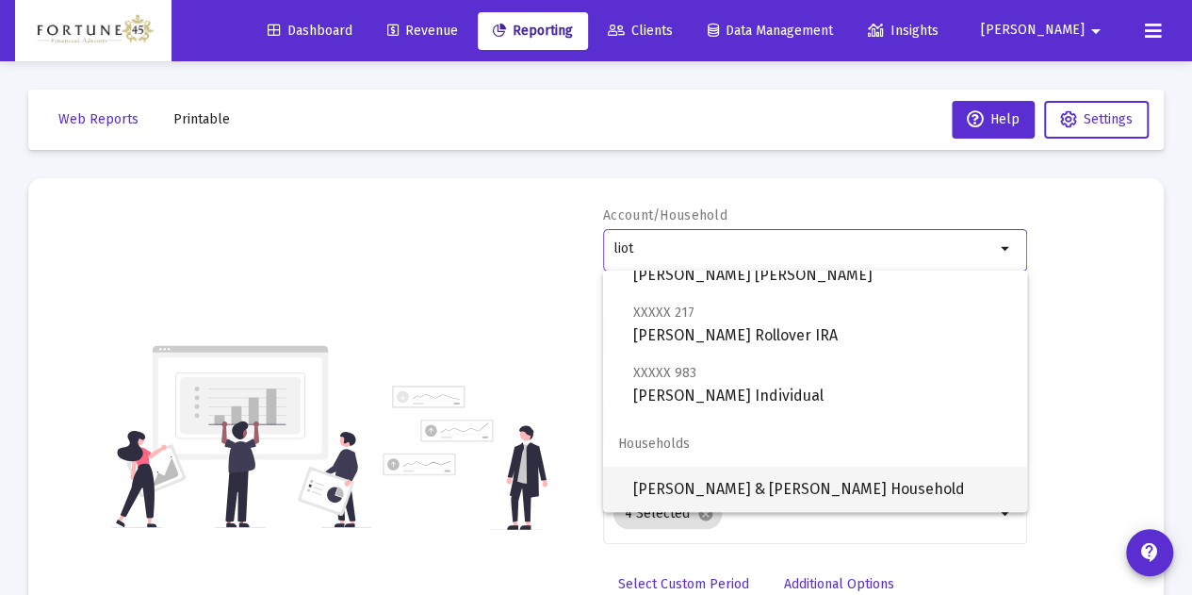
click at [780, 476] on span "[PERSON_NAME] & [PERSON_NAME] Household" at bounding box center [822, 488] width 379 height 45
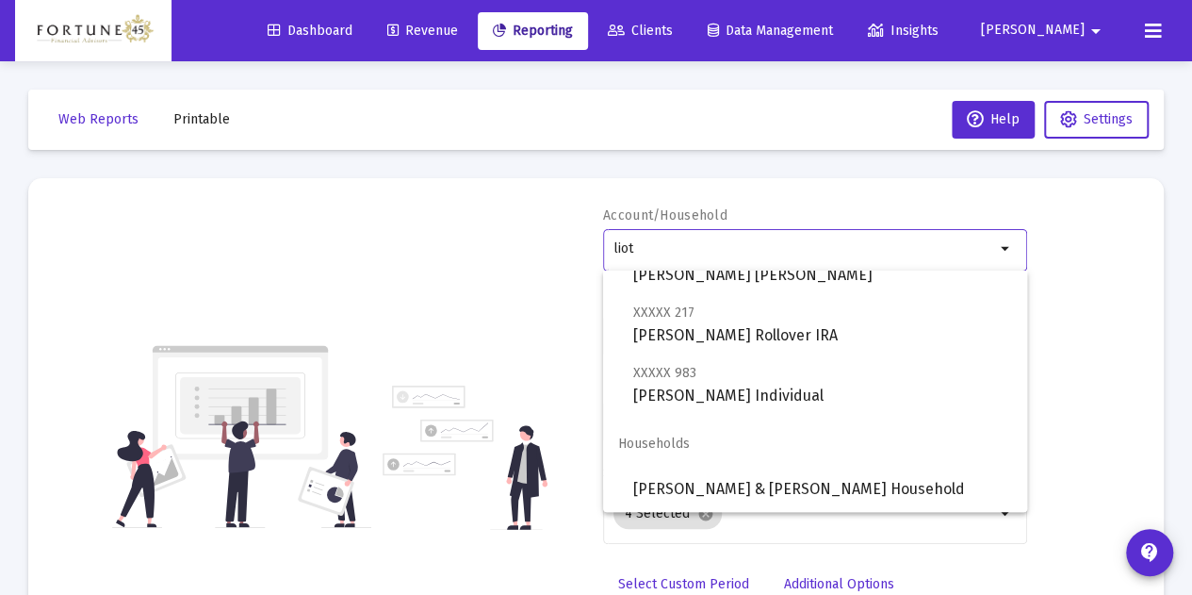
type input "[PERSON_NAME] & [PERSON_NAME] Household"
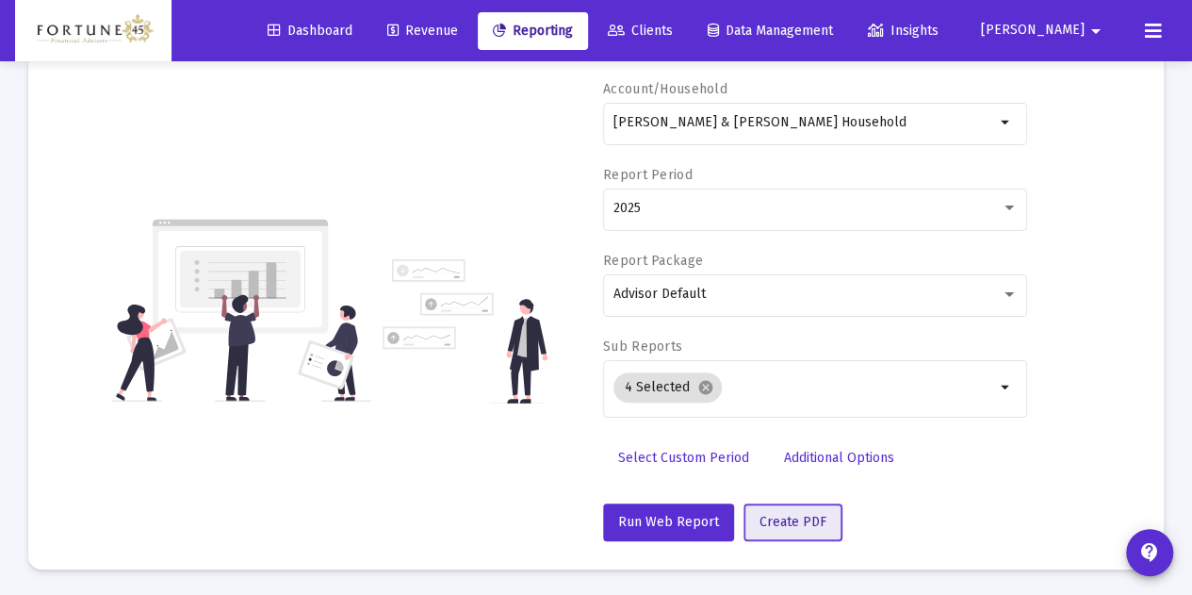
click at [812, 510] on button "Create PDF" at bounding box center [792, 522] width 99 height 38
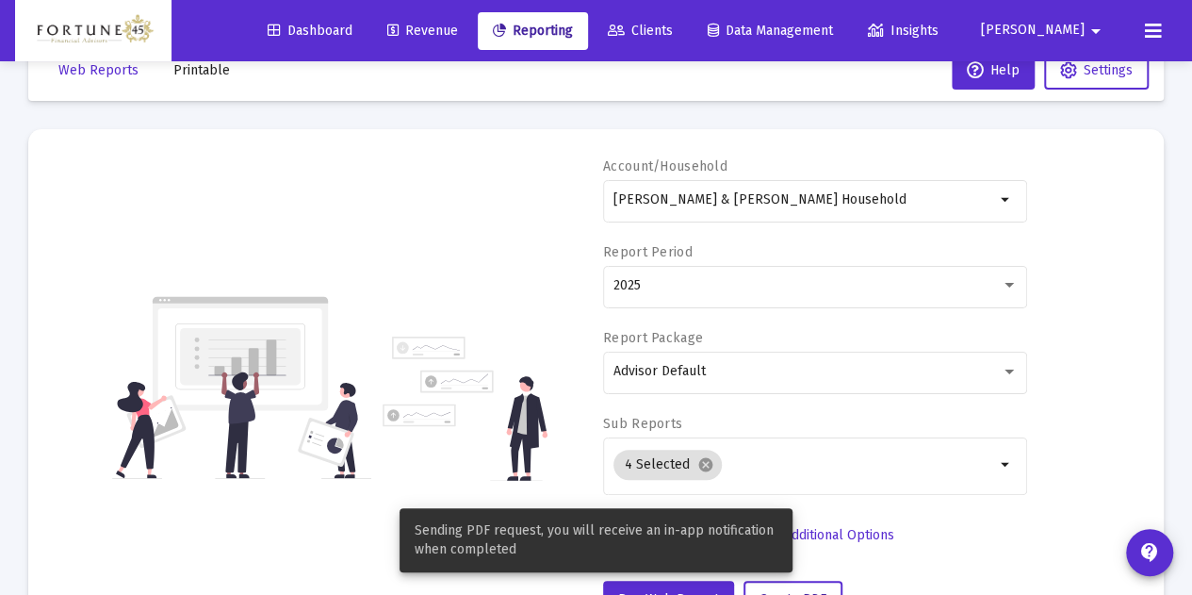
scroll to position [0, 0]
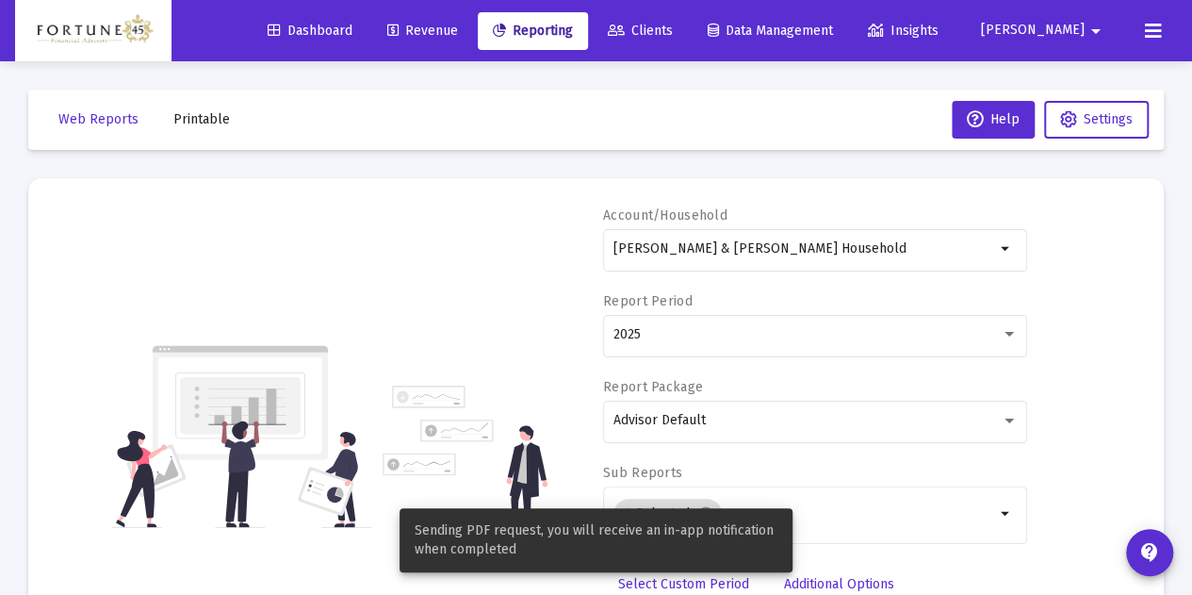
click at [186, 122] on span "Printable" at bounding box center [201, 119] width 57 height 16
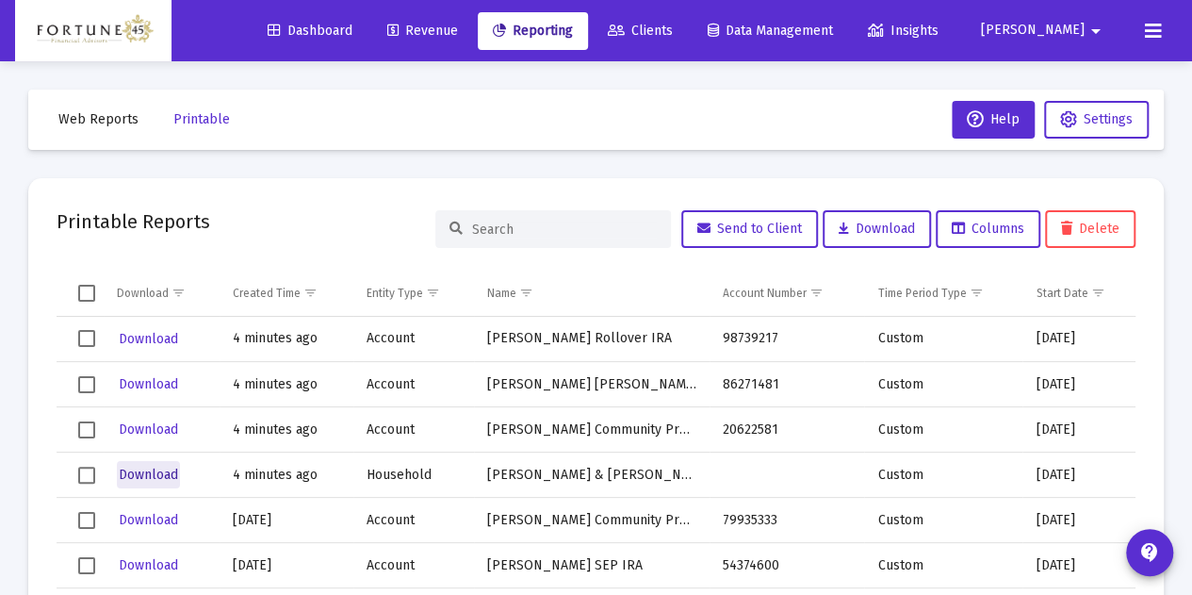
click at [147, 470] on span "Download" at bounding box center [148, 474] width 59 height 16
click at [158, 422] on span "Download" at bounding box center [148, 429] width 59 height 16
